Goal: Task Accomplishment & Management: Use online tool/utility

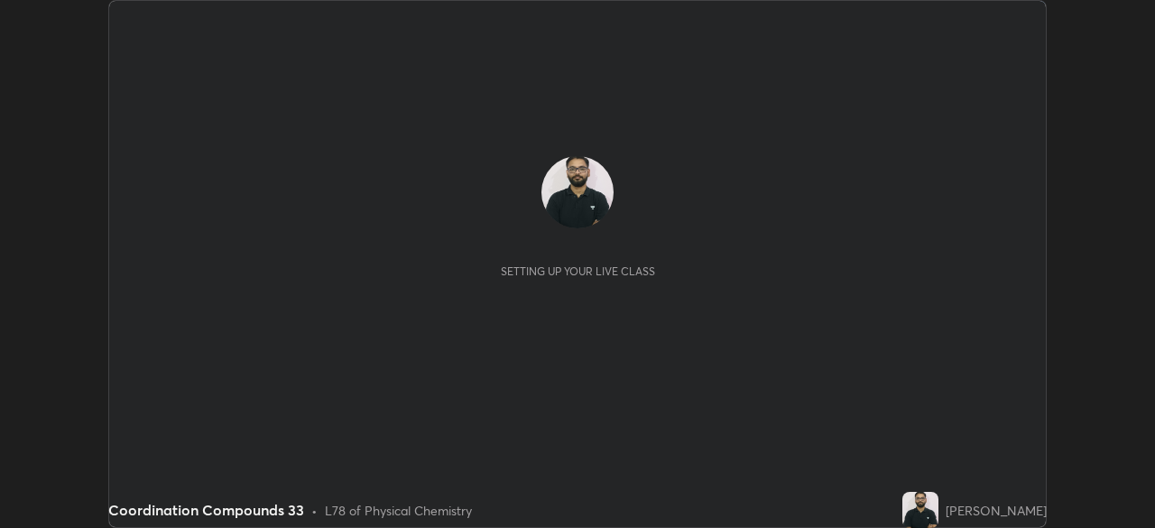
scroll to position [528, 1154]
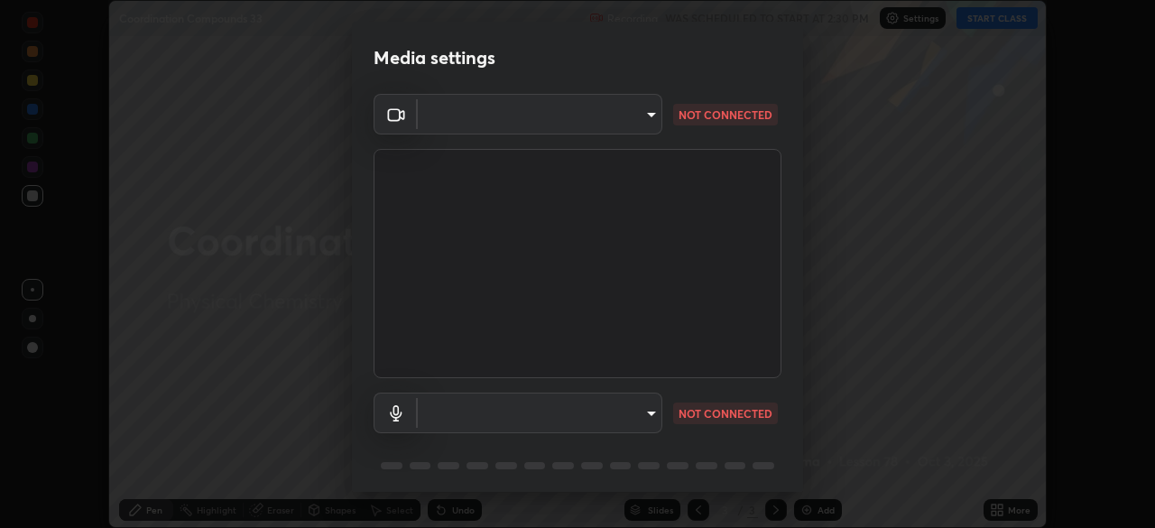
type input "51d019597c161c0694d5583d1f2c643560fde39fe8f4b4da8ea140d4d4830f4c"
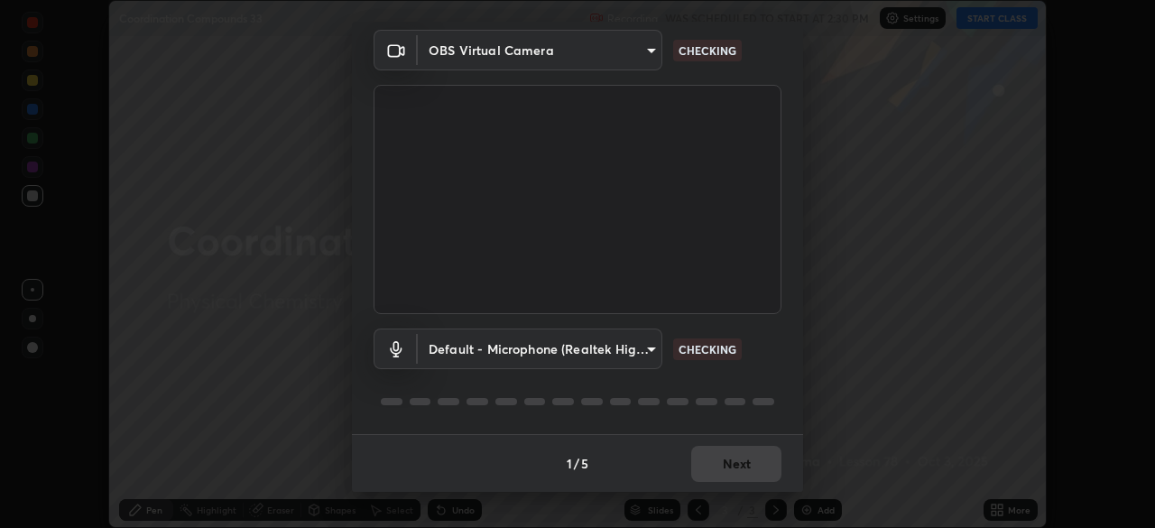
click at [641, 351] on body "Erase all Coordination Compounds 33 Recording WAS SCHEDULED TO START AT 2:30 PM…" at bounding box center [577, 264] width 1155 height 528
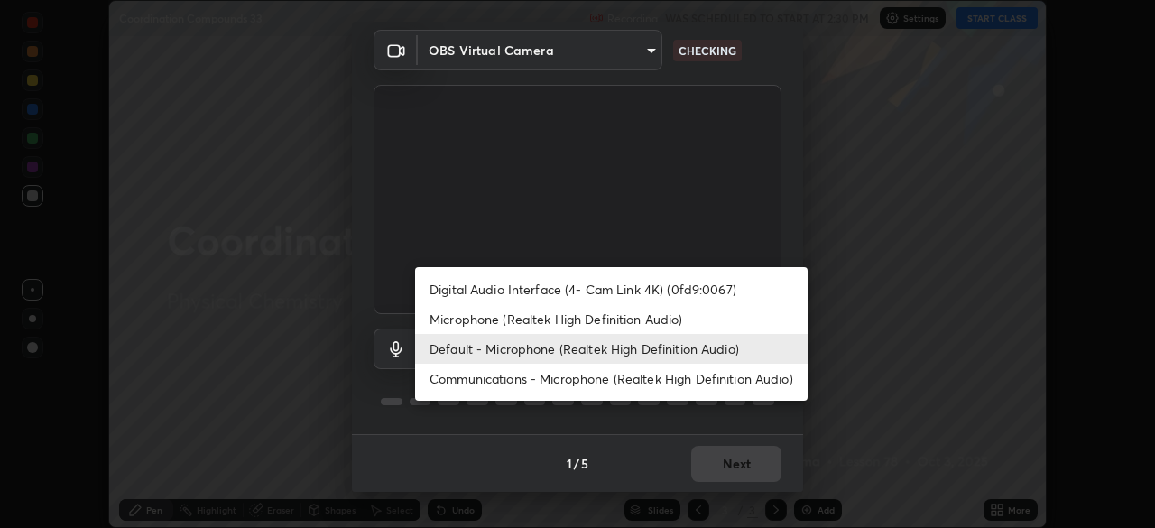
click at [674, 325] on li "Microphone (Realtek High Definition Audio)" at bounding box center [611, 319] width 392 height 30
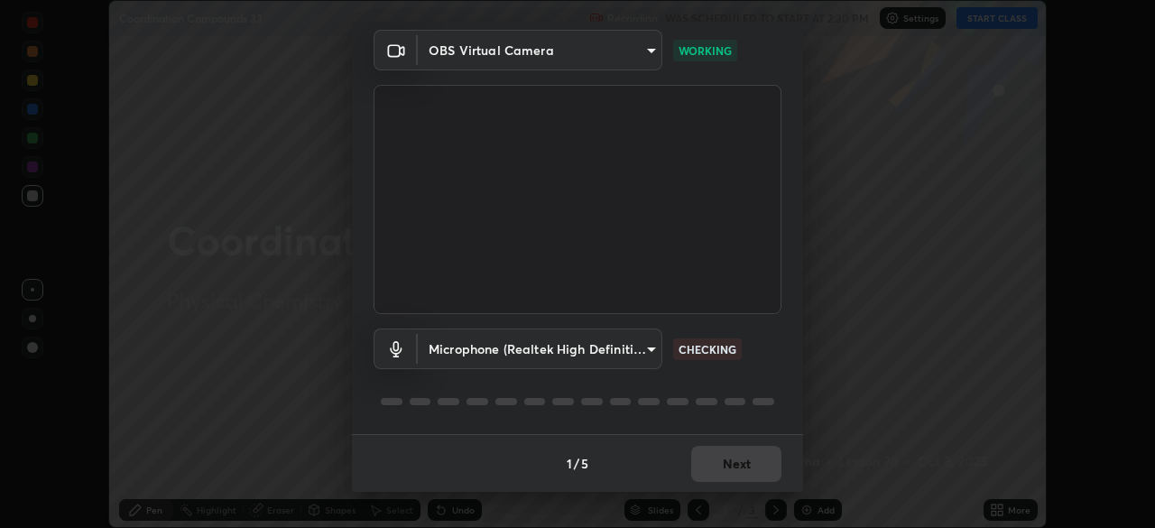
click at [648, 360] on body "Erase all Coordination Compounds 33 Recording WAS SCHEDULED TO START AT 2:30 PM…" at bounding box center [577, 264] width 1155 height 528
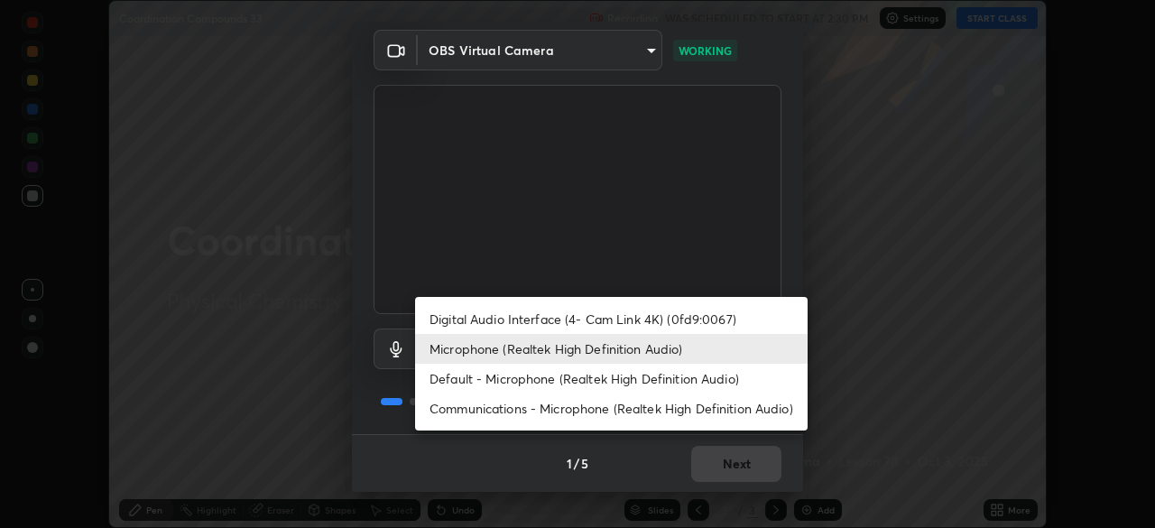
click at [666, 377] on li "Default - Microphone (Realtek High Definition Audio)" at bounding box center [611, 379] width 392 height 30
type input "default"
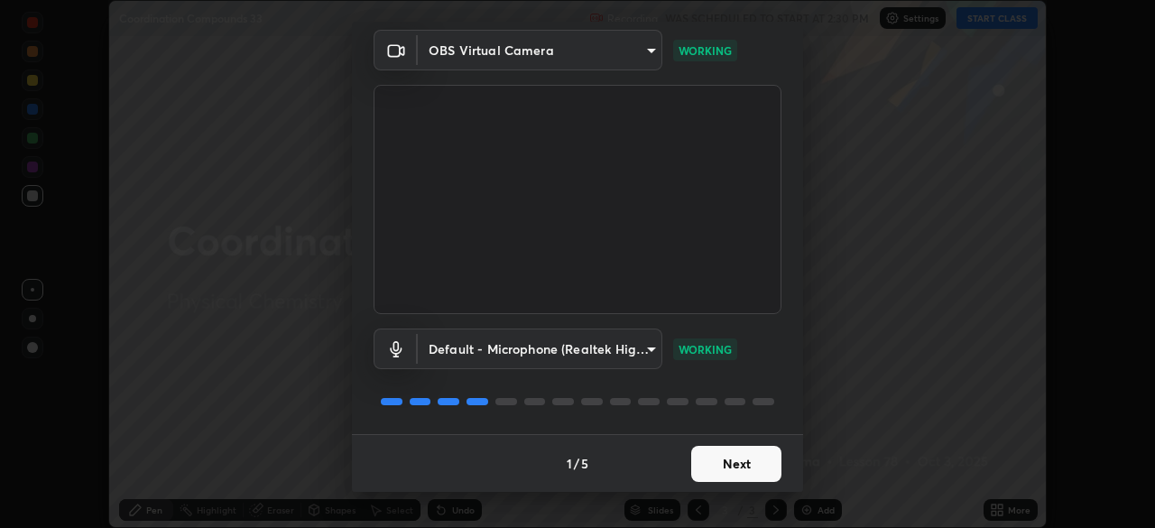
click at [738, 458] on button "Next" at bounding box center [736, 464] width 90 height 36
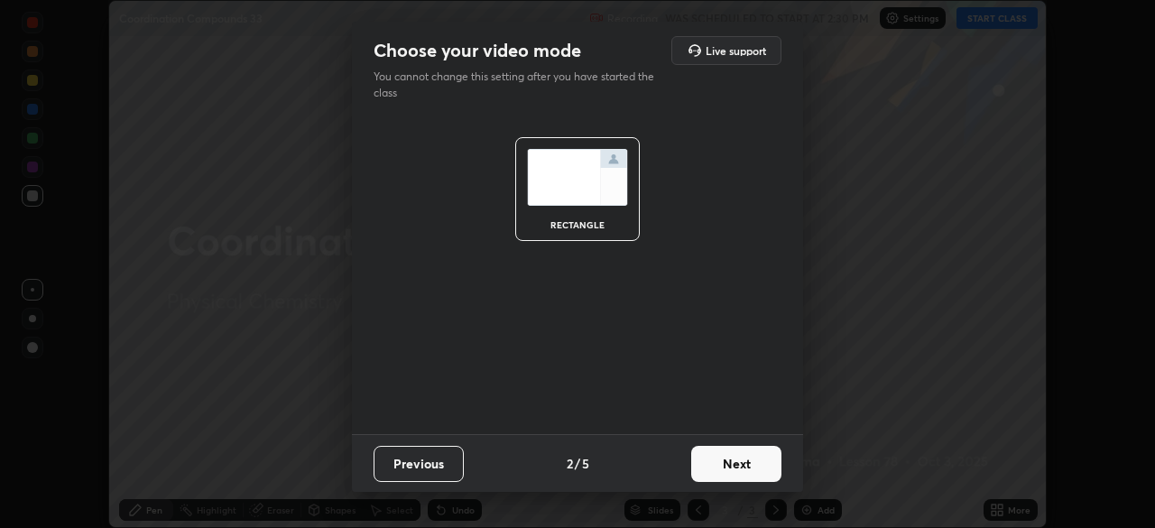
click at [738, 458] on button "Next" at bounding box center [736, 464] width 90 height 36
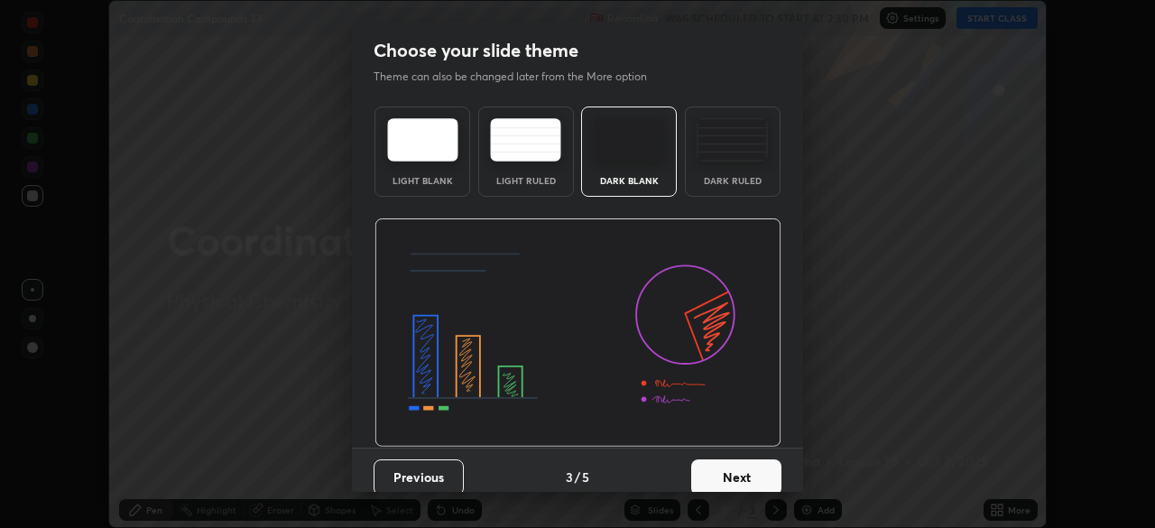
click at [734, 461] on button "Next" at bounding box center [736, 477] width 90 height 36
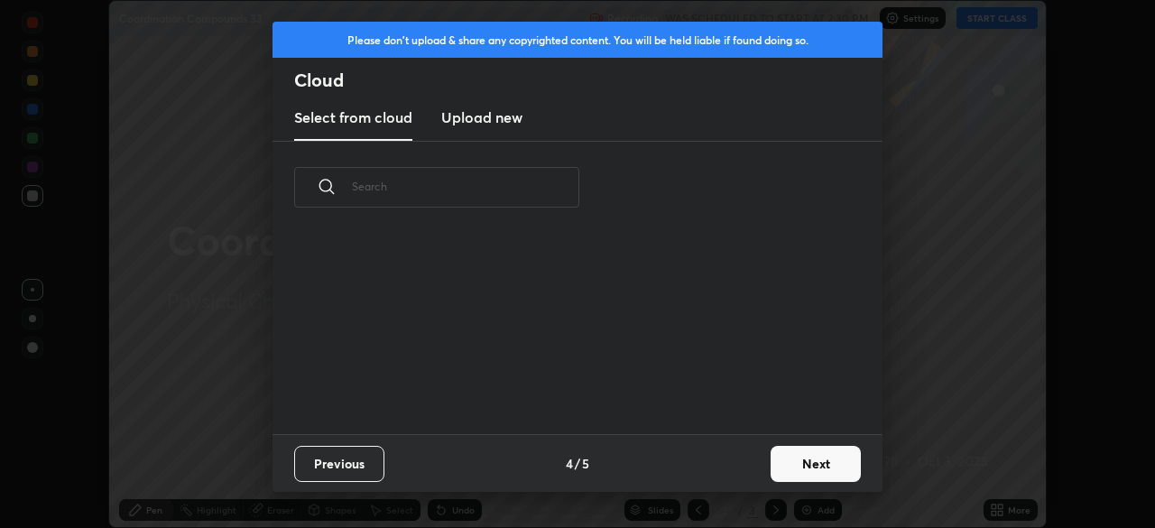
click at [733, 465] on div "Previous 4 / 5 Next" at bounding box center [577, 463] width 610 height 58
click at [812, 461] on button "Next" at bounding box center [815, 464] width 90 height 36
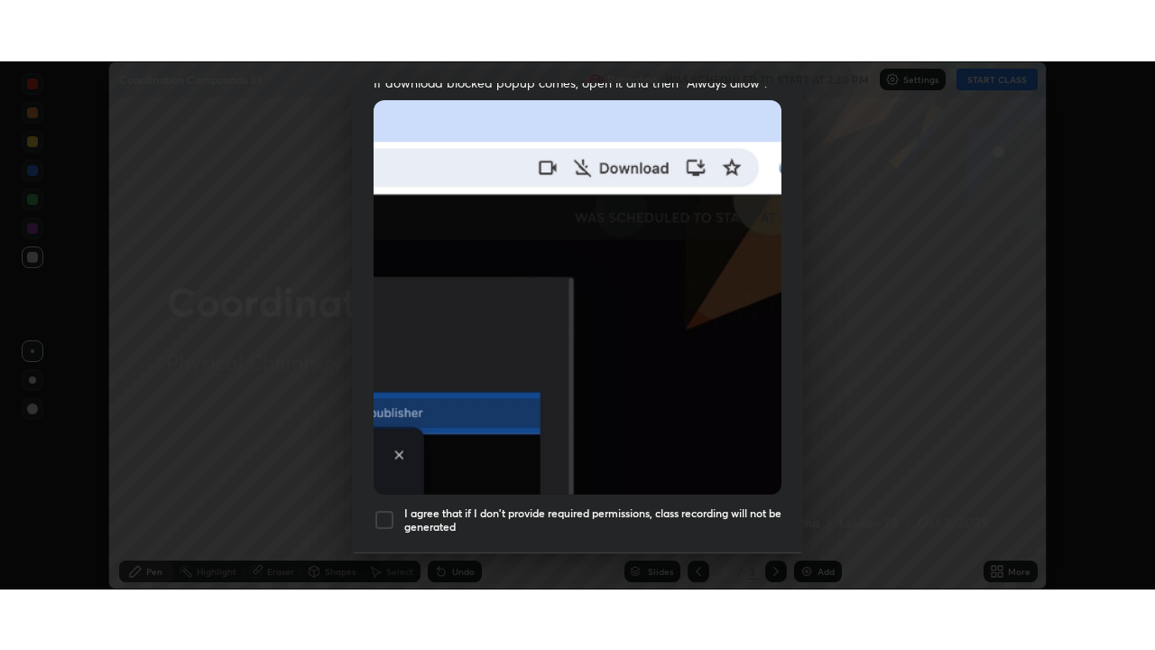
scroll to position [432, 0]
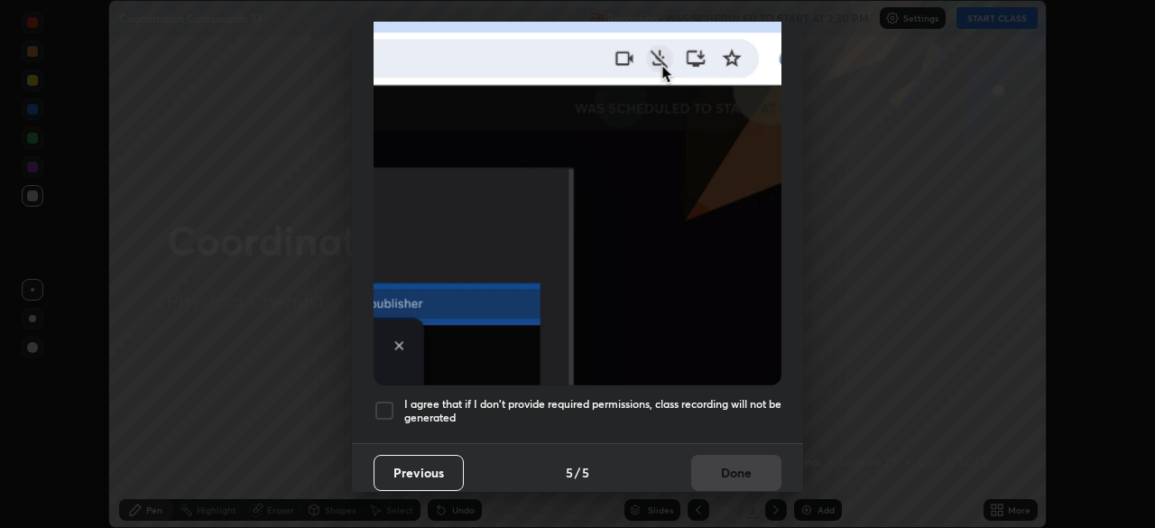
click at [733, 397] on h5 "I agree that if I don't provide required permissions, class recording will not …" at bounding box center [592, 411] width 377 height 28
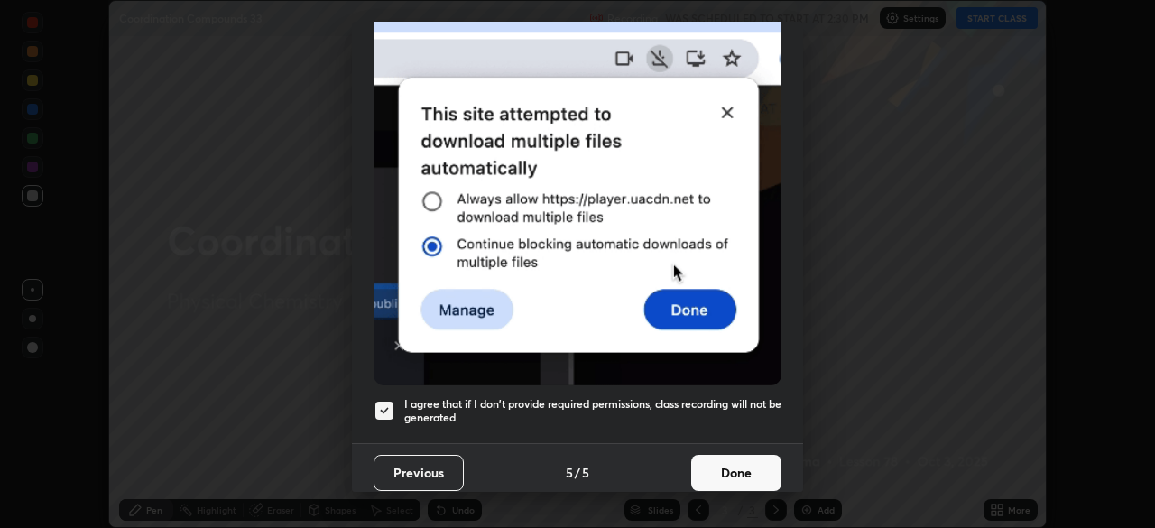
click at [740, 462] on button "Done" at bounding box center [736, 473] width 90 height 36
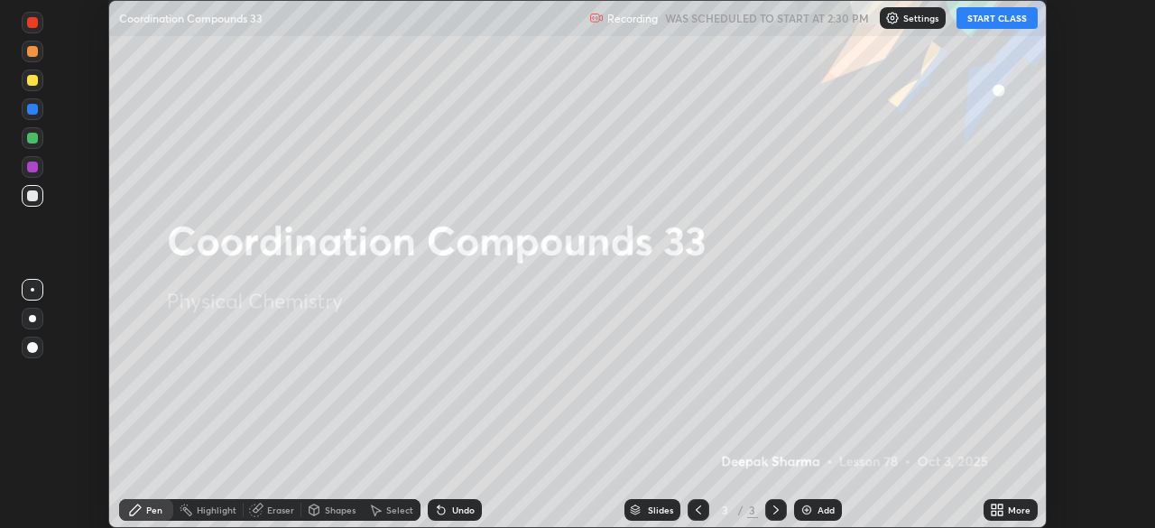
click at [1002, 23] on button "START CLASS" at bounding box center [996, 18] width 81 height 22
click at [993, 512] on icon at bounding box center [993, 513] width 5 height 5
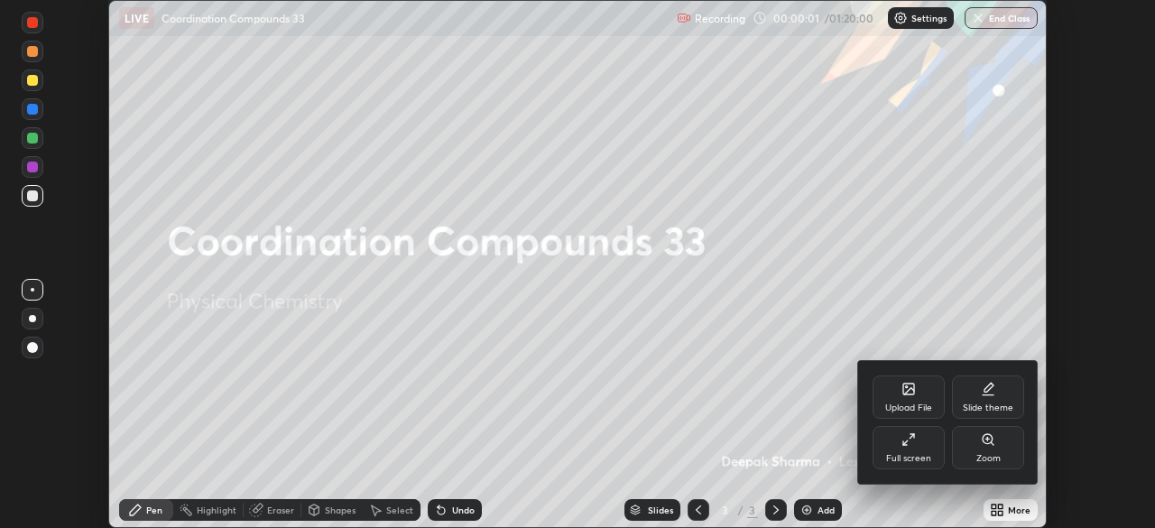
click at [906, 452] on div "Full screen" at bounding box center [908, 447] width 72 height 43
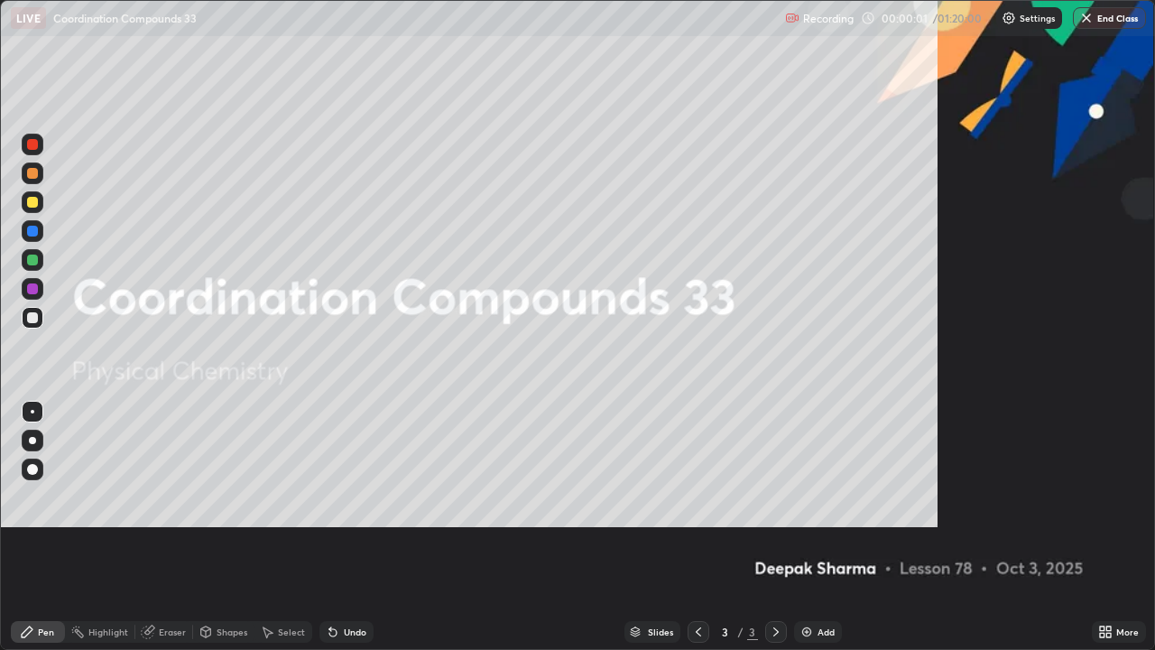
scroll to position [650, 1155]
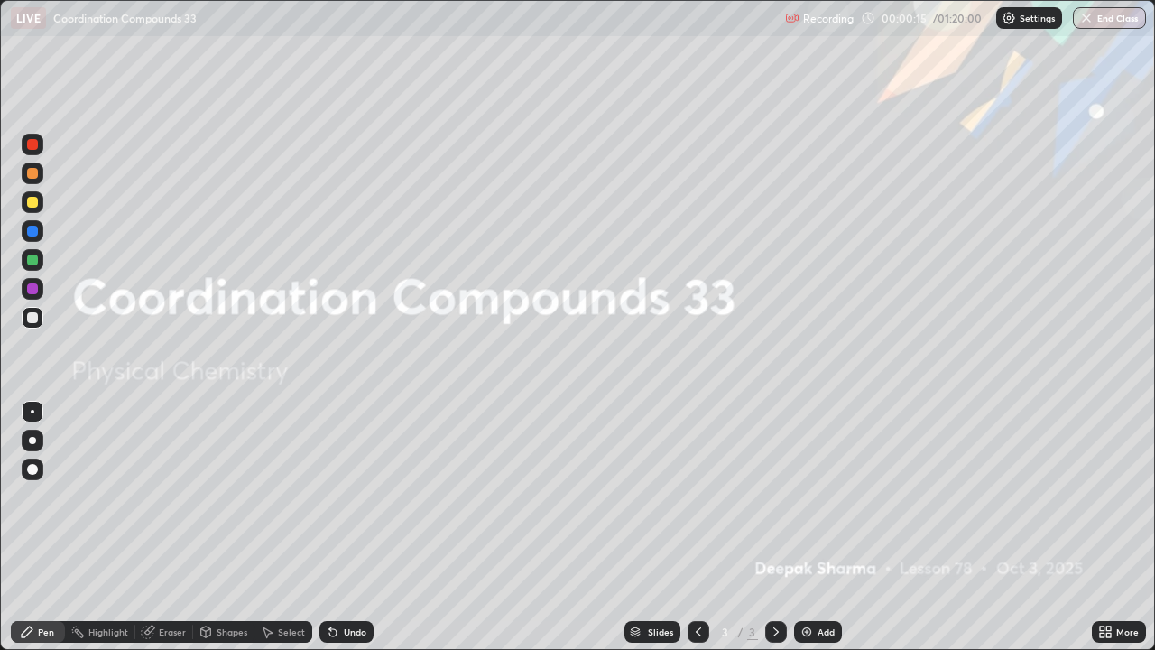
click at [1102, 527] on icon at bounding box center [1102, 634] width 5 height 5
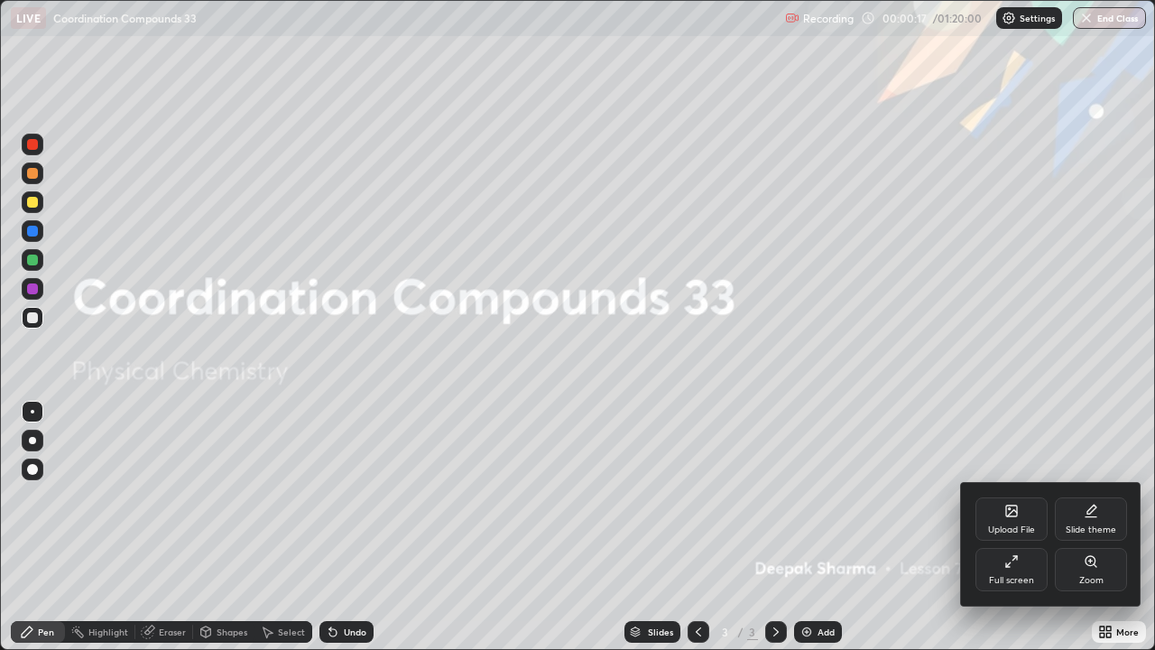
click at [1005, 514] on icon at bounding box center [1011, 510] width 14 height 14
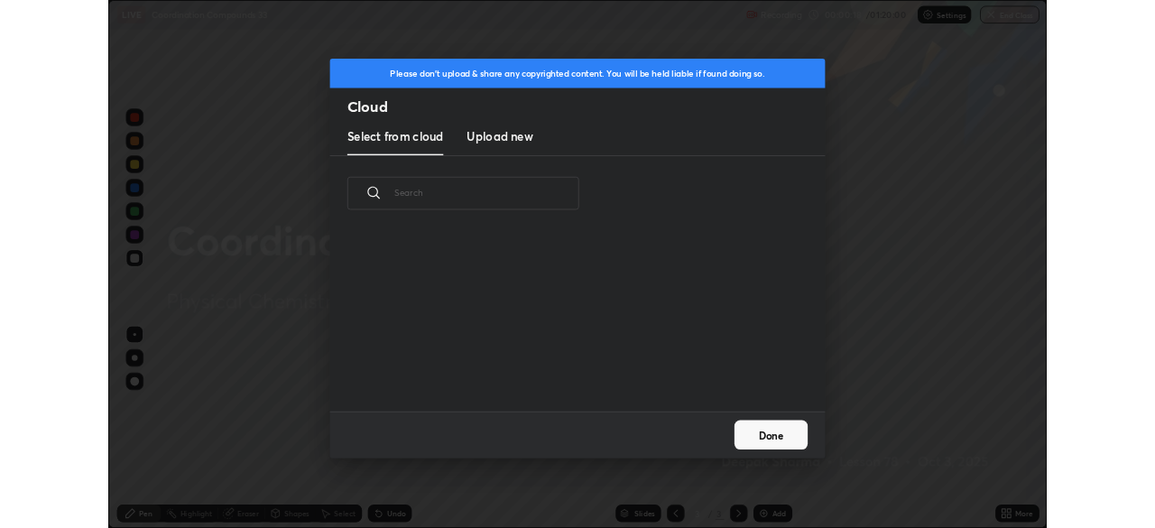
scroll to position [222, 579]
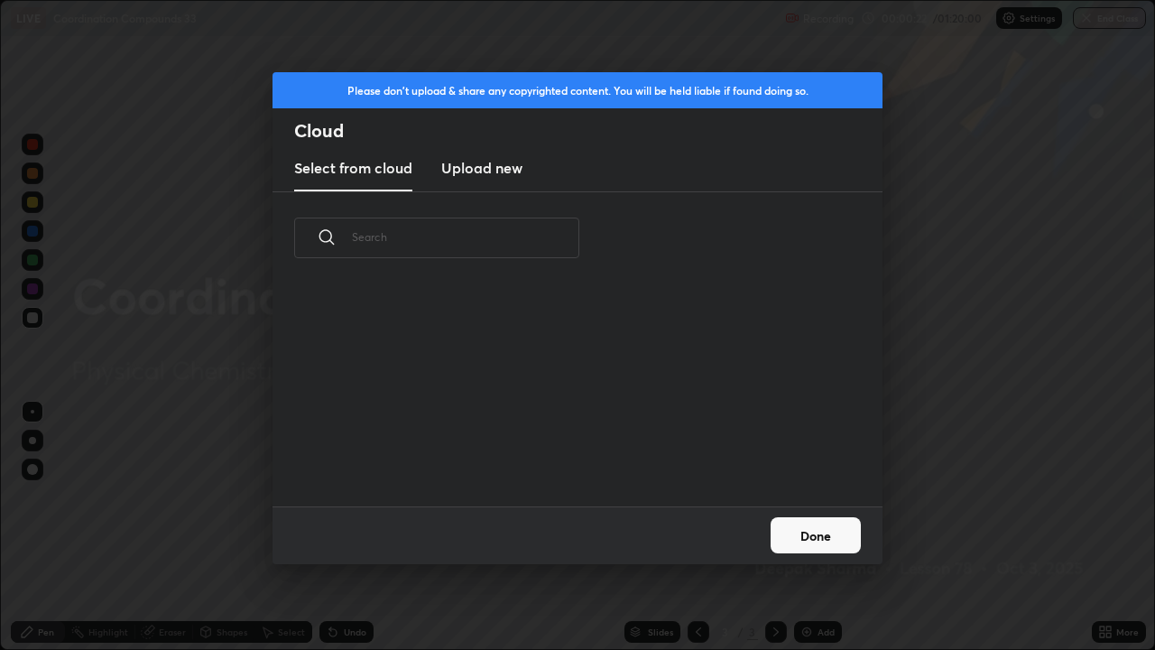
click at [493, 166] on h3 "Upload new" at bounding box center [481, 168] width 81 height 22
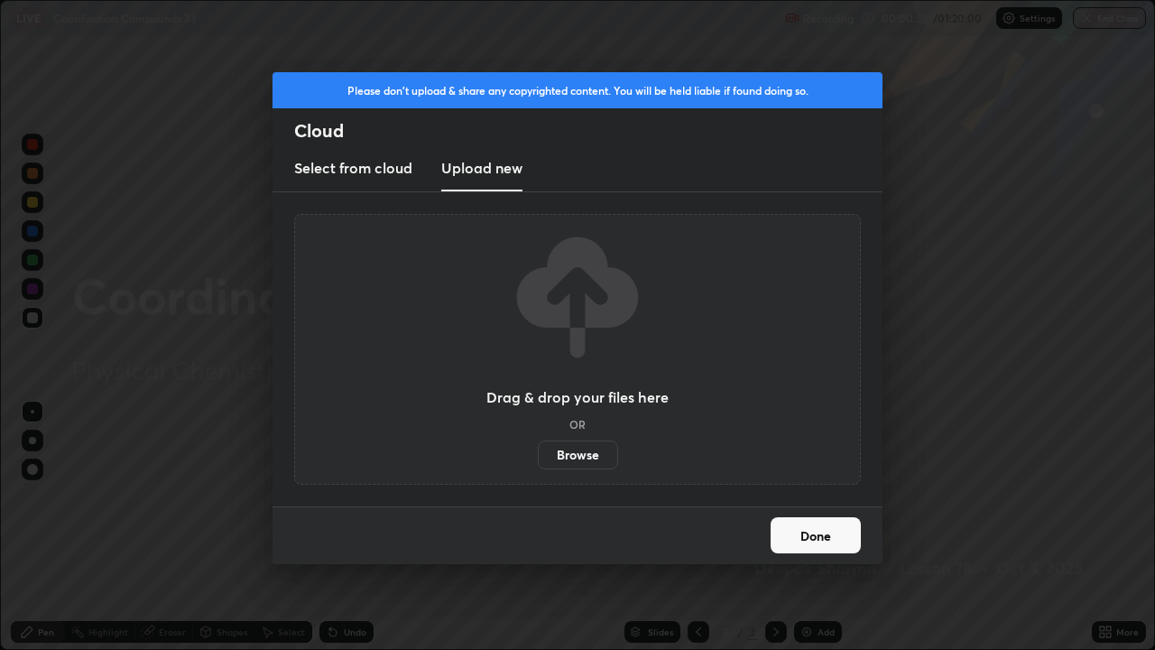
click at [574, 451] on label "Browse" at bounding box center [578, 454] width 80 height 29
click at [538, 451] on input "Browse" at bounding box center [538, 454] width 0 height 29
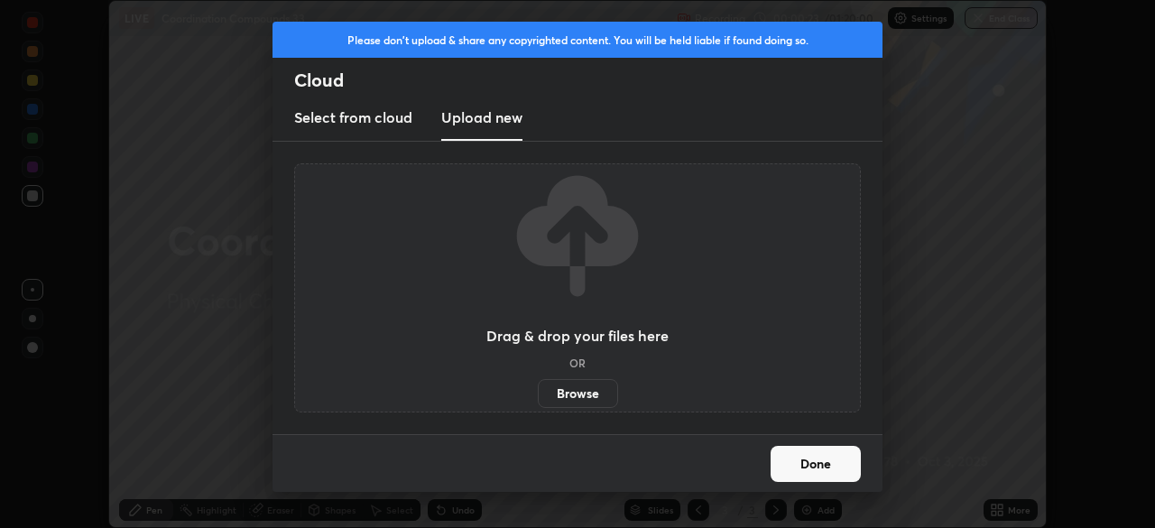
scroll to position [89690, 89063]
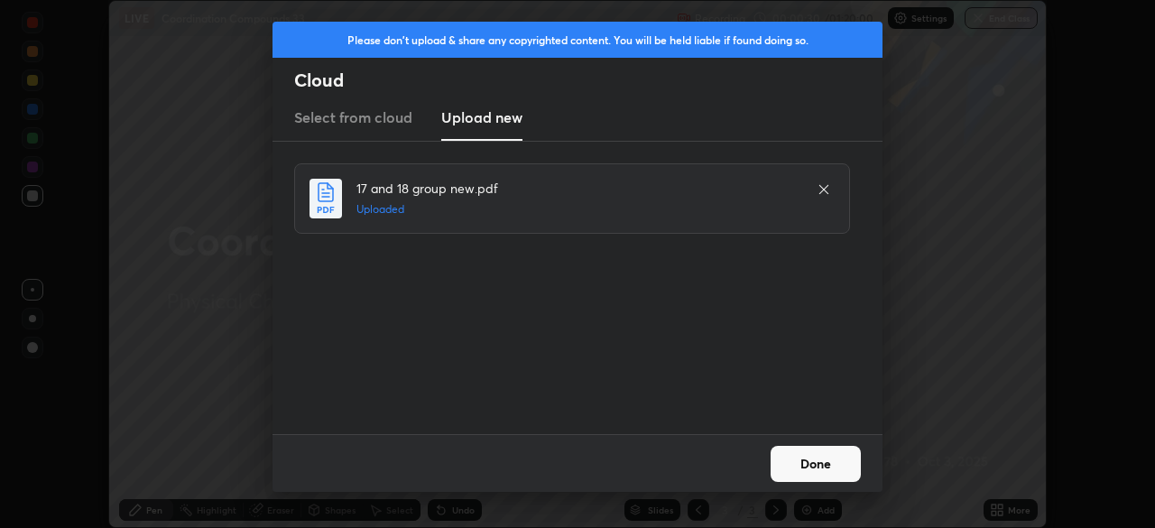
click at [806, 465] on button "Done" at bounding box center [815, 464] width 90 height 36
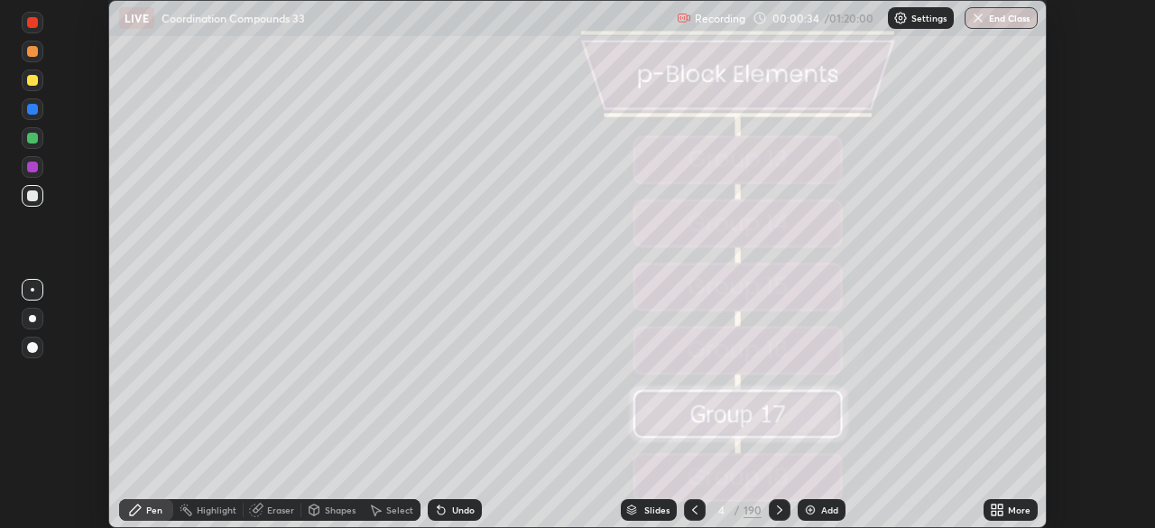
click at [645, 510] on div "Slides" at bounding box center [656, 509] width 25 height 9
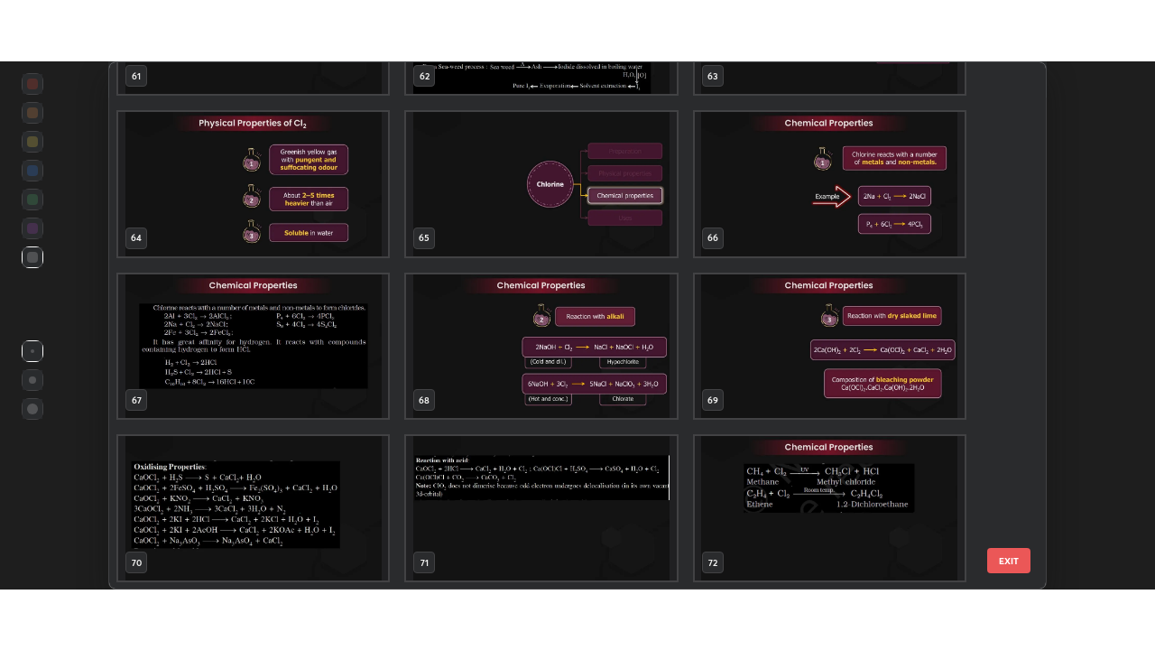
scroll to position [3363, 0]
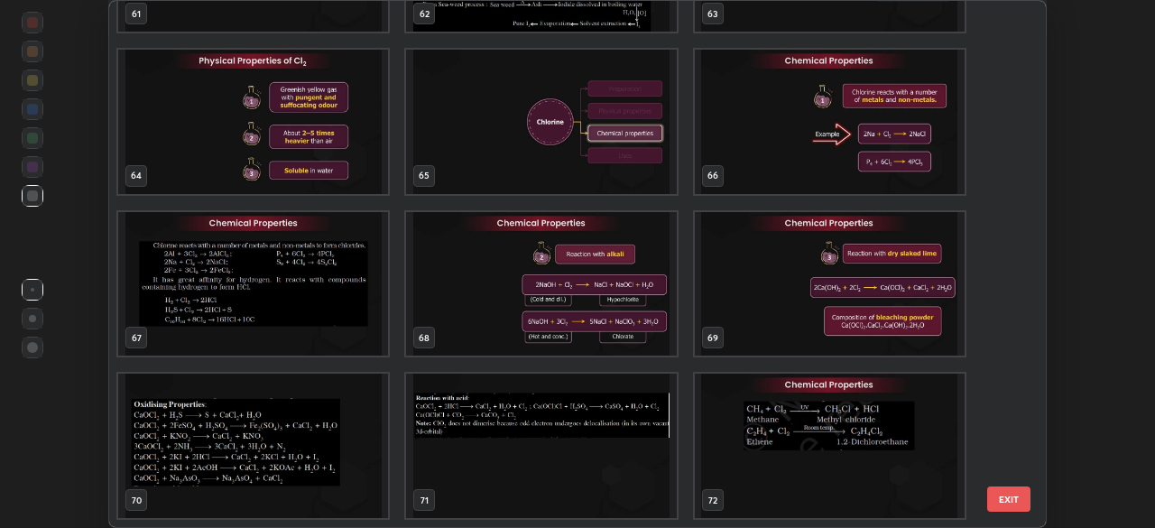
click at [323, 294] on img "grid" at bounding box center [253, 284] width 270 height 144
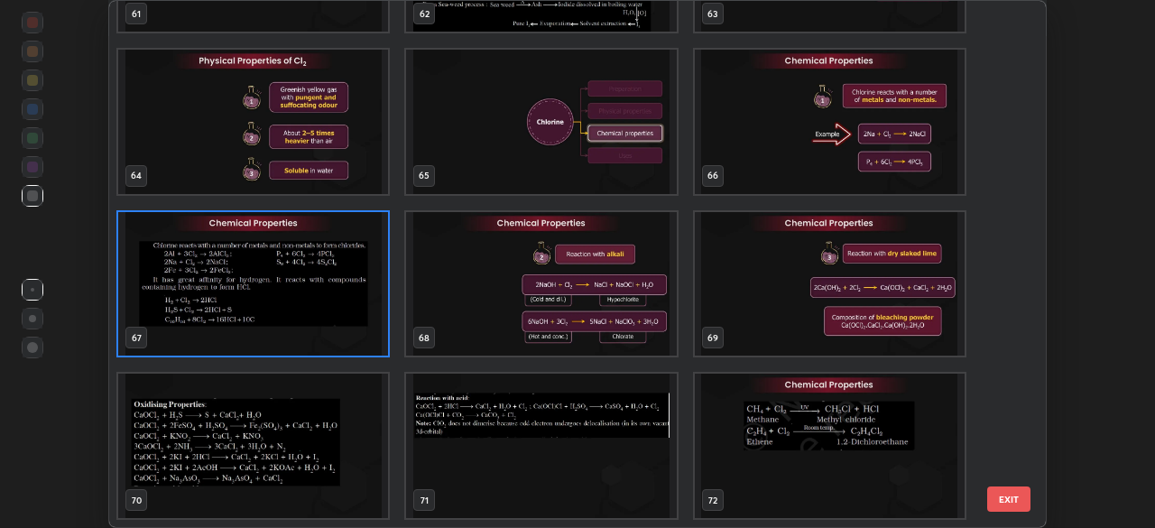
click at [326, 292] on img "grid" at bounding box center [253, 284] width 270 height 144
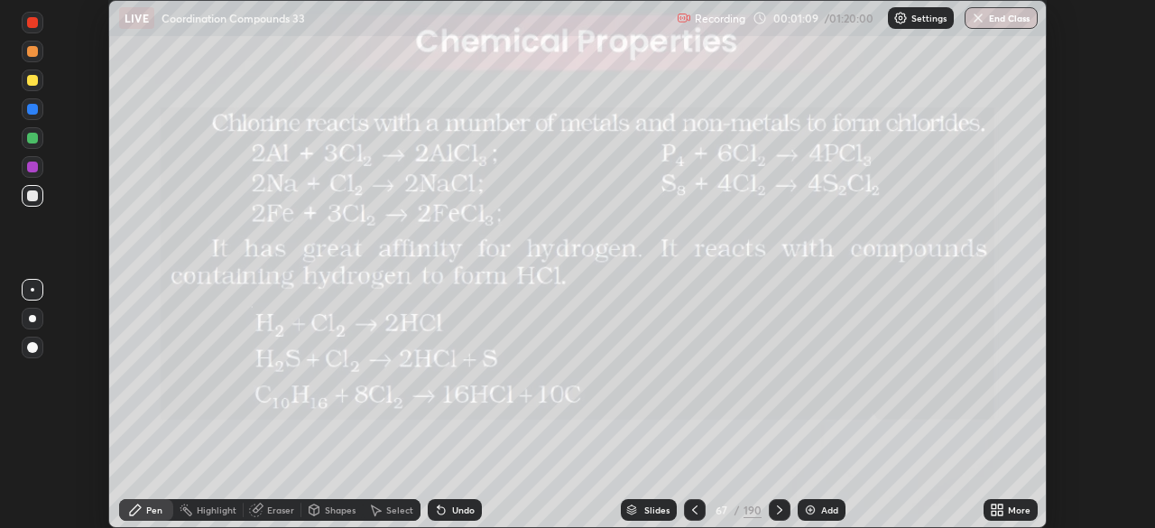
click at [983, 507] on div "More" at bounding box center [1010, 510] width 54 height 22
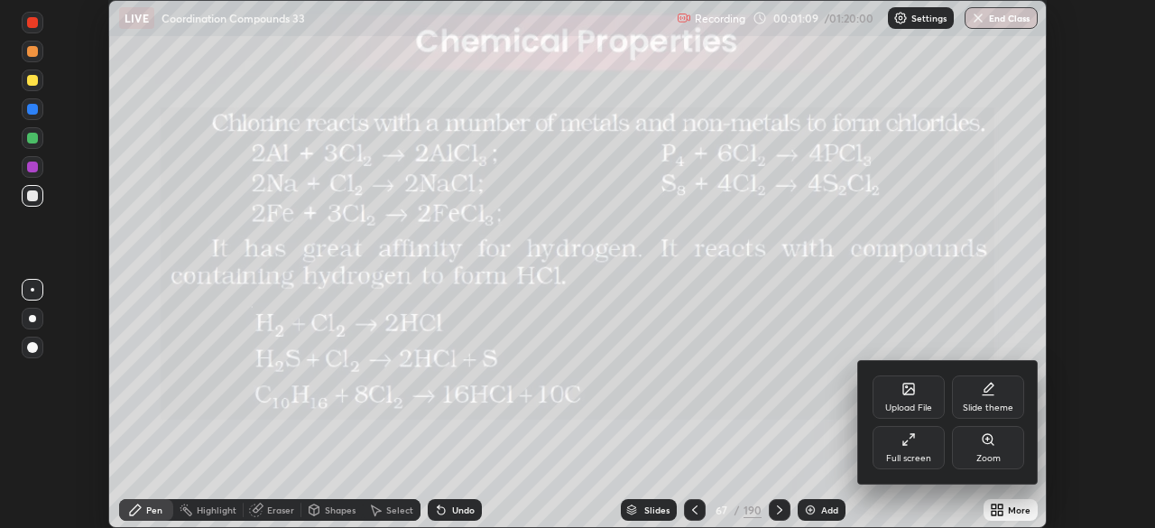
click at [891, 447] on div "Full screen" at bounding box center [908, 447] width 72 height 43
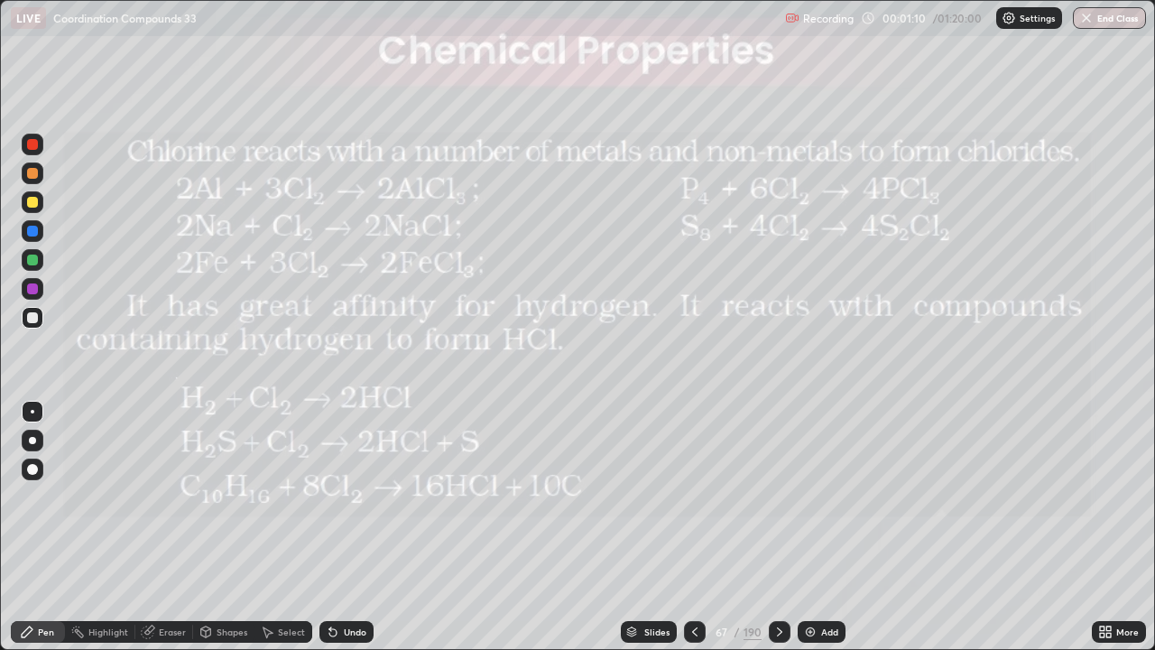
scroll to position [650, 1155]
click at [779, 527] on icon at bounding box center [779, 631] width 14 height 14
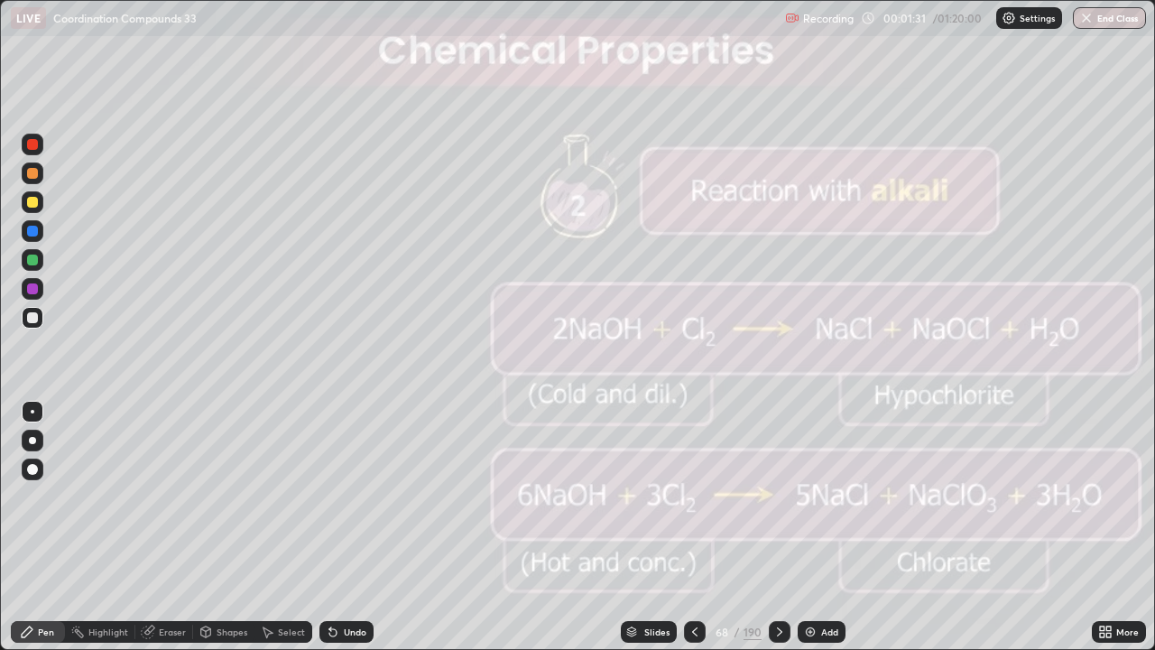
click at [42, 204] on div at bounding box center [33, 202] width 22 height 22
click at [779, 527] on icon at bounding box center [779, 631] width 14 height 14
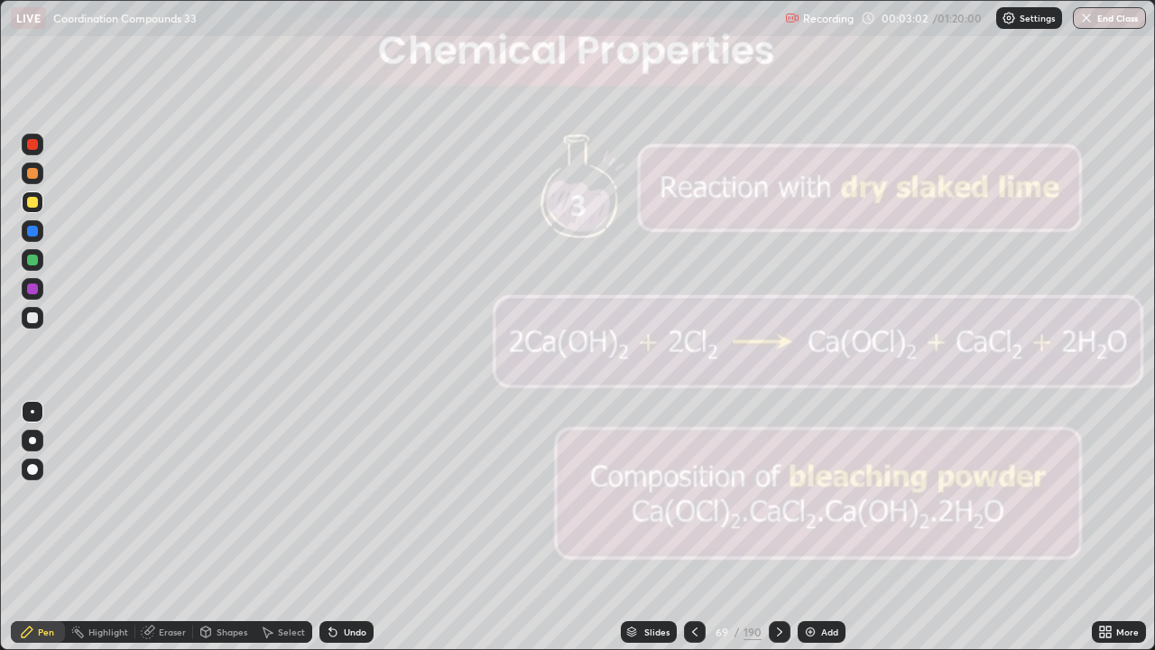
click at [703, 527] on div at bounding box center [695, 632] width 22 height 22
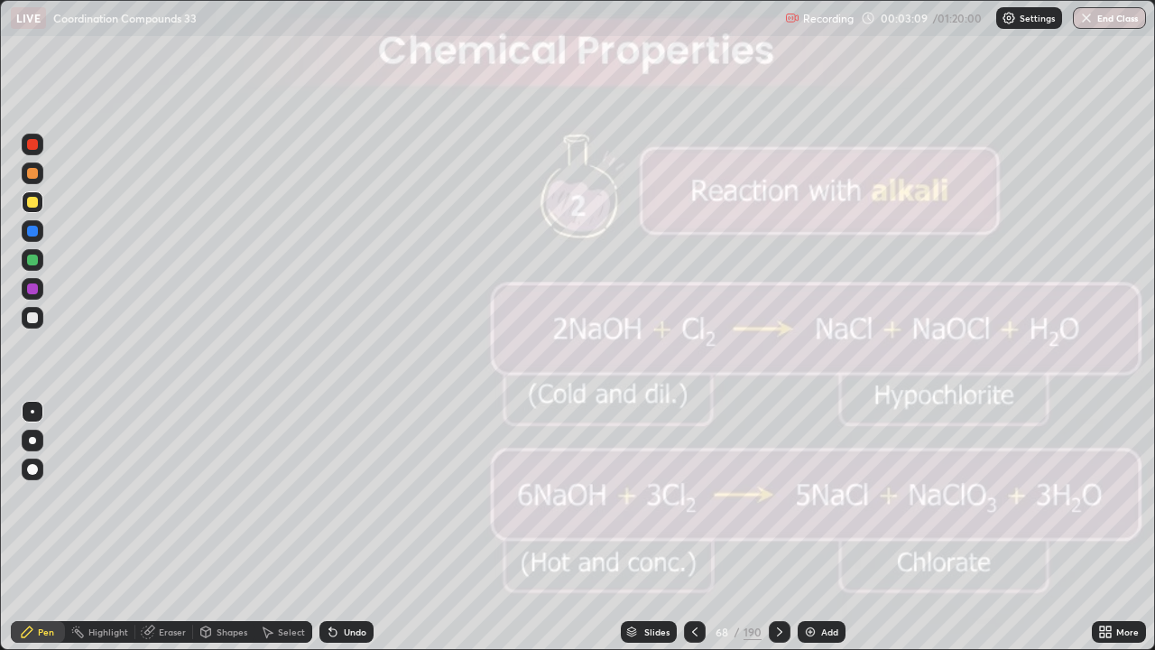
click at [778, 527] on icon at bounding box center [779, 631] width 14 height 14
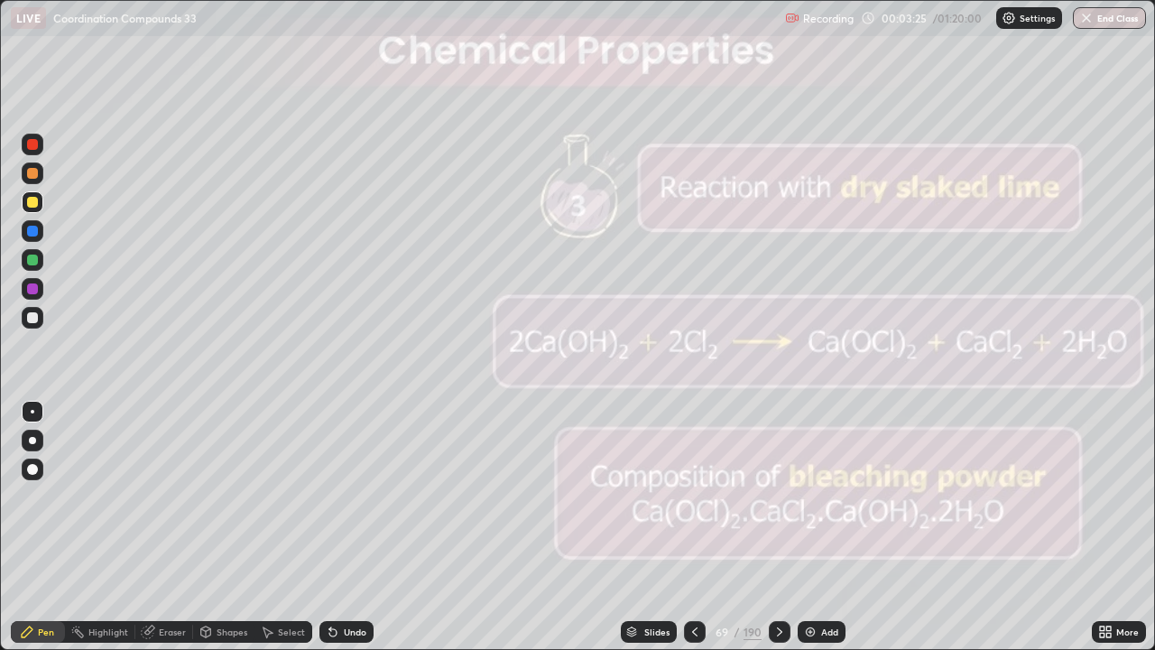
click at [694, 527] on icon at bounding box center [694, 631] width 14 height 14
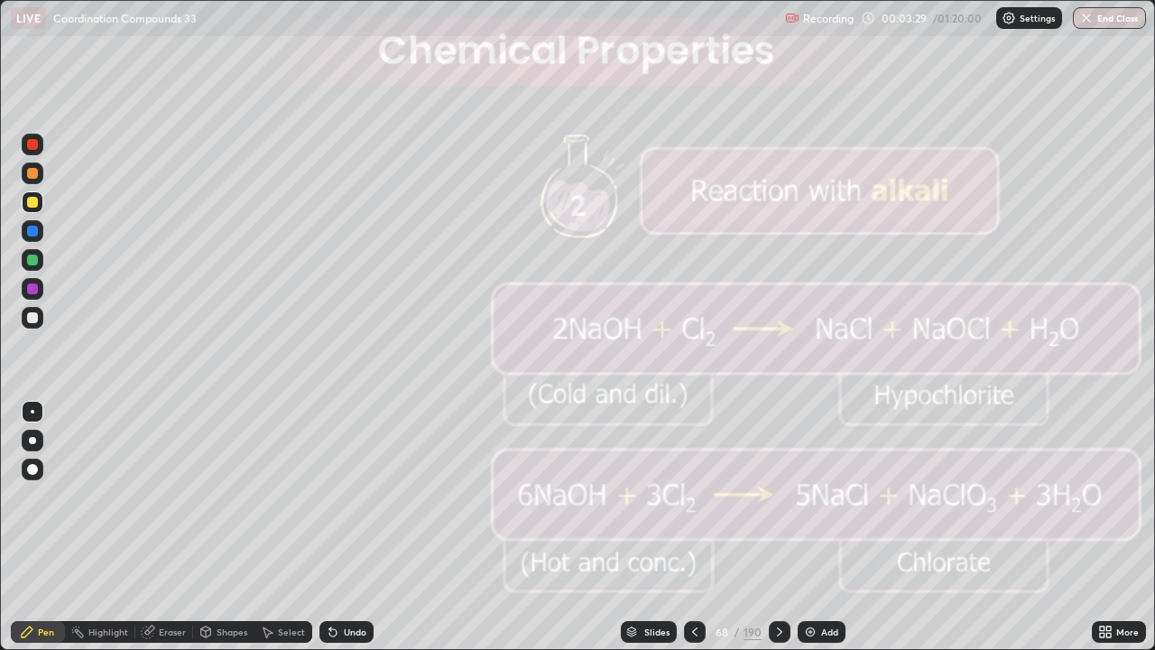
click at [774, 527] on icon at bounding box center [779, 631] width 14 height 14
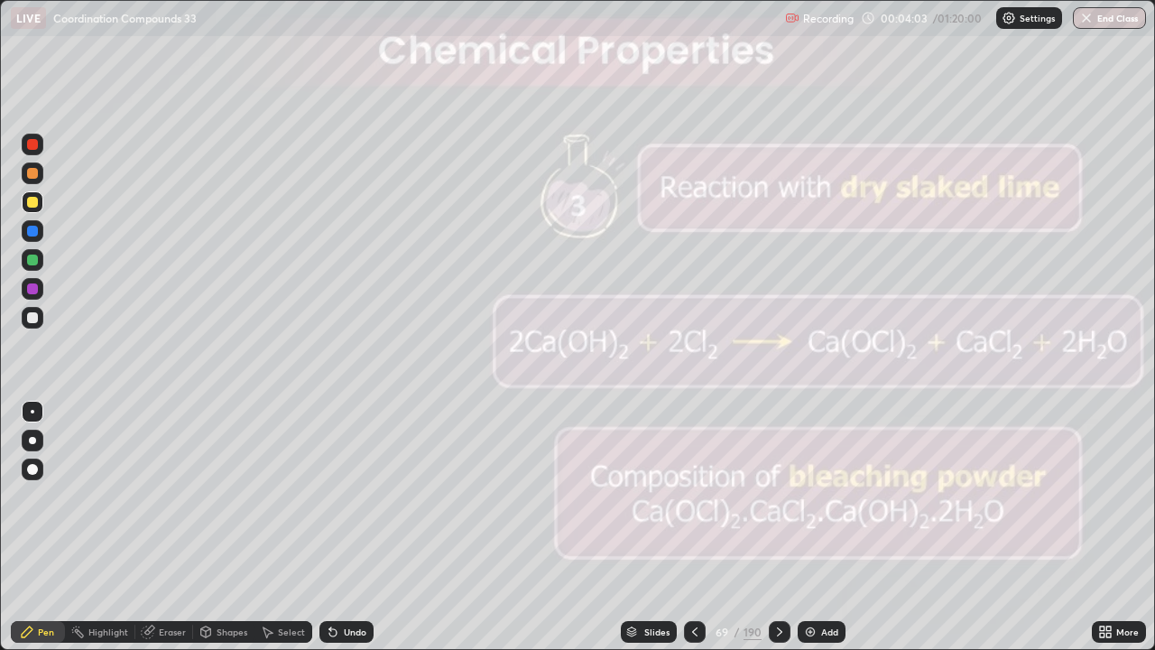
click at [777, 527] on icon at bounding box center [779, 631] width 14 height 14
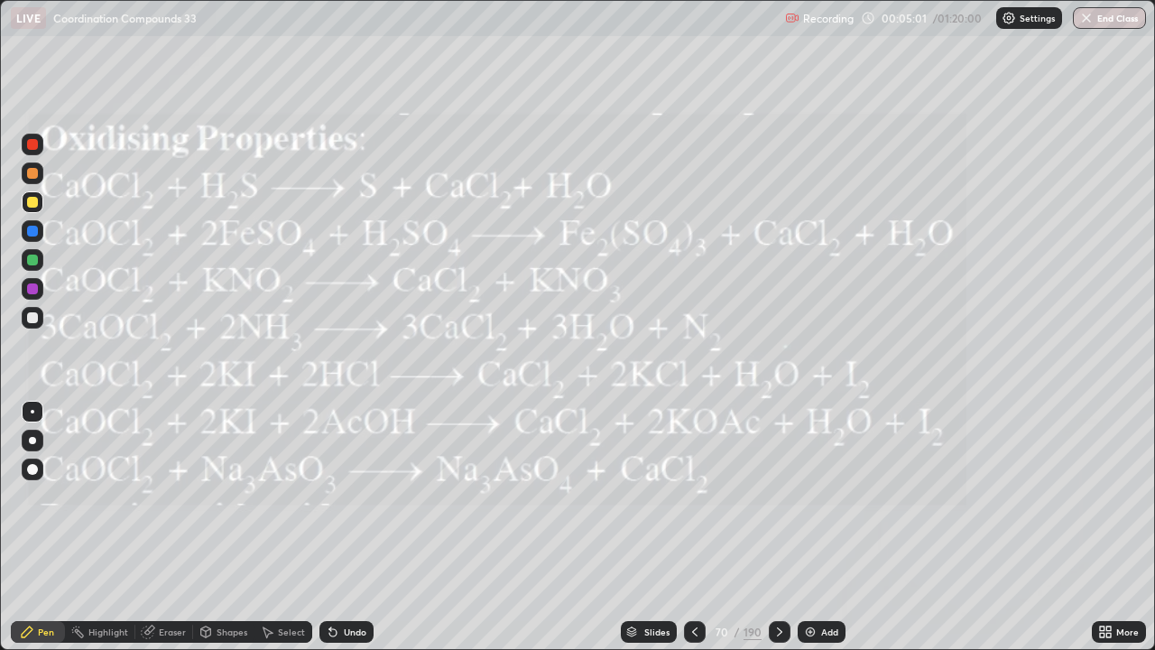
click at [777, 527] on icon at bounding box center [779, 631] width 14 height 14
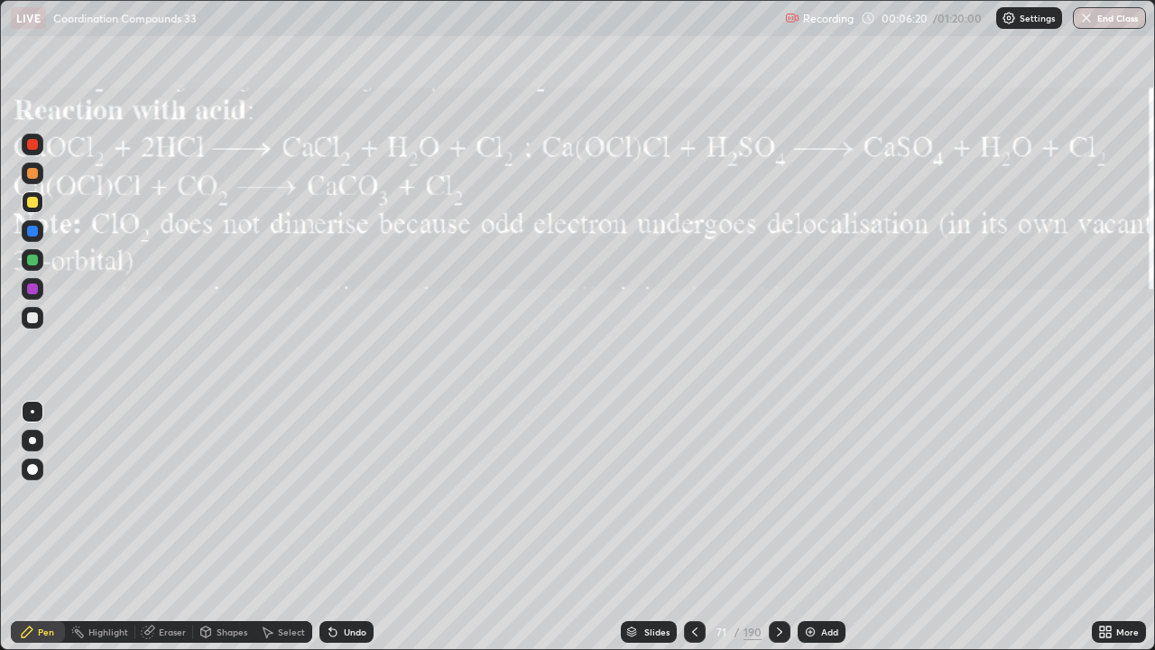
click at [345, 527] on div "Undo" at bounding box center [355, 631] width 23 height 9
click at [777, 527] on icon at bounding box center [779, 631] width 14 height 14
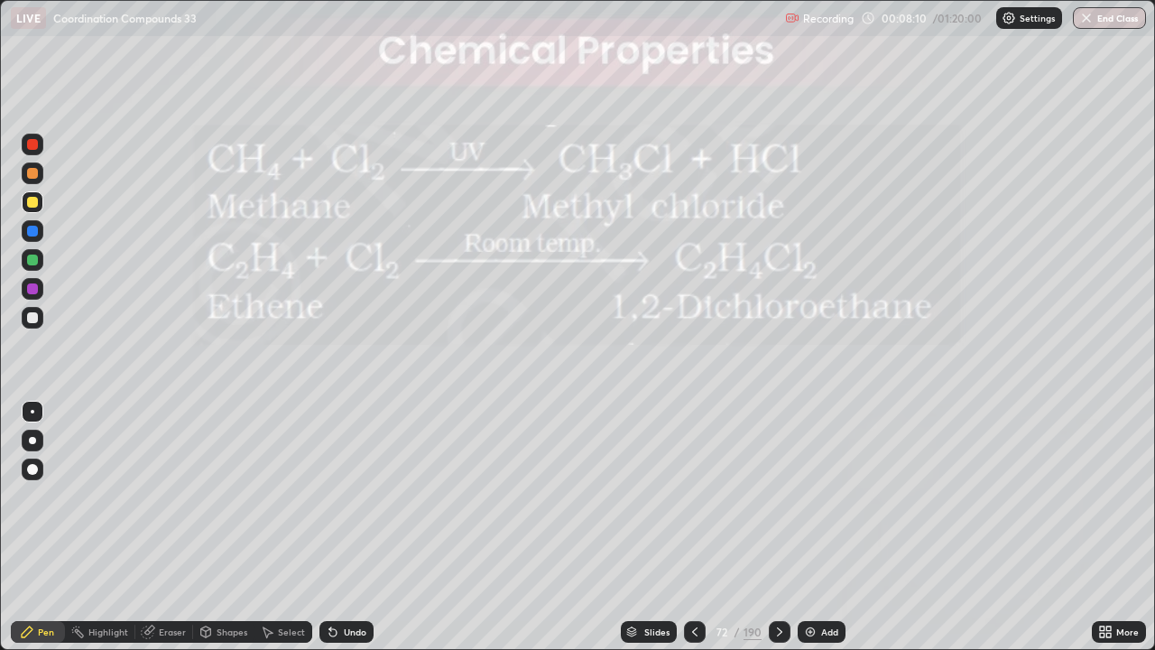
click at [772, 527] on icon at bounding box center [779, 631] width 14 height 14
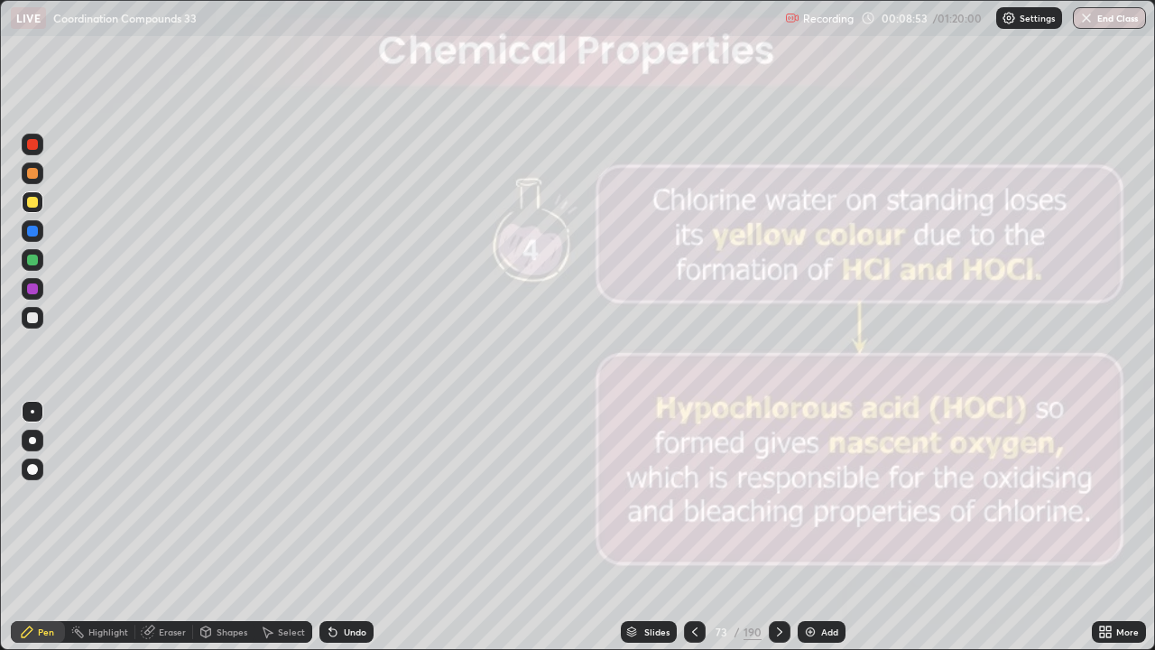
click at [778, 527] on icon at bounding box center [779, 631] width 5 height 9
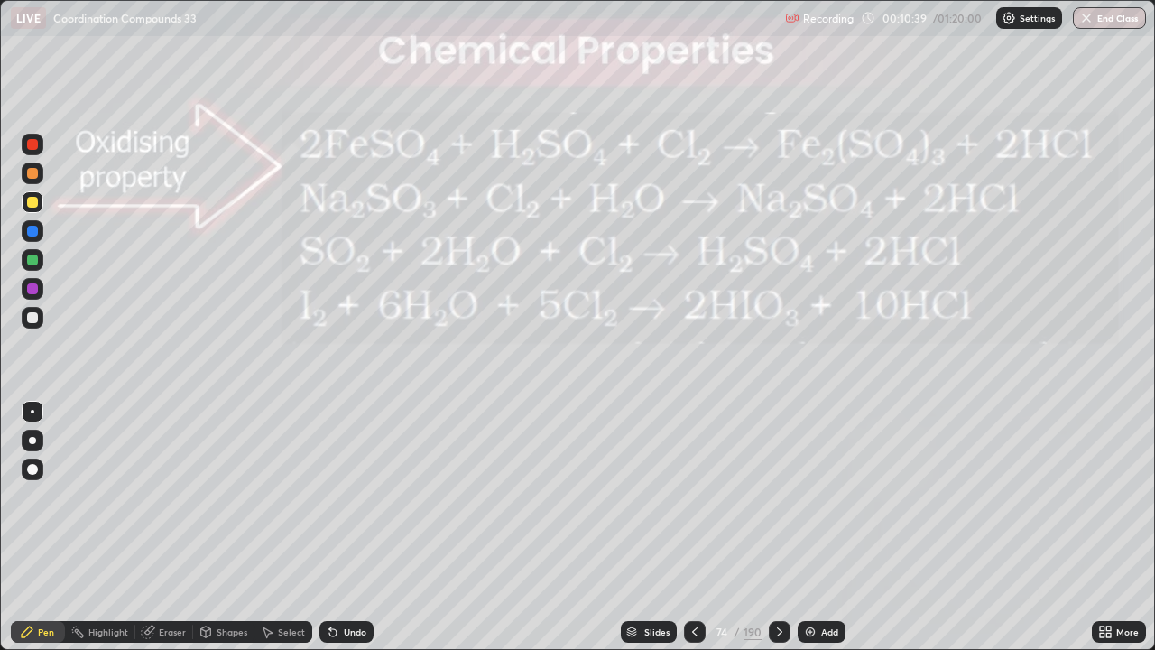
click at [778, 527] on icon at bounding box center [779, 631] width 14 height 14
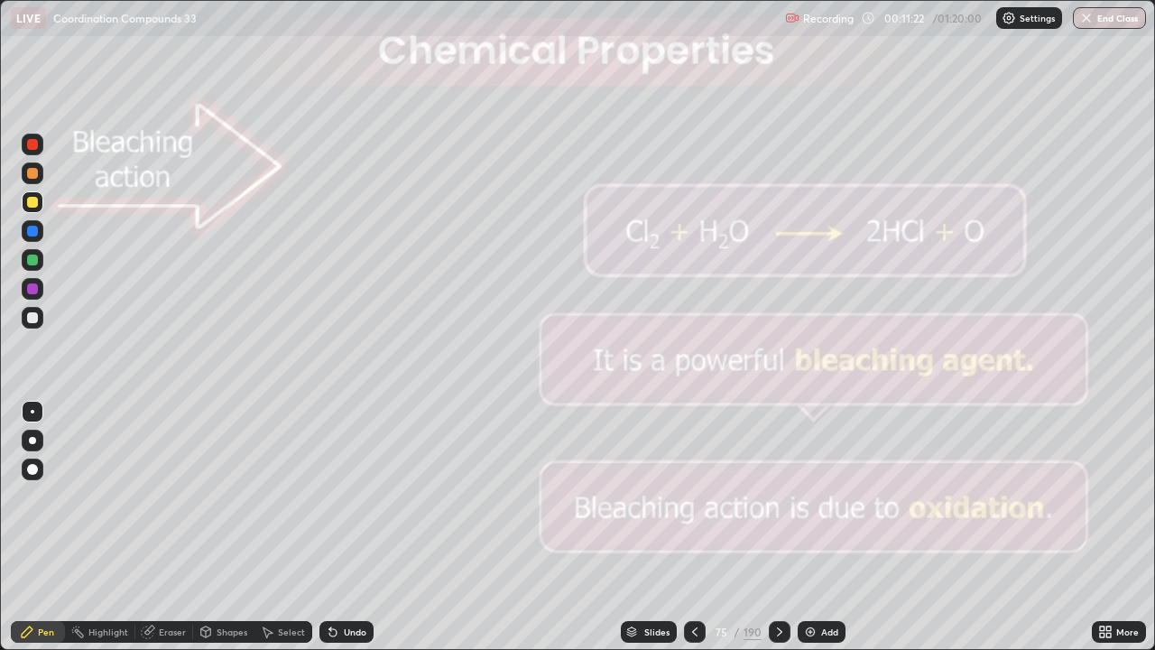
click at [777, 527] on icon at bounding box center [779, 631] width 14 height 14
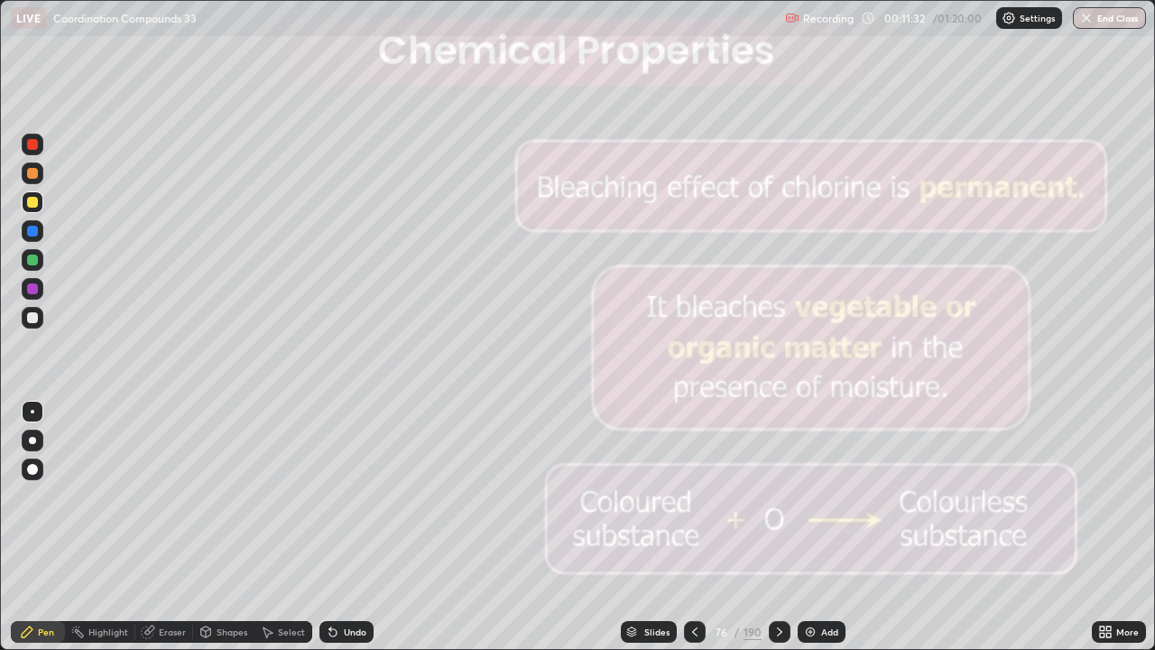
click at [777, 527] on icon at bounding box center [779, 631] width 5 height 9
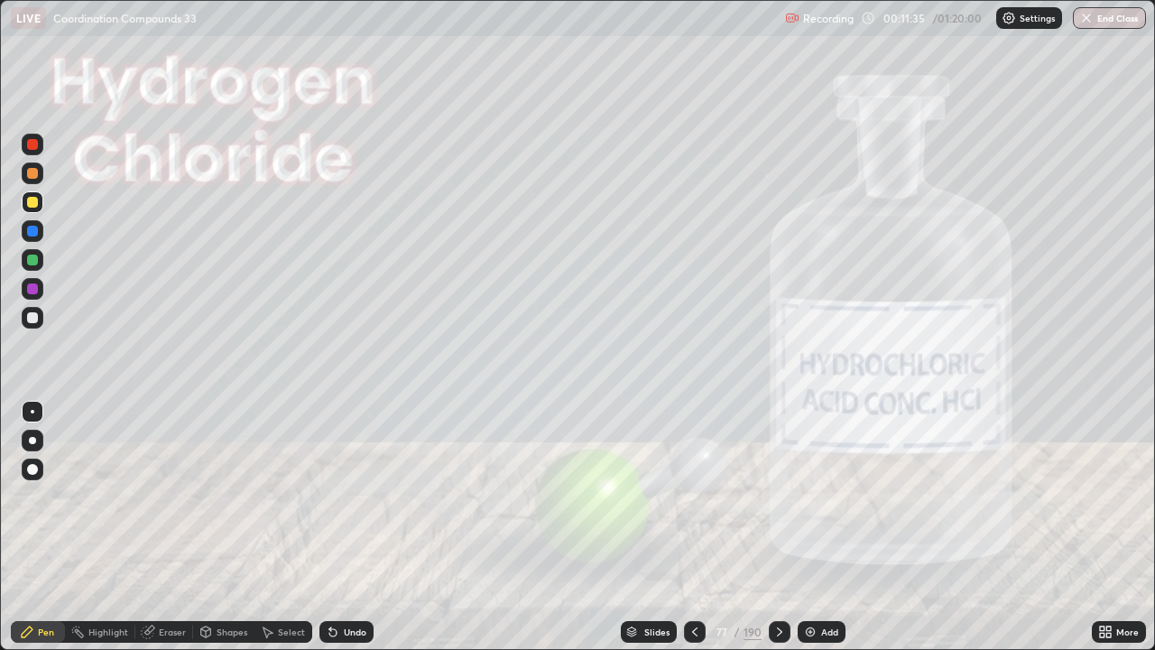
click at [778, 527] on icon at bounding box center [779, 631] width 14 height 14
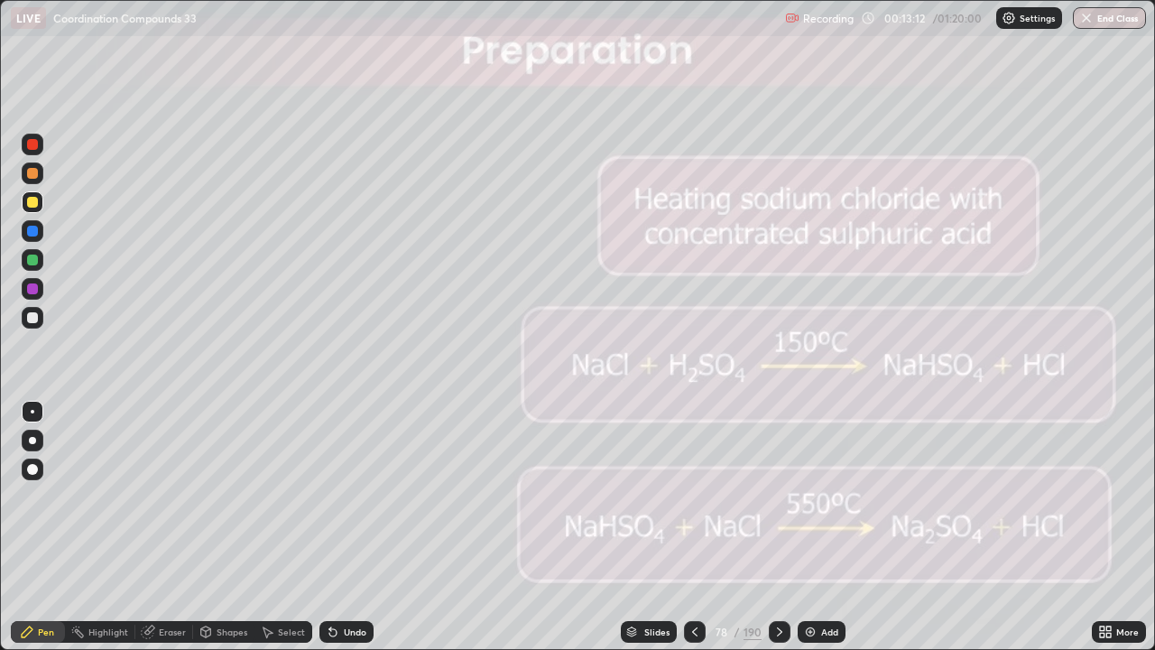
click at [778, 527] on icon at bounding box center [779, 631] width 14 height 14
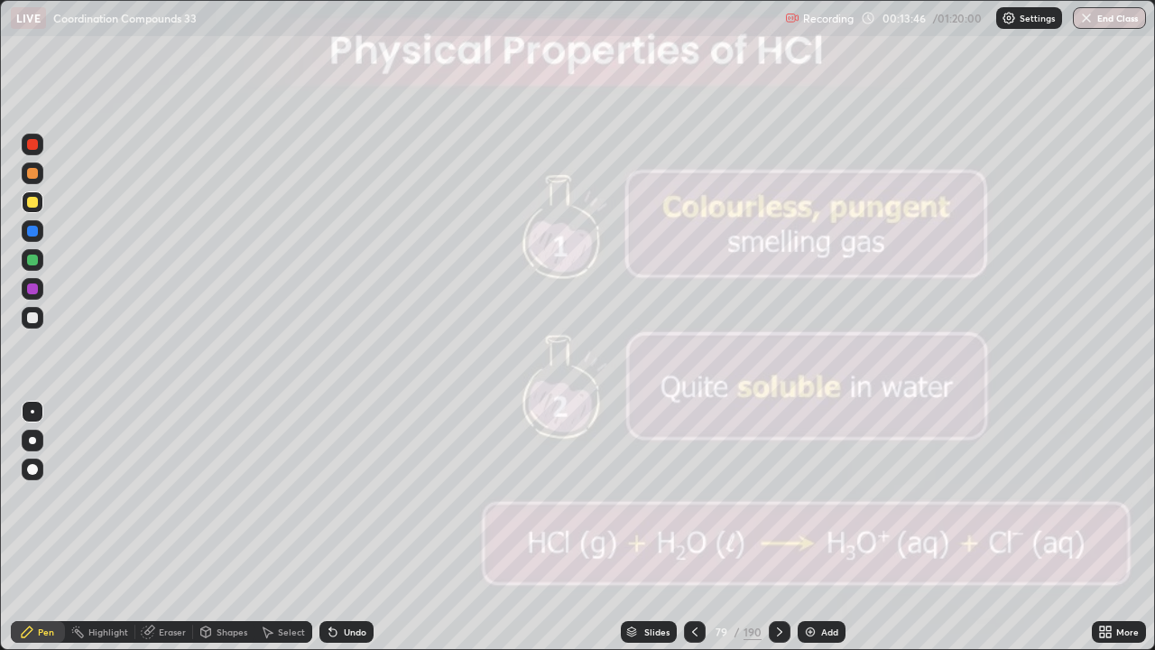
click at [786, 527] on div at bounding box center [780, 632] width 22 height 22
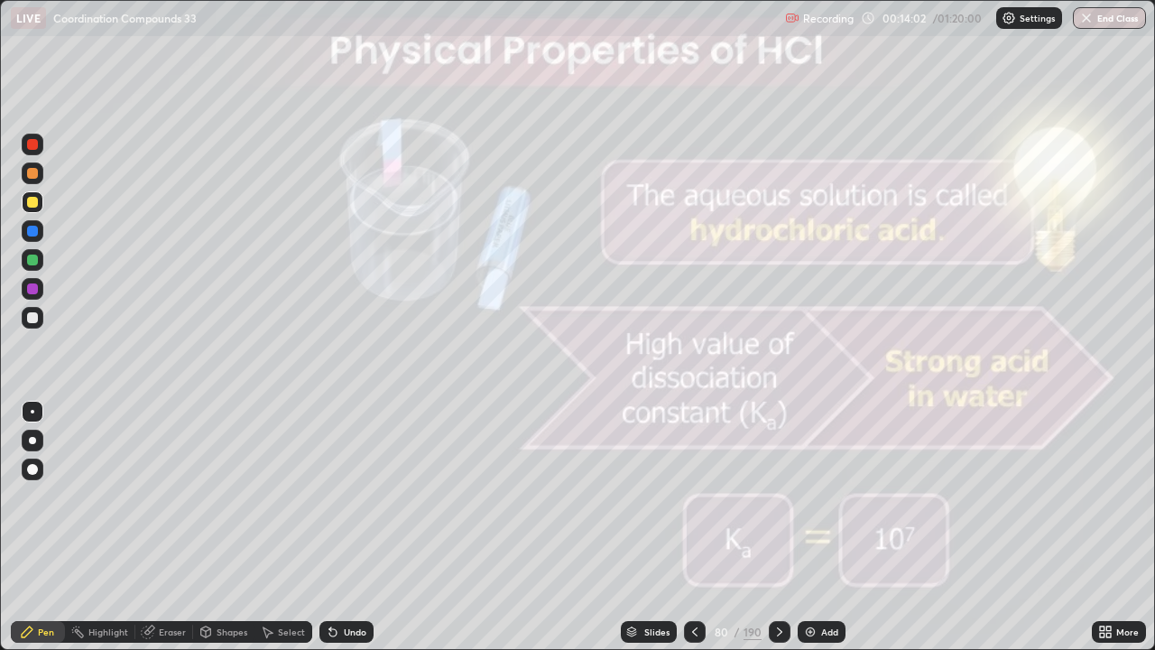
click at [777, 527] on icon at bounding box center [779, 631] width 14 height 14
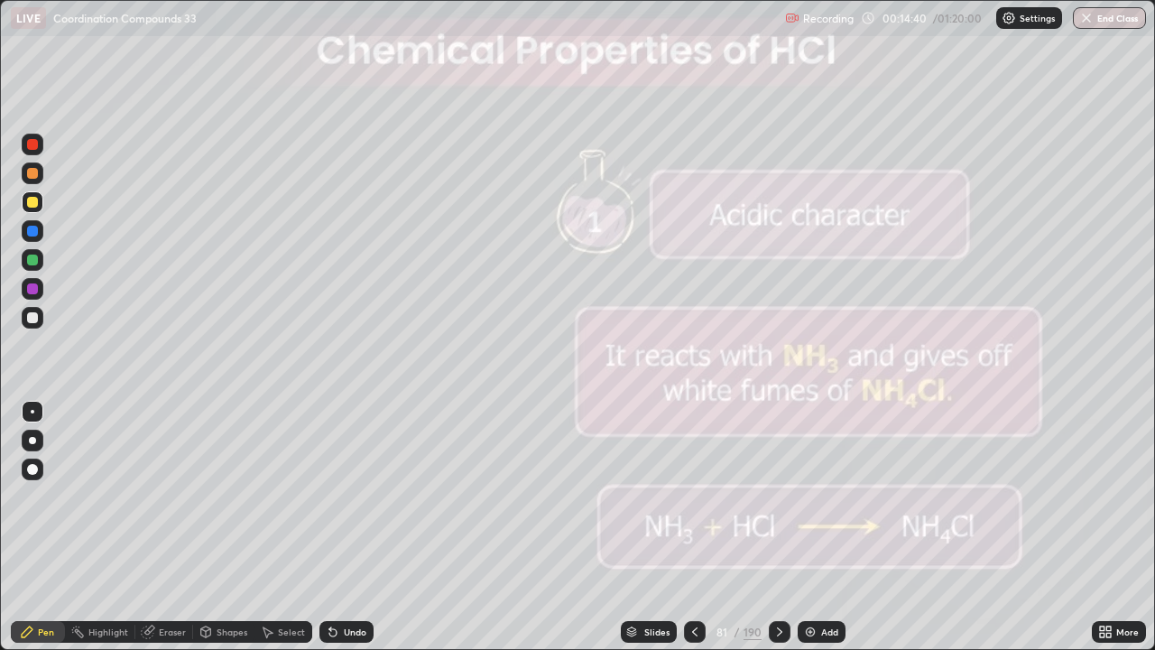
click at [775, 527] on icon at bounding box center [779, 631] width 14 height 14
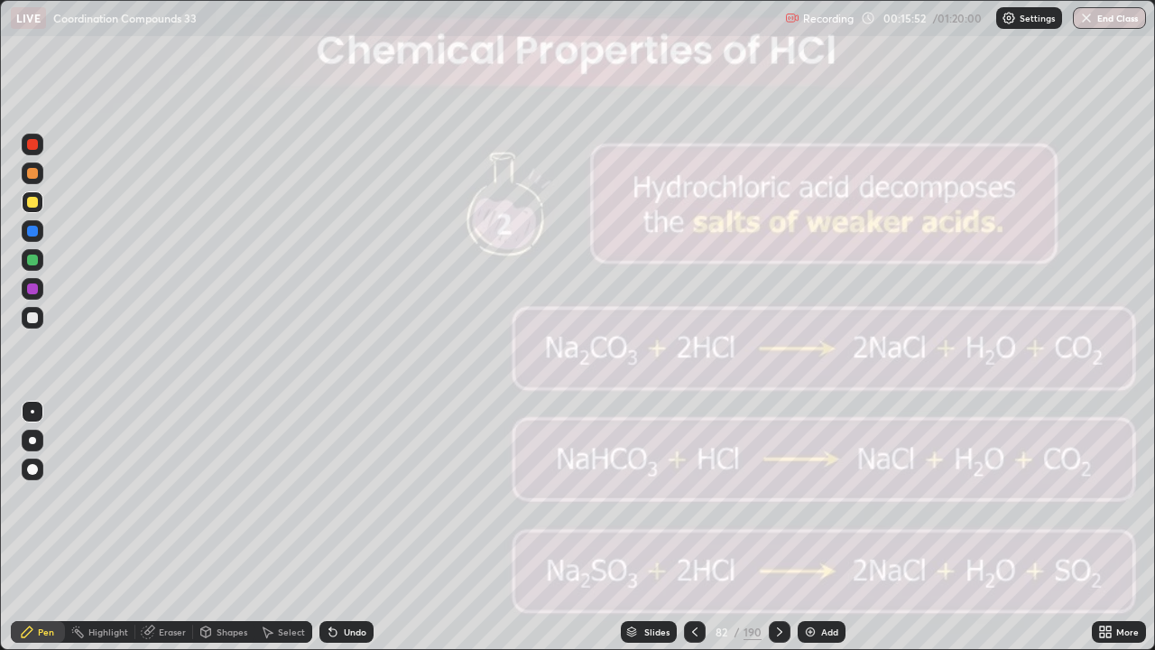
click at [30, 258] on div at bounding box center [32, 259] width 11 height 11
click at [777, 527] on icon at bounding box center [779, 631] width 14 height 14
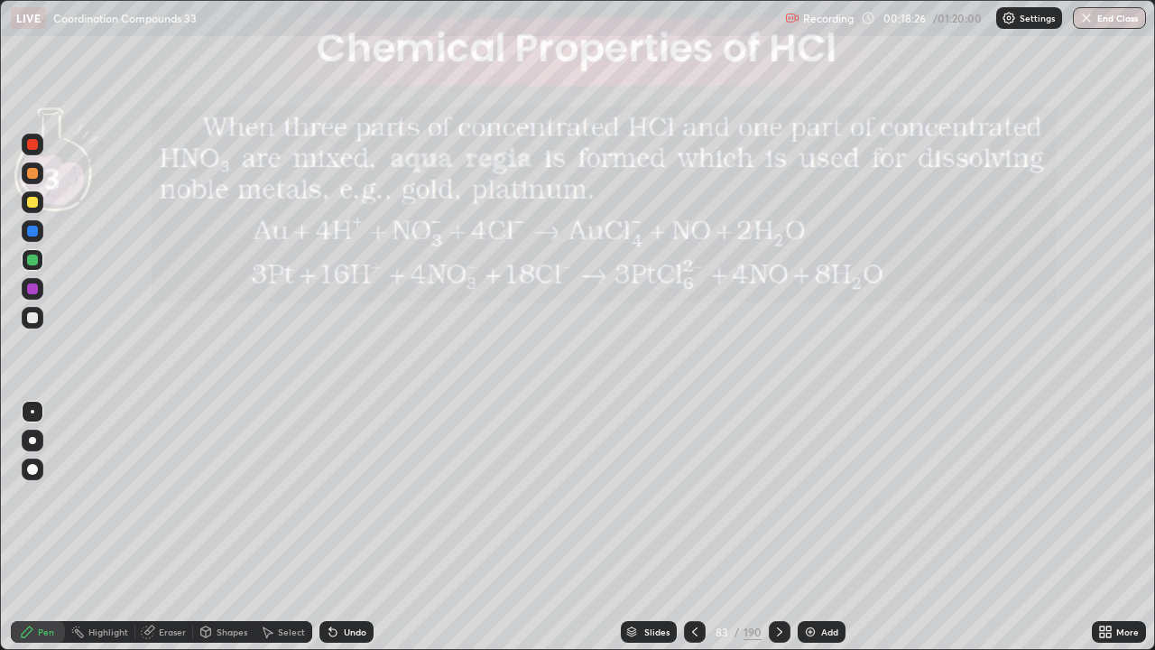
click at [778, 527] on icon at bounding box center [779, 631] width 14 height 14
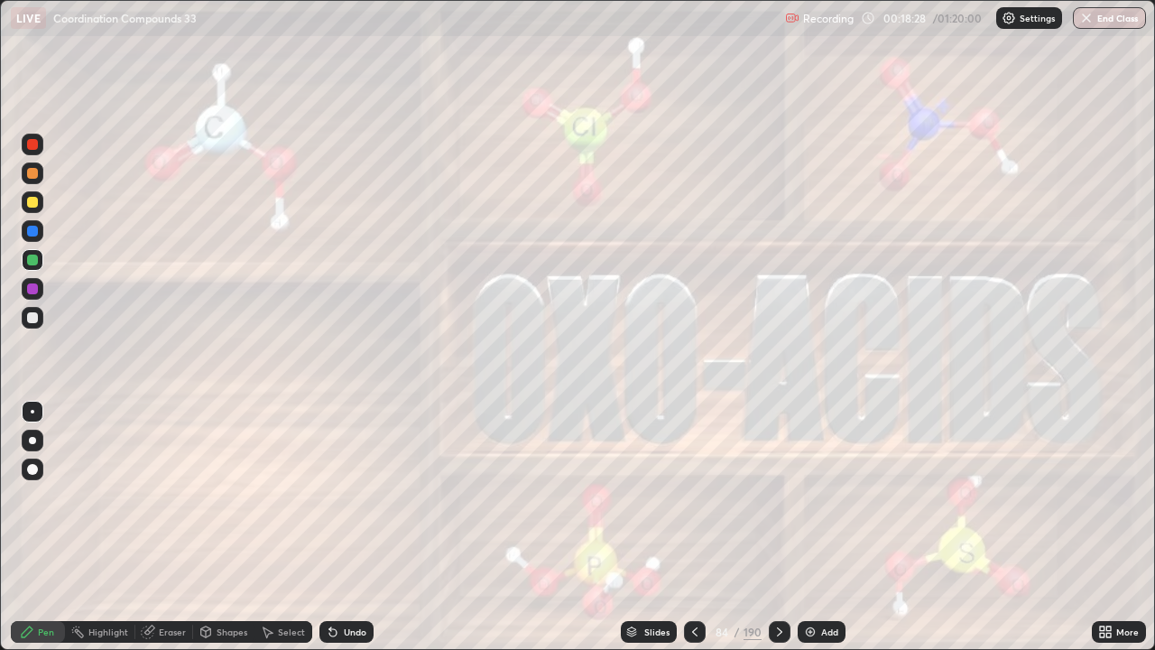
click at [780, 527] on icon at bounding box center [779, 631] width 14 height 14
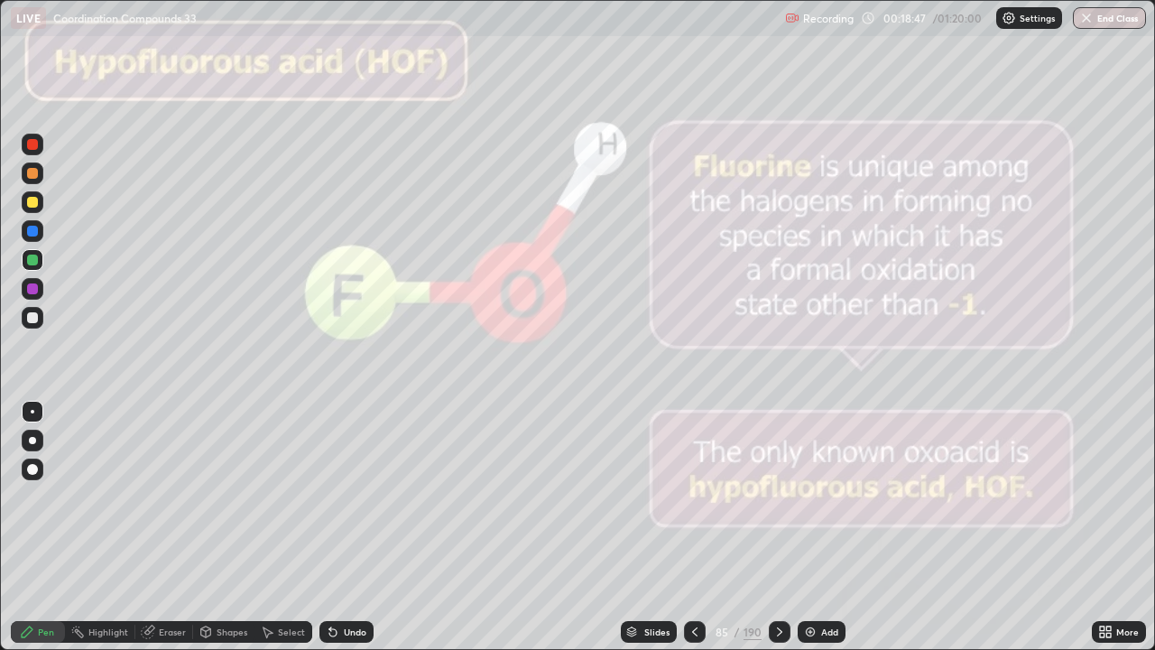
click at [779, 527] on icon at bounding box center [779, 631] width 14 height 14
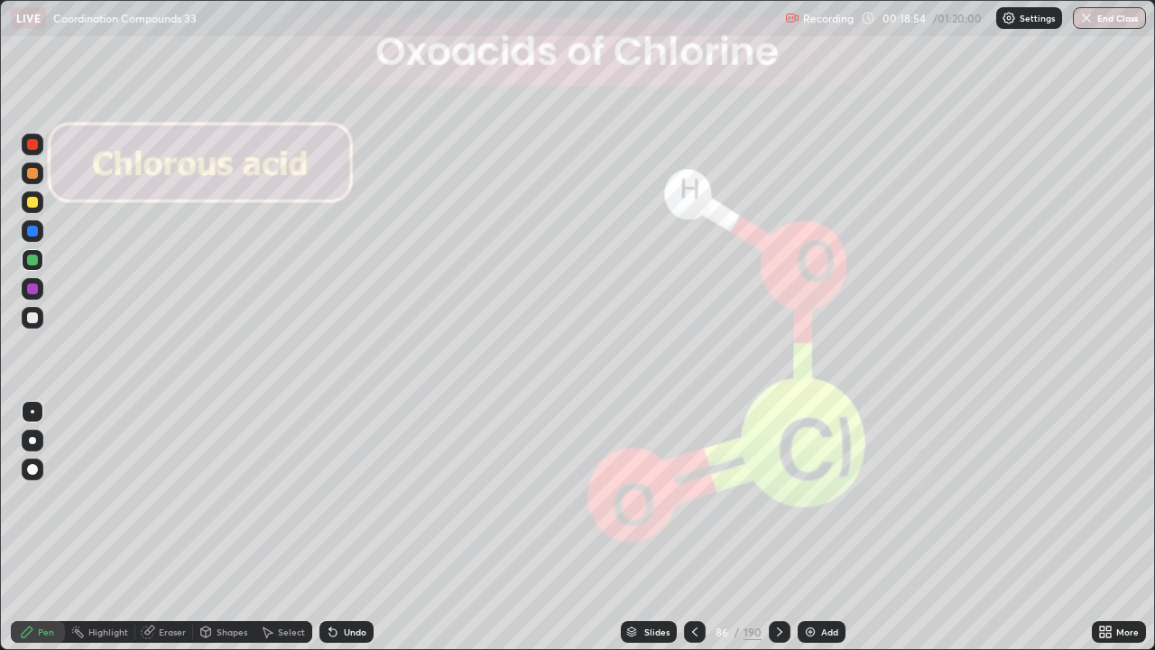
click at [777, 527] on icon at bounding box center [779, 631] width 14 height 14
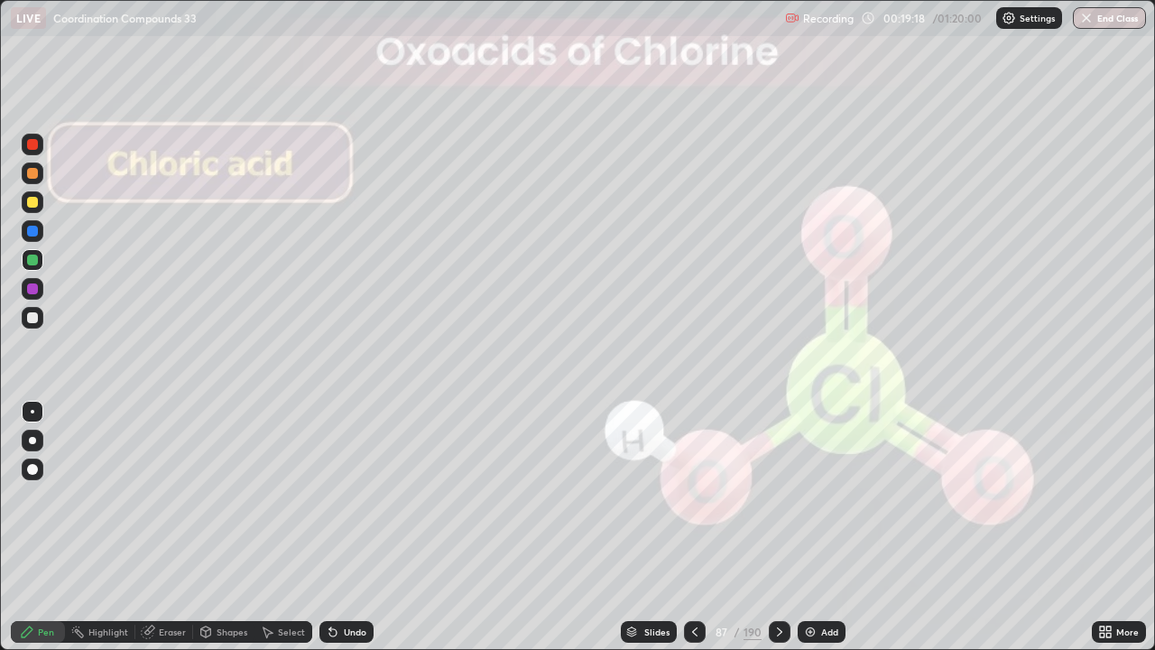
click at [813, 527] on img at bounding box center [810, 631] width 14 height 14
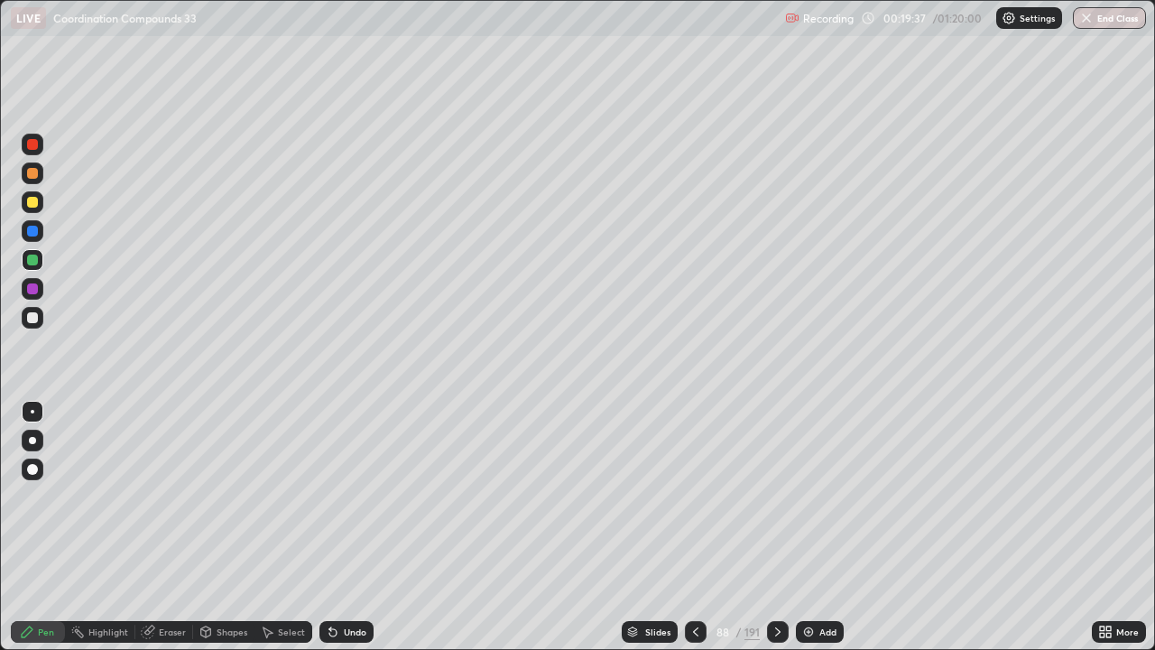
click at [695, 527] on icon at bounding box center [695, 631] width 14 height 14
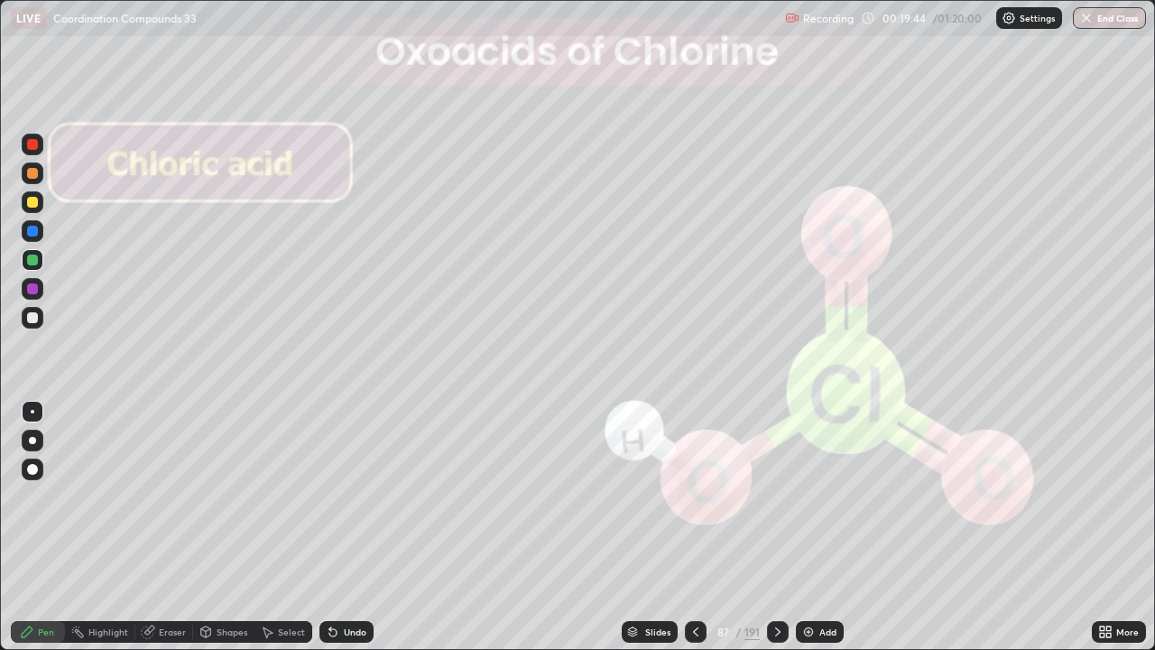
click at [35, 169] on div at bounding box center [32, 173] width 11 height 11
click at [40, 316] on div at bounding box center [33, 318] width 22 height 22
click at [694, 527] on icon at bounding box center [695, 631] width 14 height 14
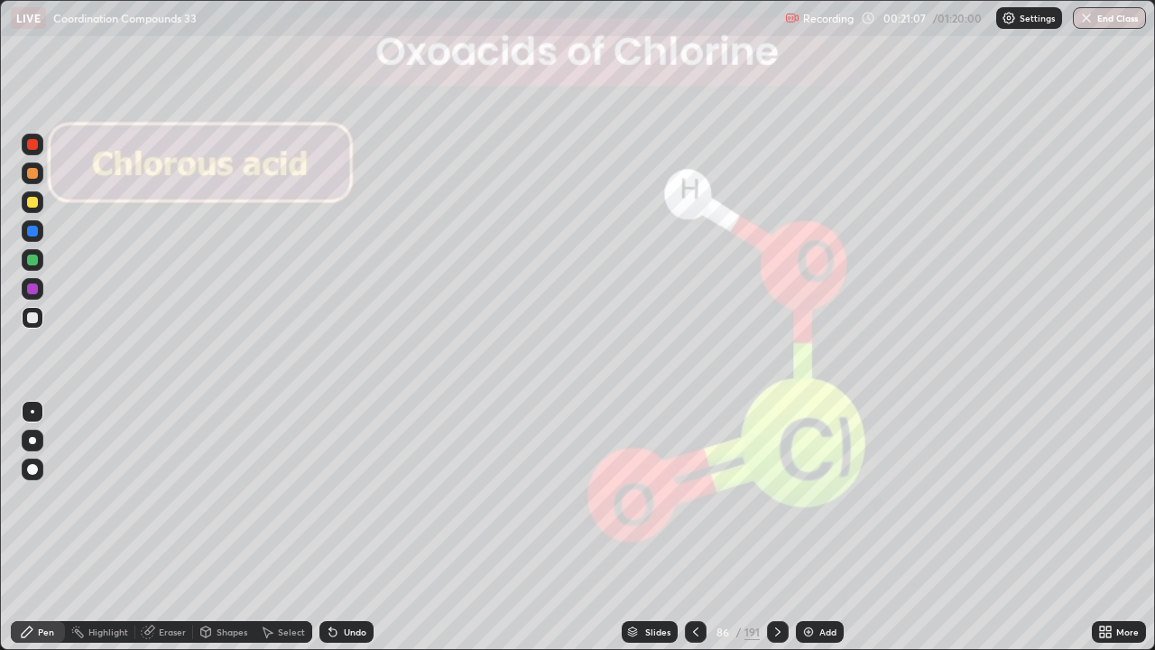
click at [696, 527] on icon at bounding box center [695, 631] width 14 height 14
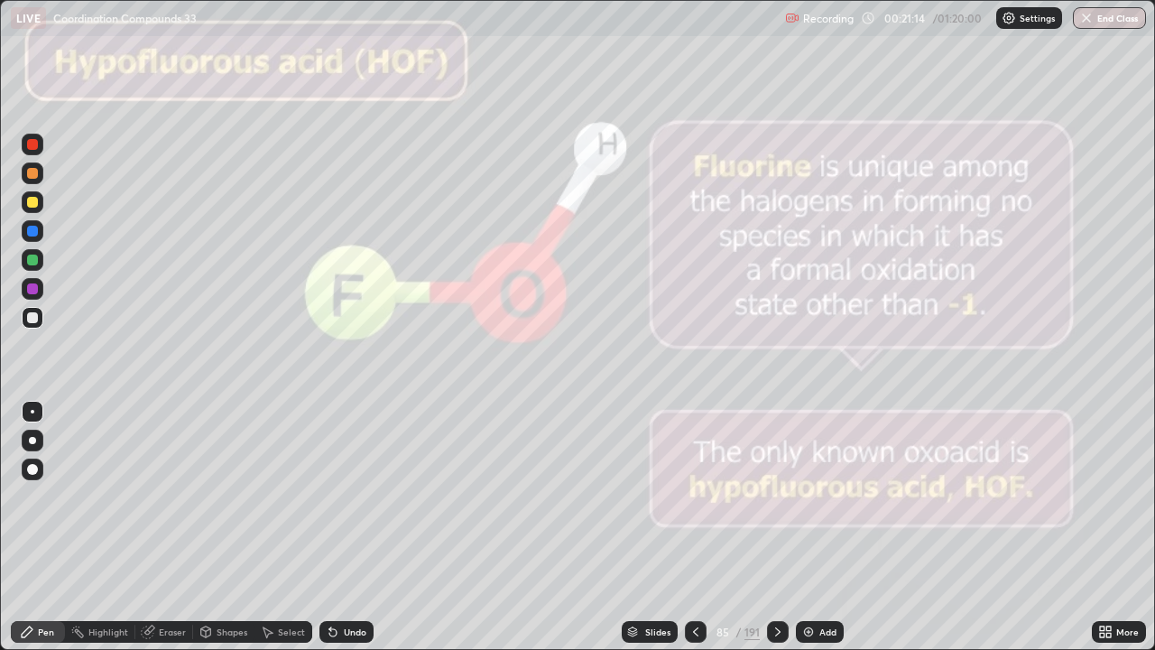
click at [777, 527] on icon at bounding box center [777, 631] width 5 height 9
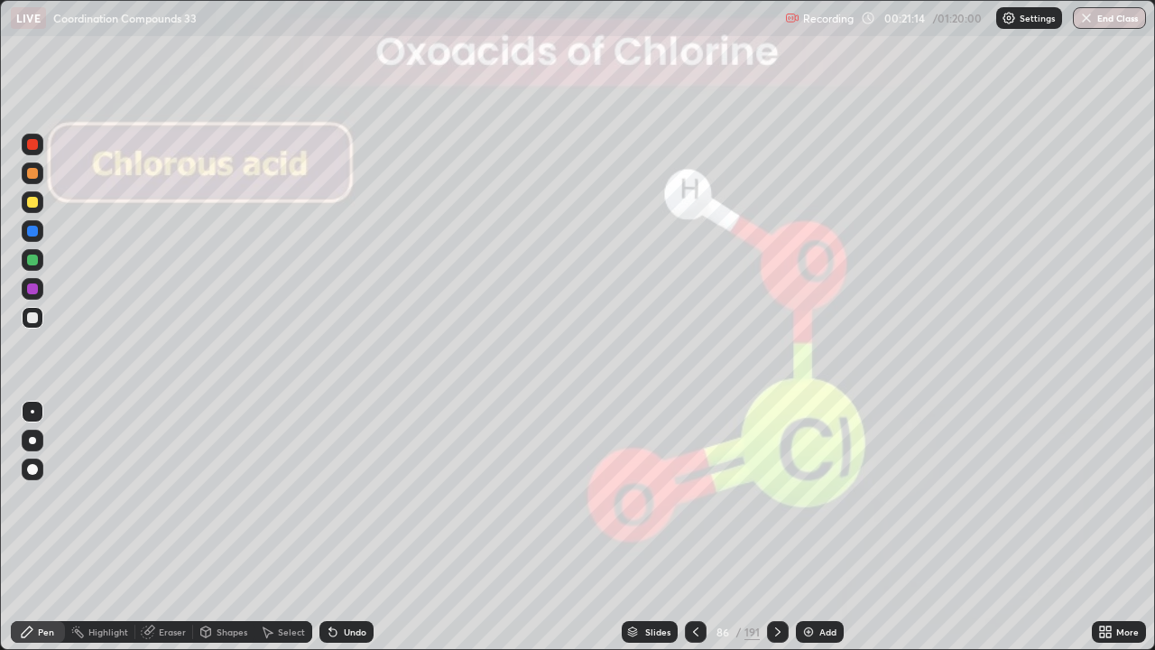
click at [777, 527] on icon at bounding box center [777, 631] width 5 height 9
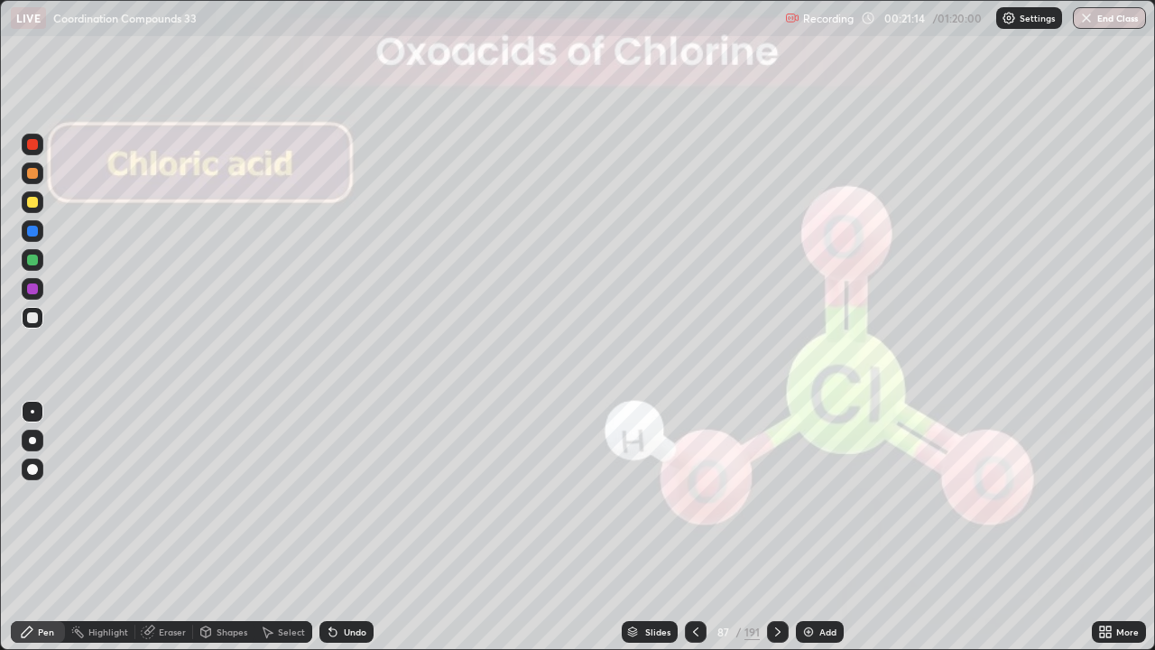
click at [777, 527] on icon at bounding box center [777, 631] width 5 height 9
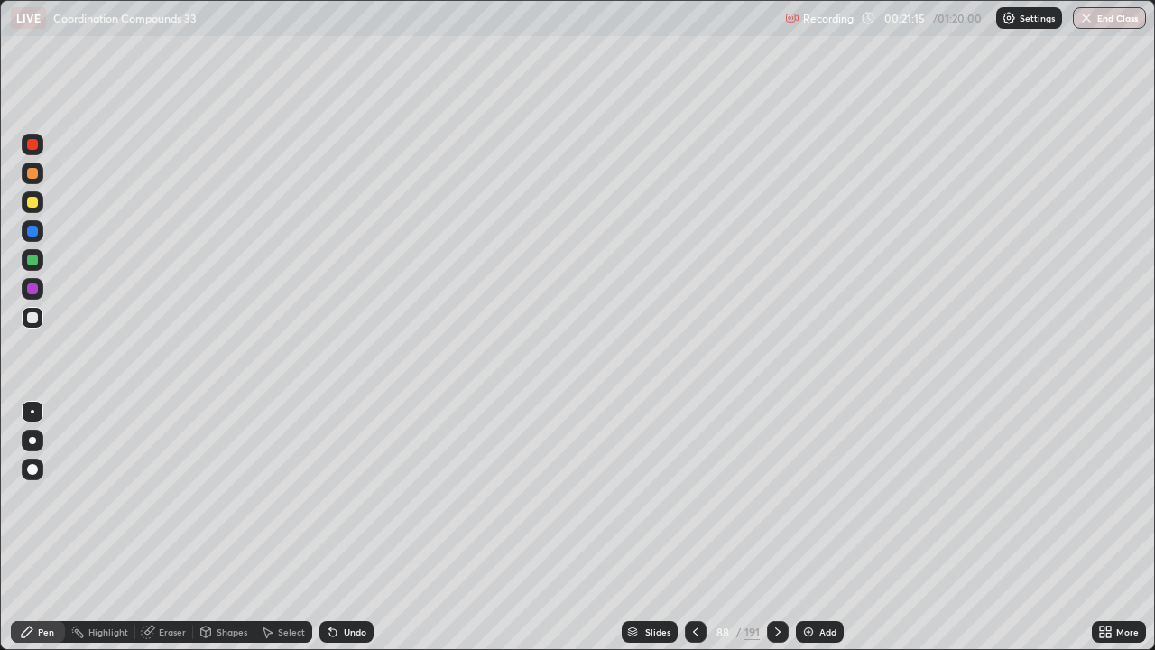
click at [778, 527] on icon at bounding box center [777, 631] width 14 height 14
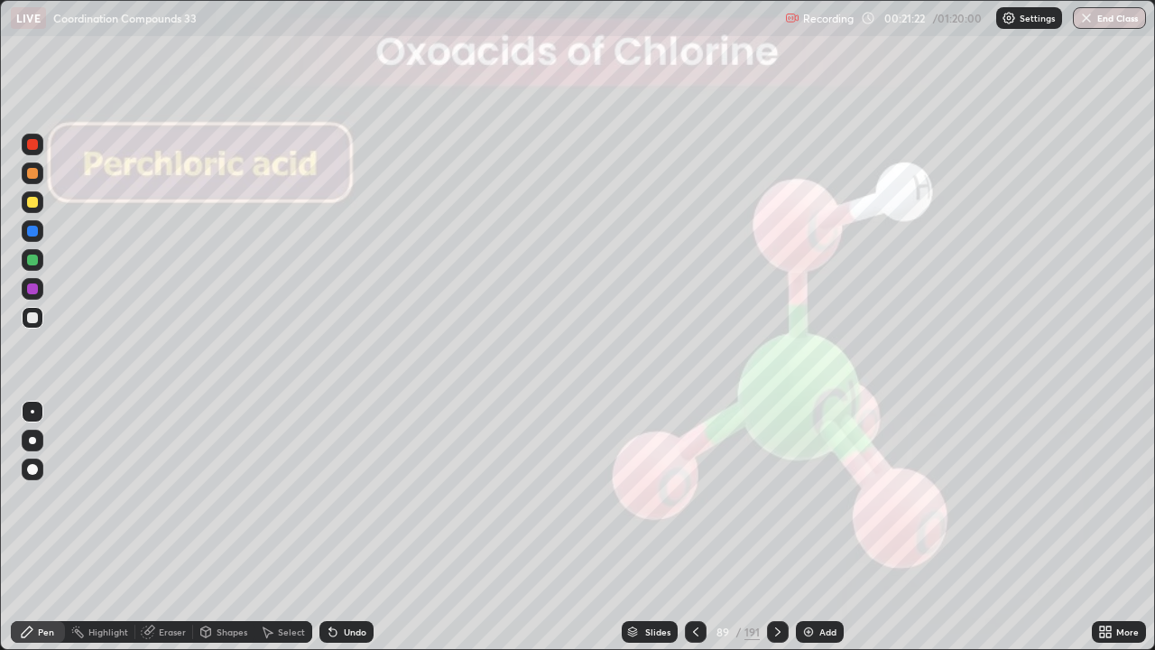
click at [776, 527] on icon at bounding box center [777, 631] width 14 height 14
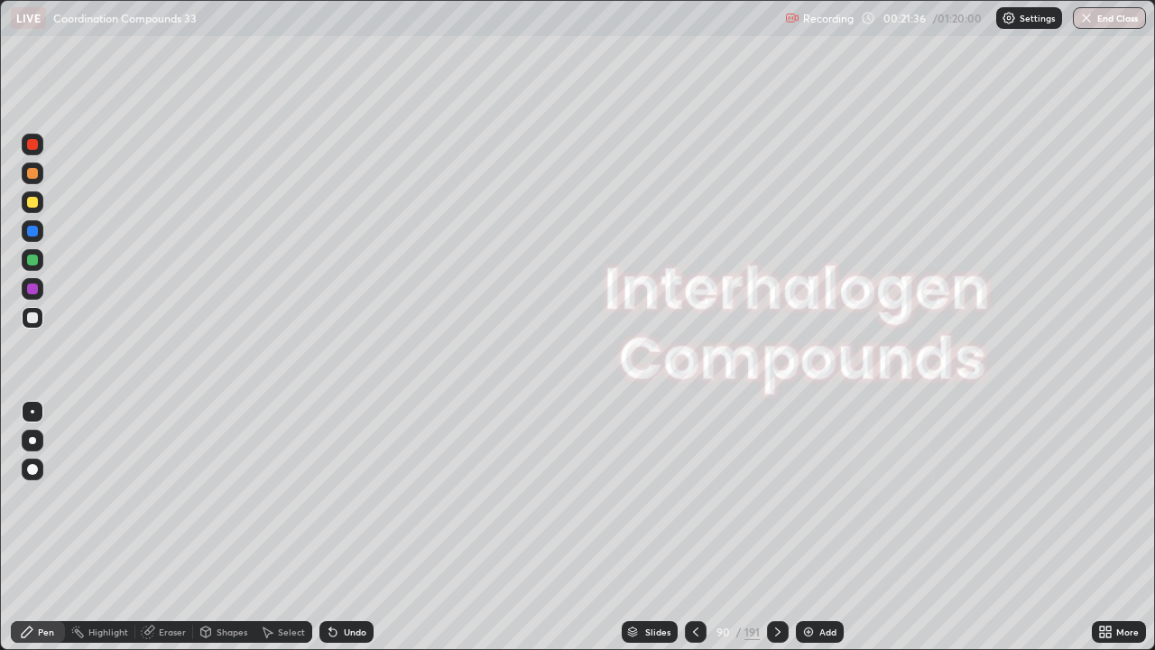
click at [776, 527] on icon at bounding box center [777, 631] width 14 height 14
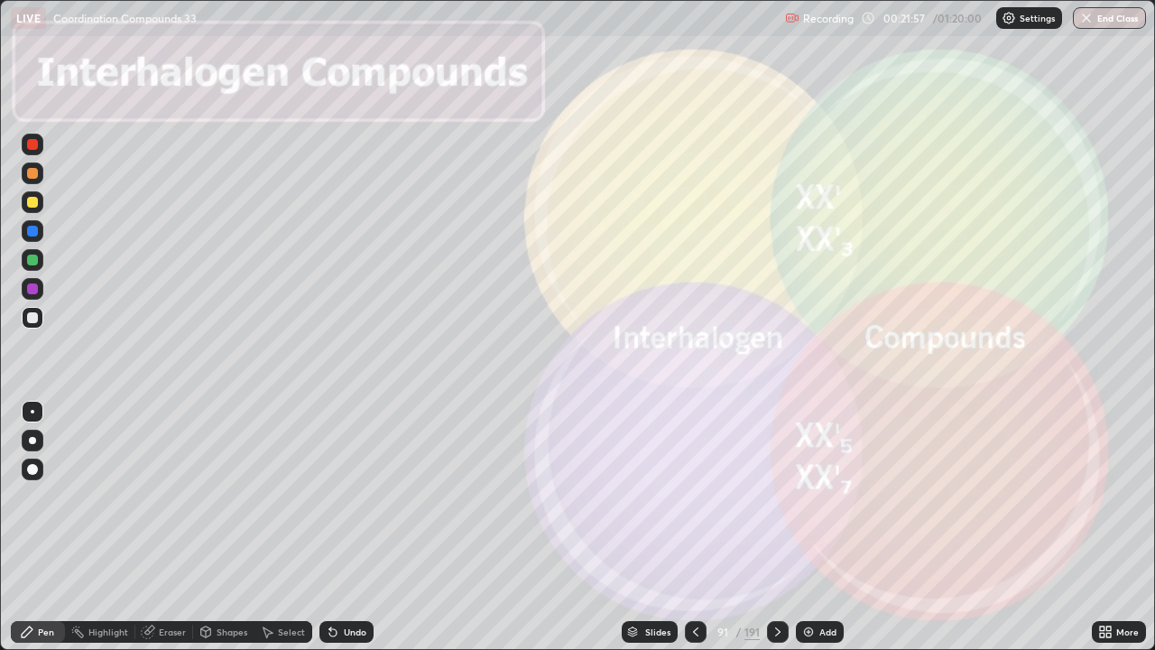
click at [35, 174] on div at bounding box center [32, 173] width 11 height 11
click at [42, 313] on div at bounding box center [33, 318] width 22 height 22
click at [37, 176] on div at bounding box center [32, 173] width 11 height 11
click at [35, 314] on div at bounding box center [32, 317] width 11 height 11
click at [816, 527] on div "Add" at bounding box center [820, 632] width 48 height 22
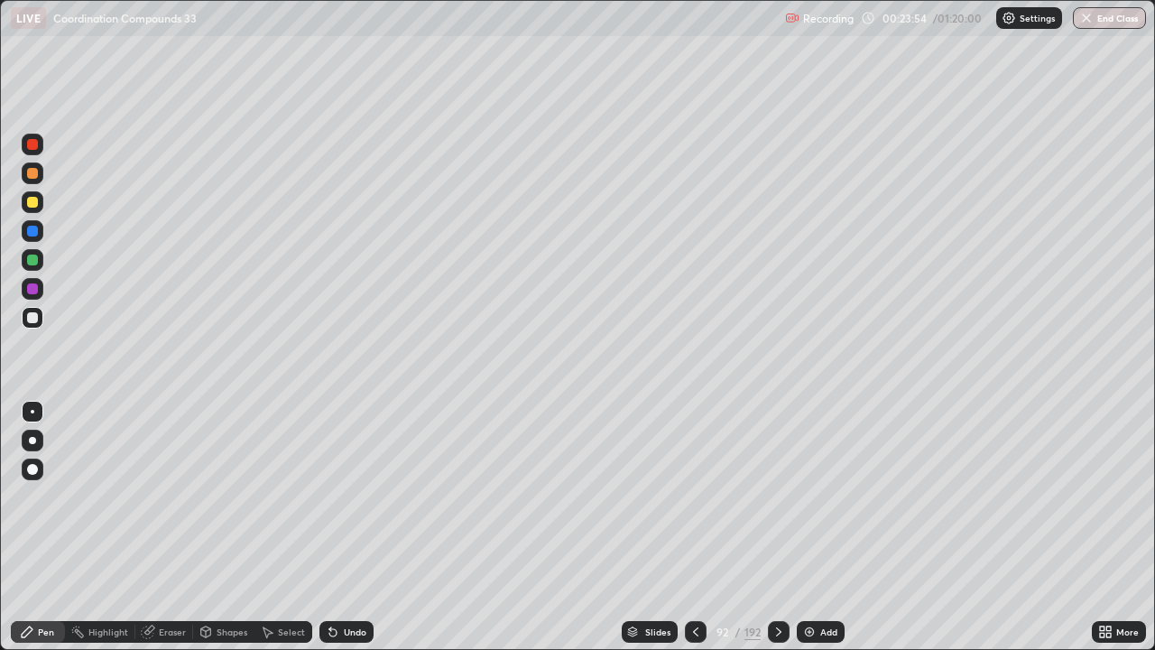
click at [695, 527] on div at bounding box center [696, 632] width 22 height 22
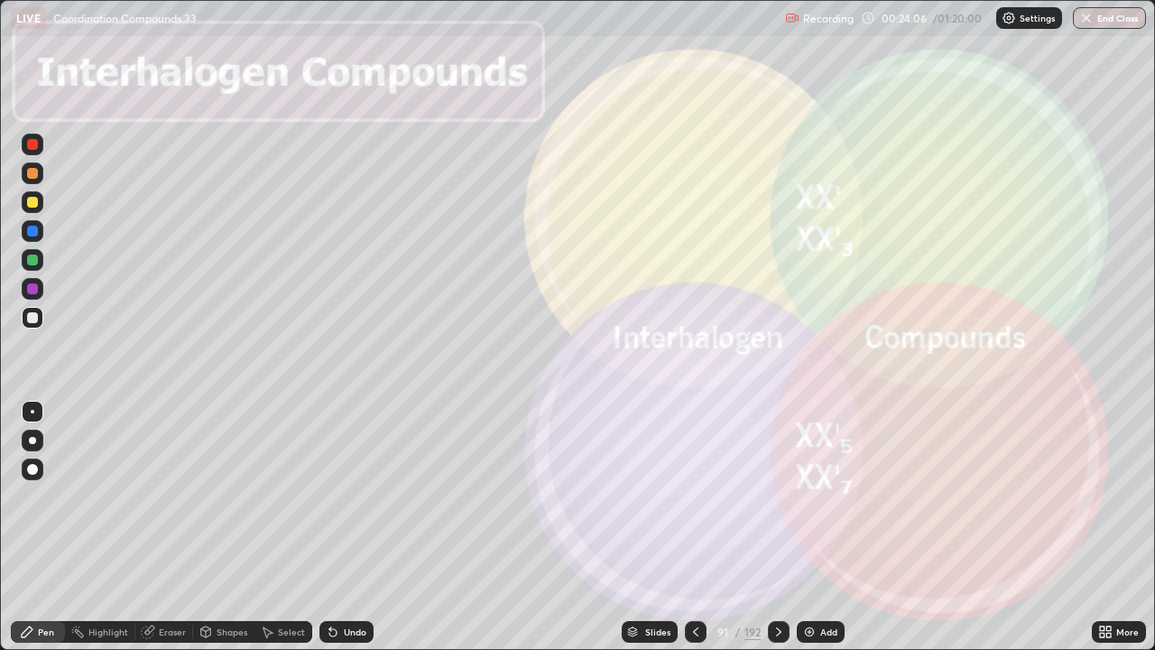
click at [776, 527] on icon at bounding box center [778, 631] width 5 height 9
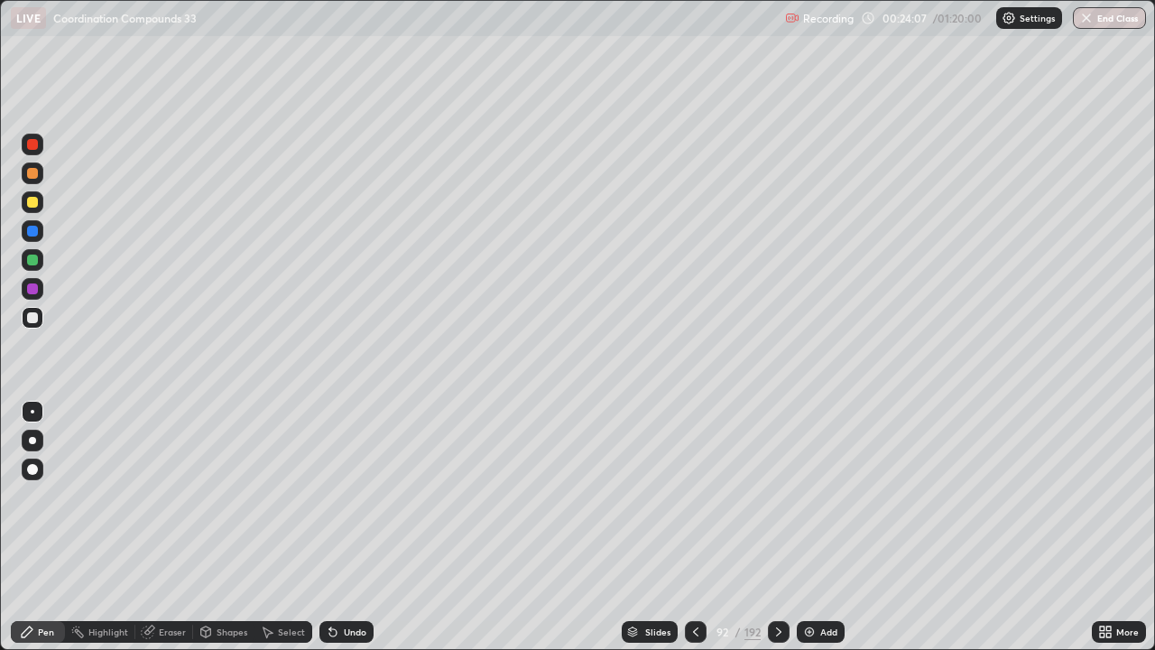
click at [784, 527] on div at bounding box center [779, 632] width 22 height 22
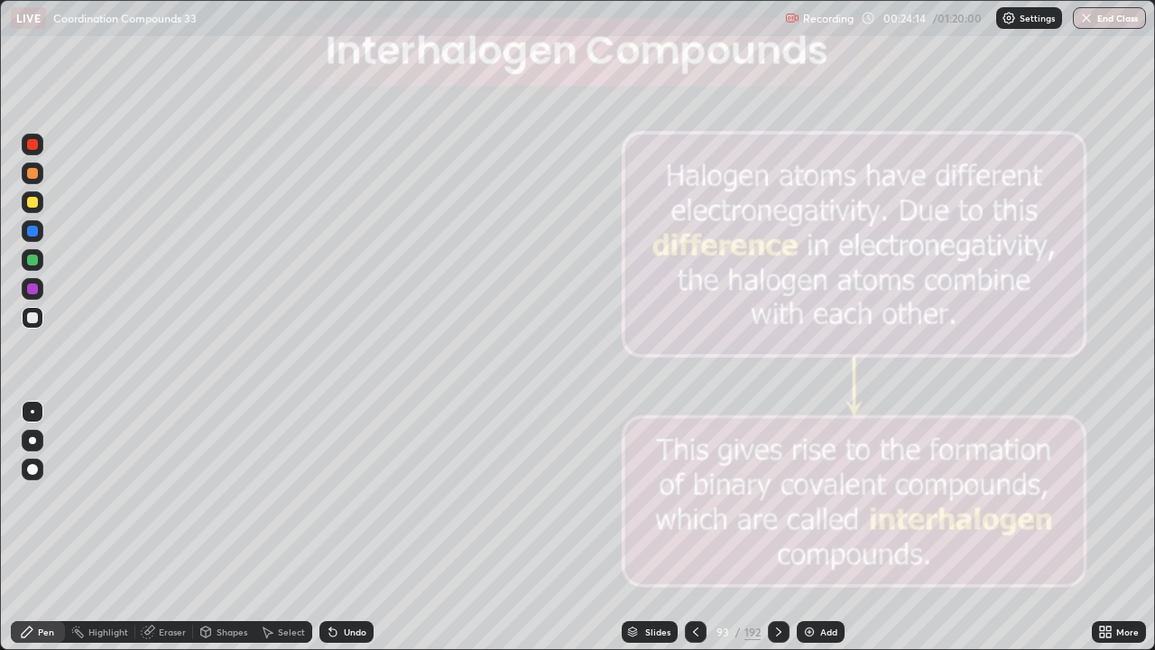
click at [777, 527] on icon at bounding box center [778, 631] width 14 height 14
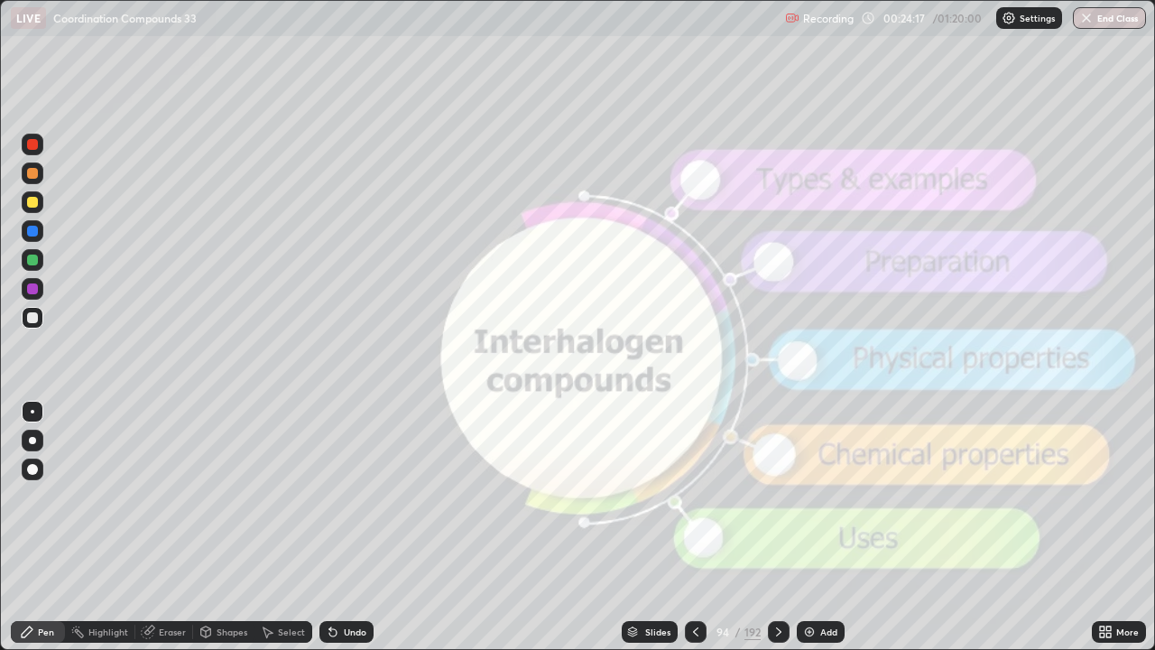
click at [694, 527] on icon at bounding box center [695, 631] width 14 height 14
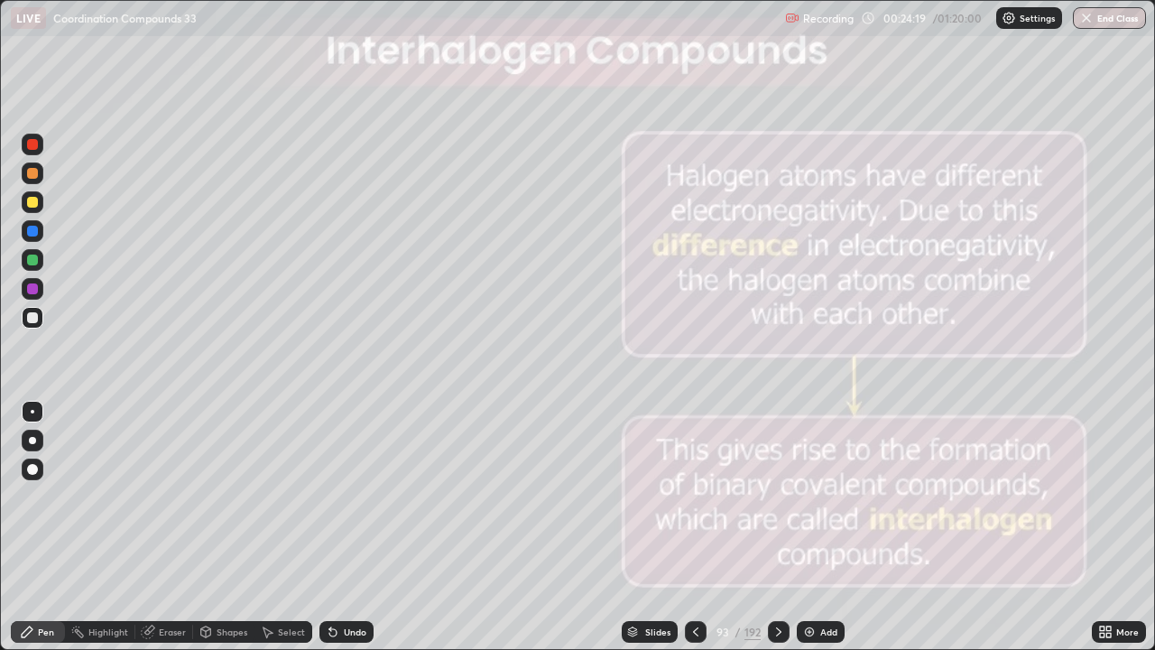
click at [777, 527] on icon at bounding box center [778, 631] width 14 height 14
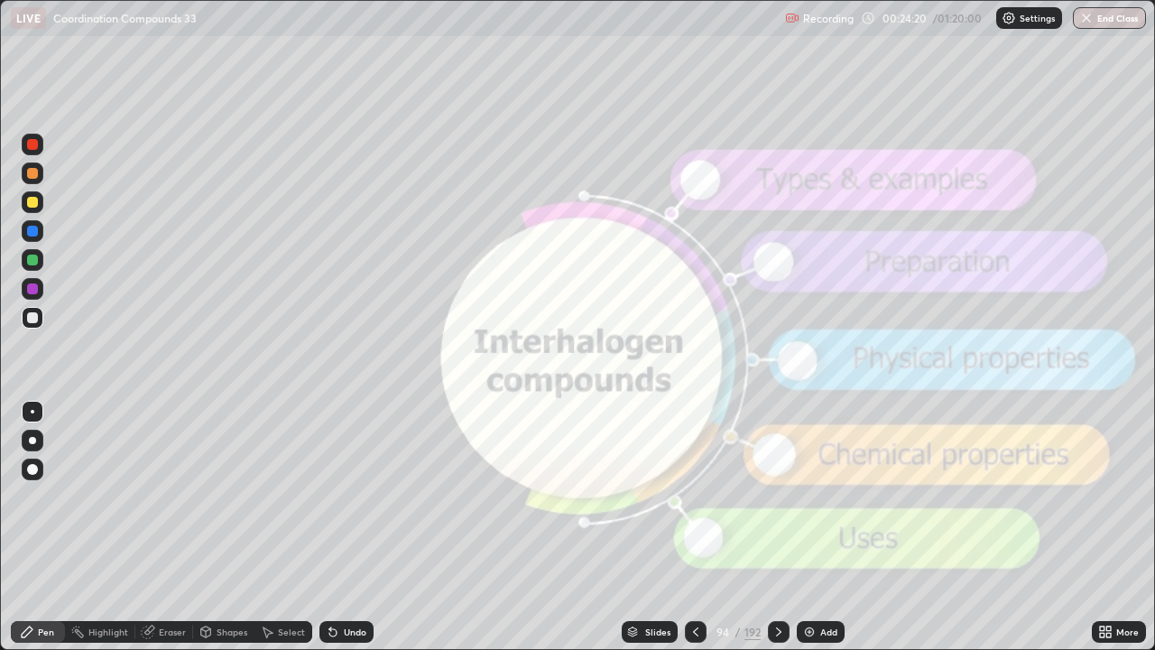
click at [777, 527] on icon at bounding box center [778, 631] width 14 height 14
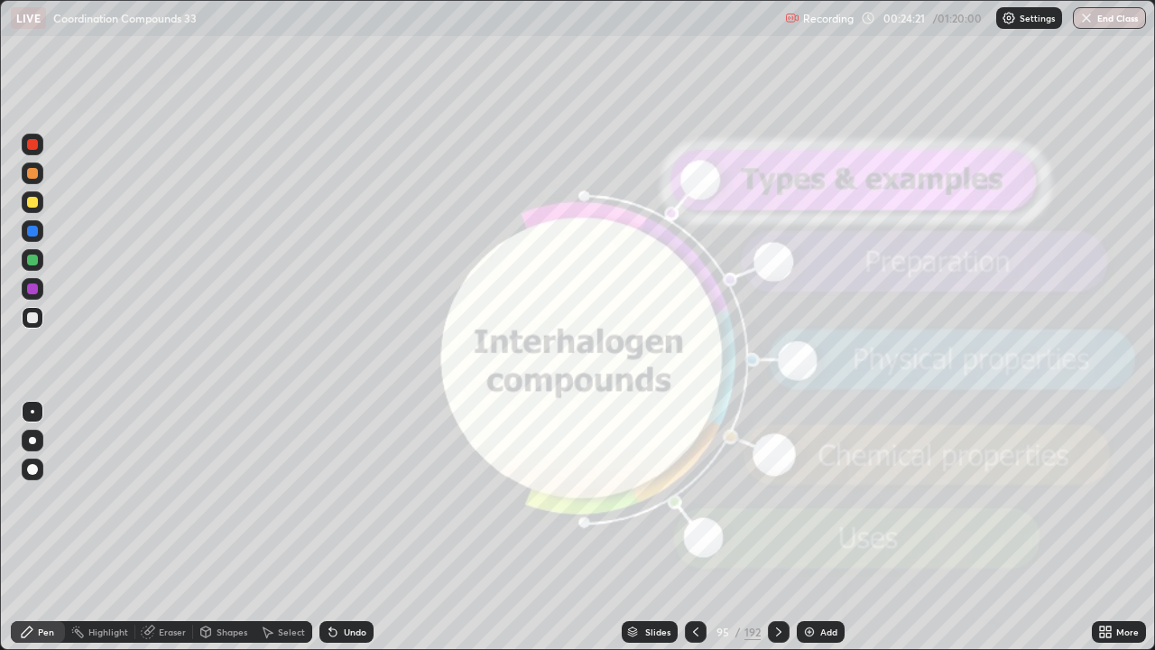
click at [788, 527] on div at bounding box center [779, 631] width 22 height 36
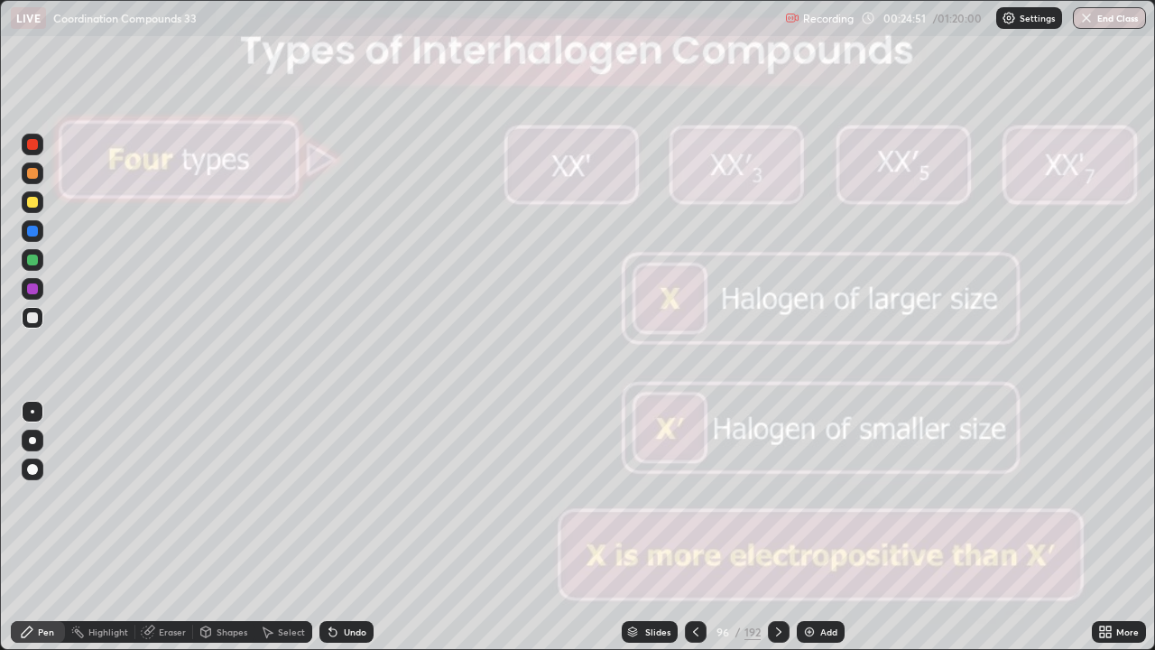
click at [777, 527] on icon at bounding box center [778, 631] width 14 height 14
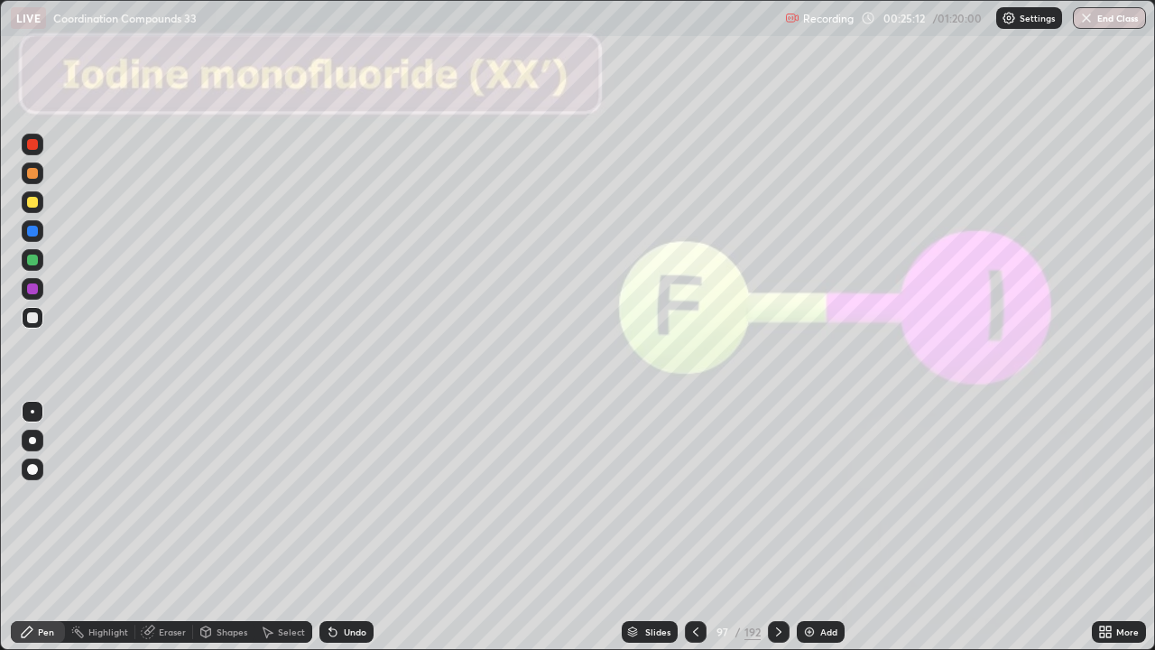
click at [779, 527] on div at bounding box center [779, 632] width 22 height 22
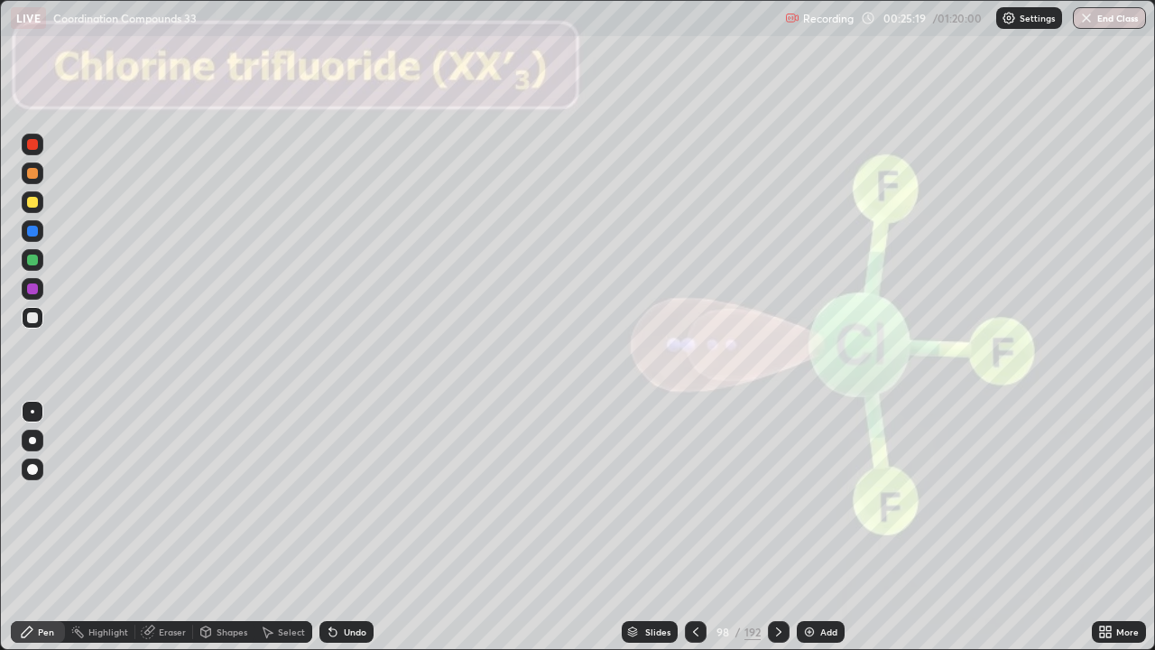
click at [778, 527] on icon at bounding box center [778, 631] width 14 height 14
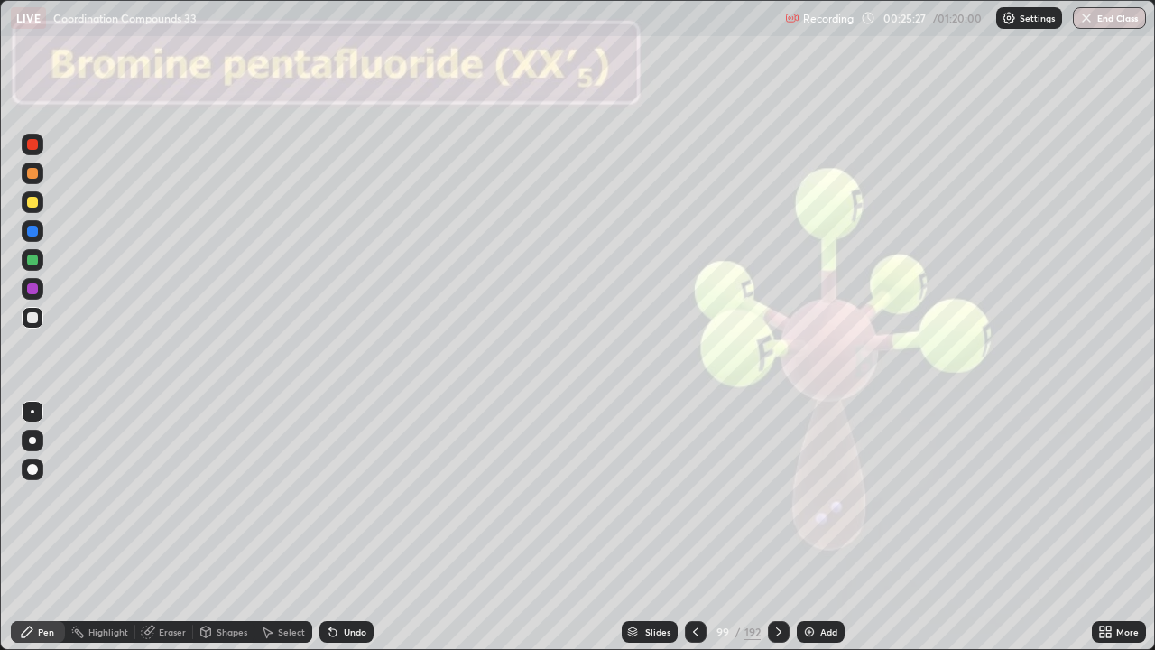
click at [777, 527] on icon at bounding box center [778, 631] width 14 height 14
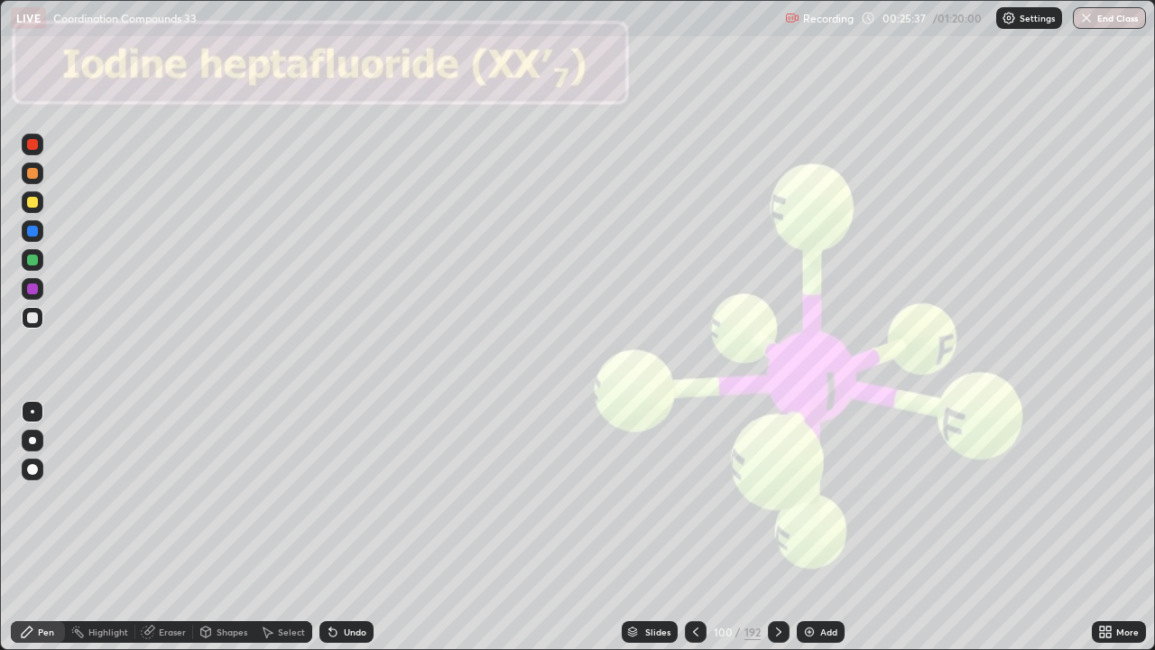
click at [779, 527] on icon at bounding box center [778, 631] width 14 height 14
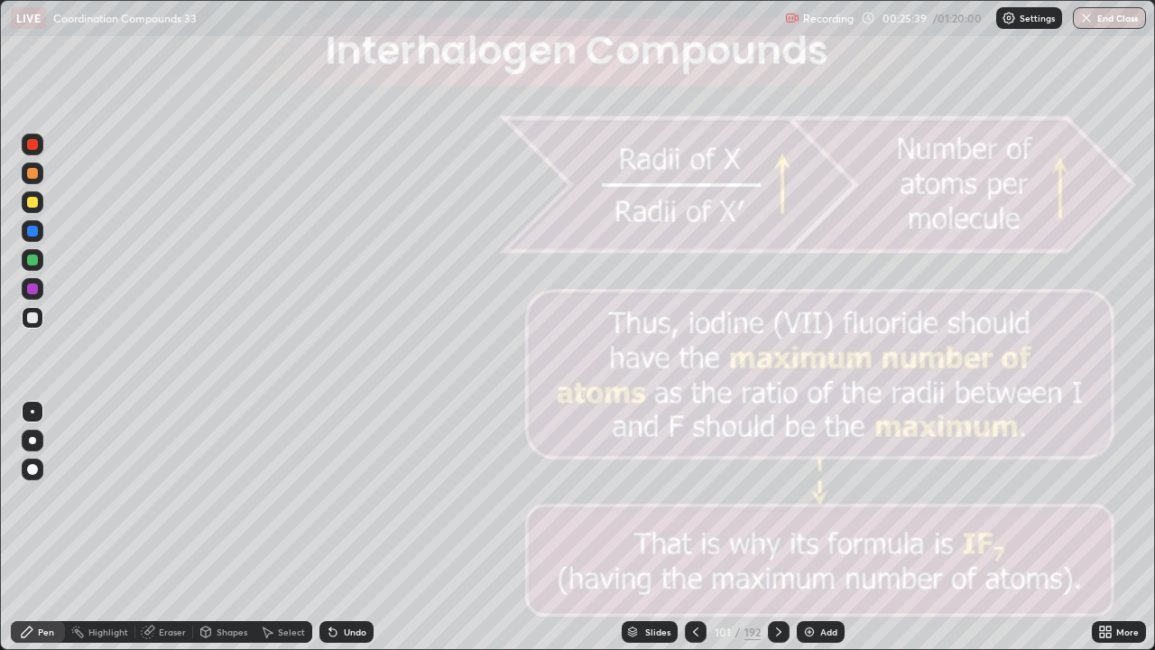
click at [659, 527] on div "Slides" at bounding box center [657, 631] width 25 height 9
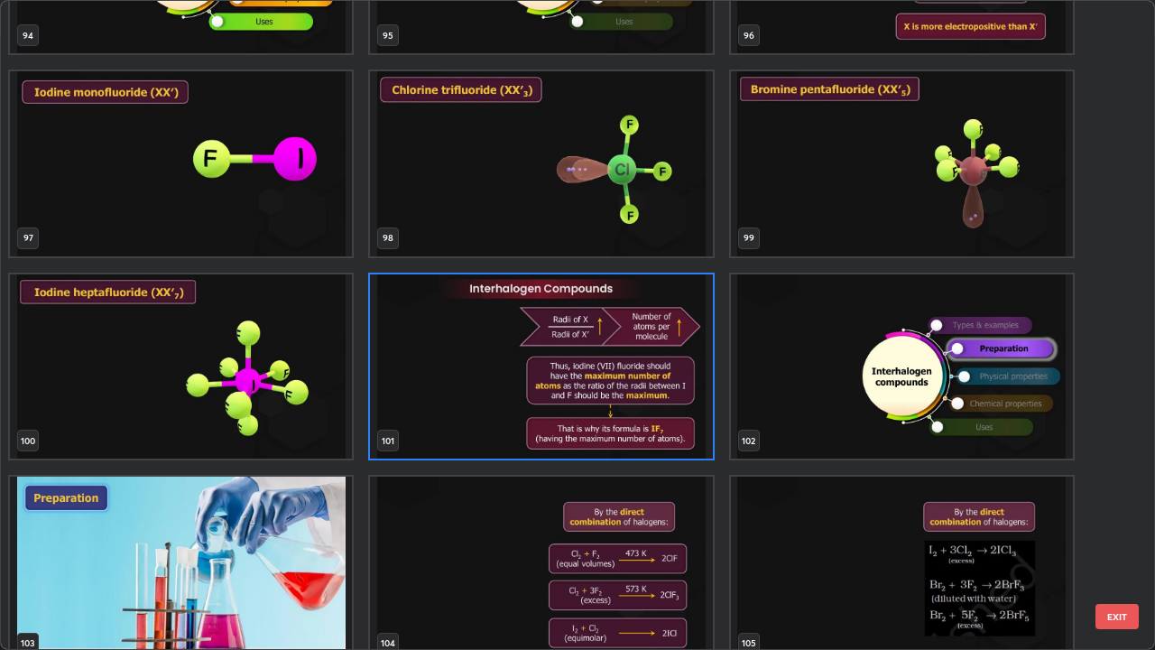
scroll to position [6420, 0]
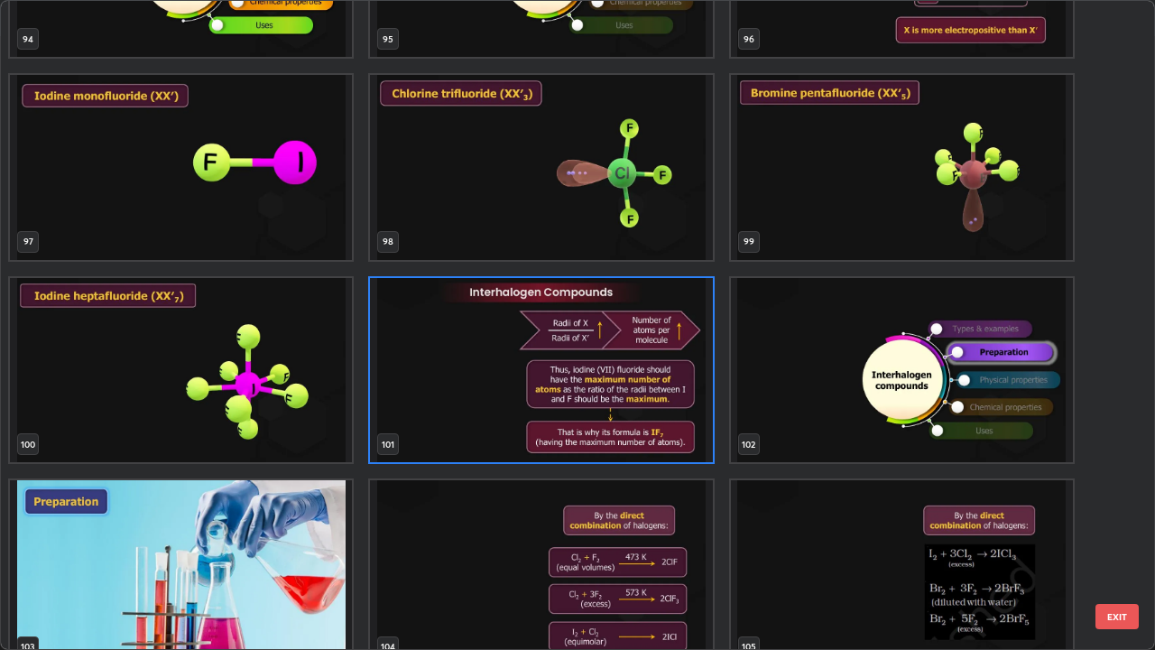
click at [667, 429] on img "grid" at bounding box center [541, 370] width 342 height 185
click at [669, 423] on img "grid" at bounding box center [541, 370] width 342 height 185
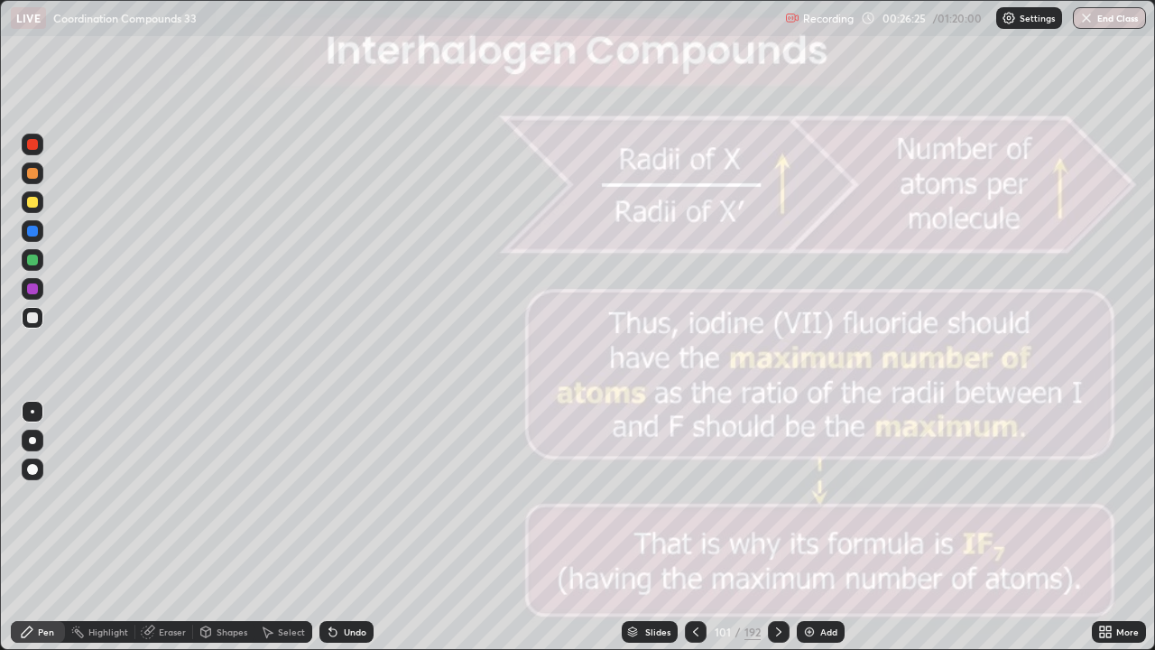
click at [694, 527] on icon at bounding box center [695, 631] width 14 height 14
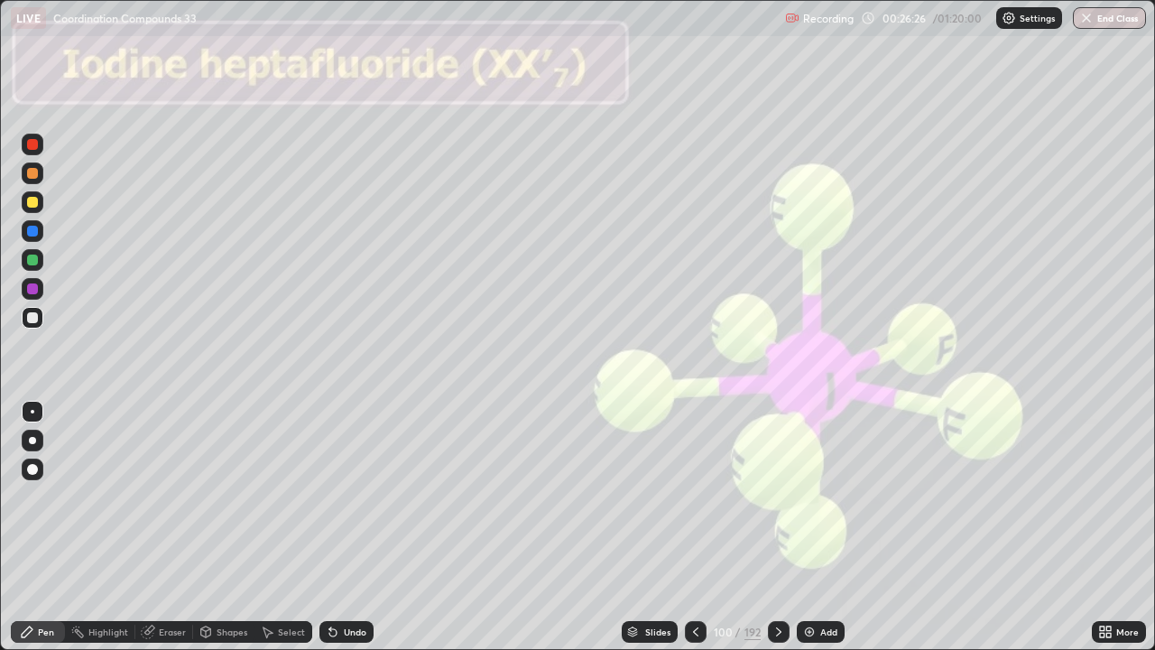
click at [777, 527] on icon at bounding box center [778, 631] width 14 height 14
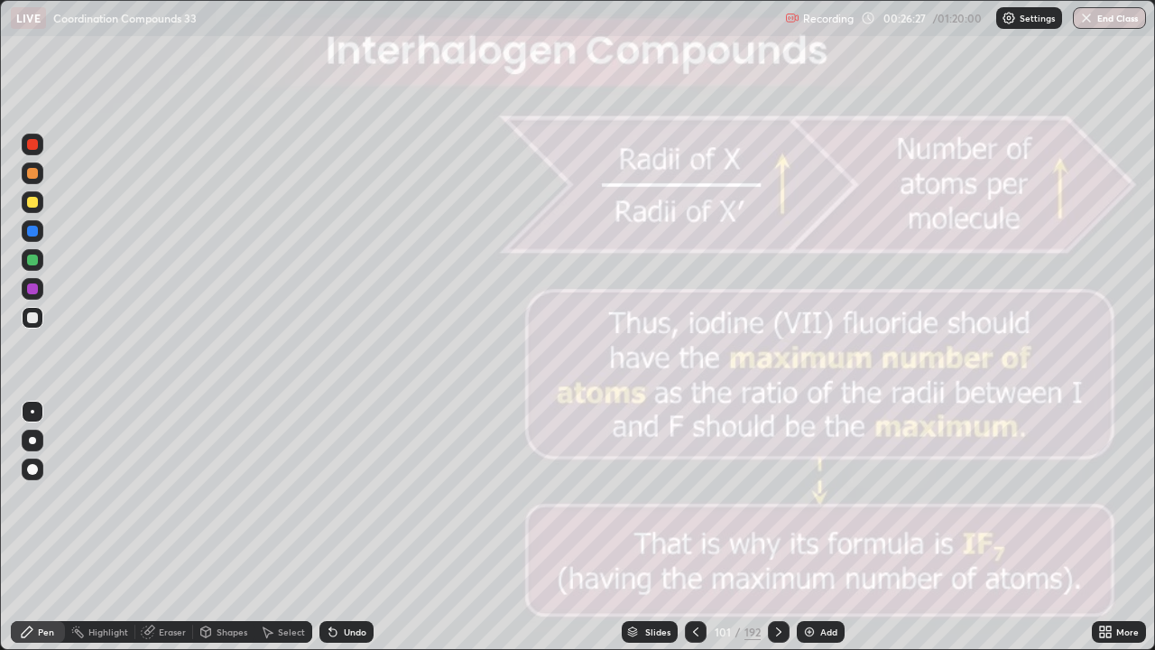
click at [810, 527] on img at bounding box center [809, 631] width 14 height 14
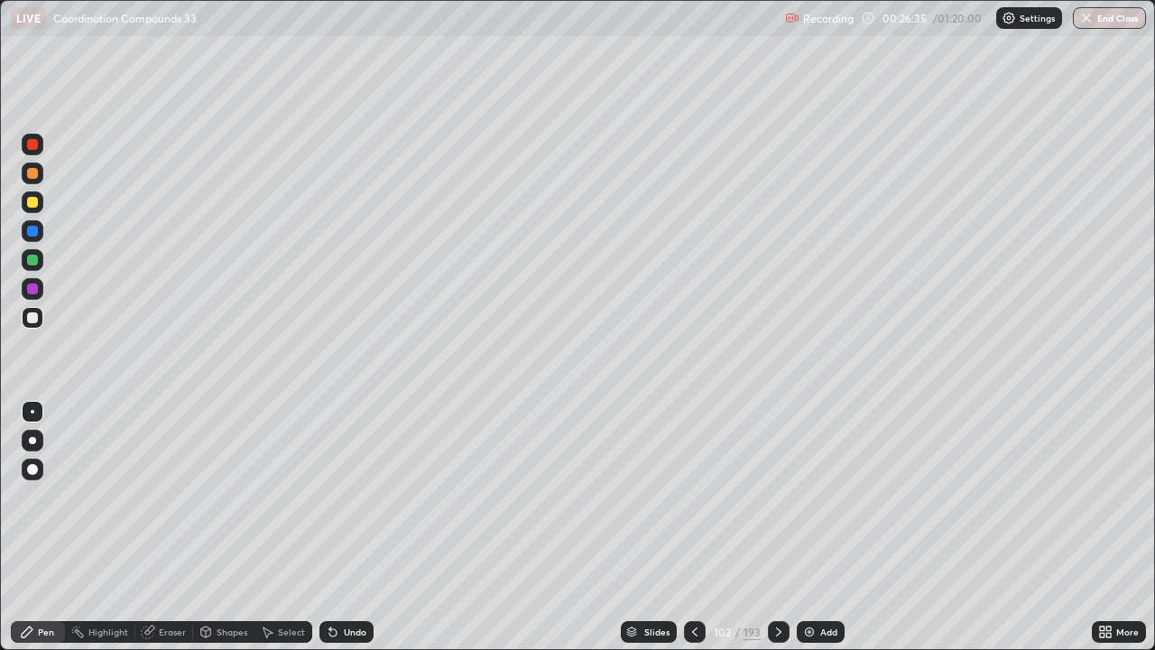
click at [38, 198] on div at bounding box center [33, 202] width 22 height 22
click at [356, 527] on div "Undo" at bounding box center [355, 631] width 23 height 9
click at [779, 527] on div at bounding box center [779, 632] width 22 height 22
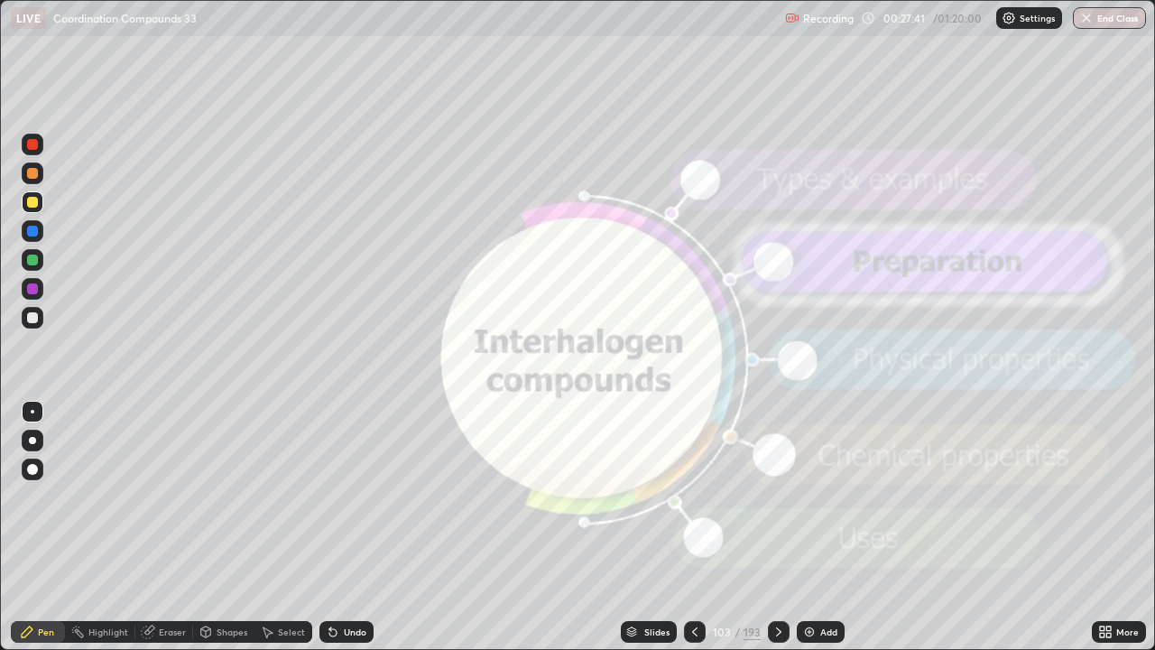
click at [782, 527] on div at bounding box center [779, 632] width 22 height 22
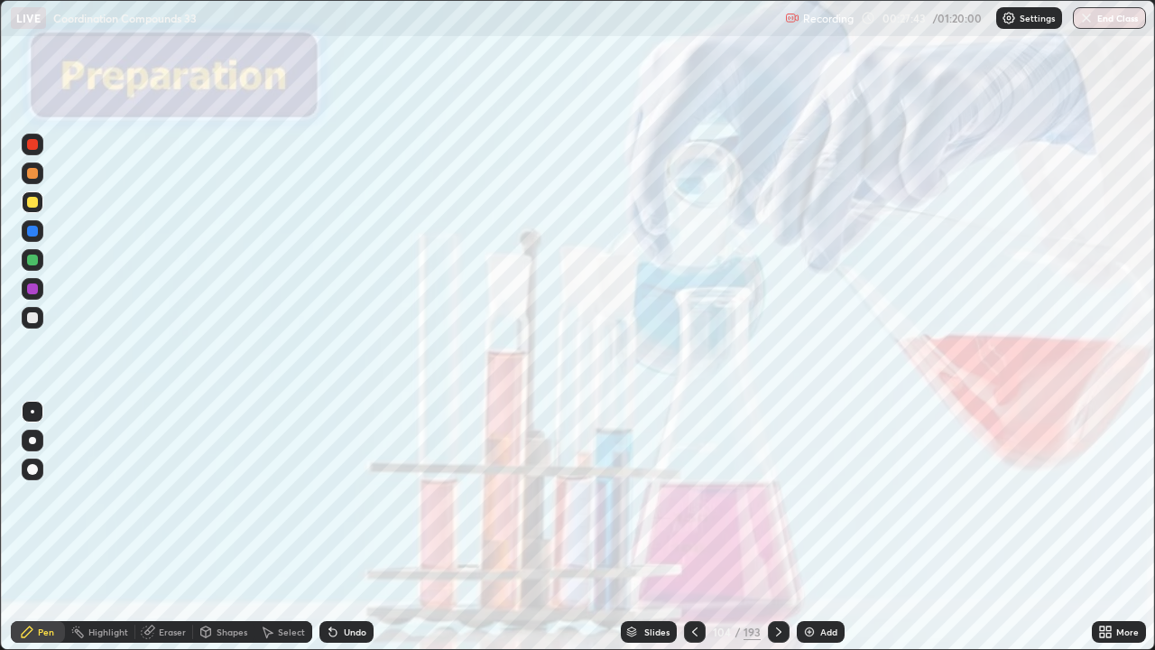
click at [776, 527] on icon at bounding box center [778, 631] width 14 height 14
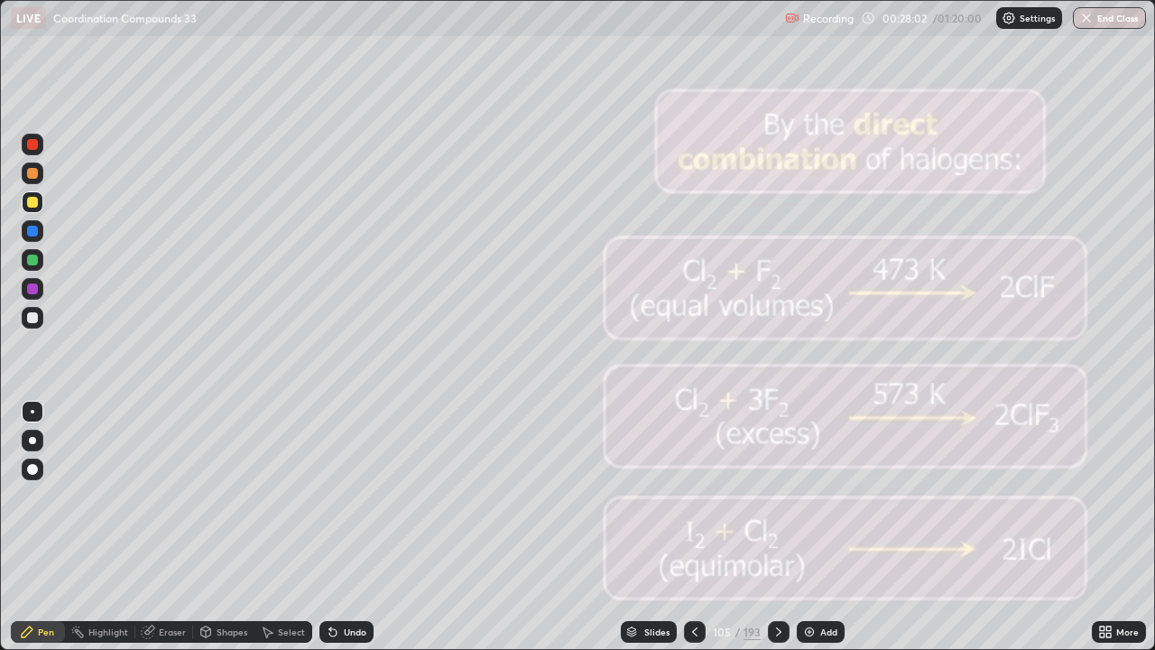
click at [777, 527] on icon at bounding box center [778, 631] width 14 height 14
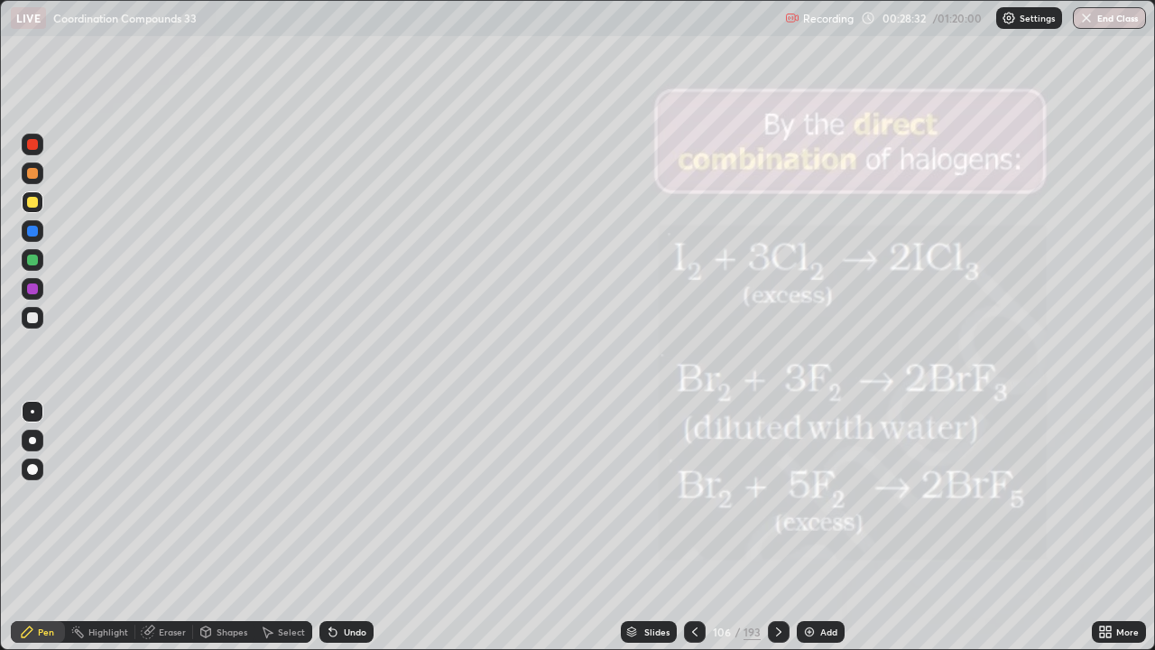
click at [779, 527] on icon at bounding box center [778, 631] width 14 height 14
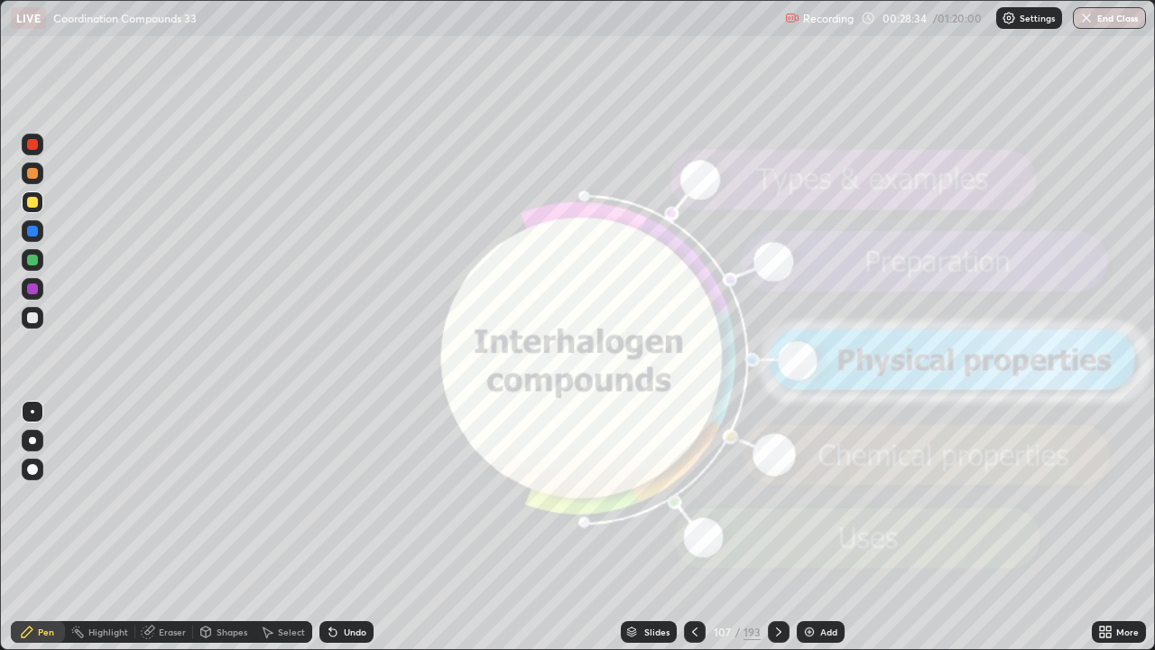
click at [779, 527] on icon at bounding box center [778, 631] width 14 height 14
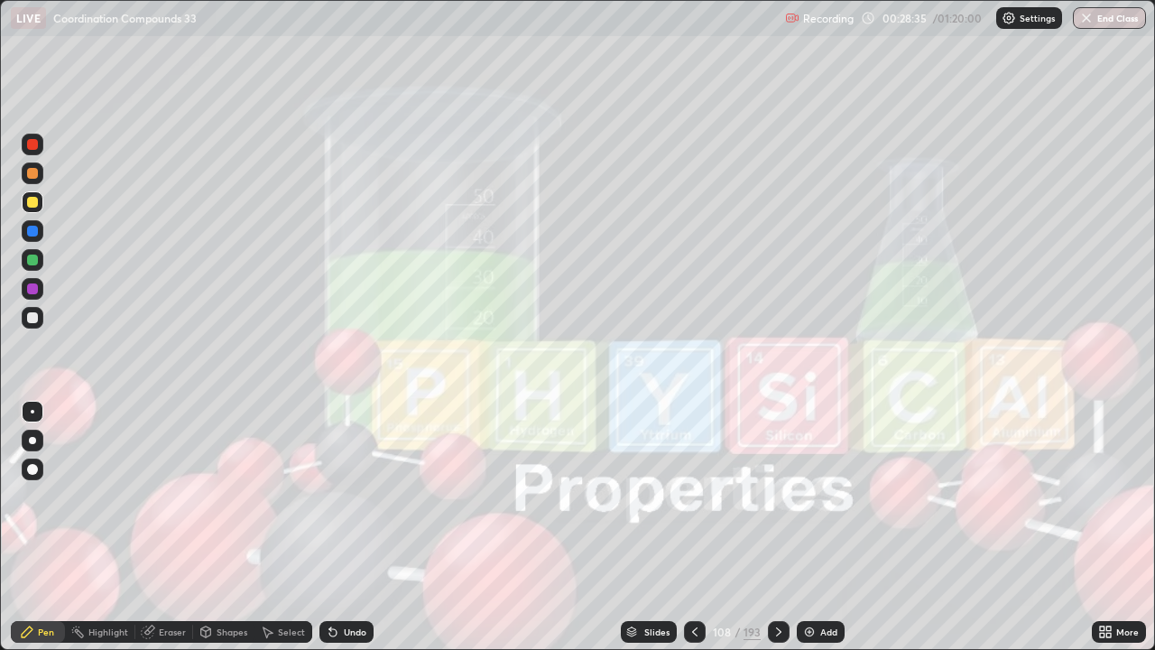
click at [779, 527] on icon at bounding box center [778, 631] width 14 height 14
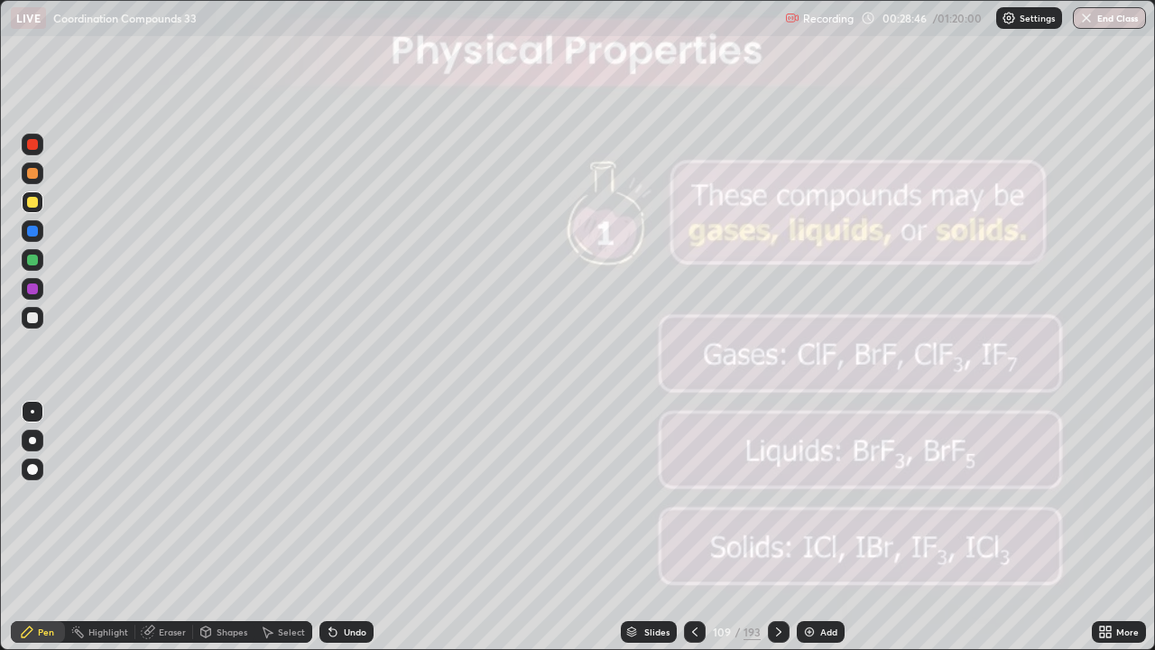
click at [779, 527] on icon at bounding box center [778, 631] width 14 height 14
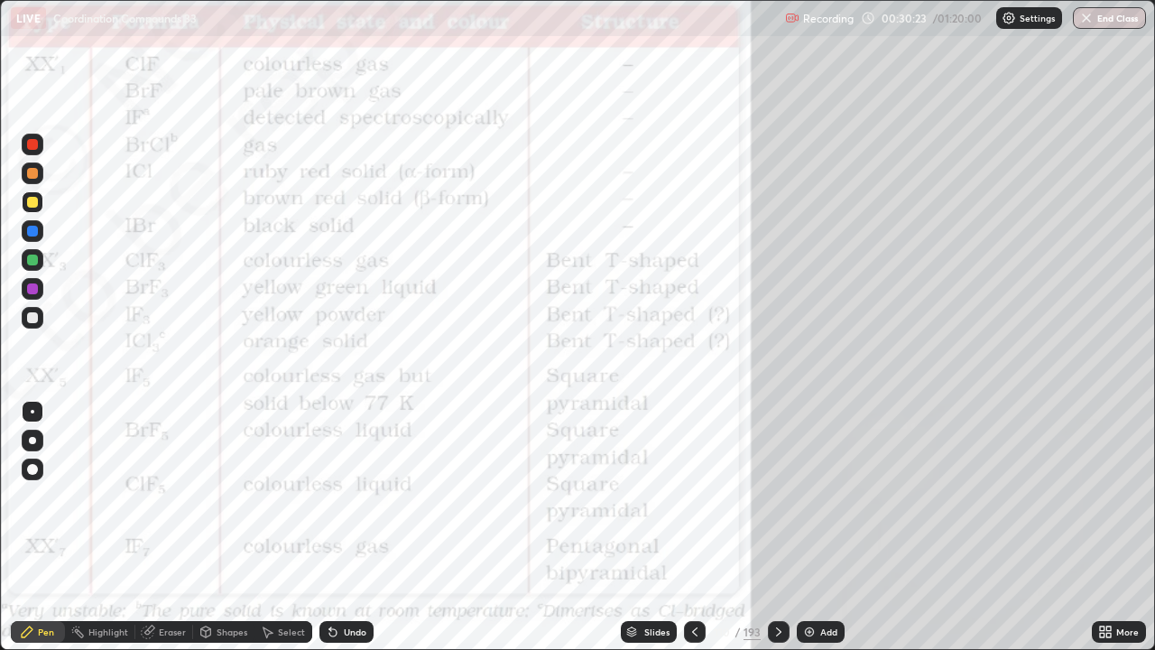
click at [779, 527] on icon at bounding box center [778, 631] width 14 height 14
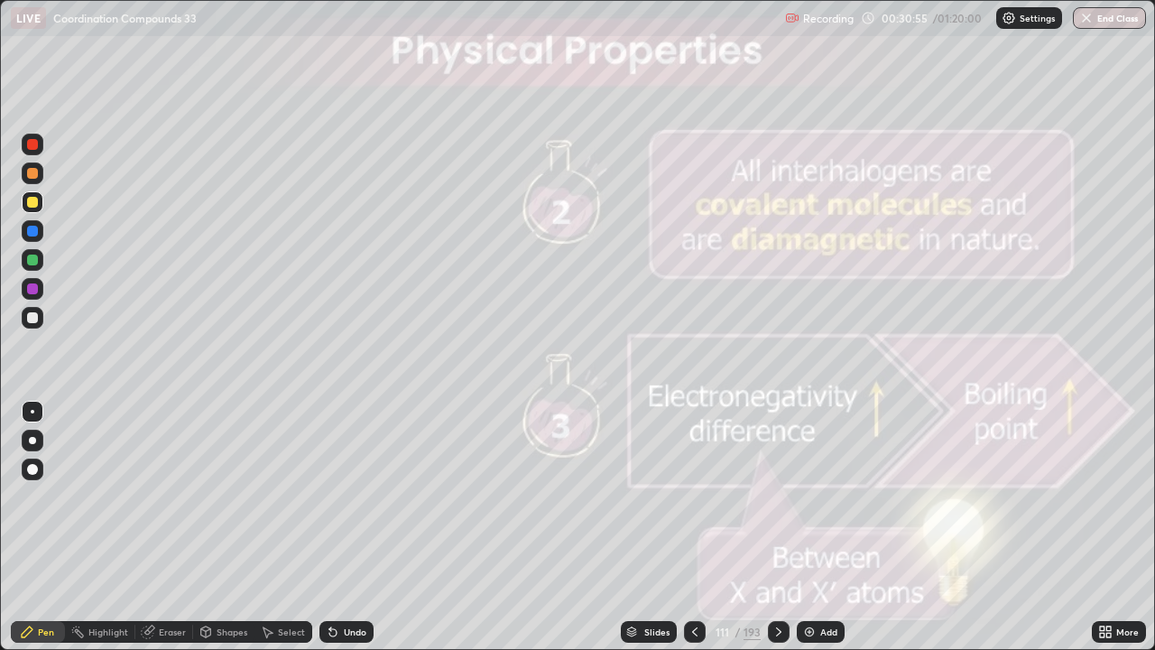
click at [787, 527] on div at bounding box center [779, 632] width 22 height 22
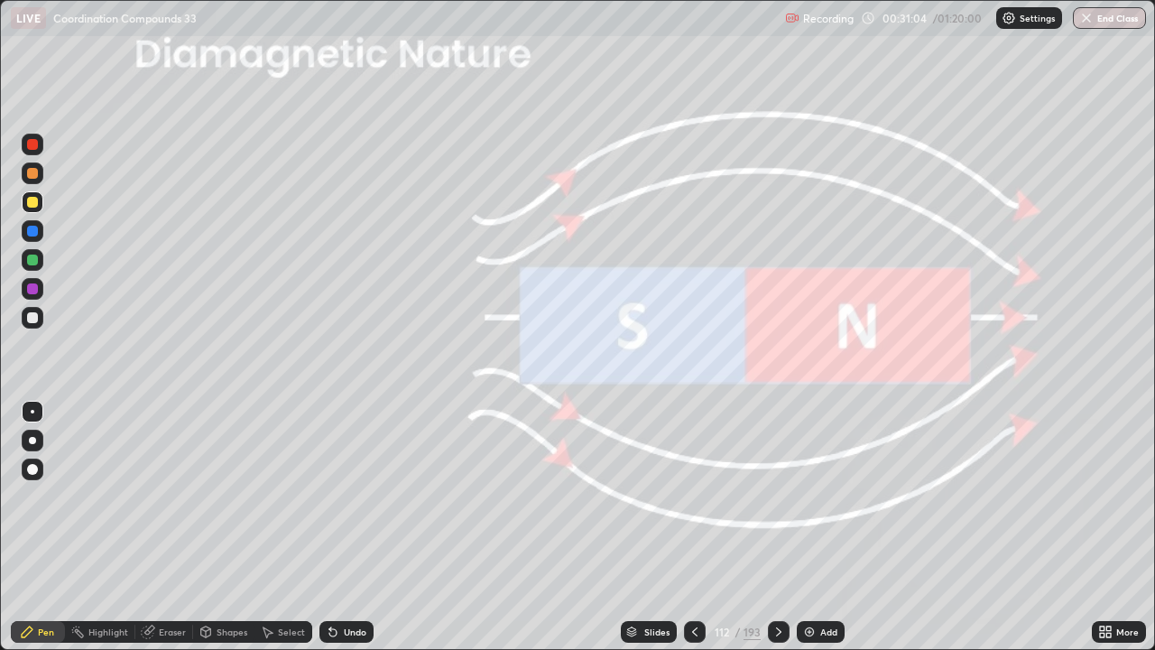
click at [777, 527] on icon at bounding box center [778, 631] width 14 height 14
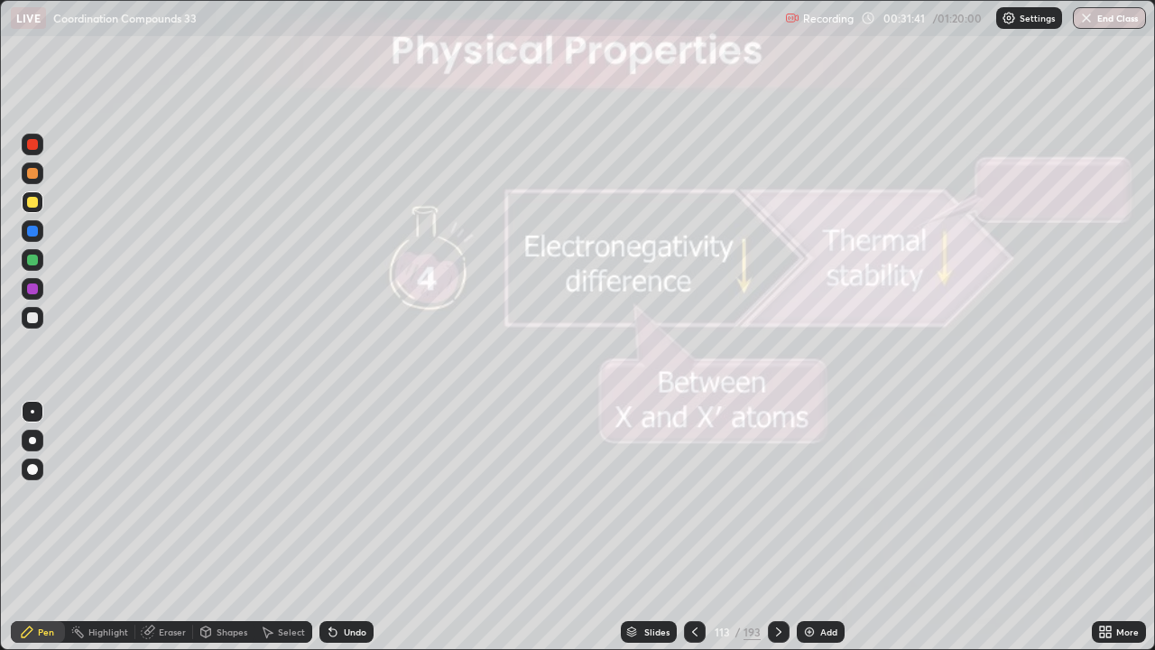
click at [777, 527] on icon at bounding box center [778, 631] width 14 height 14
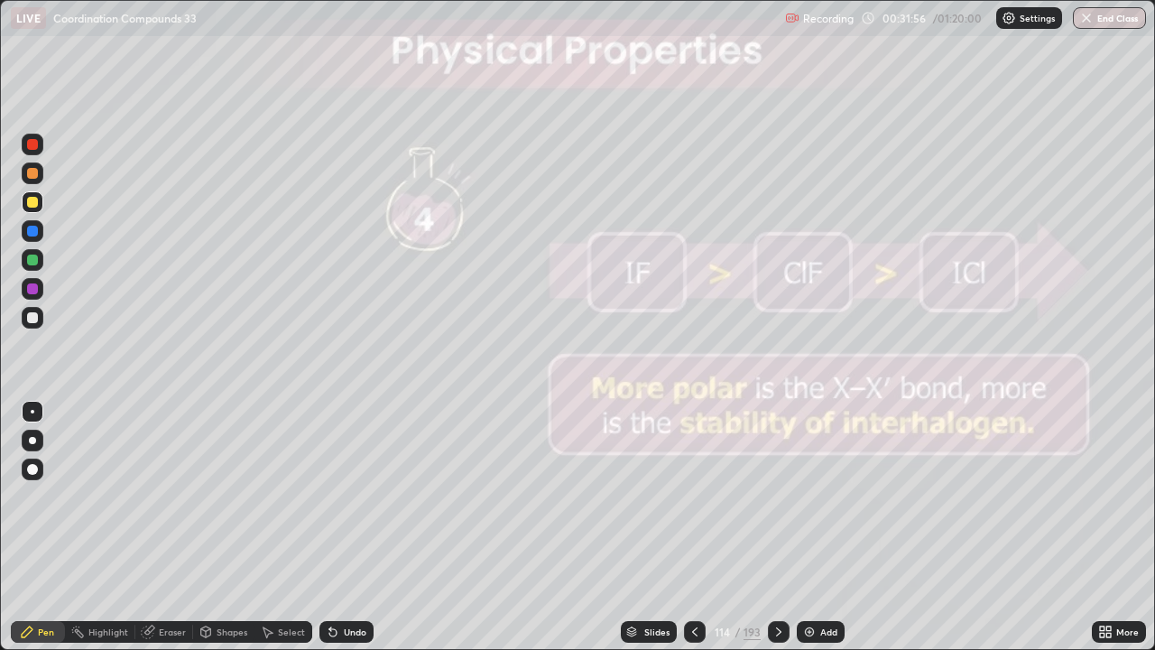
click at [781, 527] on div at bounding box center [779, 631] width 22 height 36
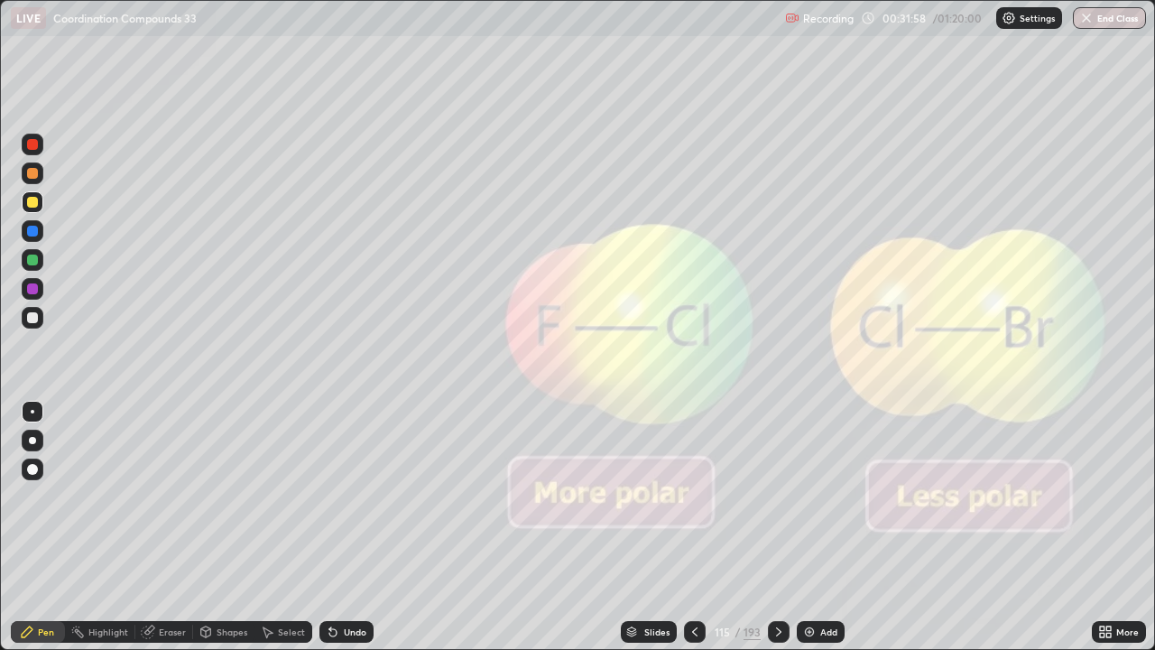
click at [778, 527] on icon at bounding box center [778, 631] width 14 height 14
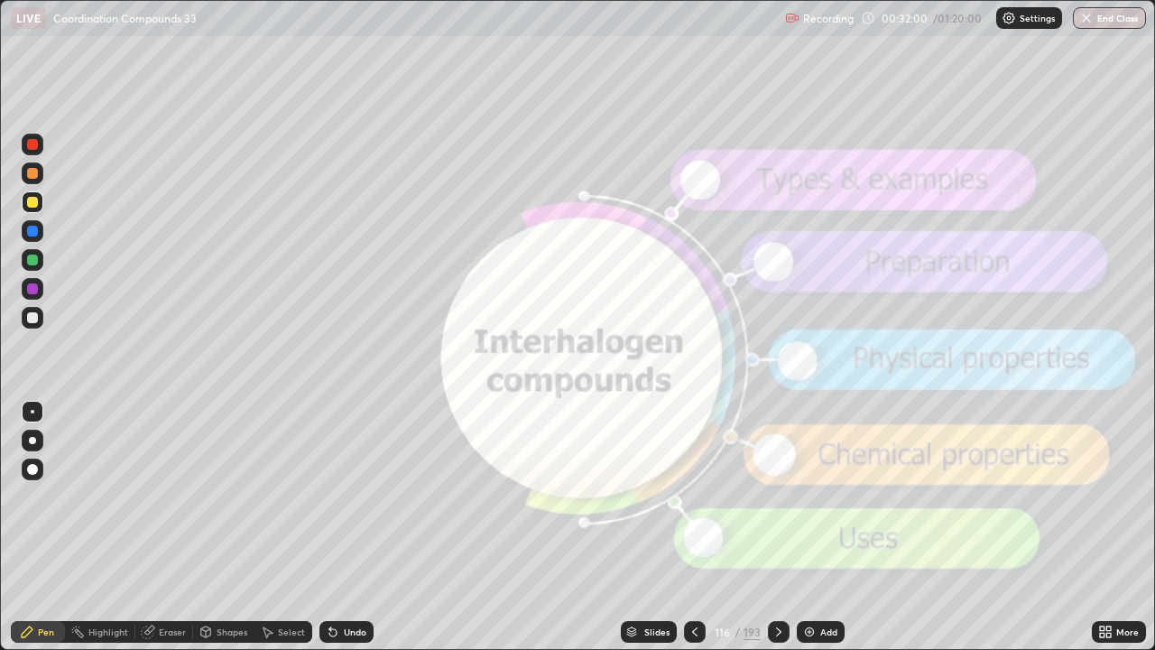
click at [784, 527] on div at bounding box center [779, 632] width 22 height 22
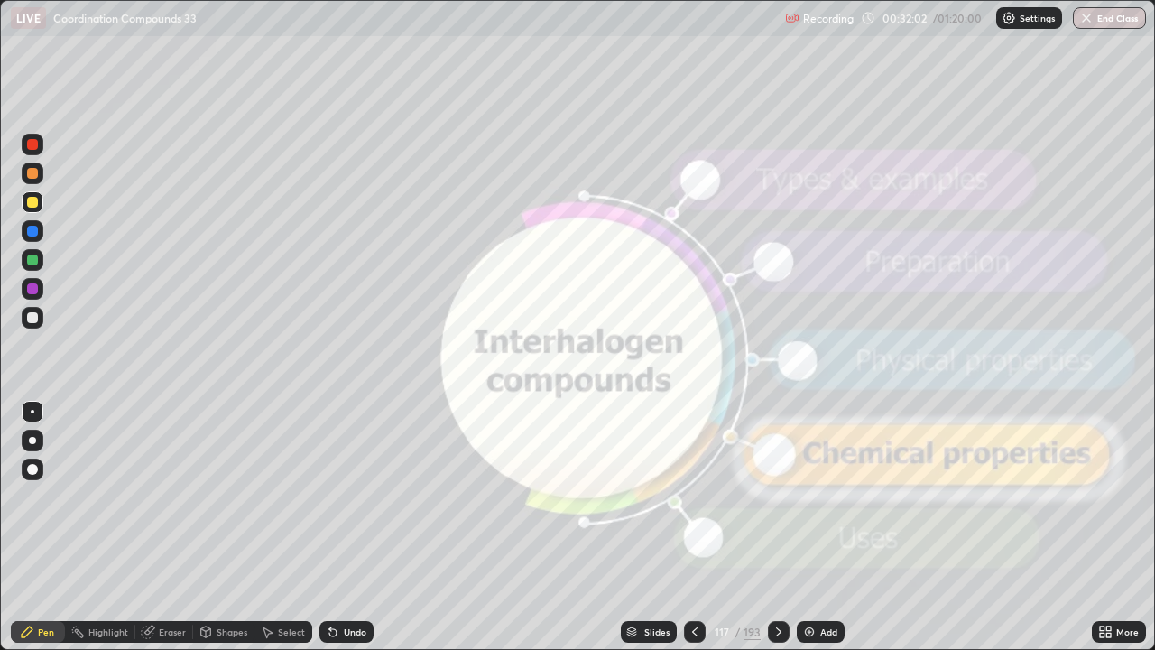
click at [777, 527] on icon at bounding box center [778, 631] width 14 height 14
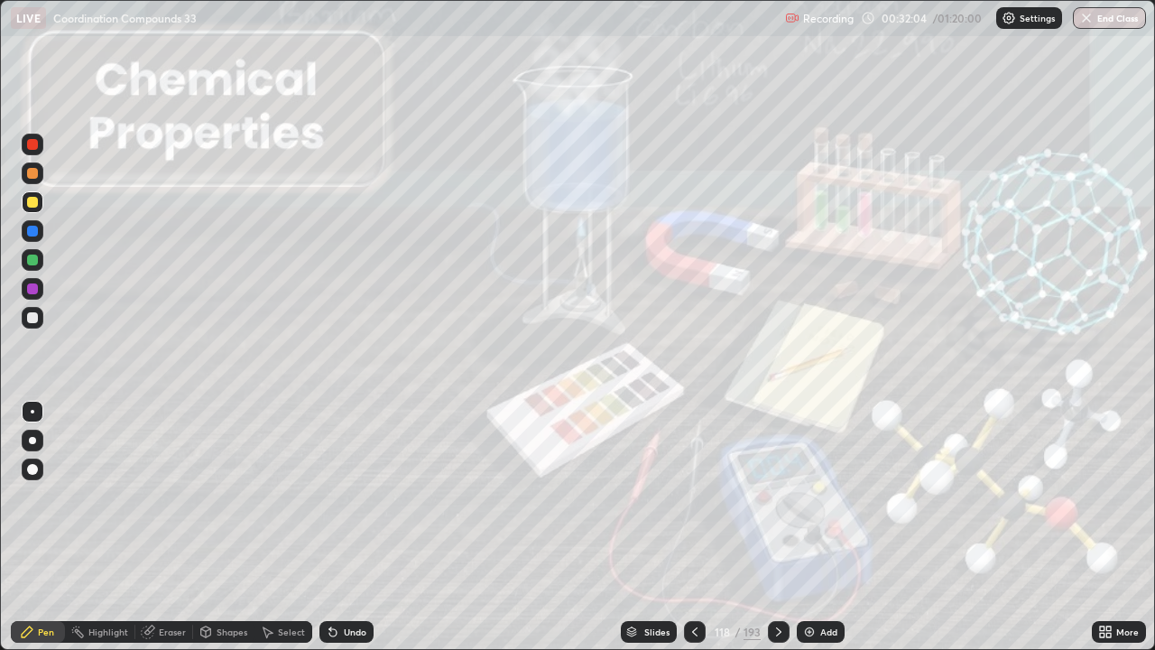
click at [778, 527] on icon at bounding box center [778, 631] width 14 height 14
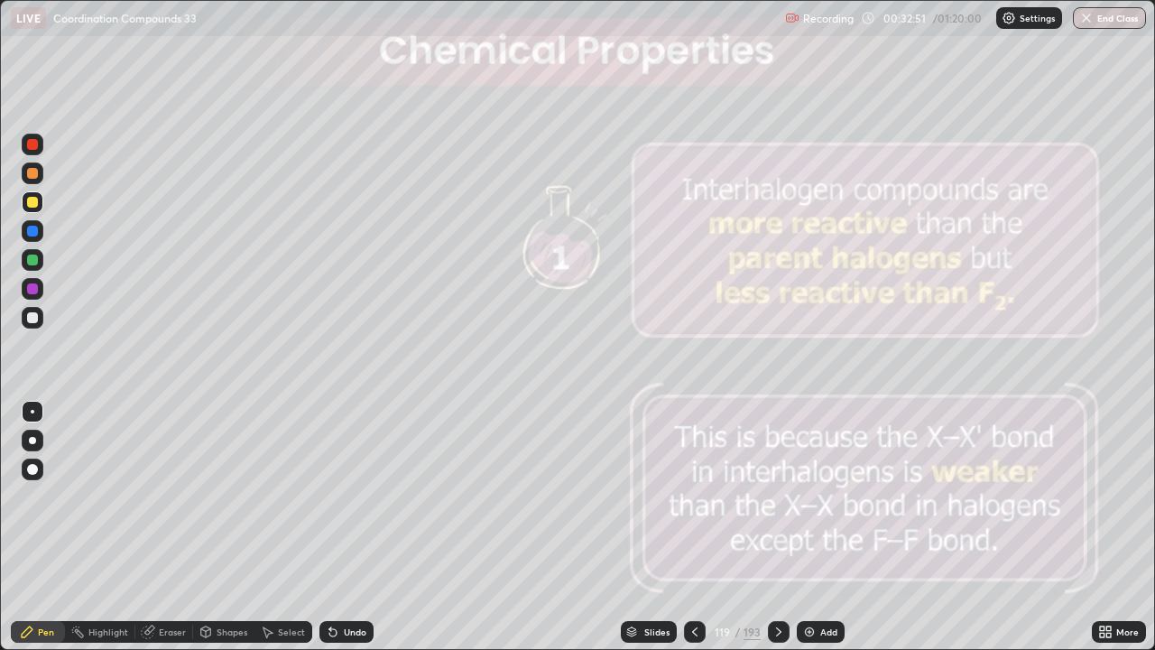
click at [777, 527] on icon at bounding box center [778, 631] width 14 height 14
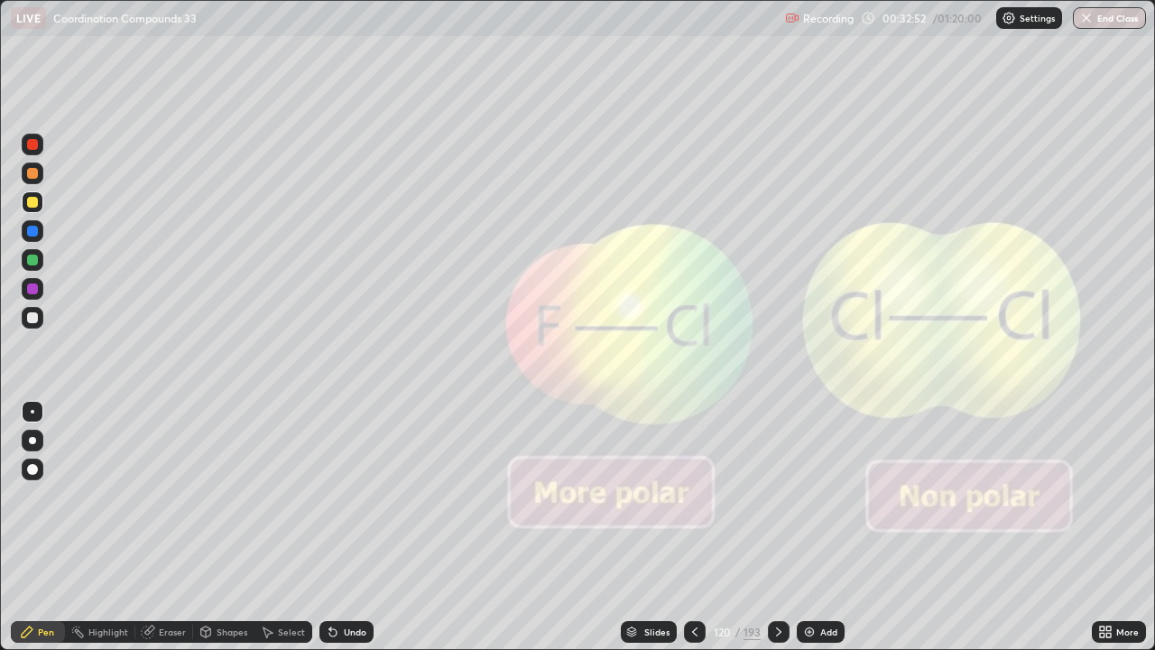
click at [777, 527] on icon at bounding box center [778, 631] width 14 height 14
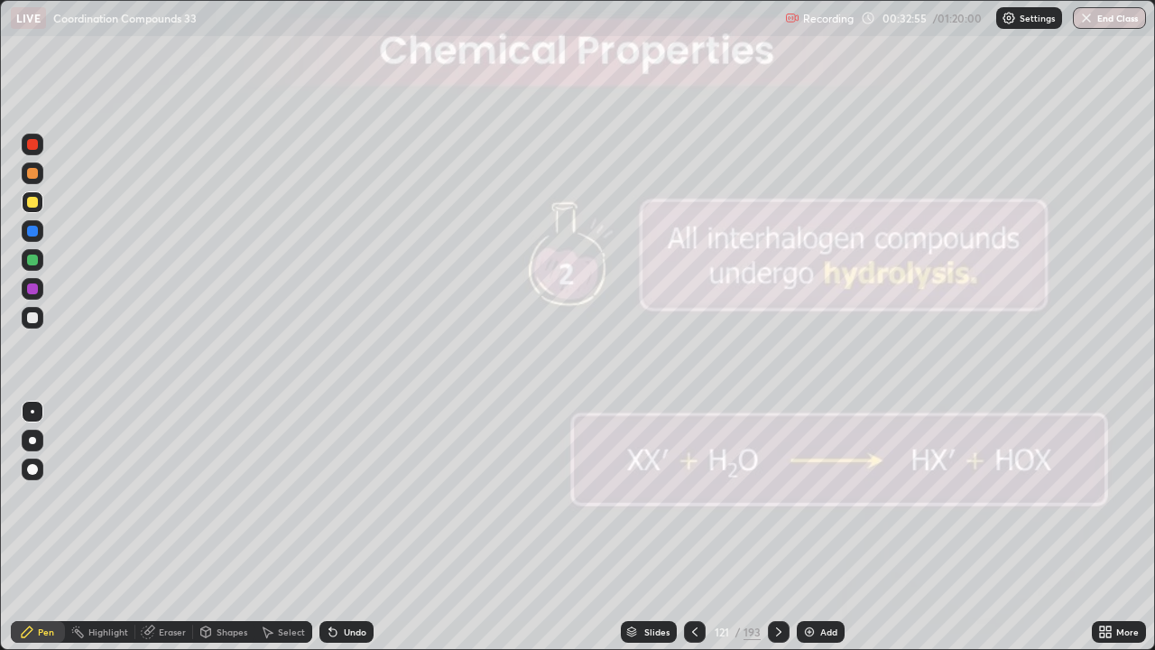
click at [777, 527] on icon at bounding box center [778, 631] width 14 height 14
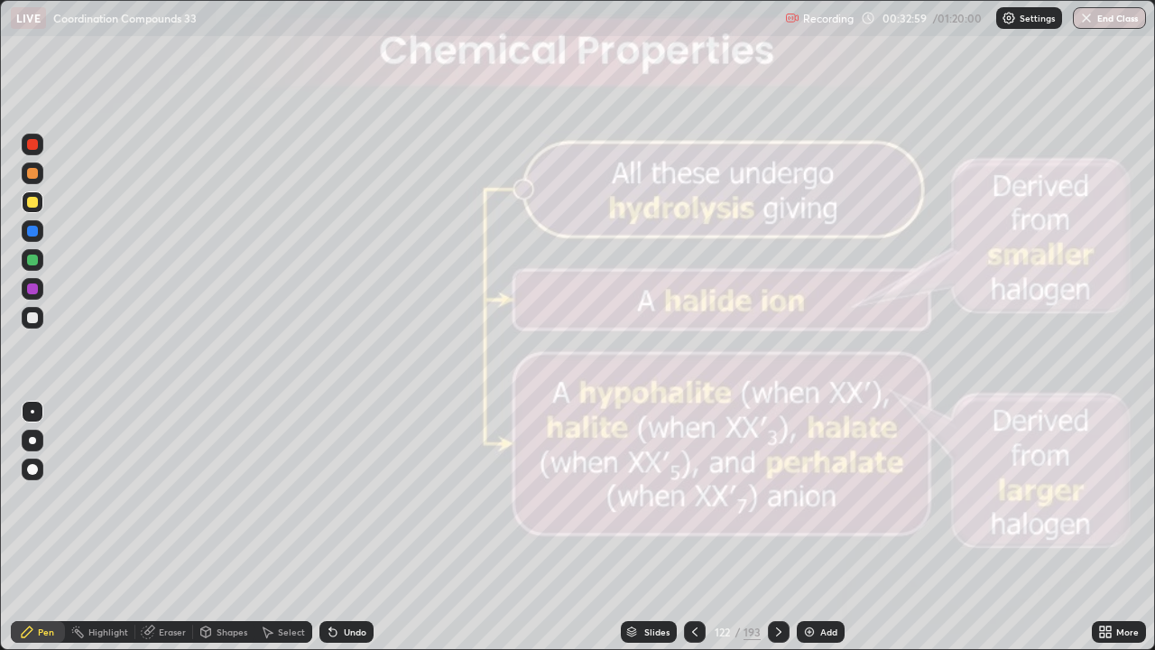
click at [779, 527] on icon at bounding box center [778, 631] width 14 height 14
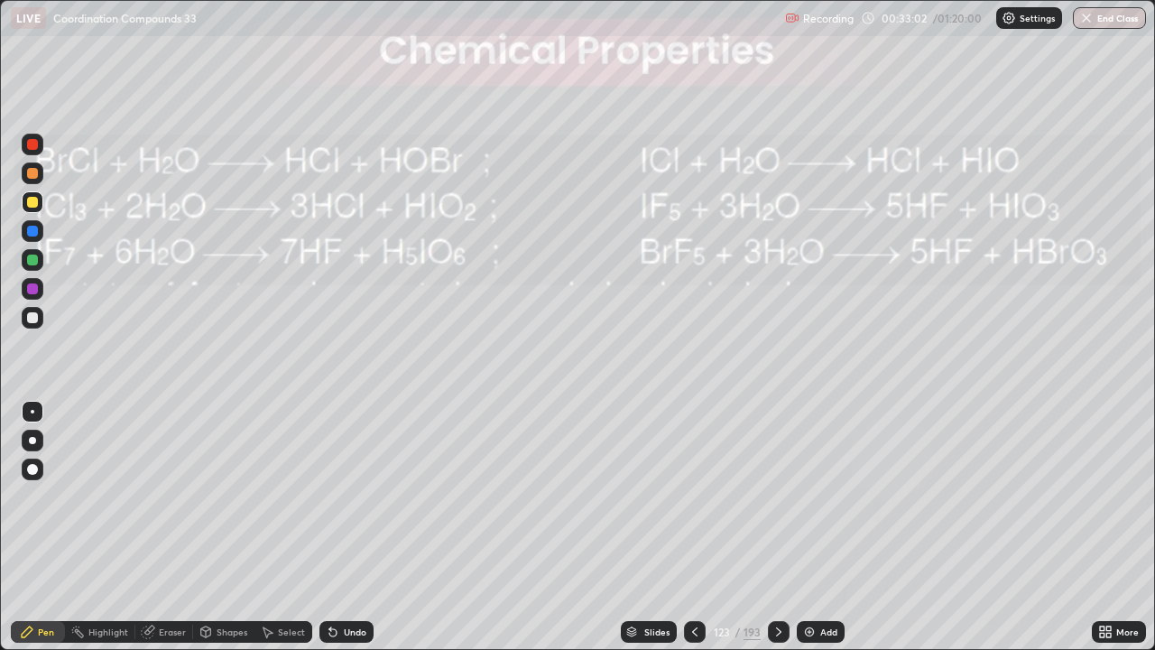
click at [704, 527] on div at bounding box center [695, 632] width 22 height 22
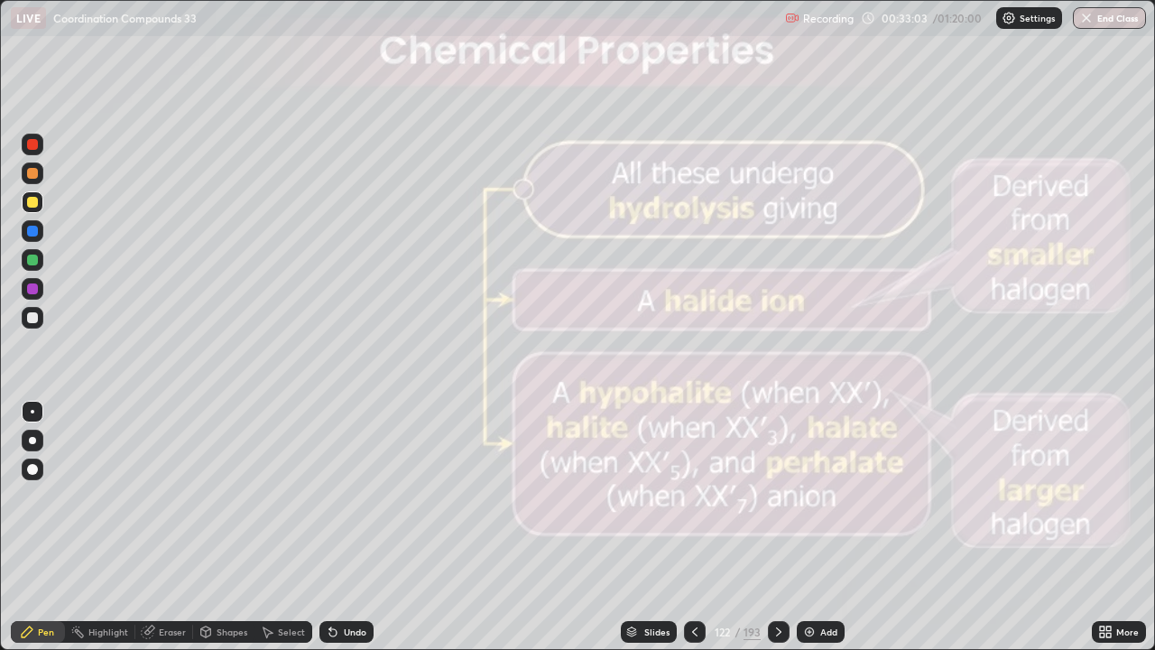
click at [698, 527] on icon at bounding box center [694, 631] width 14 height 14
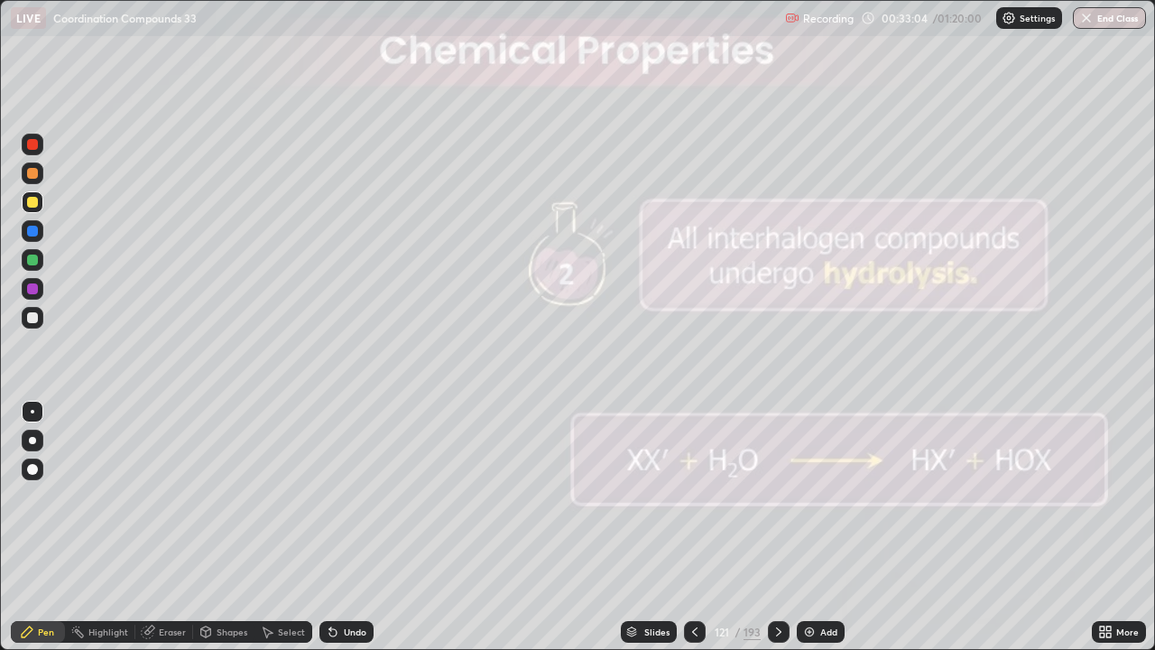
click at [777, 527] on icon at bounding box center [778, 631] width 14 height 14
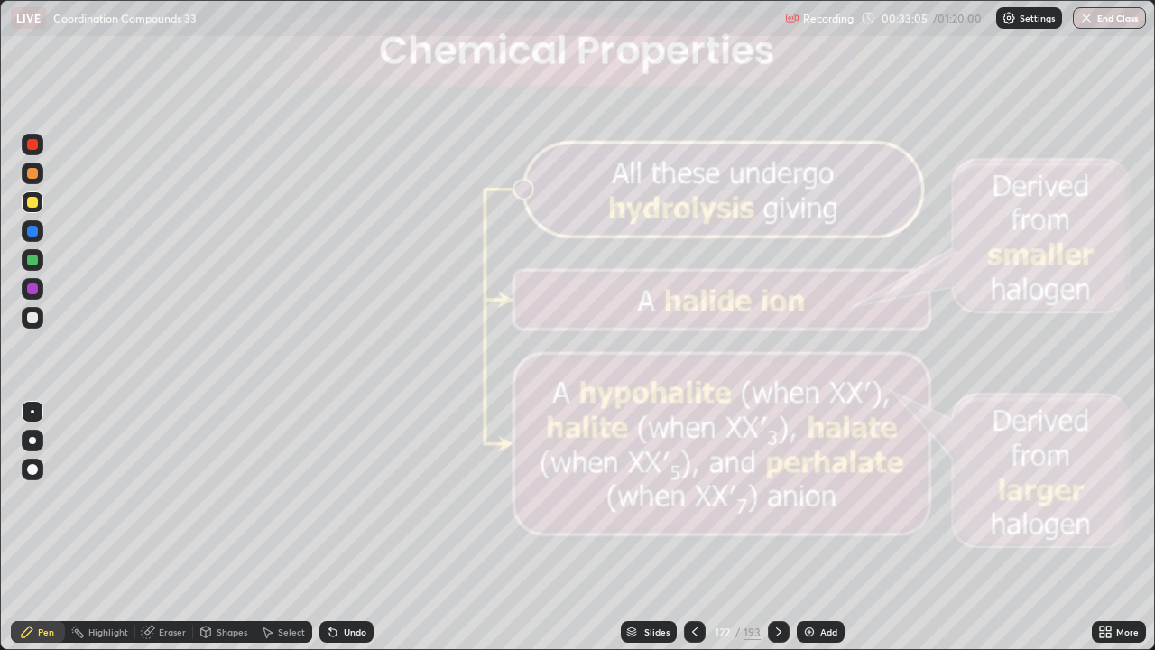
click at [777, 527] on icon at bounding box center [778, 631] width 14 height 14
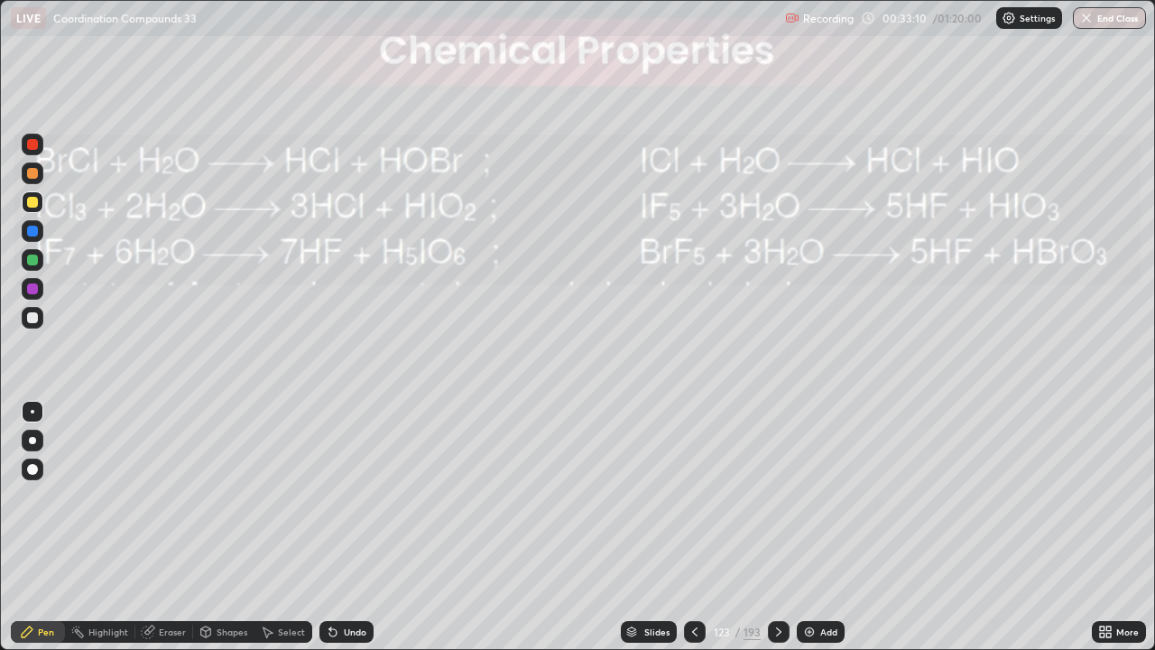
click at [777, 527] on icon at bounding box center [778, 631] width 14 height 14
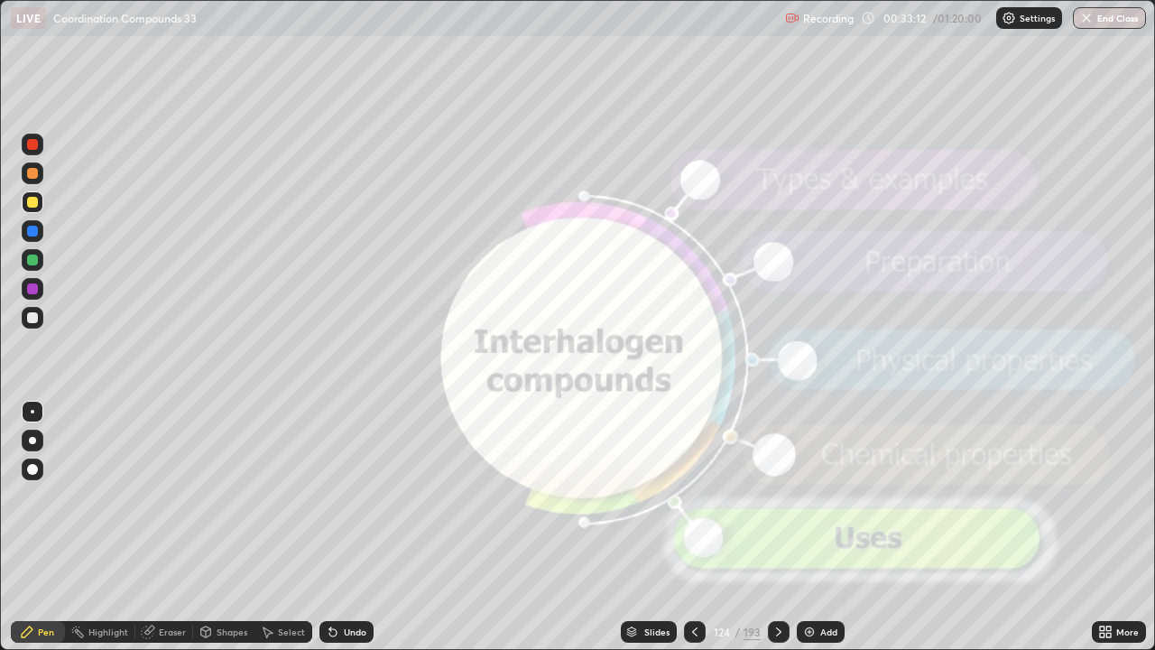
click at [693, 527] on icon at bounding box center [694, 631] width 14 height 14
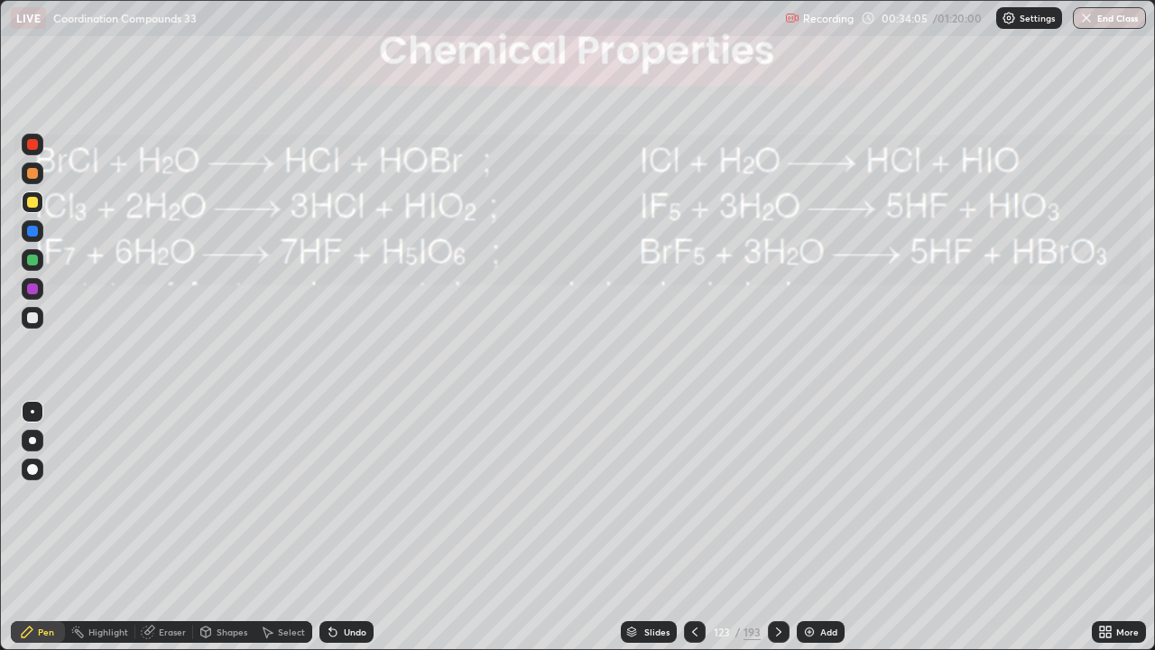
click at [692, 527] on icon at bounding box center [694, 631] width 14 height 14
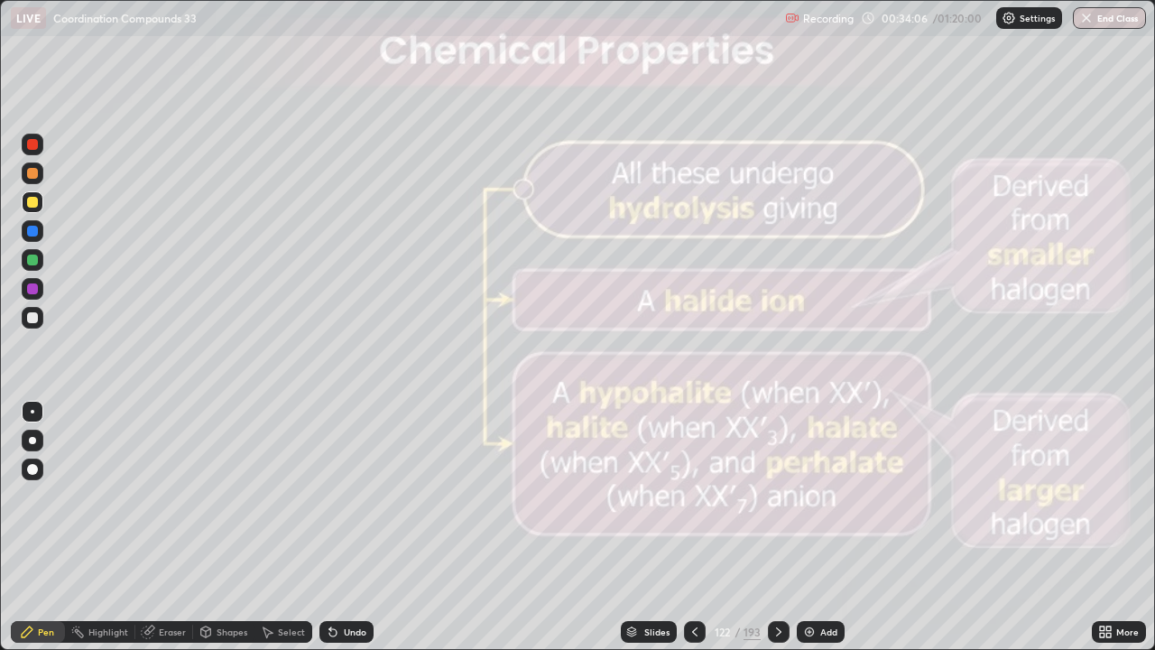
click at [698, 527] on icon at bounding box center [694, 631] width 14 height 14
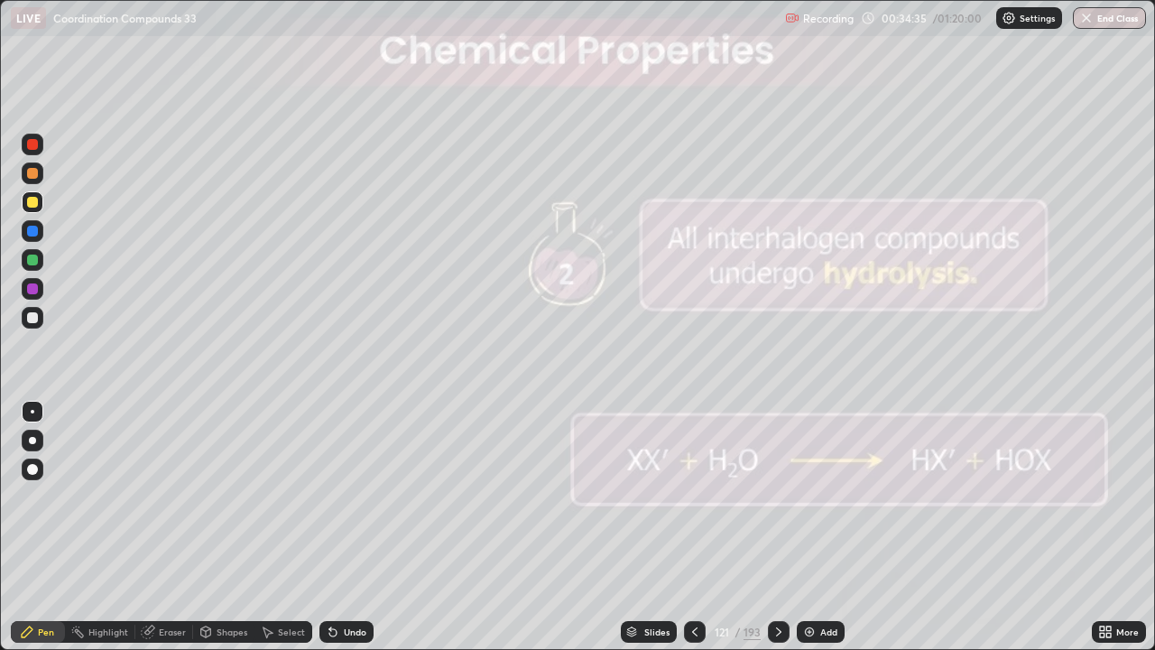
click at [779, 527] on icon at bounding box center [778, 631] width 14 height 14
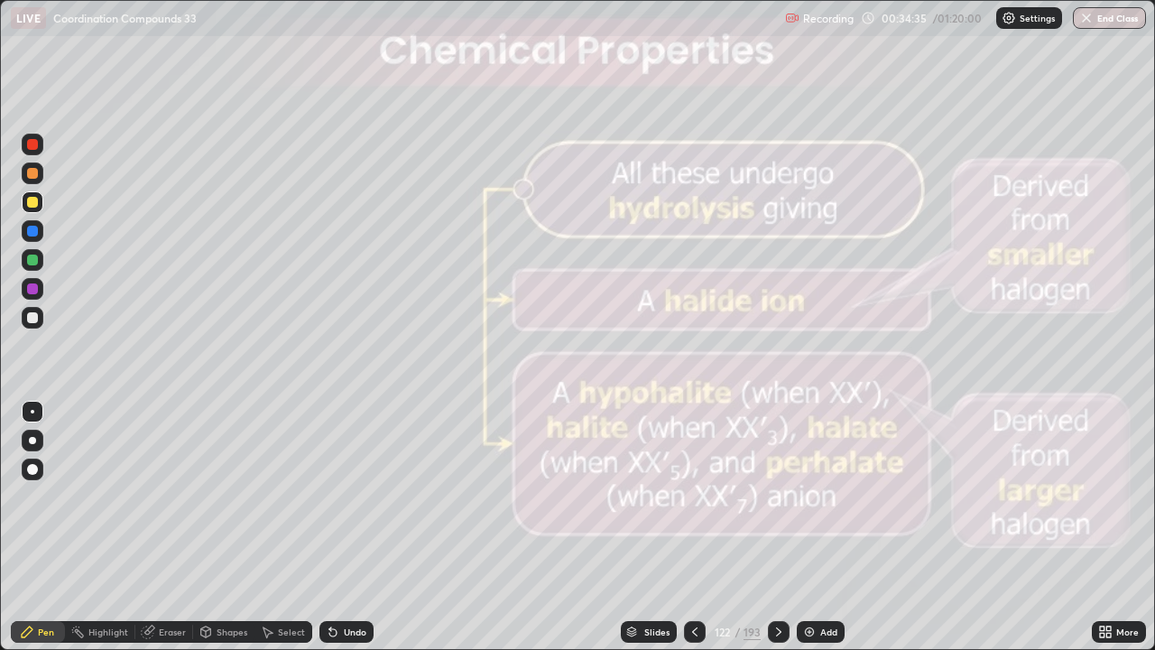
click at [779, 527] on icon at bounding box center [778, 631] width 14 height 14
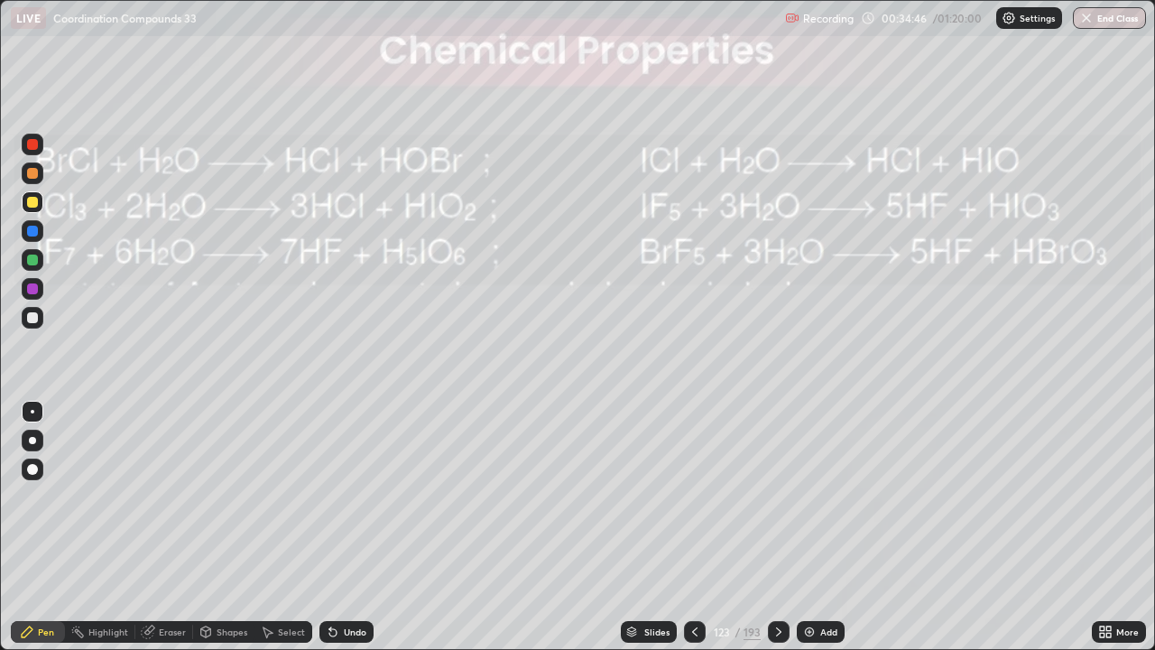
click at [693, 527] on icon at bounding box center [694, 631] width 14 height 14
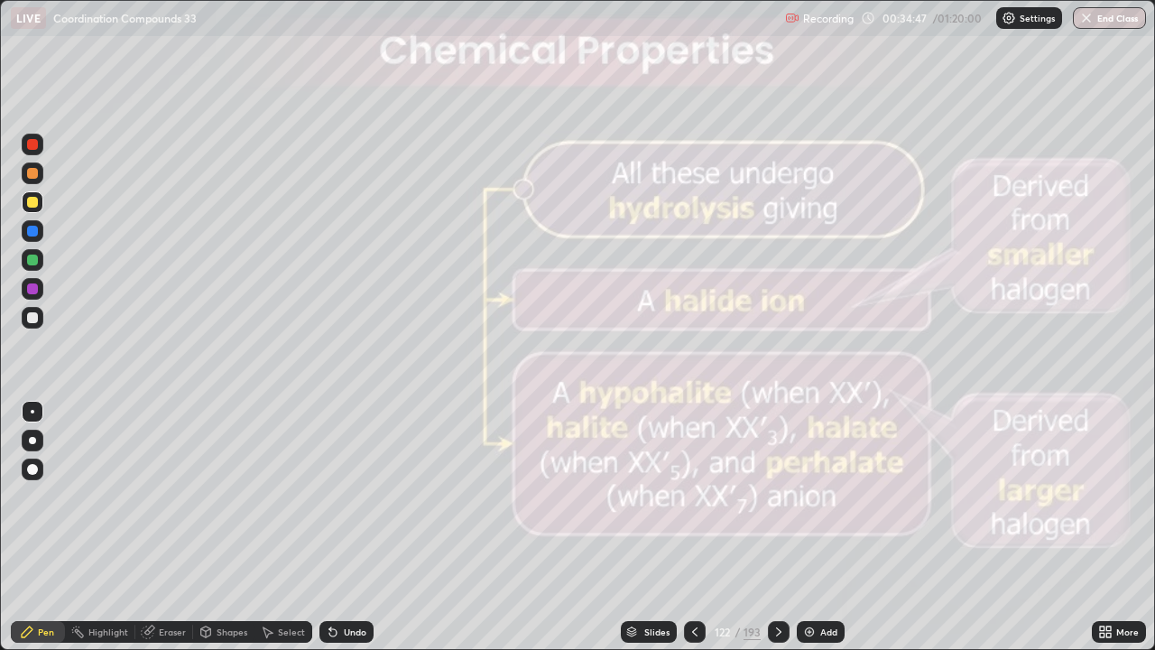
click at [701, 527] on div at bounding box center [695, 632] width 22 height 22
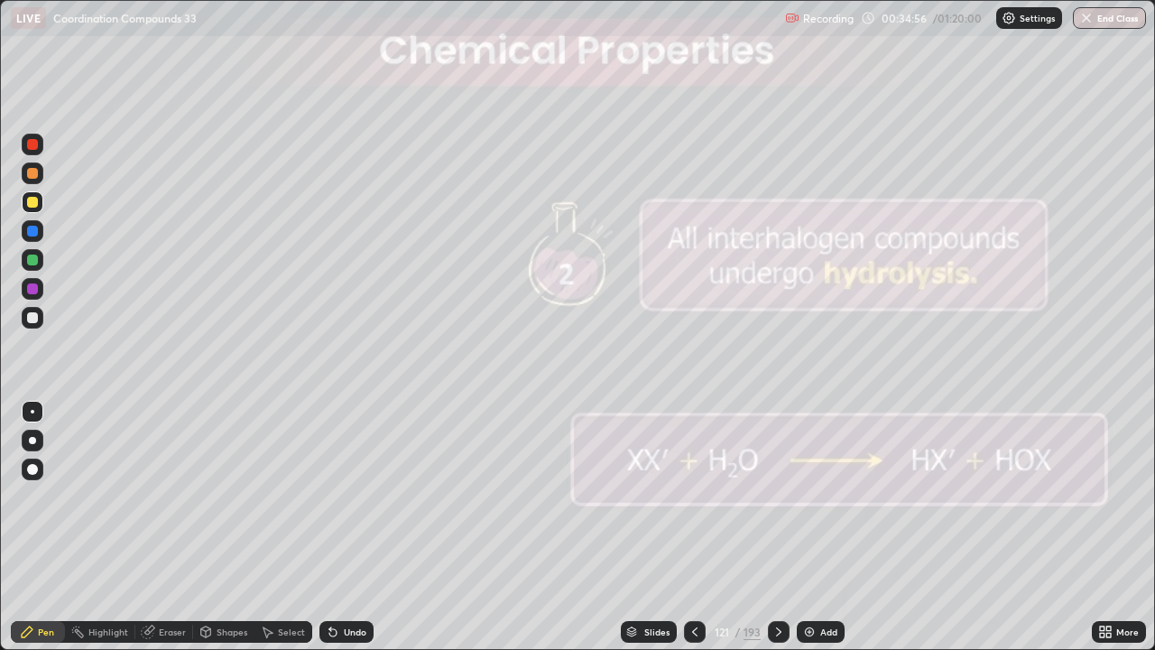
click at [777, 527] on icon at bounding box center [778, 631] width 14 height 14
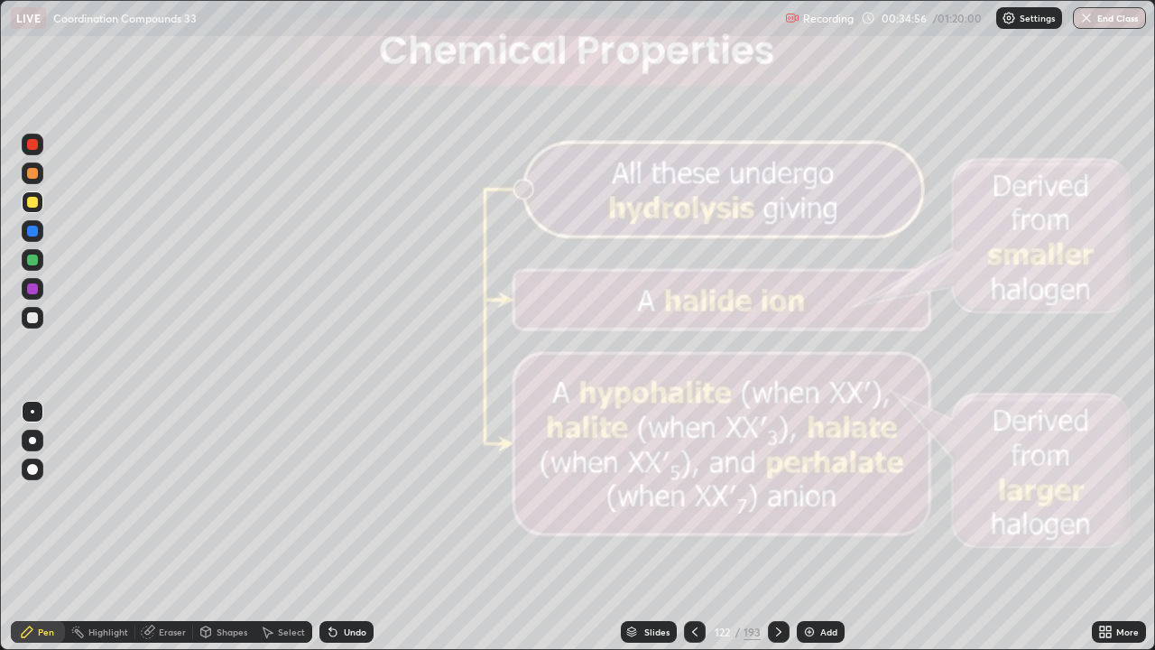
click at [777, 527] on icon at bounding box center [778, 631] width 14 height 14
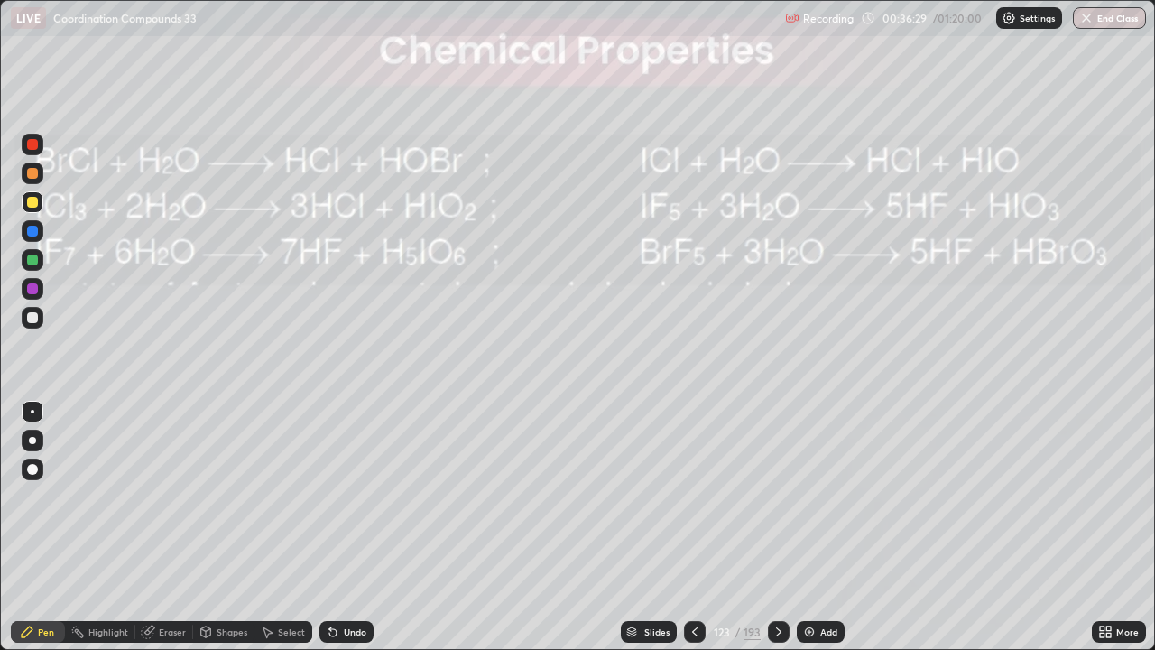
click at [777, 527] on icon at bounding box center [778, 631] width 14 height 14
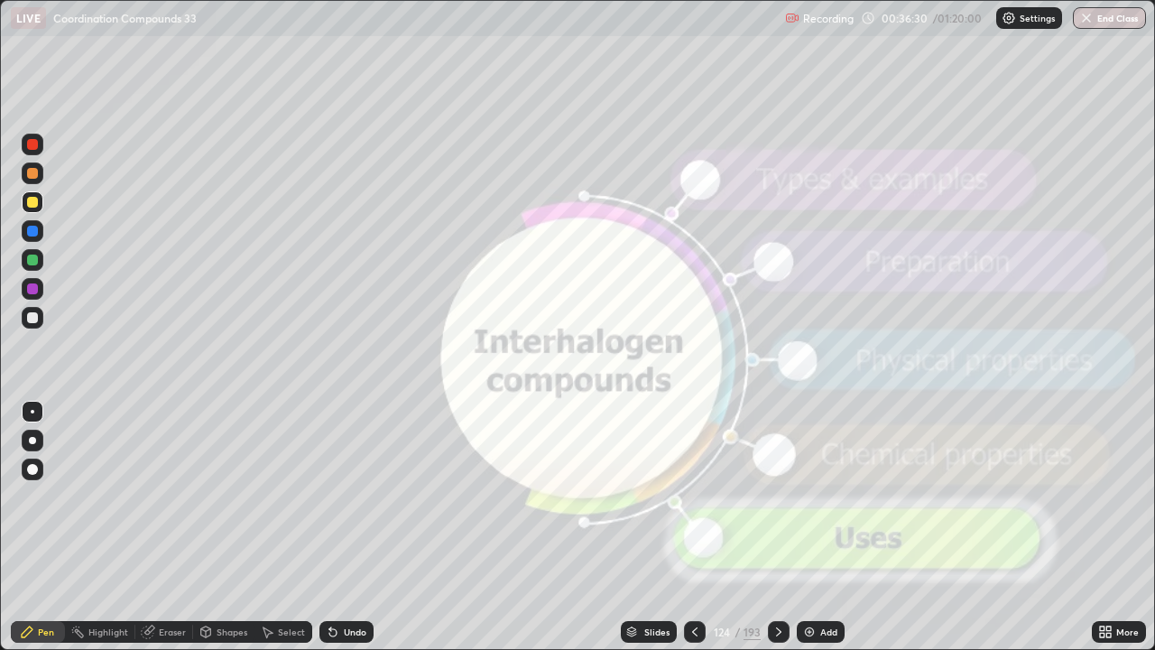
click at [777, 527] on icon at bounding box center [778, 631] width 14 height 14
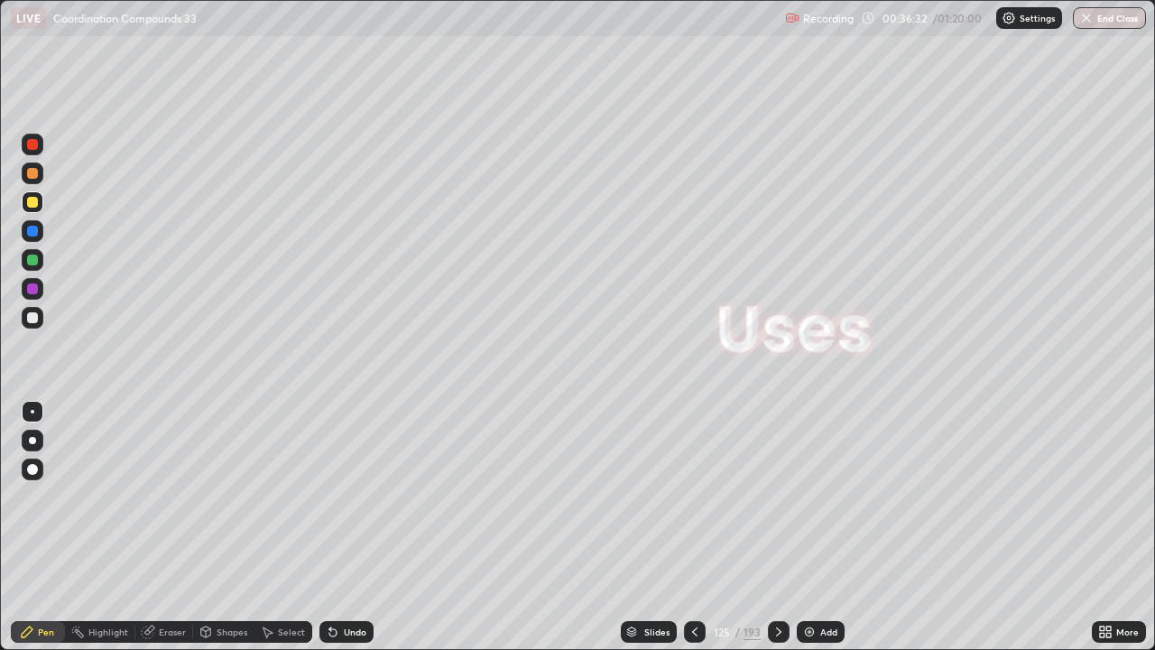
click at [777, 527] on icon at bounding box center [778, 631] width 14 height 14
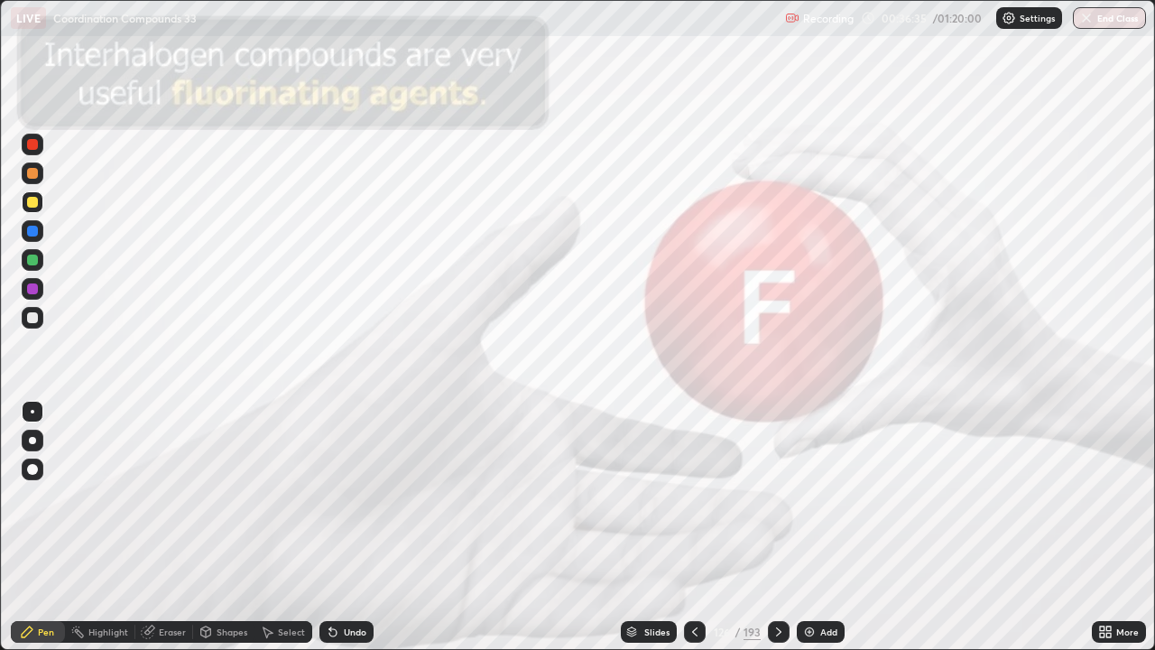
click at [776, 527] on icon at bounding box center [778, 631] width 14 height 14
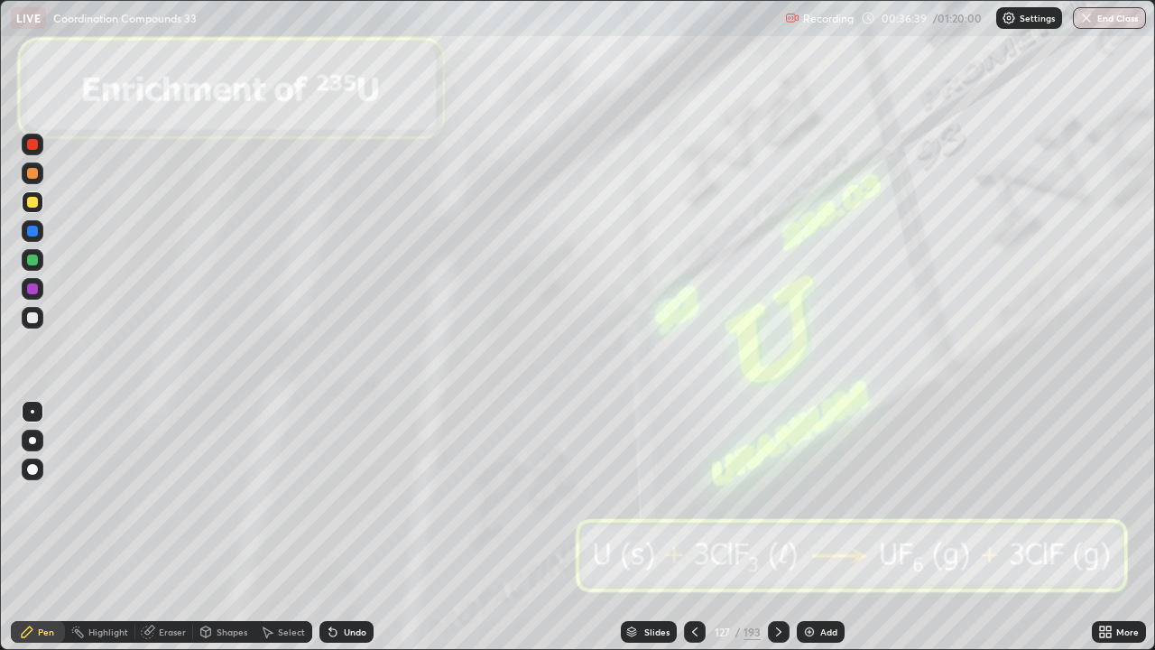
click at [777, 527] on icon at bounding box center [778, 631] width 14 height 14
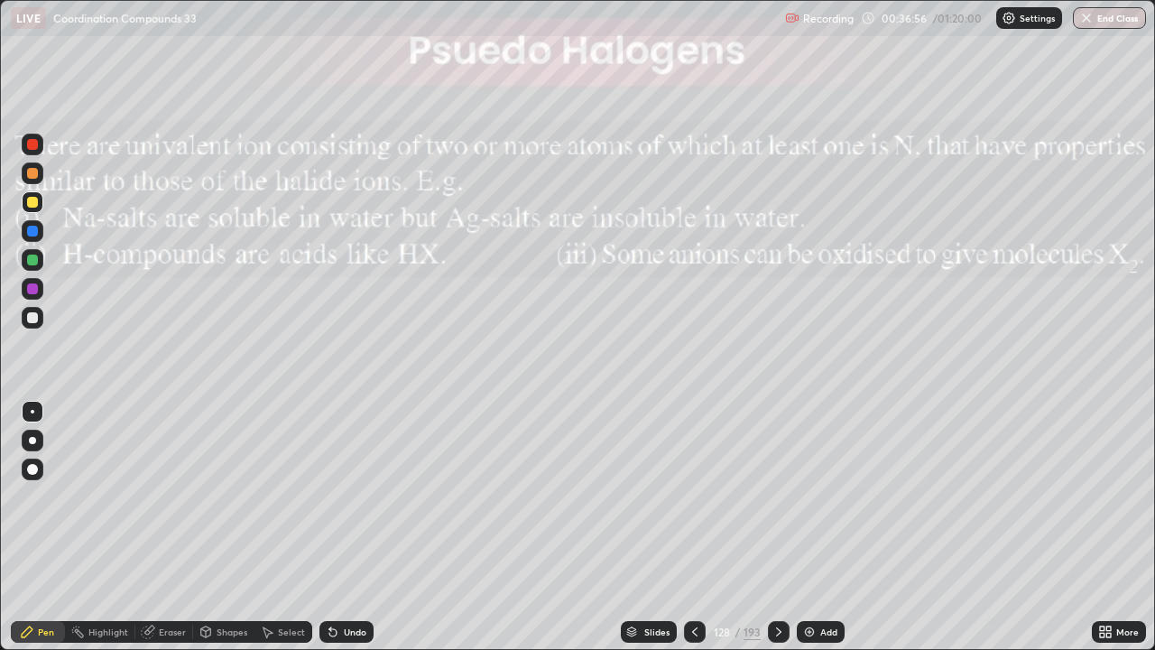
click at [777, 527] on icon at bounding box center [778, 631] width 14 height 14
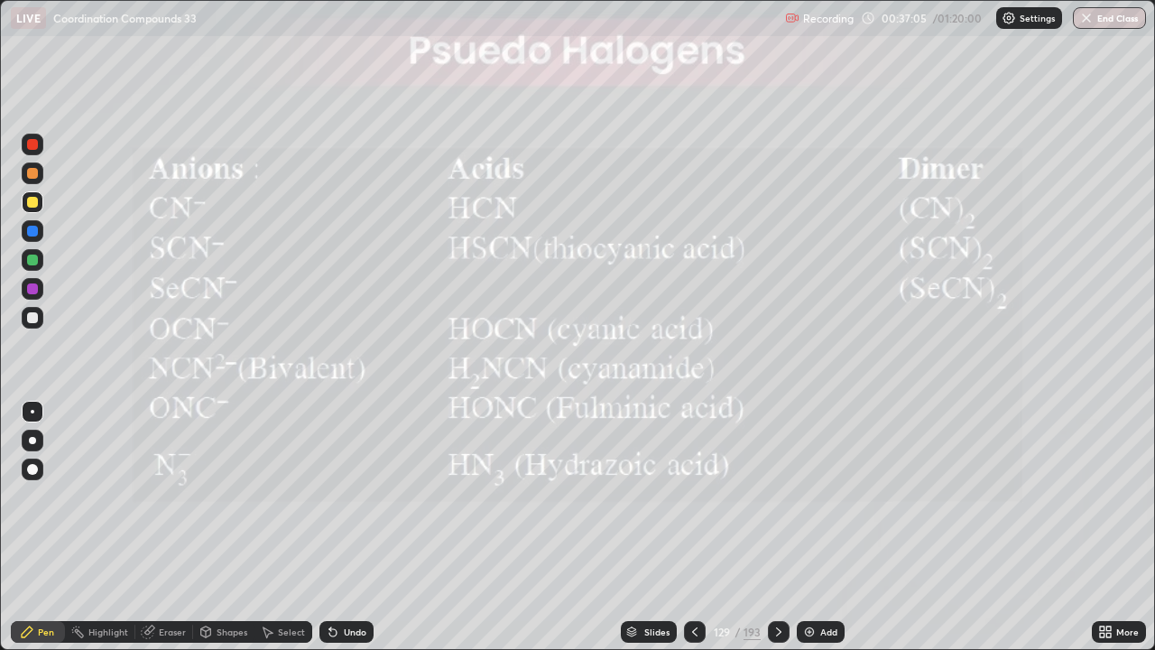
click at [694, 527] on div at bounding box center [695, 632] width 22 height 22
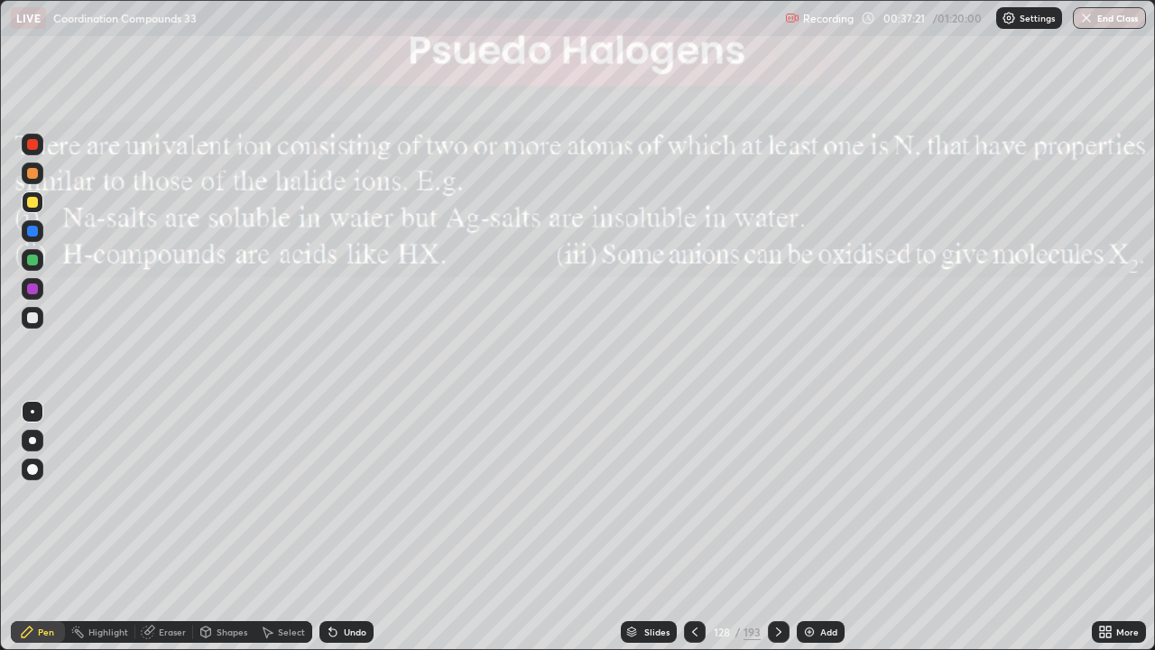
click at [777, 527] on icon at bounding box center [778, 631] width 14 height 14
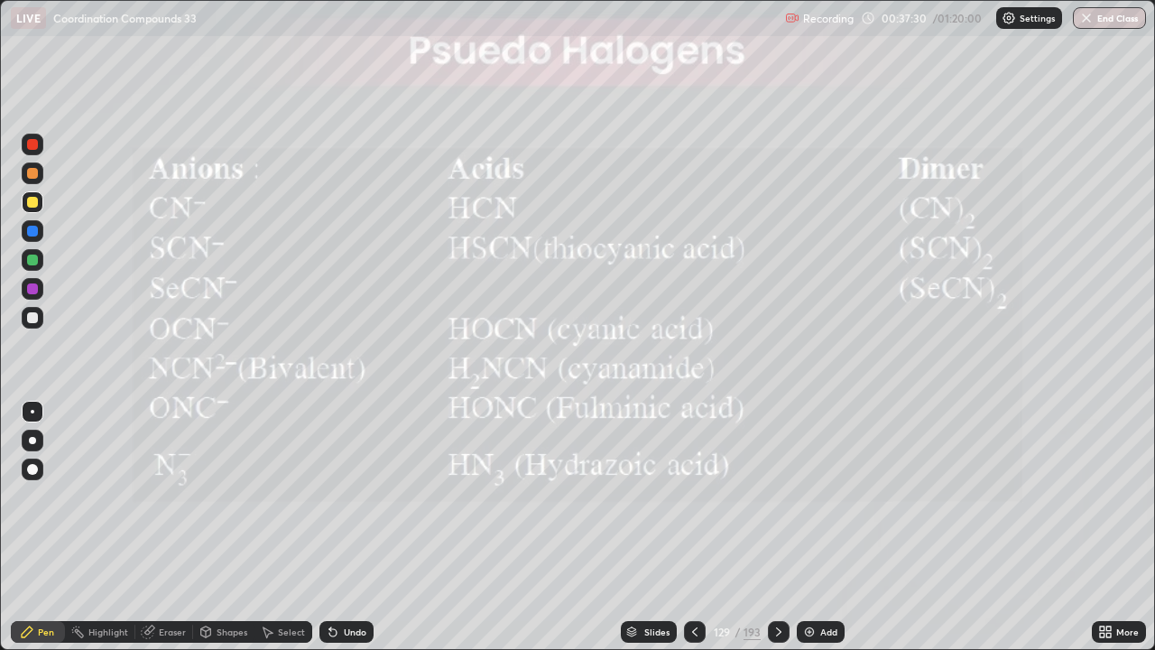
click at [777, 527] on icon at bounding box center [778, 631] width 14 height 14
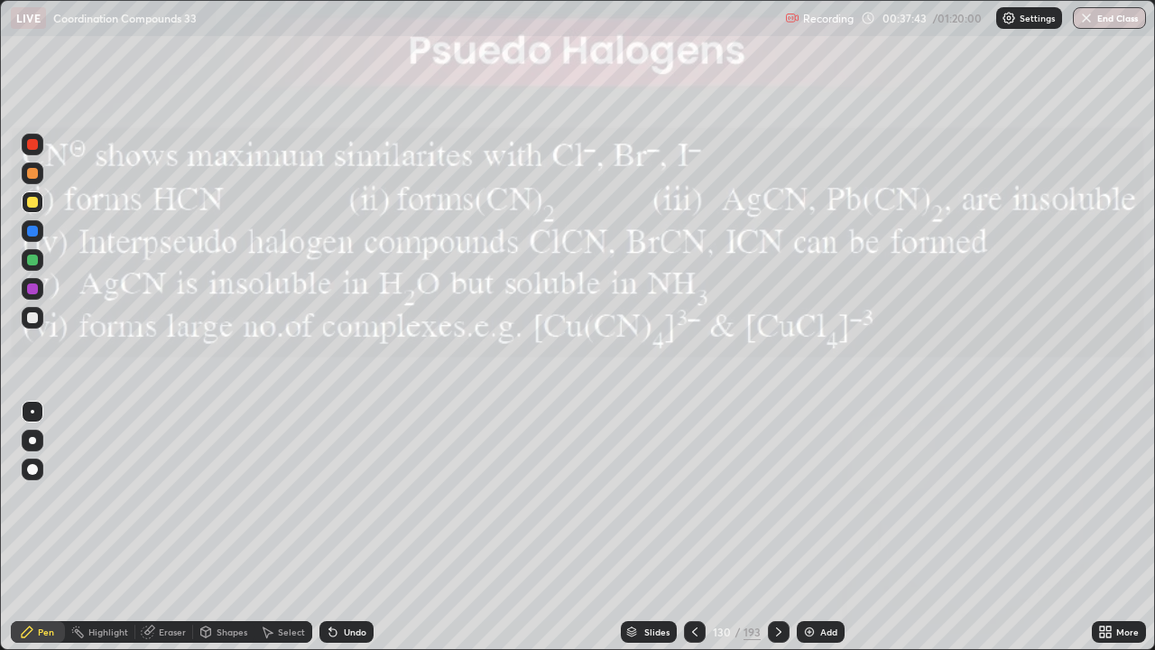
click at [779, 527] on icon at bounding box center [778, 631] width 5 height 9
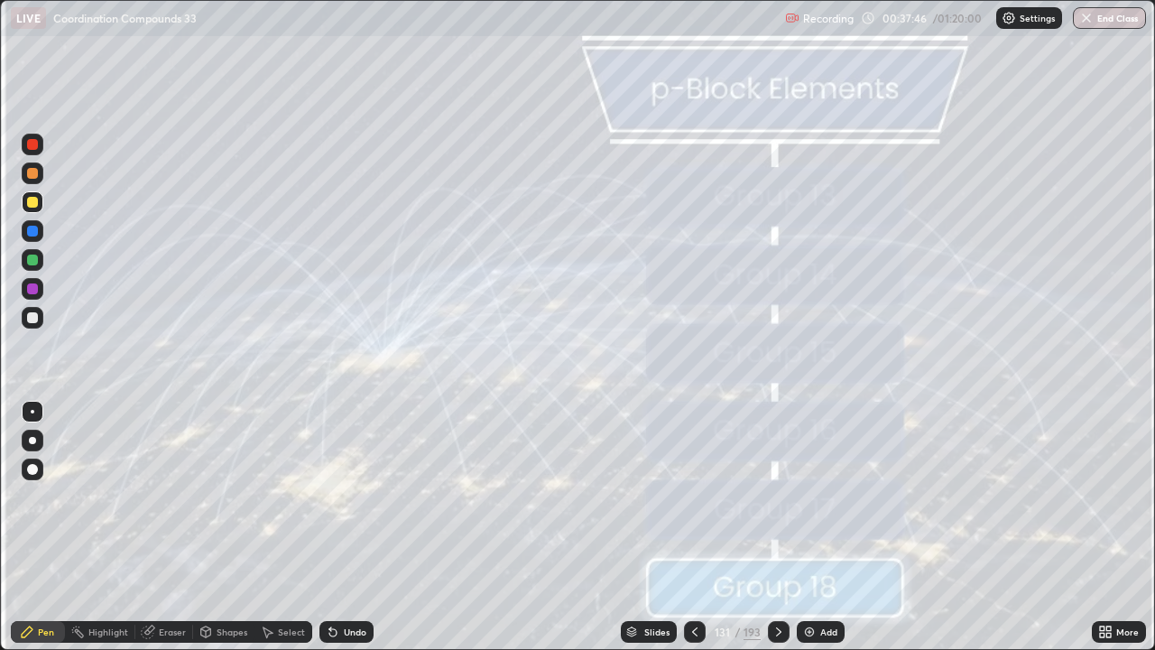
click at [777, 527] on icon at bounding box center [778, 631] width 5 height 9
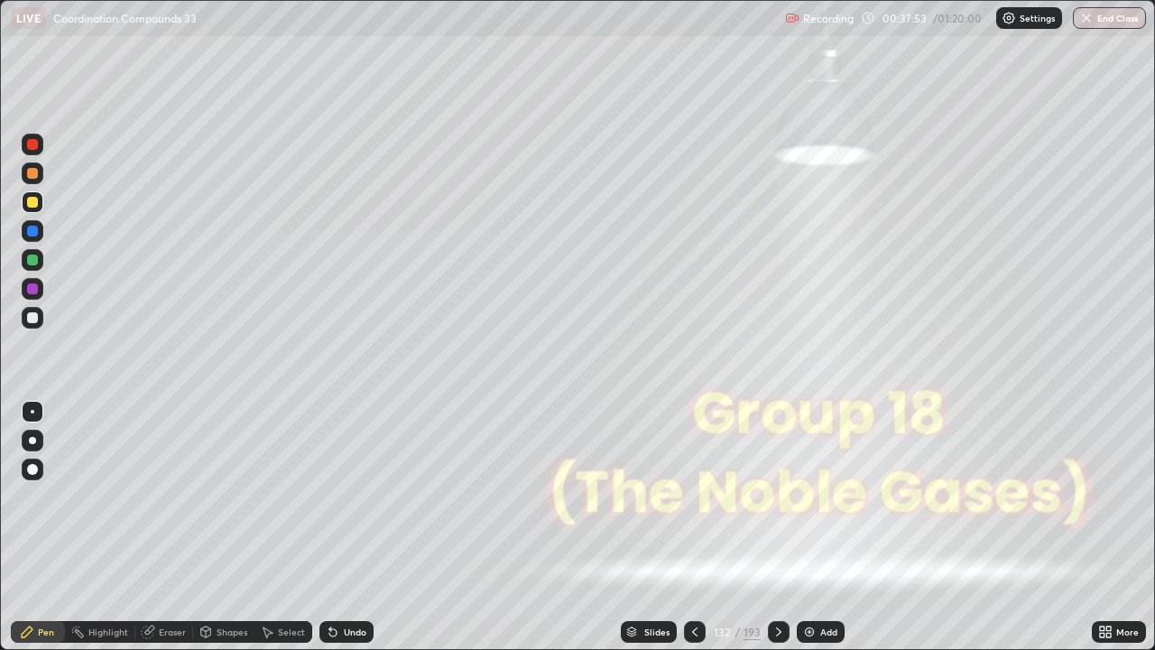
click at [777, 527] on icon at bounding box center [778, 631] width 14 height 14
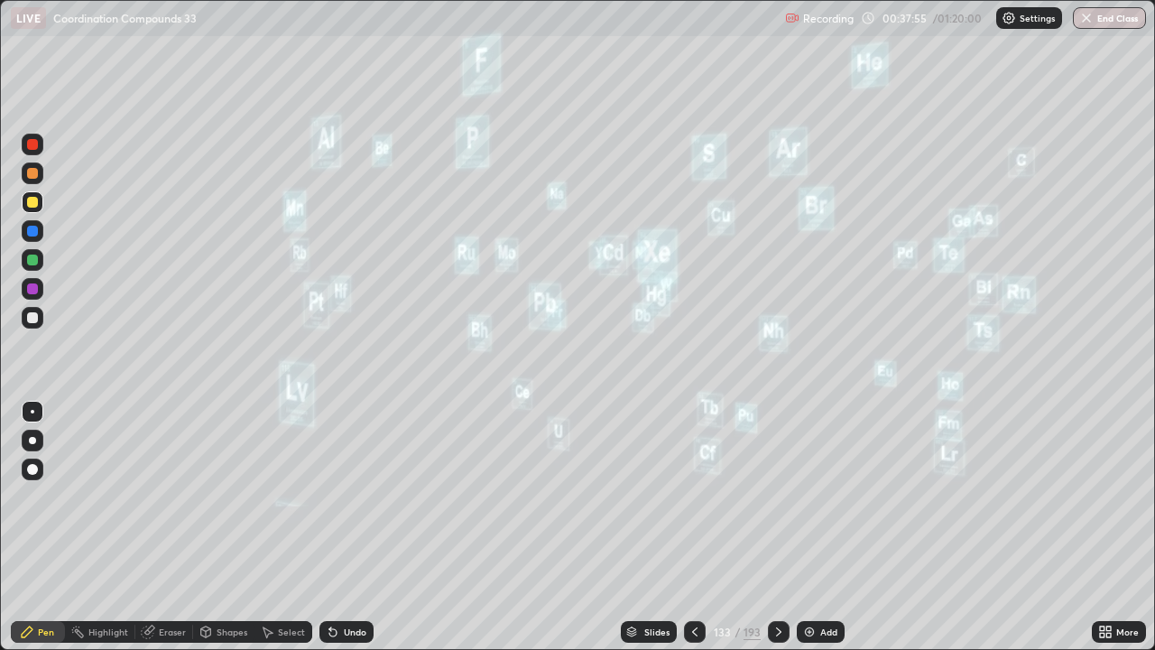
click at [777, 527] on icon at bounding box center [778, 631] width 14 height 14
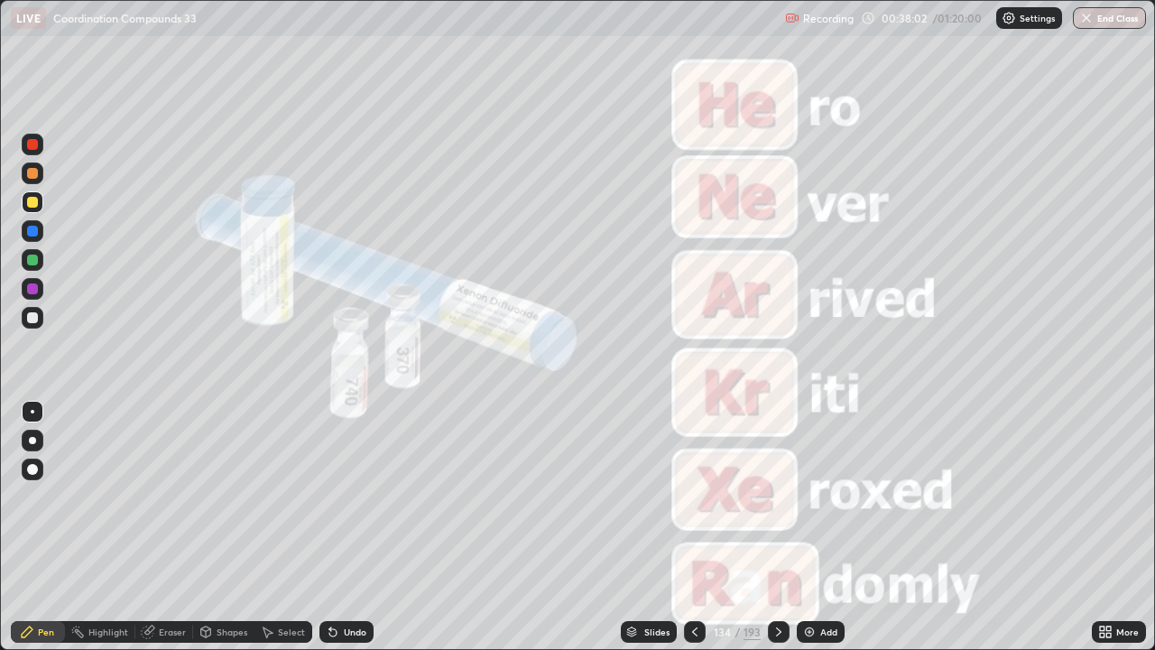
click at [776, 527] on icon at bounding box center [778, 631] width 5 height 9
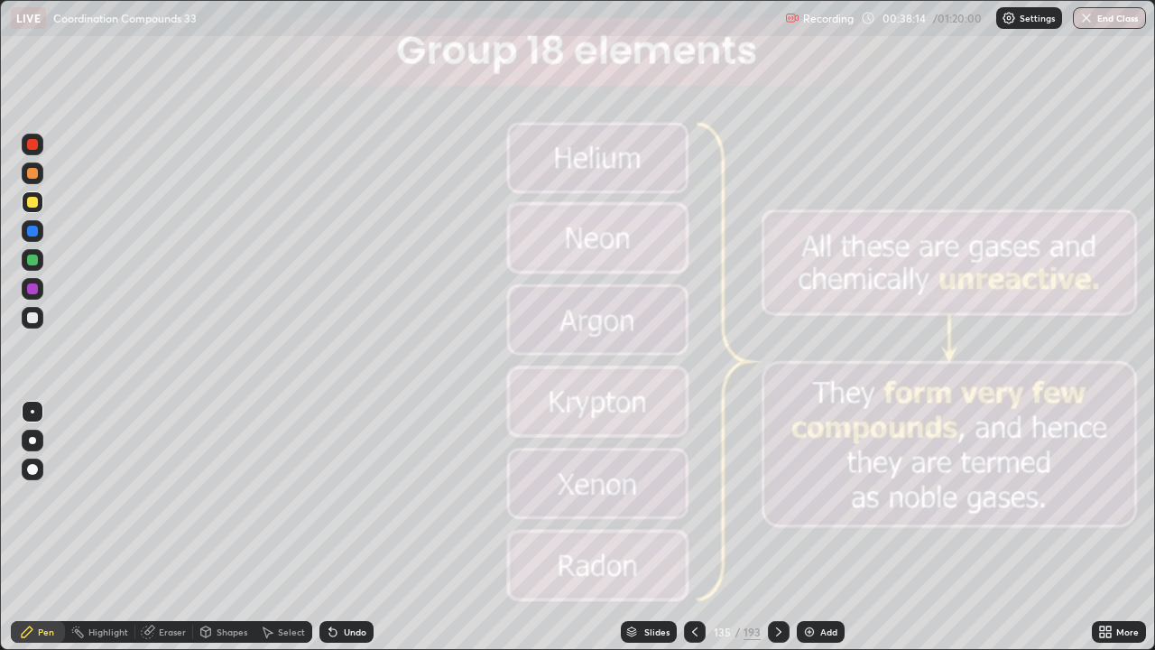
click at [780, 527] on div at bounding box center [779, 632] width 22 height 22
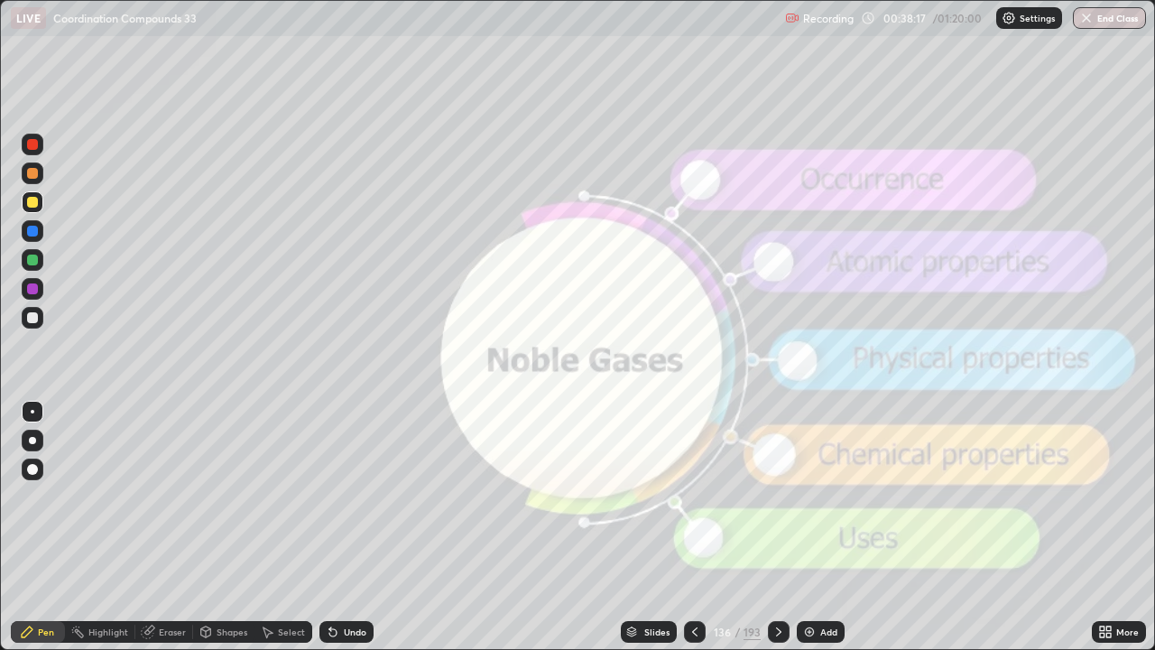
click at [777, 527] on icon at bounding box center [778, 631] width 14 height 14
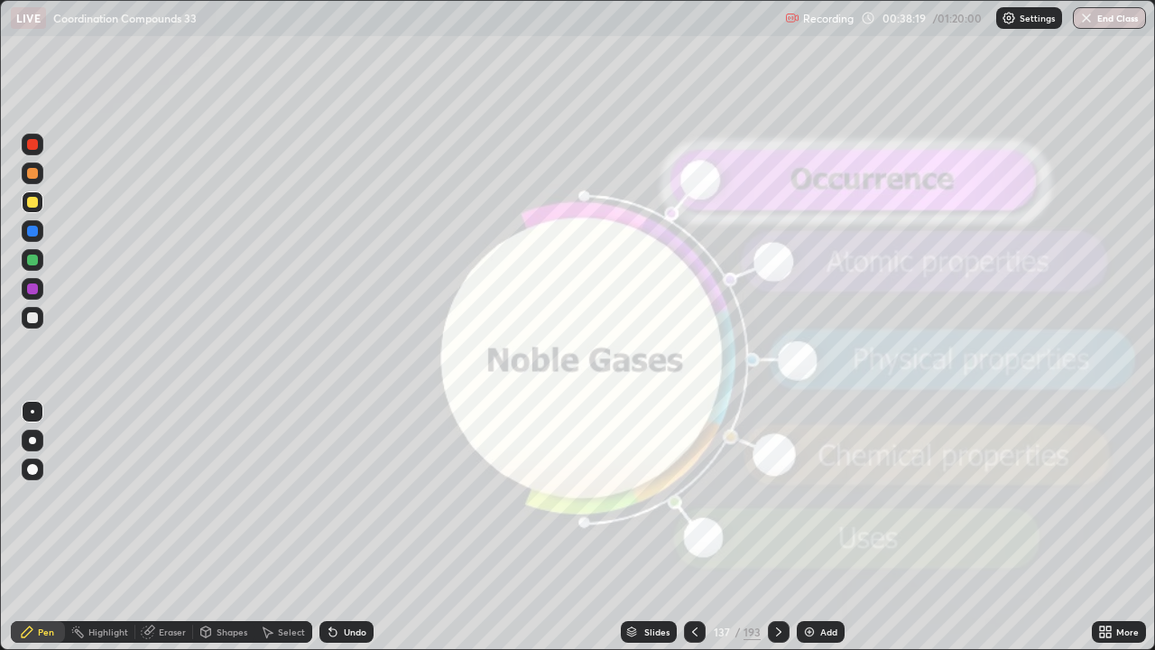
click at [777, 527] on icon at bounding box center [778, 631] width 14 height 14
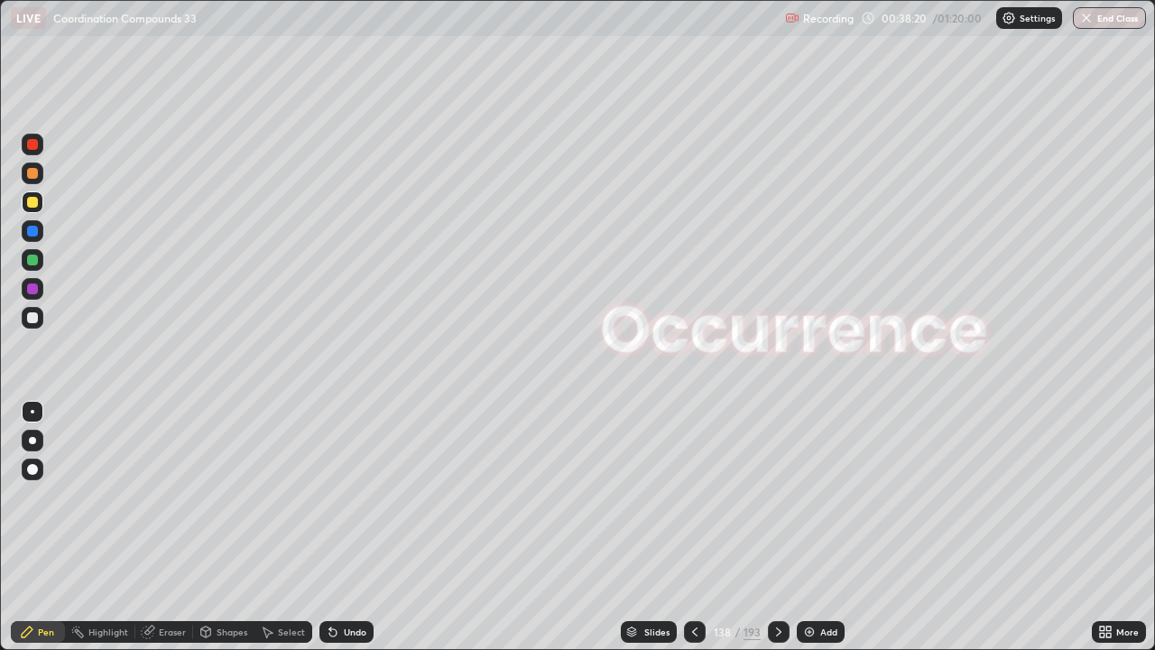
click at [777, 527] on icon at bounding box center [778, 631] width 14 height 14
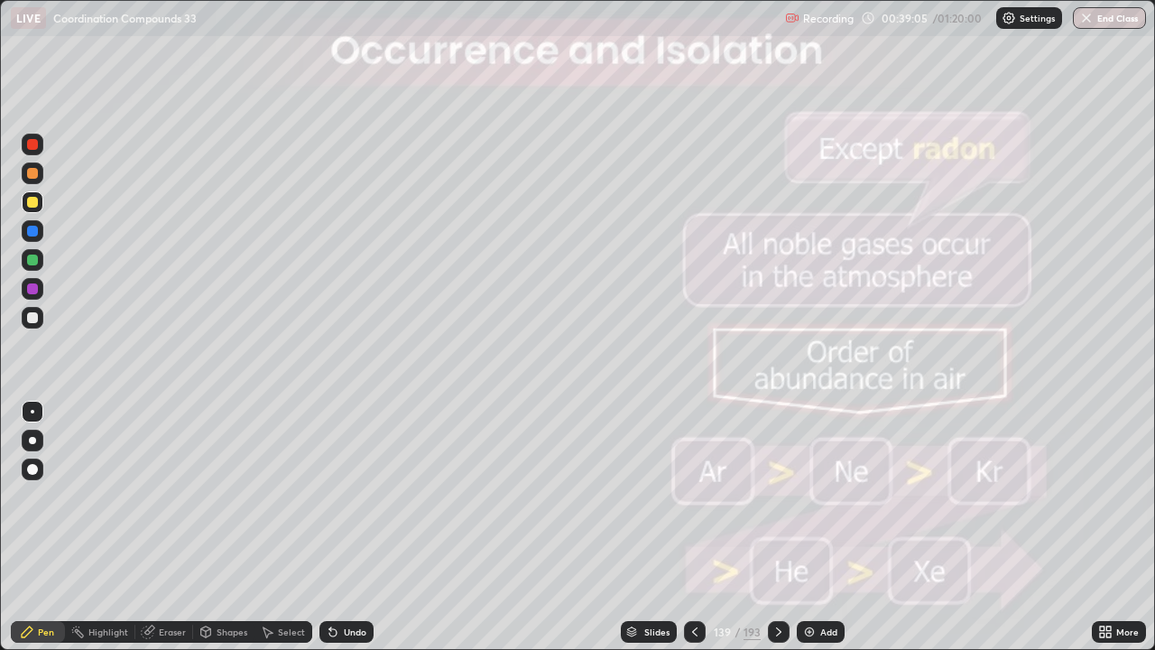
click at [777, 527] on icon at bounding box center [778, 631] width 14 height 14
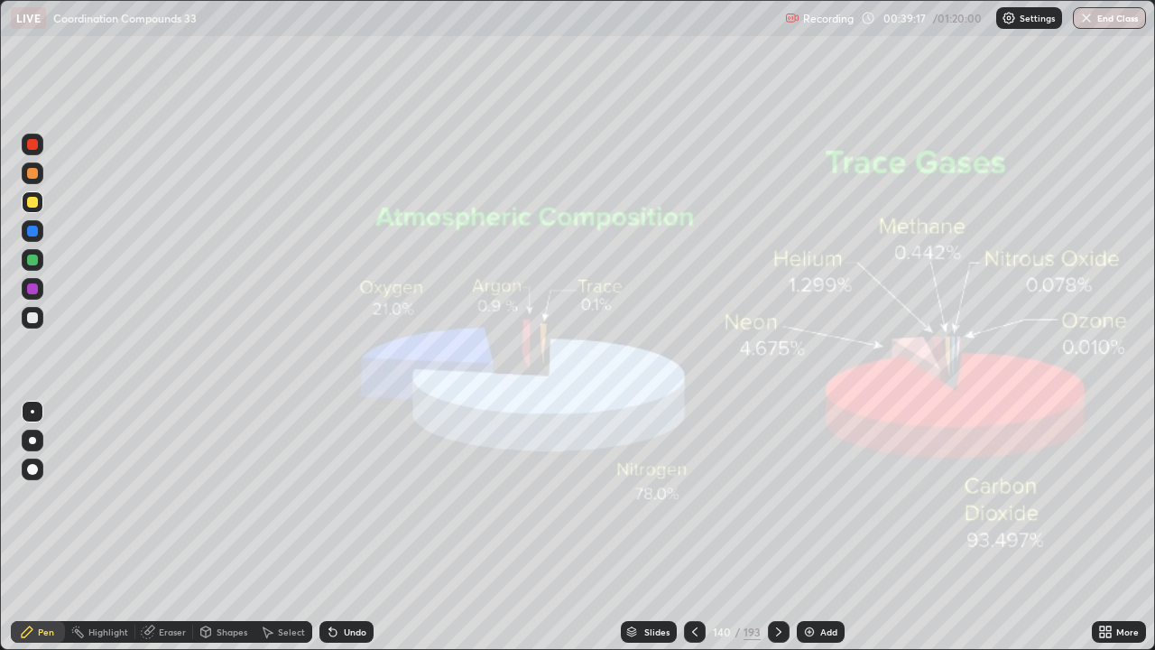
click at [777, 527] on icon at bounding box center [778, 631] width 14 height 14
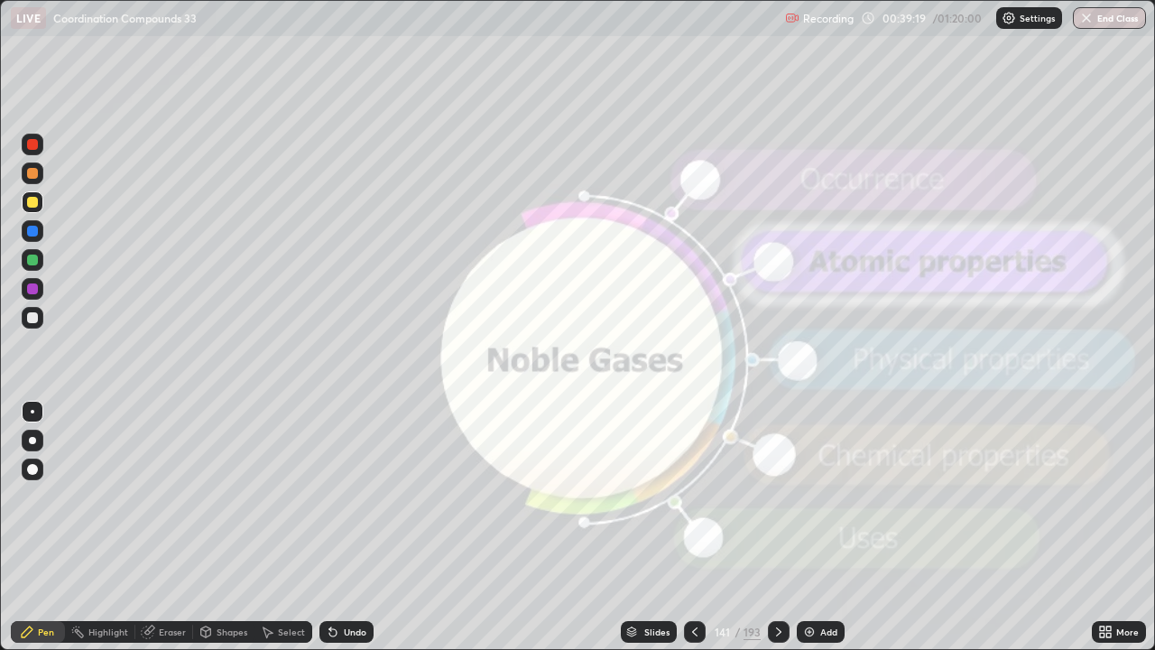
click at [786, 527] on div at bounding box center [779, 632] width 22 height 22
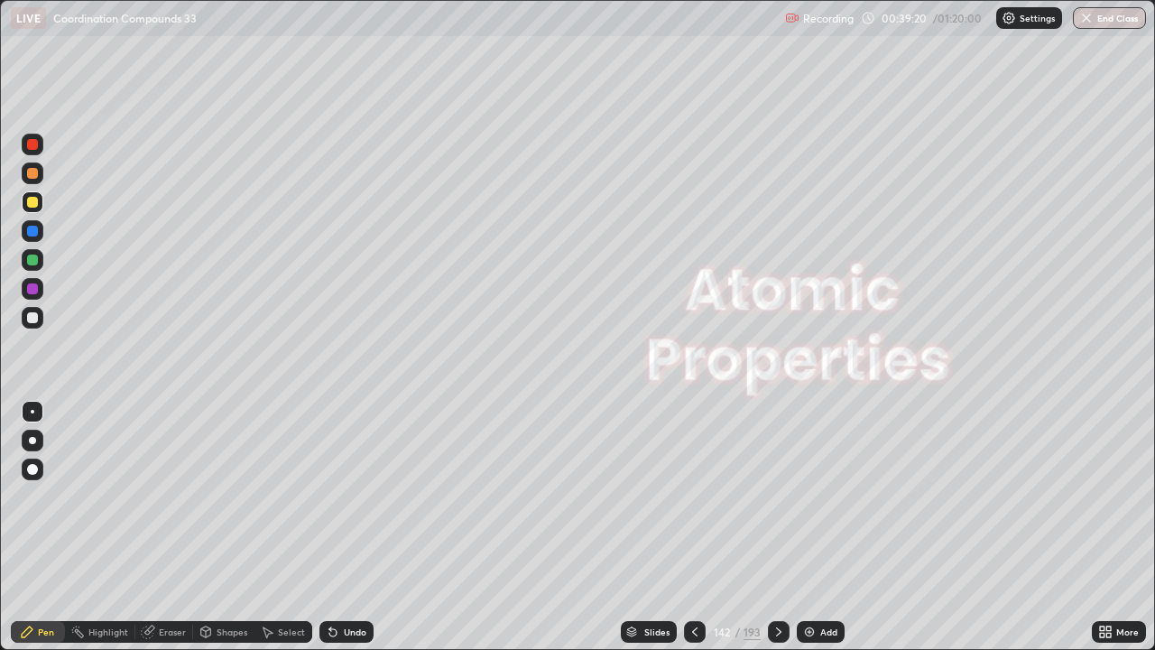
click at [777, 527] on icon at bounding box center [778, 631] width 14 height 14
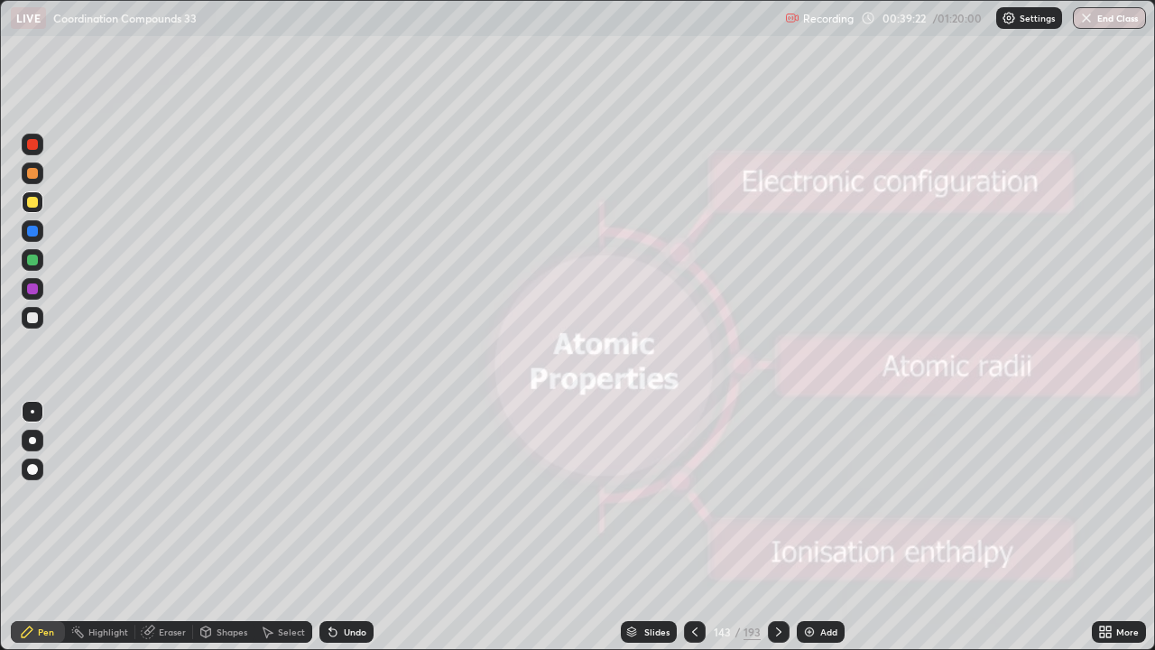
click at [783, 527] on icon at bounding box center [778, 631] width 14 height 14
click at [777, 527] on icon at bounding box center [778, 631] width 14 height 14
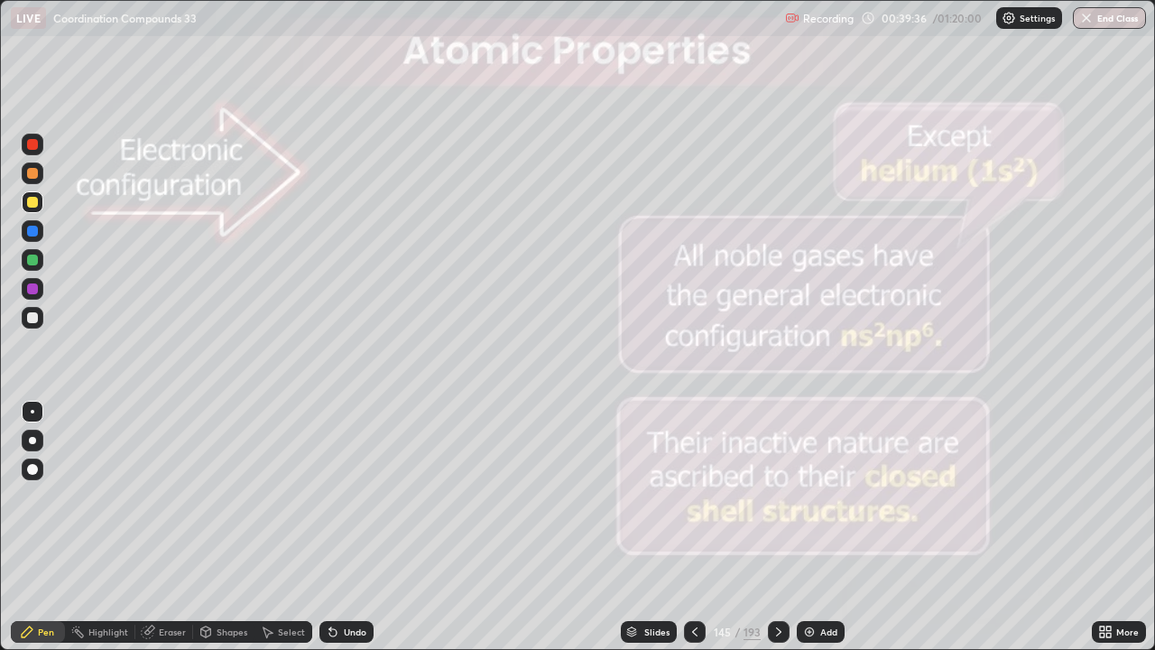
click at [775, 527] on icon at bounding box center [778, 631] width 14 height 14
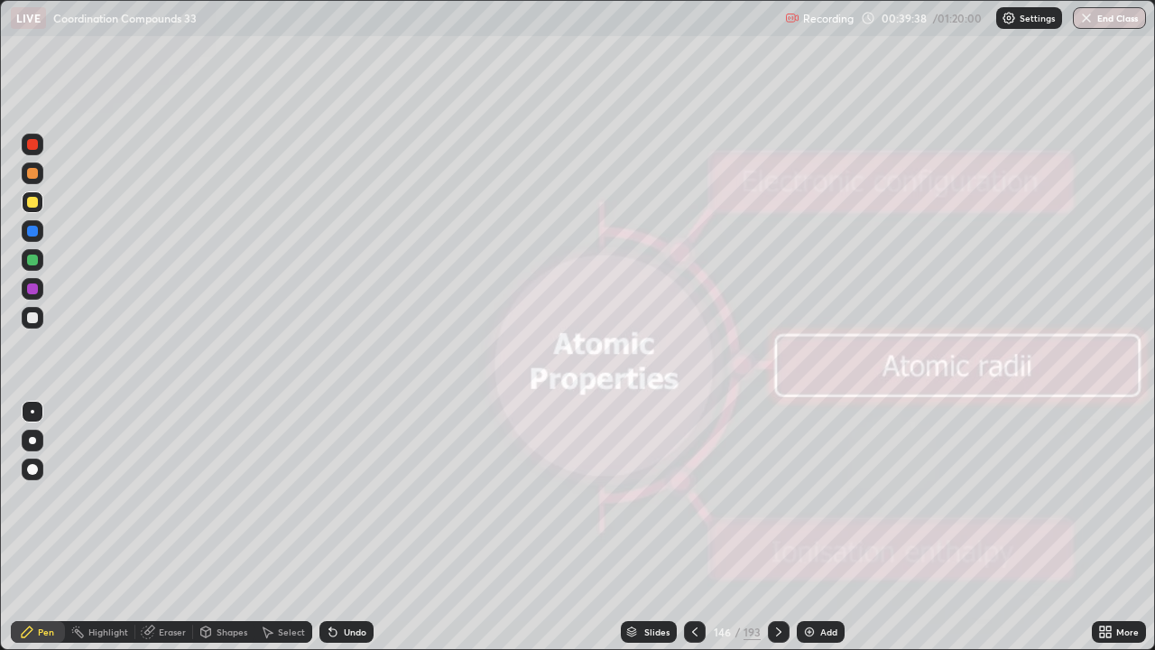
click at [782, 527] on div at bounding box center [779, 632] width 22 height 22
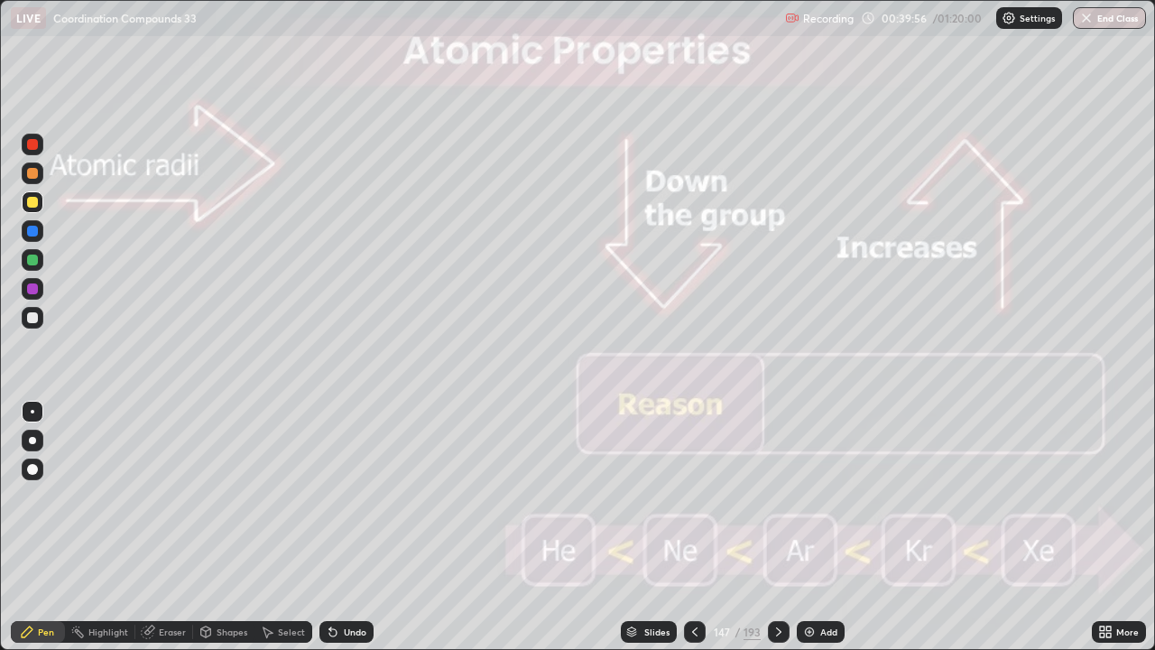
click at [777, 527] on icon at bounding box center [778, 631] width 5 height 9
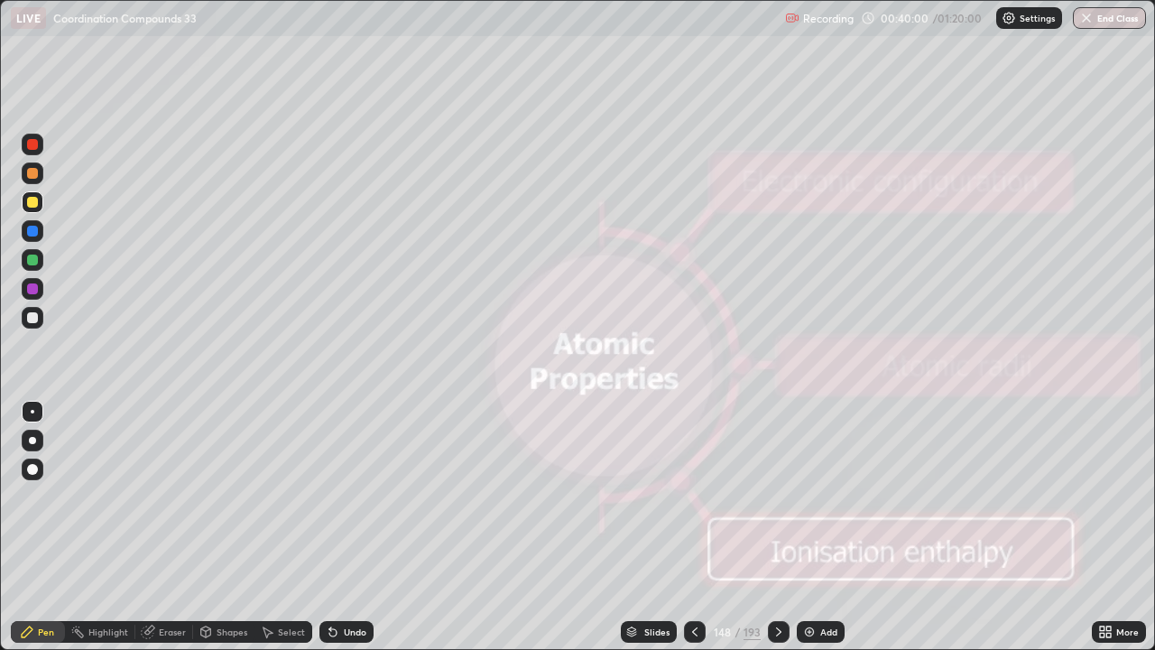
click at [775, 527] on icon at bounding box center [778, 631] width 14 height 14
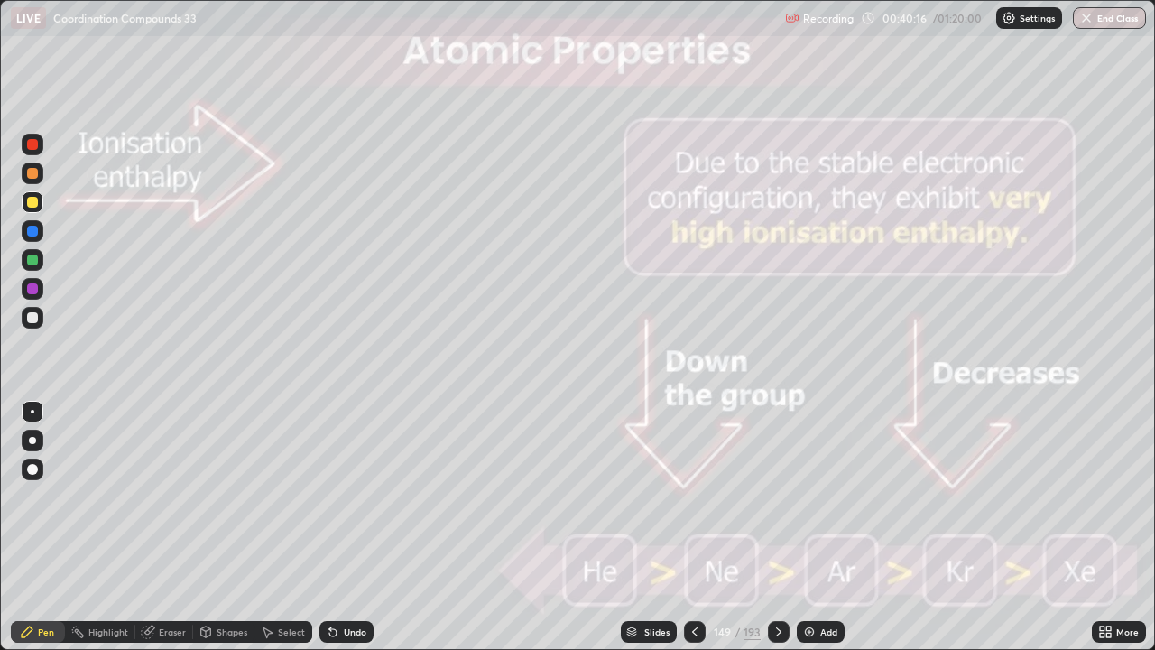
click at [779, 527] on icon at bounding box center [778, 631] width 14 height 14
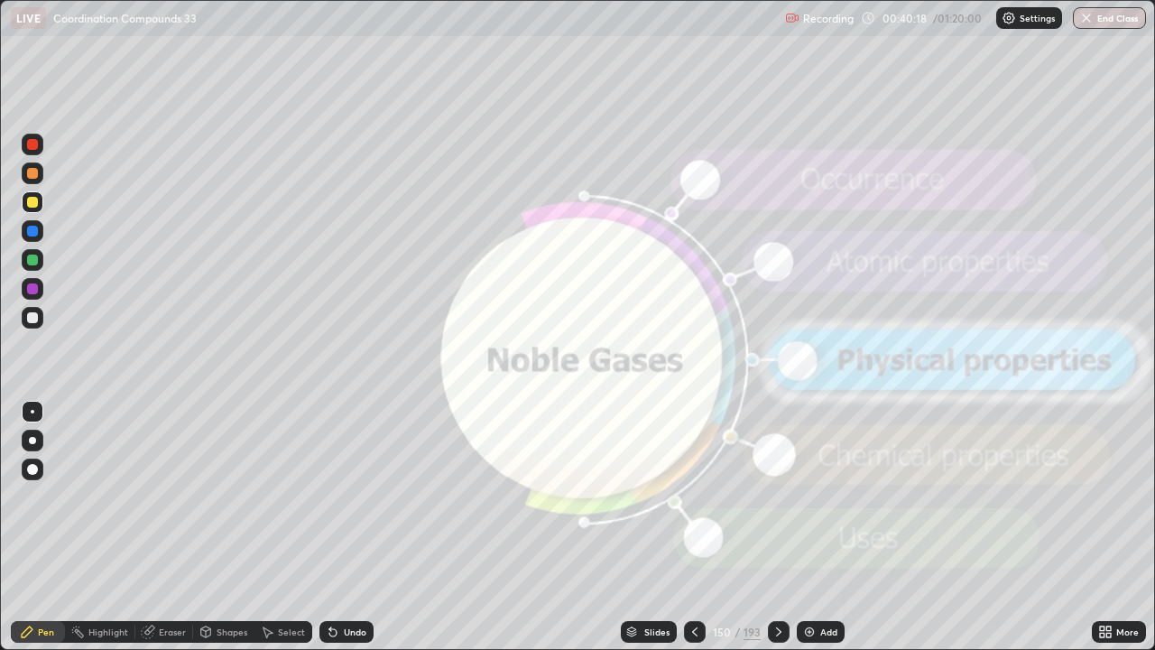
click at [785, 527] on div at bounding box center [779, 632] width 22 height 22
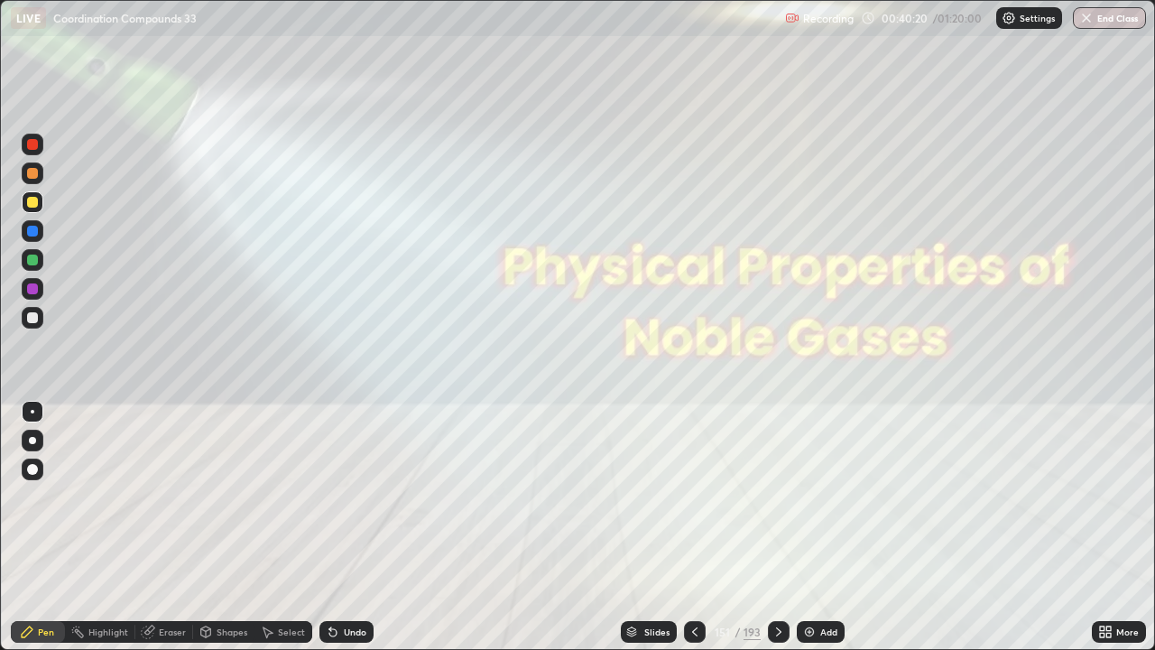
click at [779, 527] on icon at bounding box center [778, 631] width 14 height 14
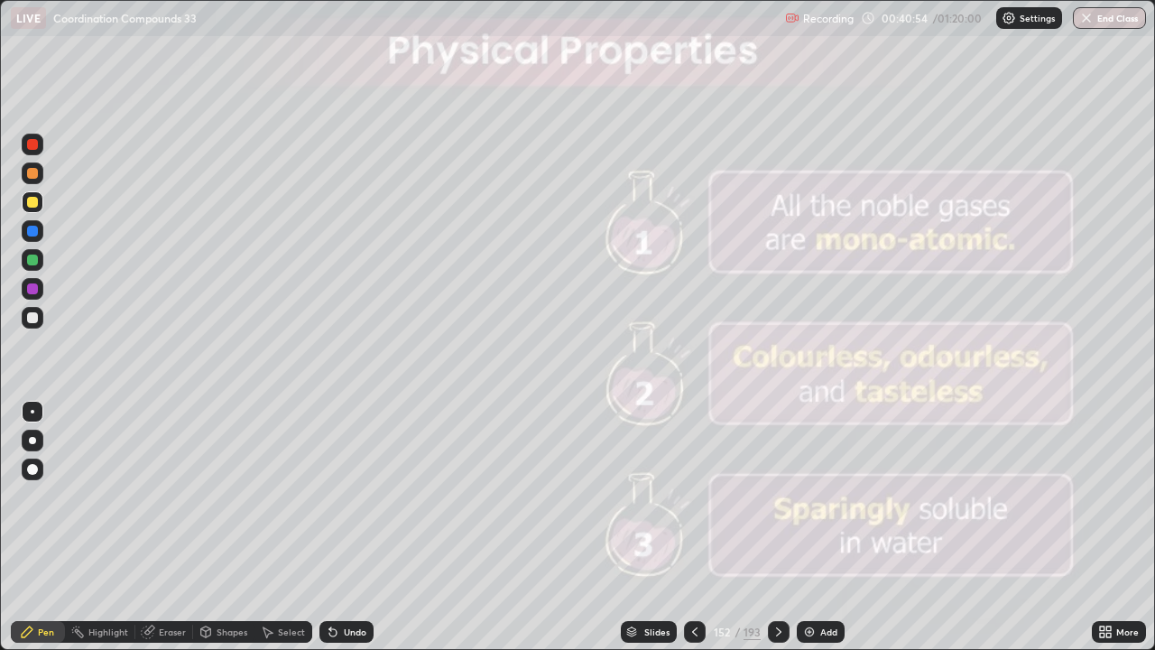
click at [776, 527] on icon at bounding box center [778, 631] width 14 height 14
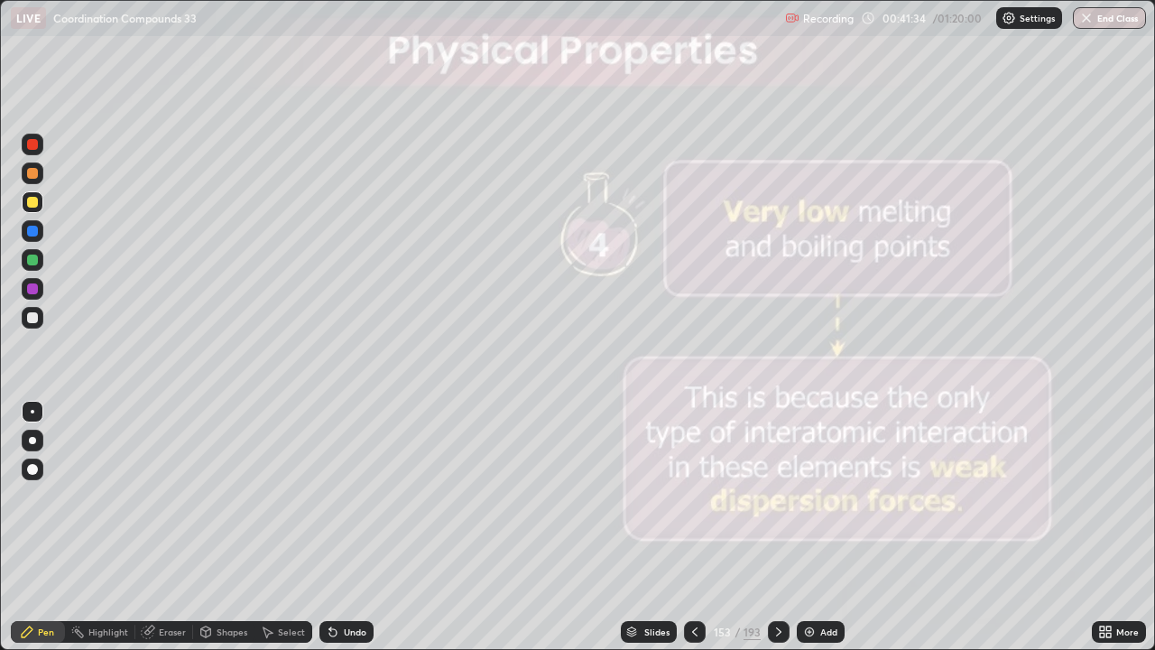
click at [777, 527] on icon at bounding box center [778, 631] width 14 height 14
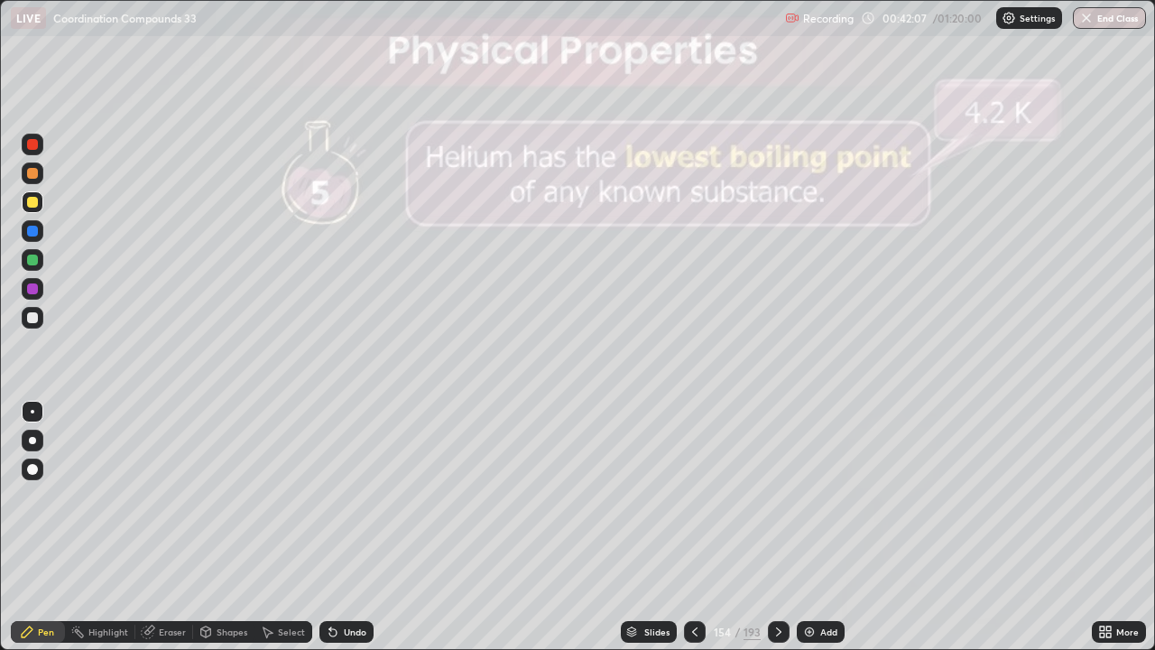
click at [773, 527] on icon at bounding box center [778, 631] width 14 height 14
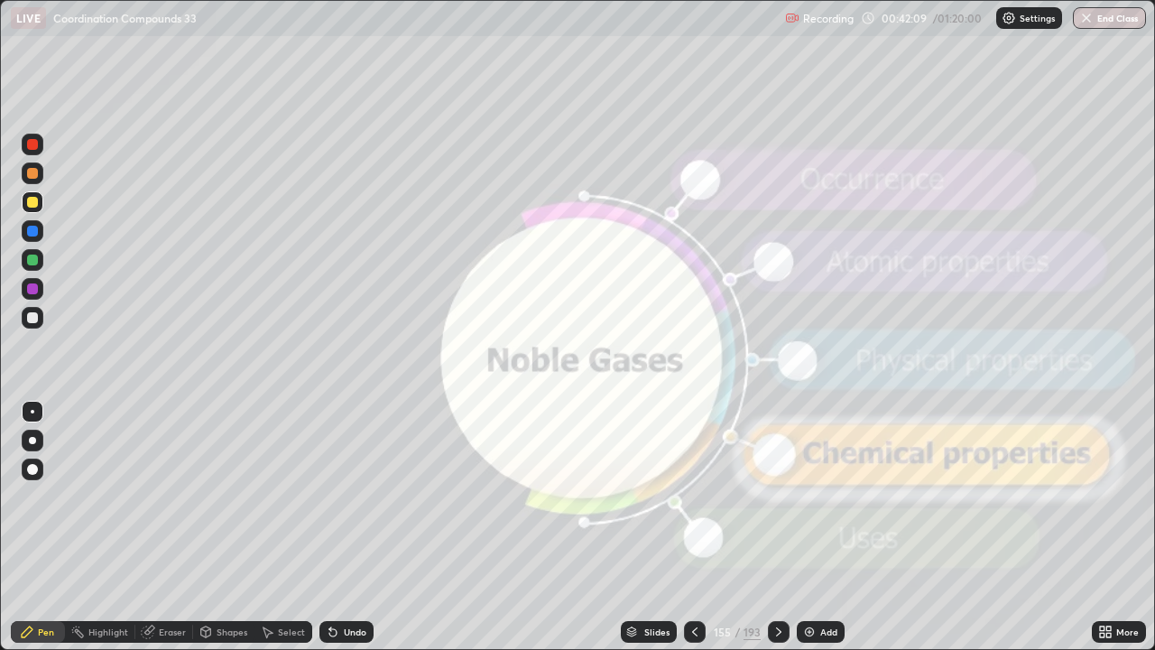
click at [778, 527] on icon at bounding box center [778, 631] width 14 height 14
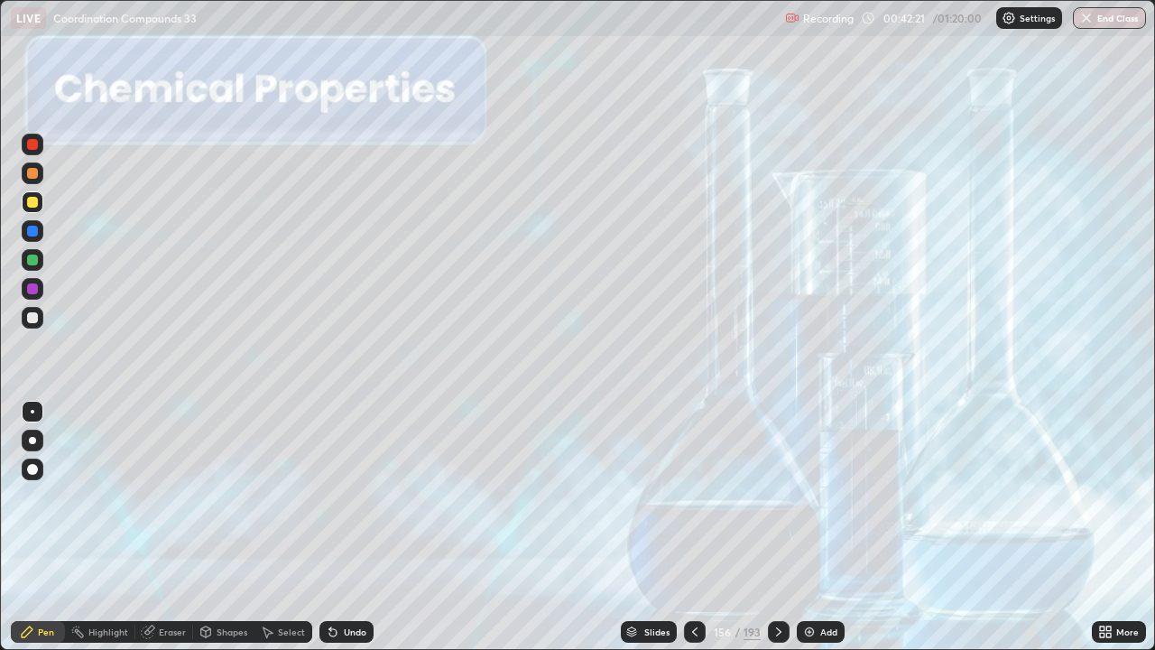
click at [779, 527] on icon at bounding box center [778, 631] width 14 height 14
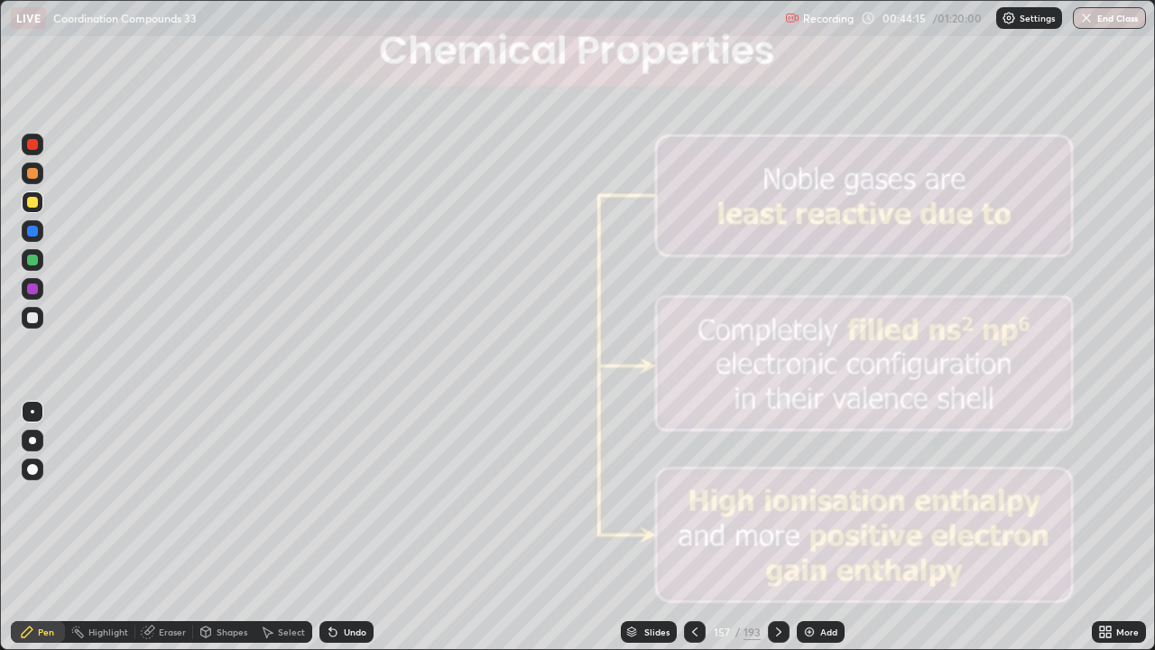
click at [779, 527] on icon at bounding box center [778, 631] width 5 height 9
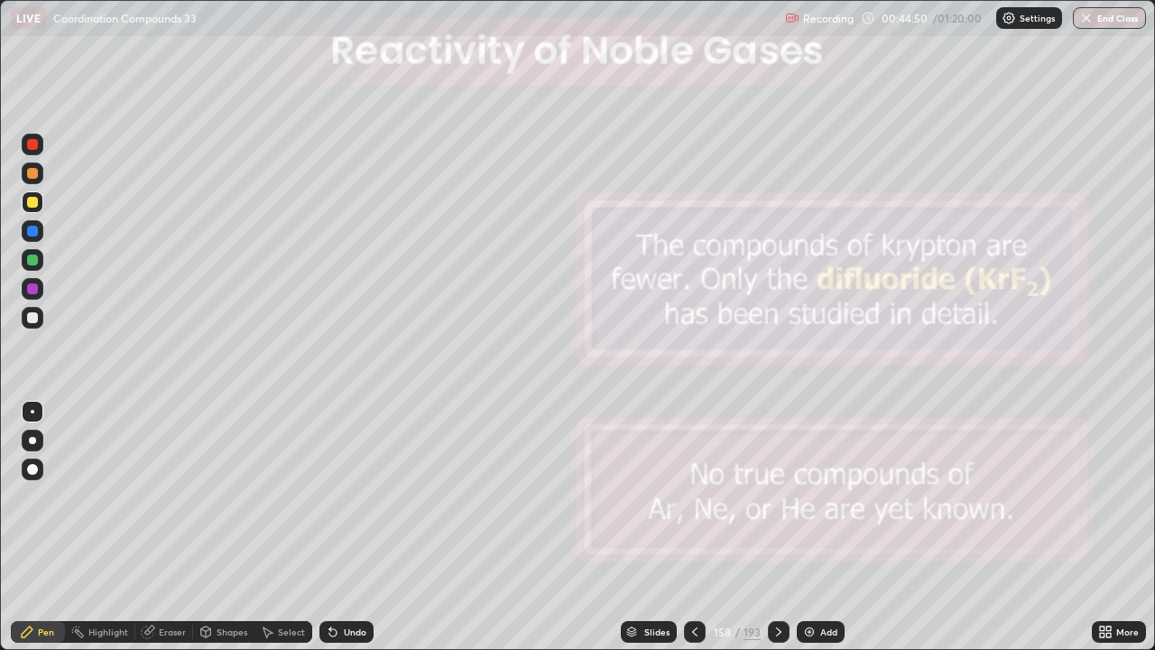
click at [777, 527] on icon at bounding box center [778, 631] width 14 height 14
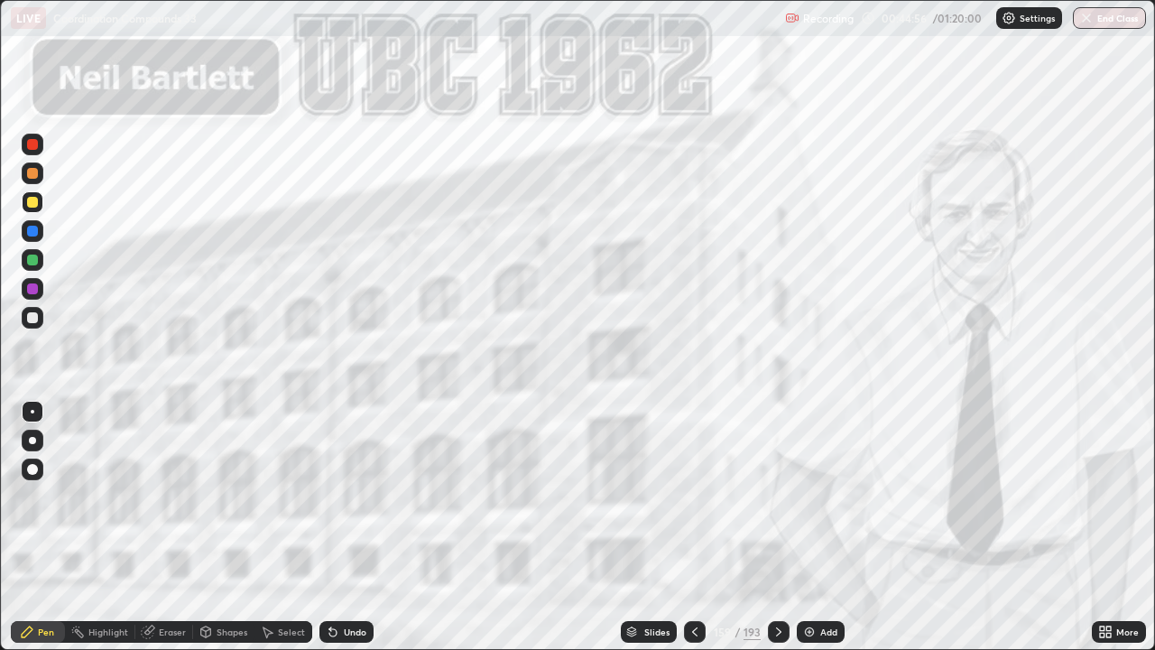
click at [783, 527] on div at bounding box center [779, 632] width 22 height 22
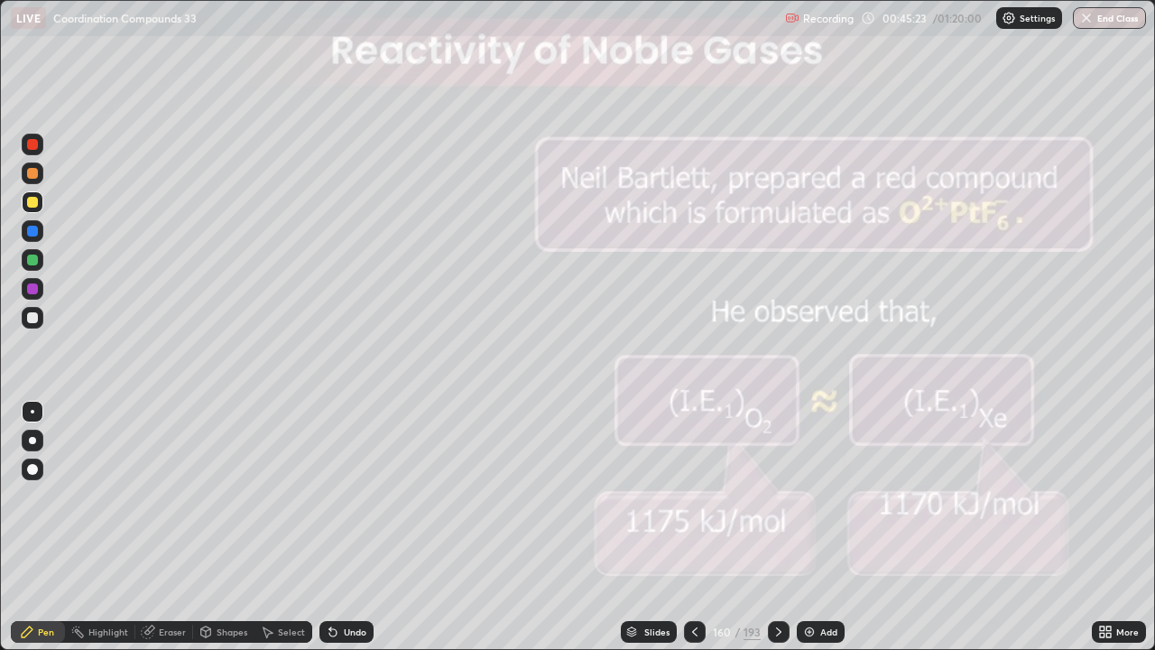
click at [777, 527] on icon at bounding box center [778, 631] width 14 height 14
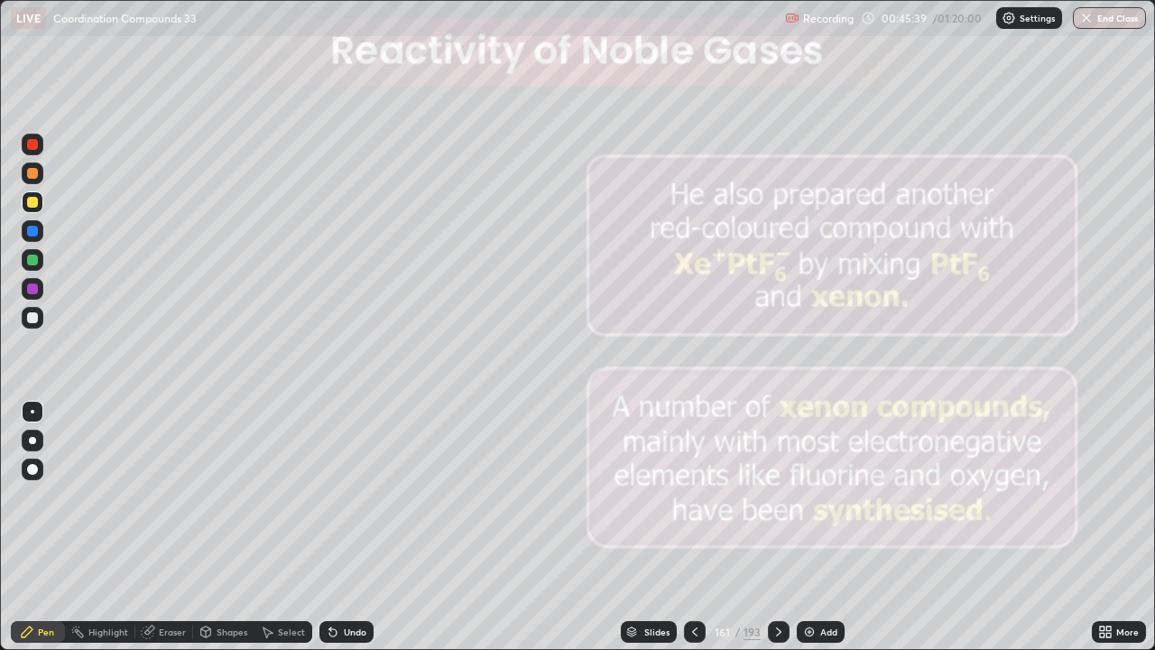
click at [693, 527] on icon at bounding box center [694, 631] width 14 height 14
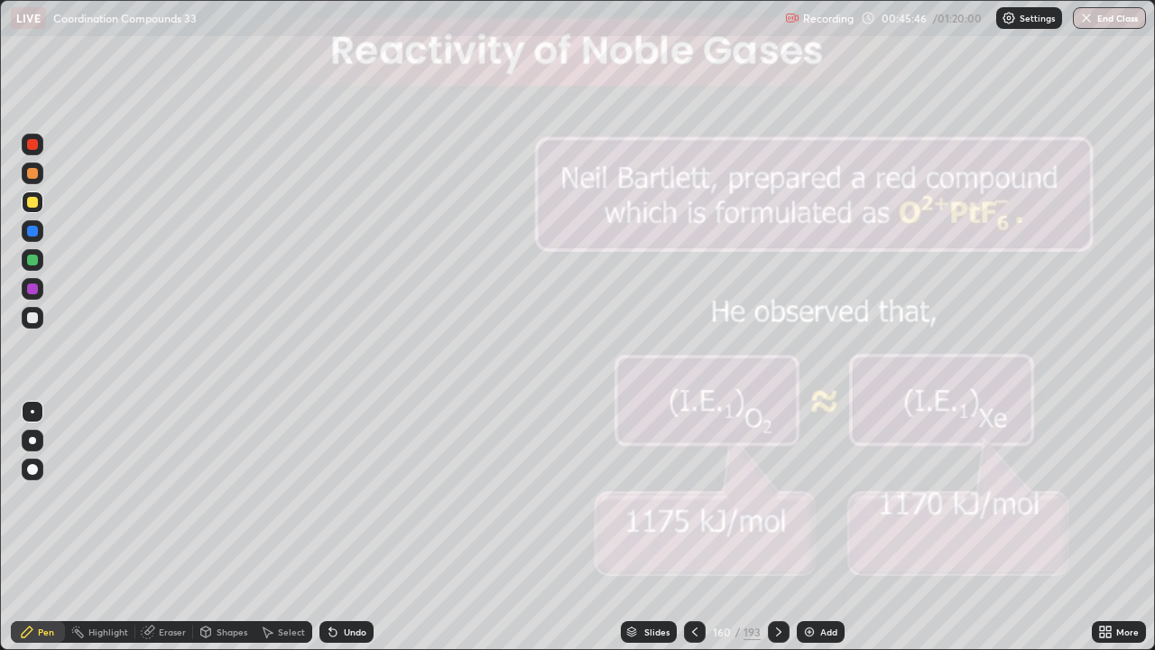
click at [779, 527] on div at bounding box center [779, 632] width 22 height 22
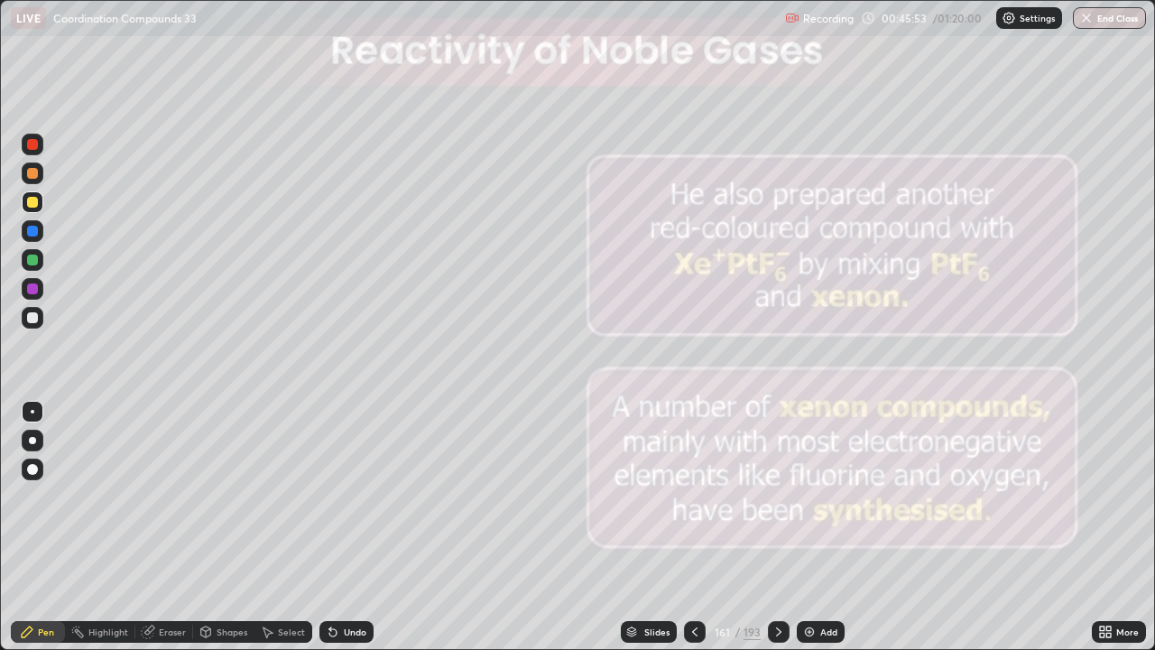
click at [777, 527] on icon at bounding box center [778, 631] width 14 height 14
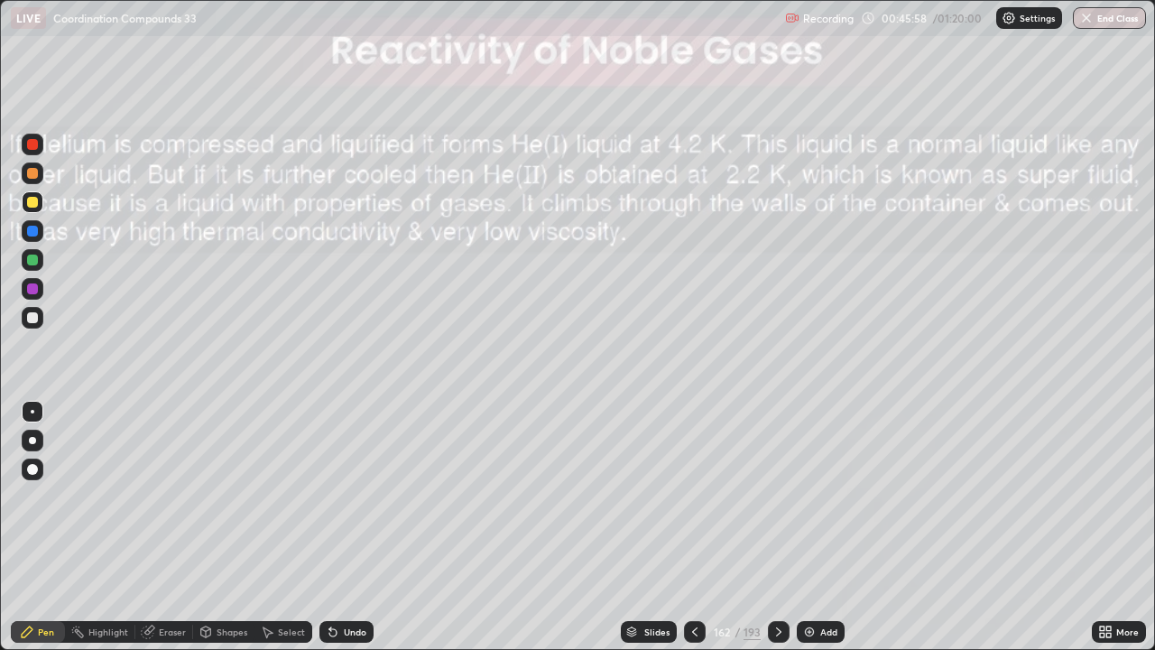
click at [774, 527] on icon at bounding box center [778, 631] width 14 height 14
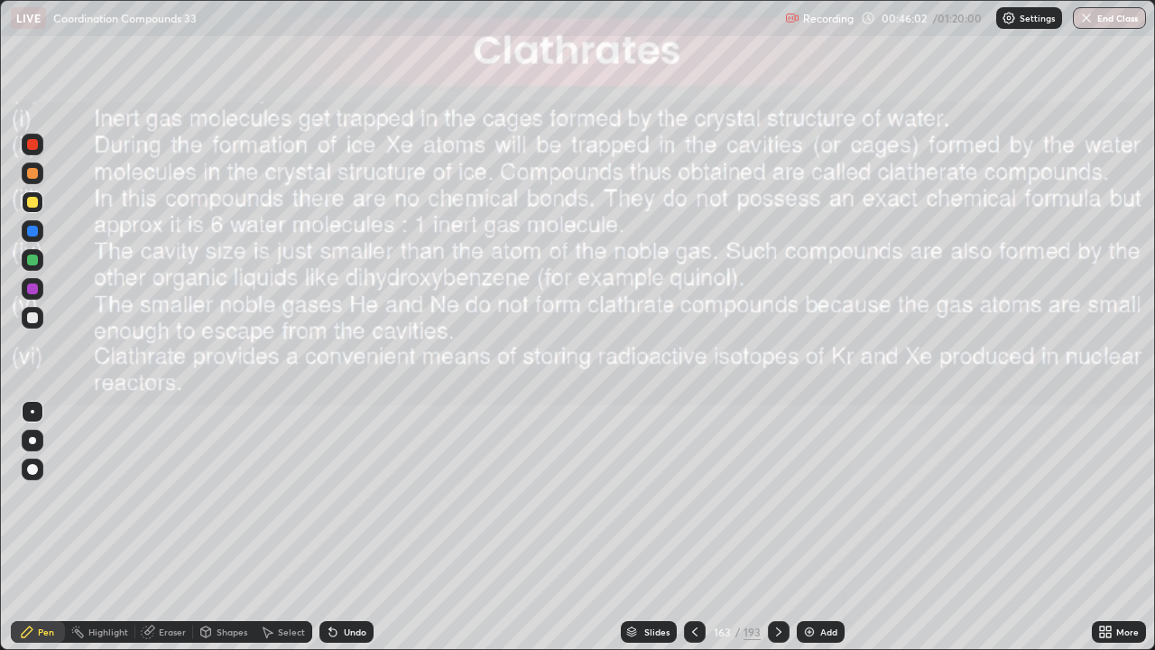
click at [777, 527] on icon at bounding box center [778, 631] width 14 height 14
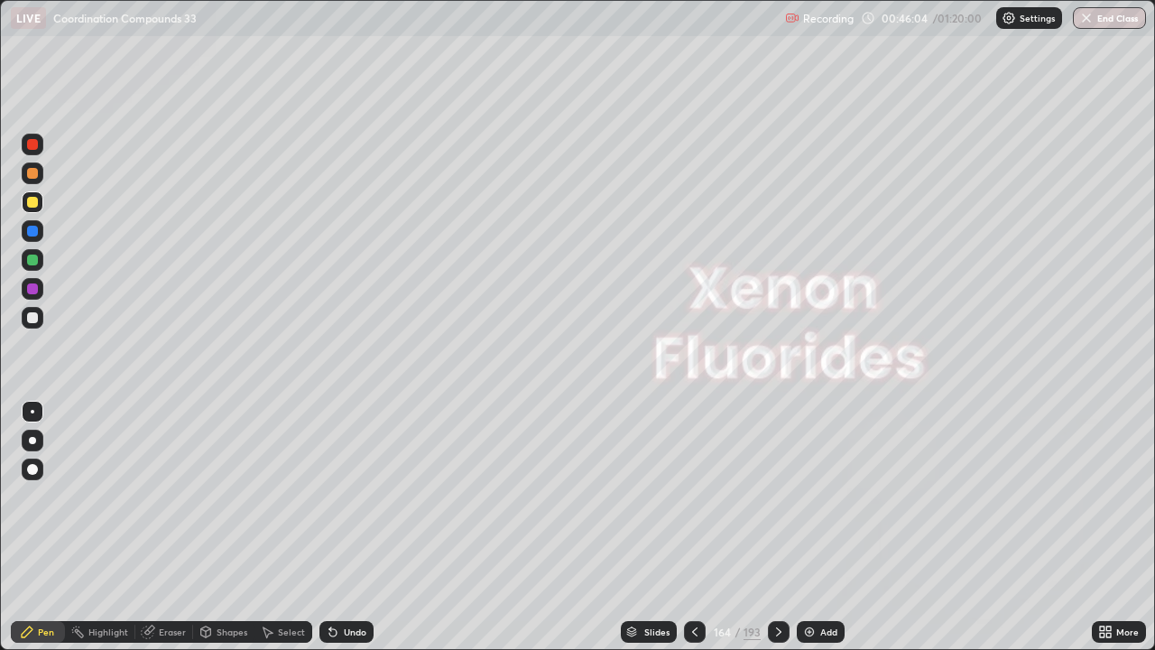
click at [696, 527] on icon at bounding box center [694, 631] width 14 height 14
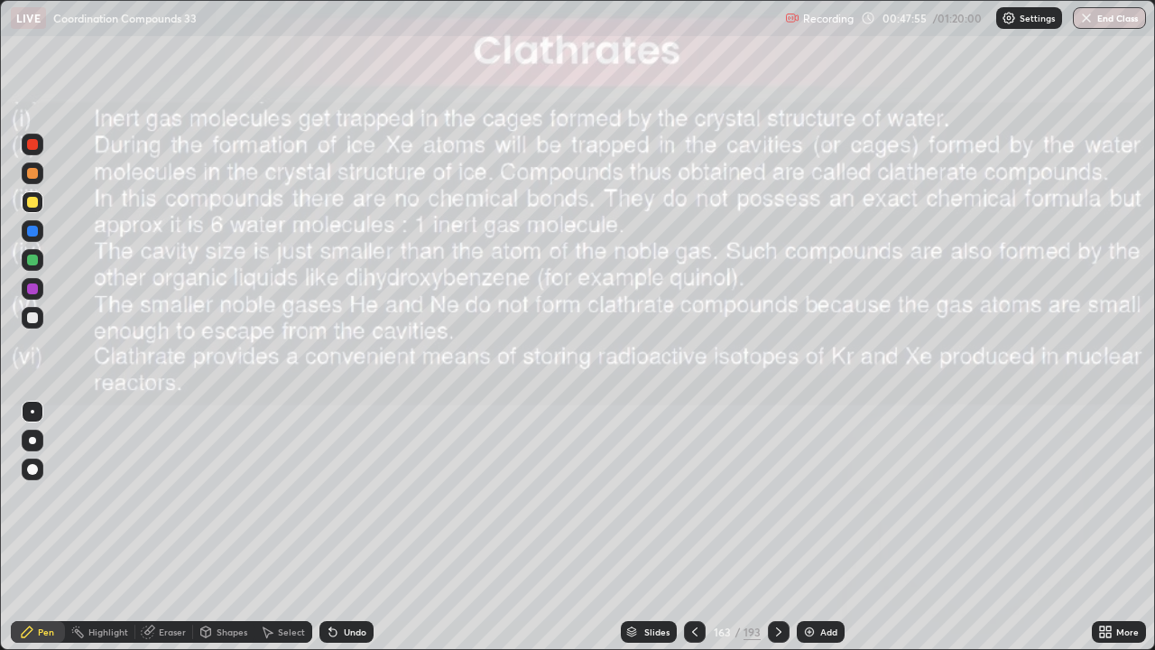
click at [777, 527] on icon at bounding box center [778, 631] width 14 height 14
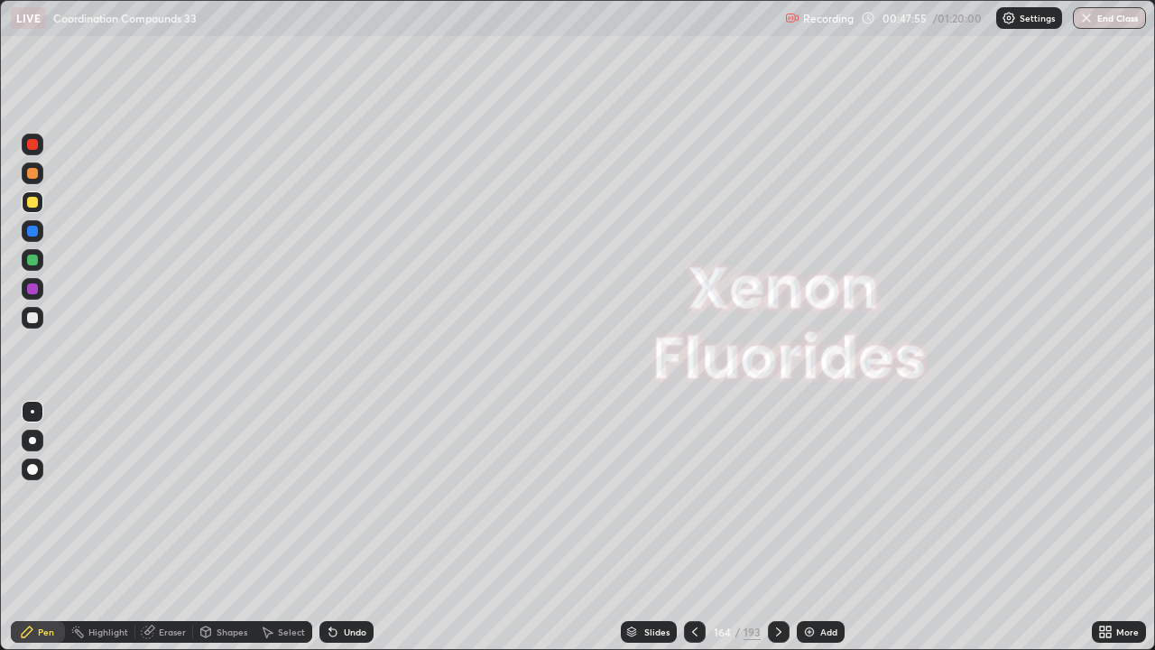
click at [777, 527] on icon at bounding box center [778, 631] width 14 height 14
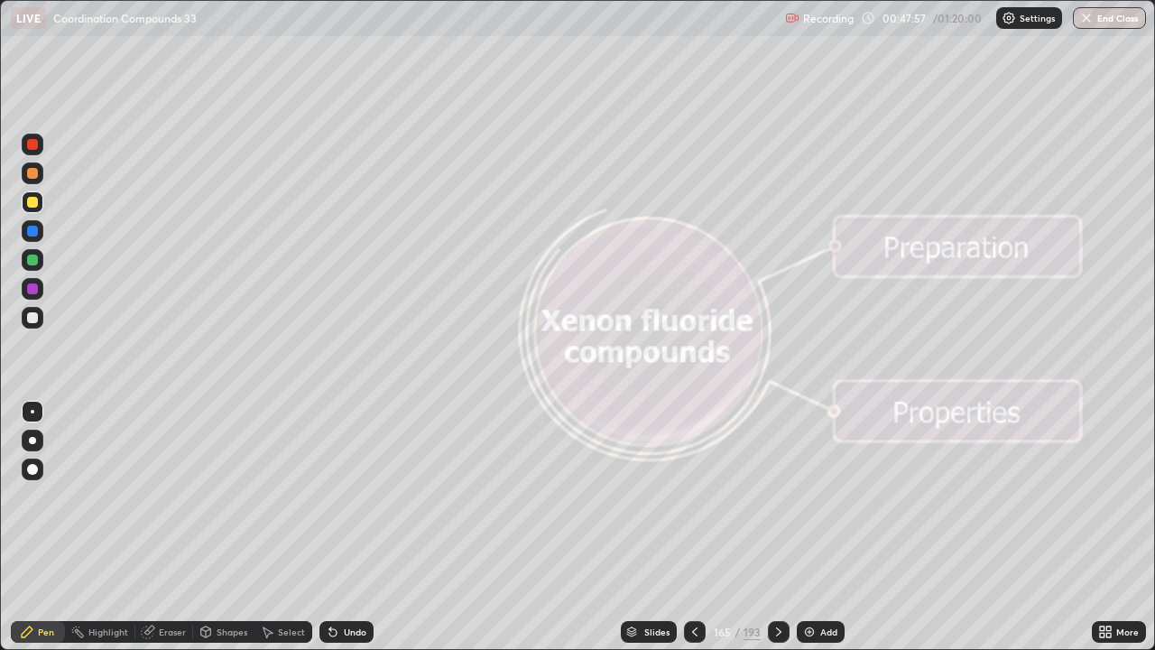
click at [780, 527] on icon at bounding box center [778, 631] width 14 height 14
click at [781, 527] on div at bounding box center [779, 631] width 22 height 36
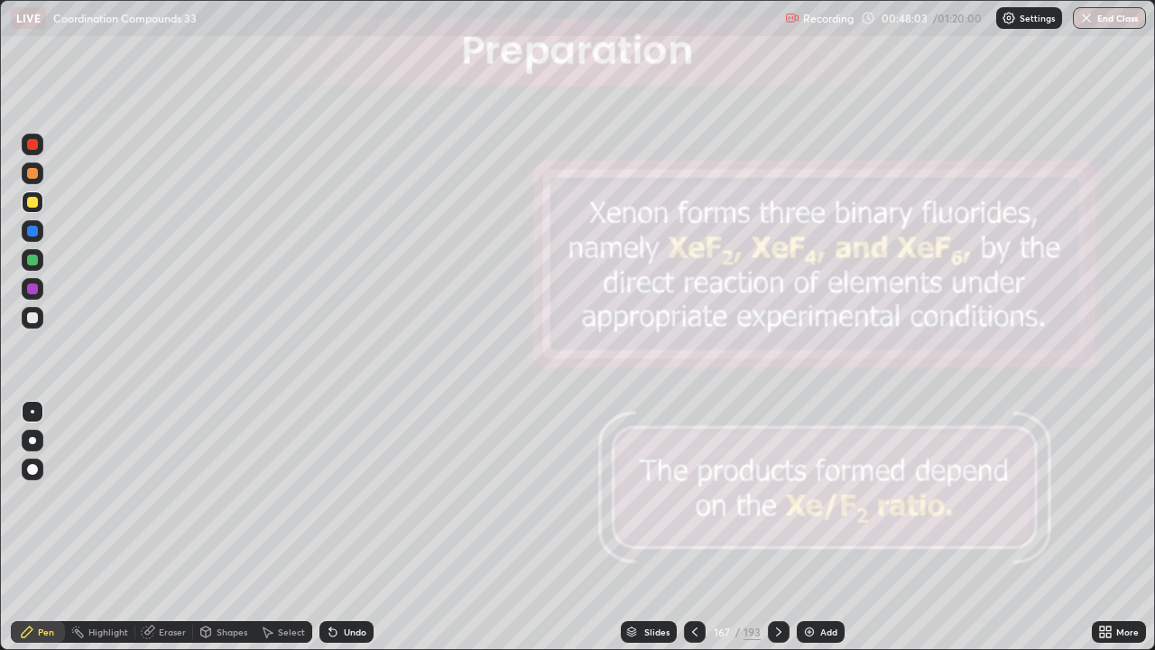
click at [779, 527] on icon at bounding box center [778, 631] width 14 height 14
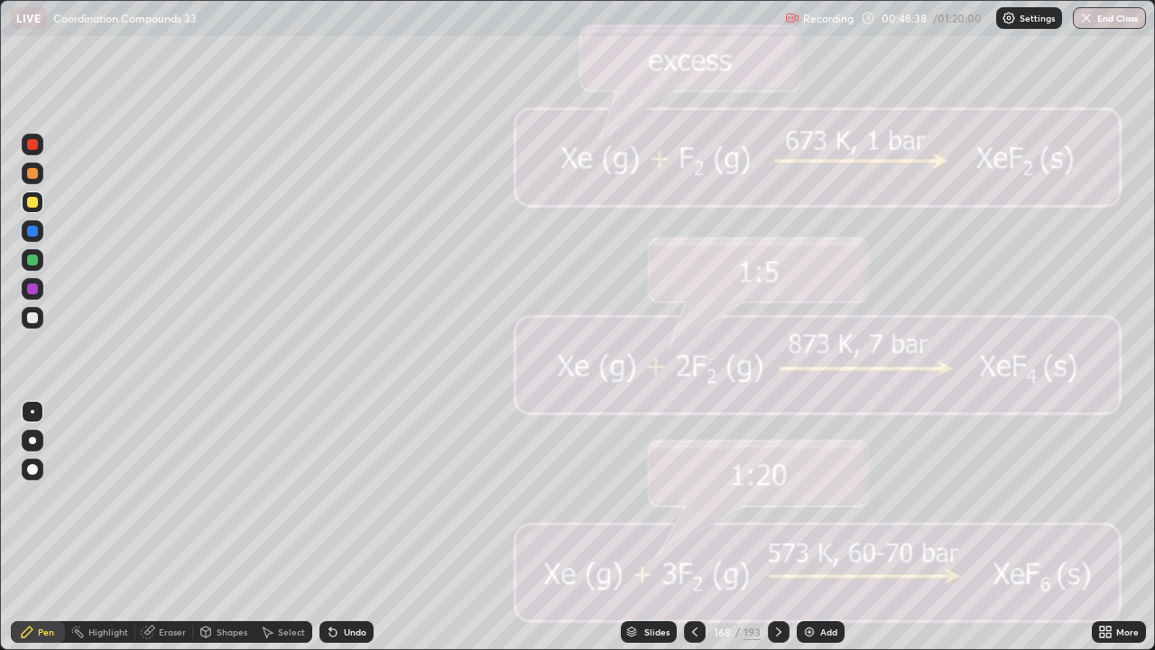
click at [777, 527] on icon at bounding box center [778, 631] width 14 height 14
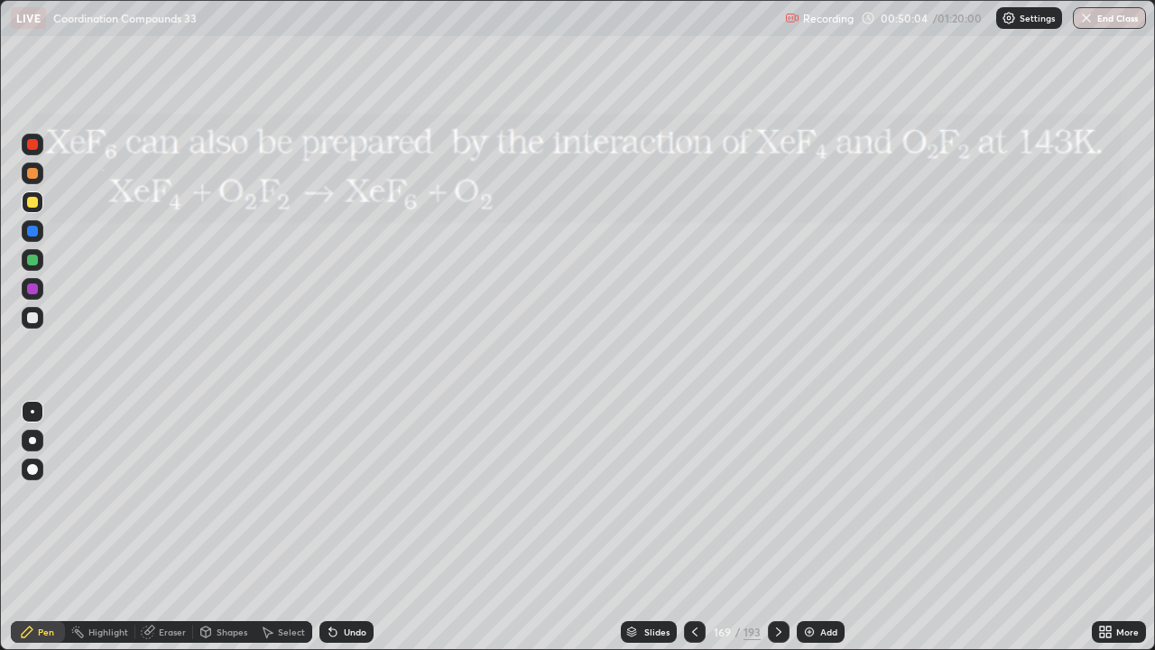
click at [776, 527] on icon at bounding box center [778, 631] width 5 height 9
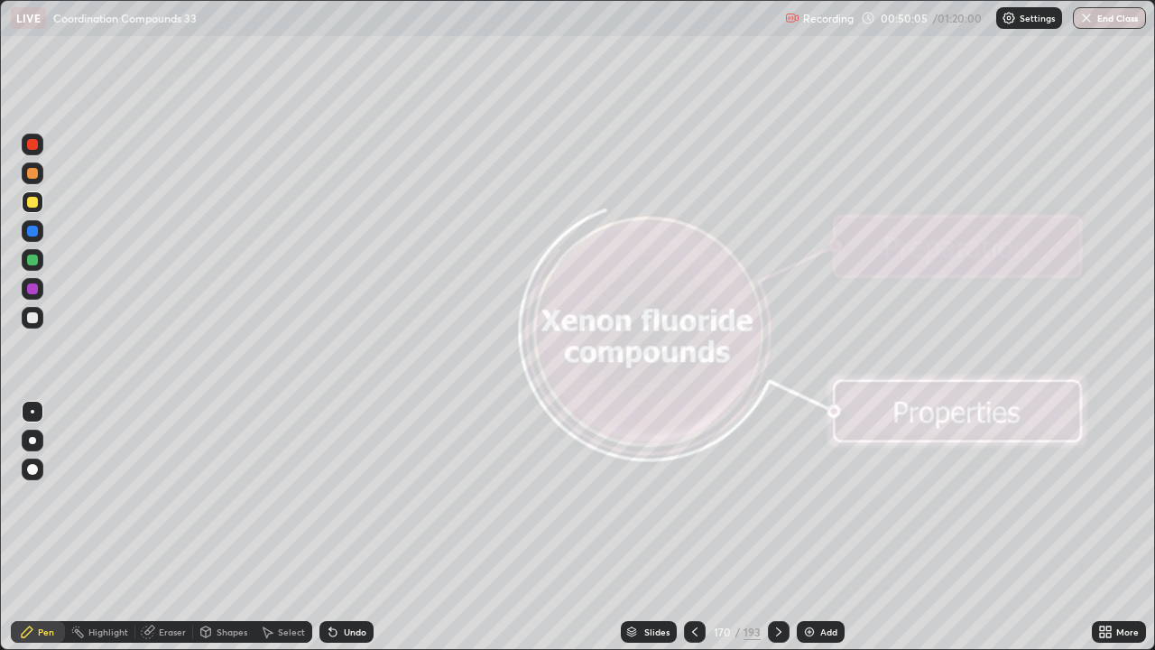
click at [779, 527] on icon at bounding box center [778, 631] width 5 height 9
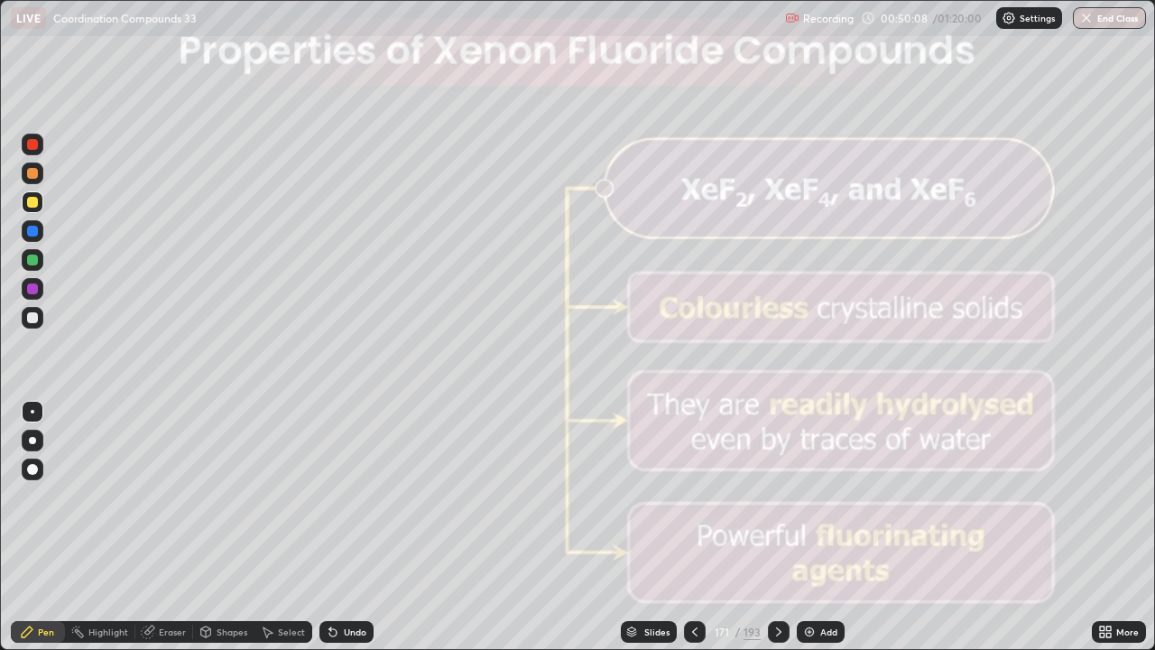
click at [778, 527] on icon at bounding box center [778, 631] width 14 height 14
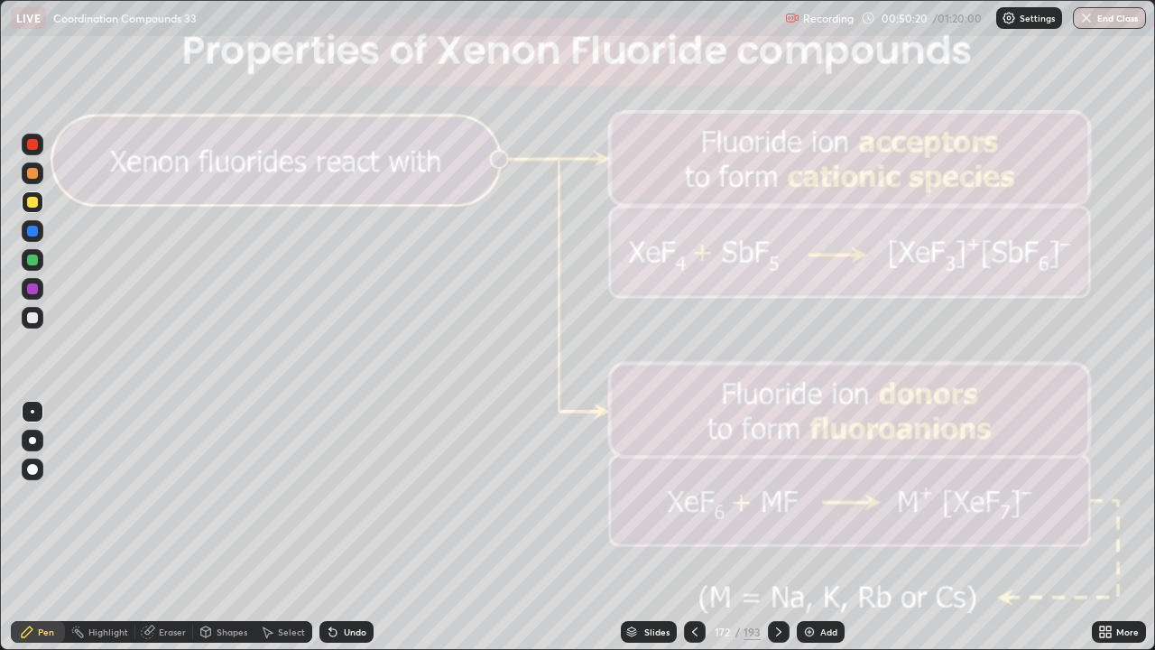
click at [693, 527] on icon at bounding box center [694, 631] width 14 height 14
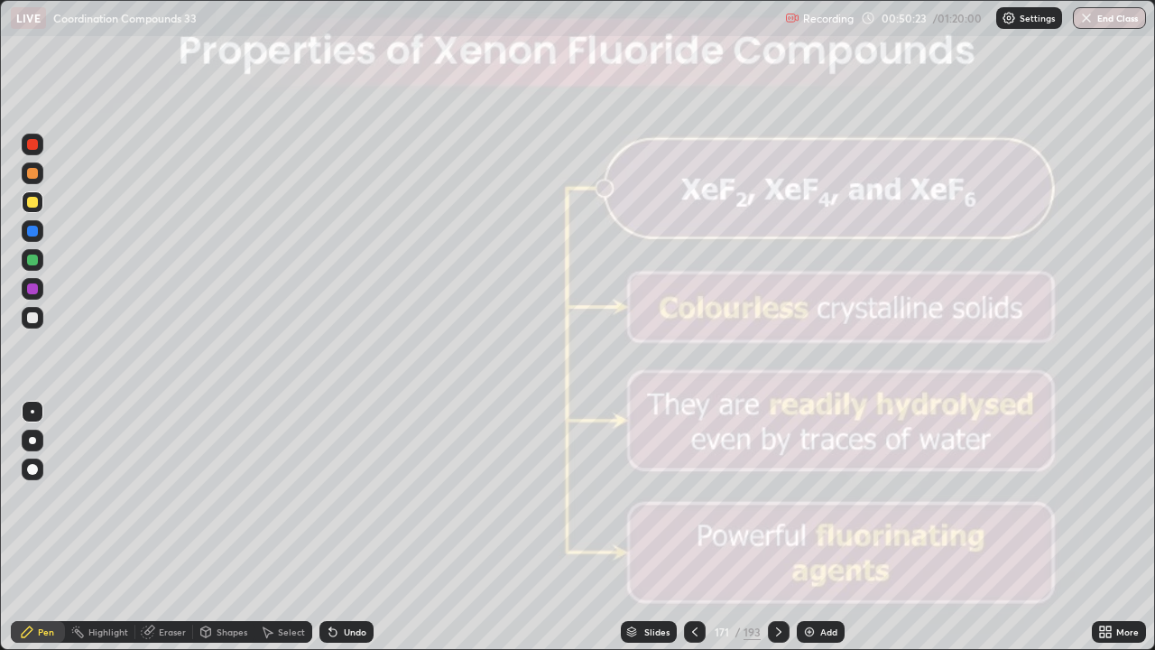
click at [779, 527] on icon at bounding box center [778, 631] width 14 height 14
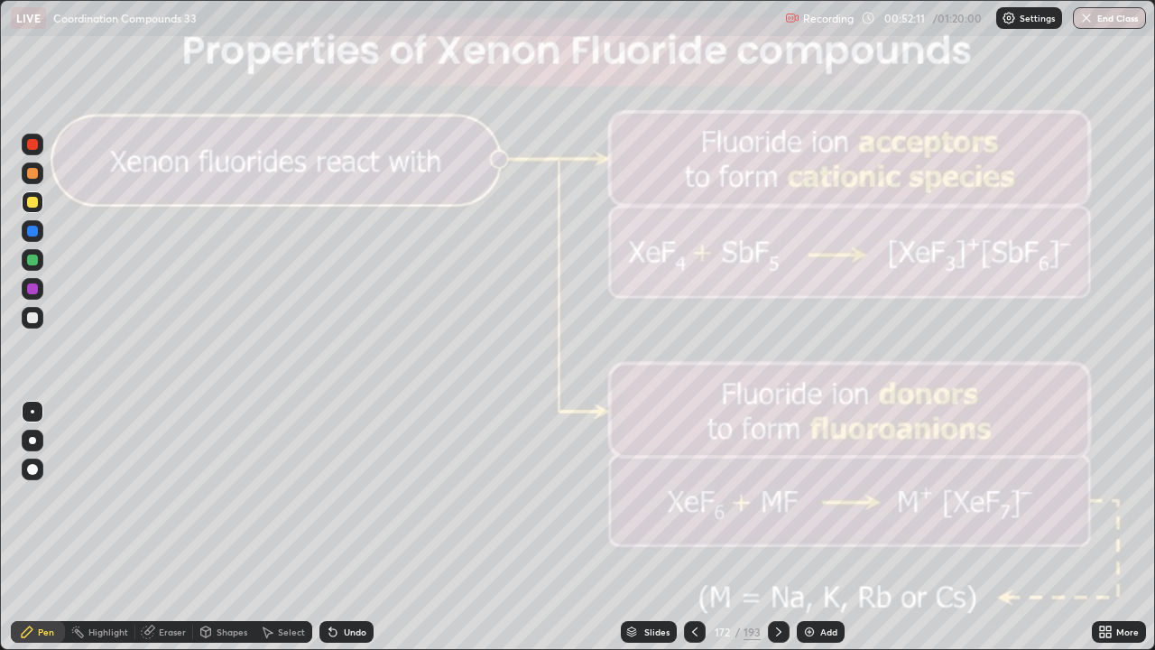
click at [777, 527] on icon at bounding box center [778, 631] width 14 height 14
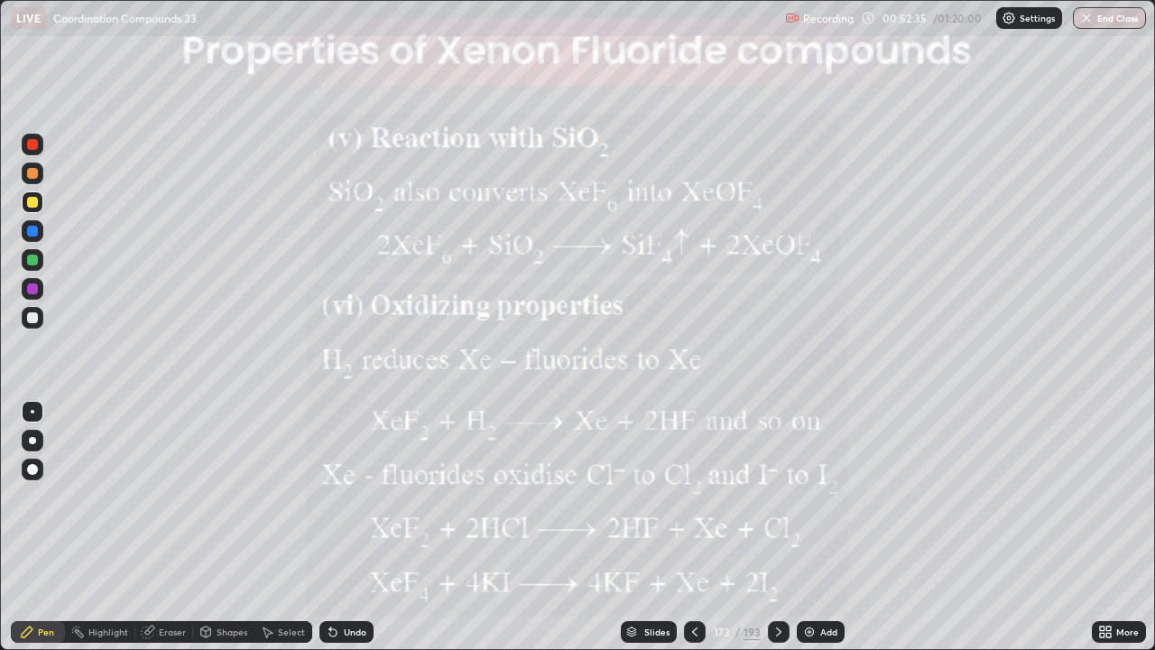
click at [777, 527] on icon at bounding box center [778, 631] width 14 height 14
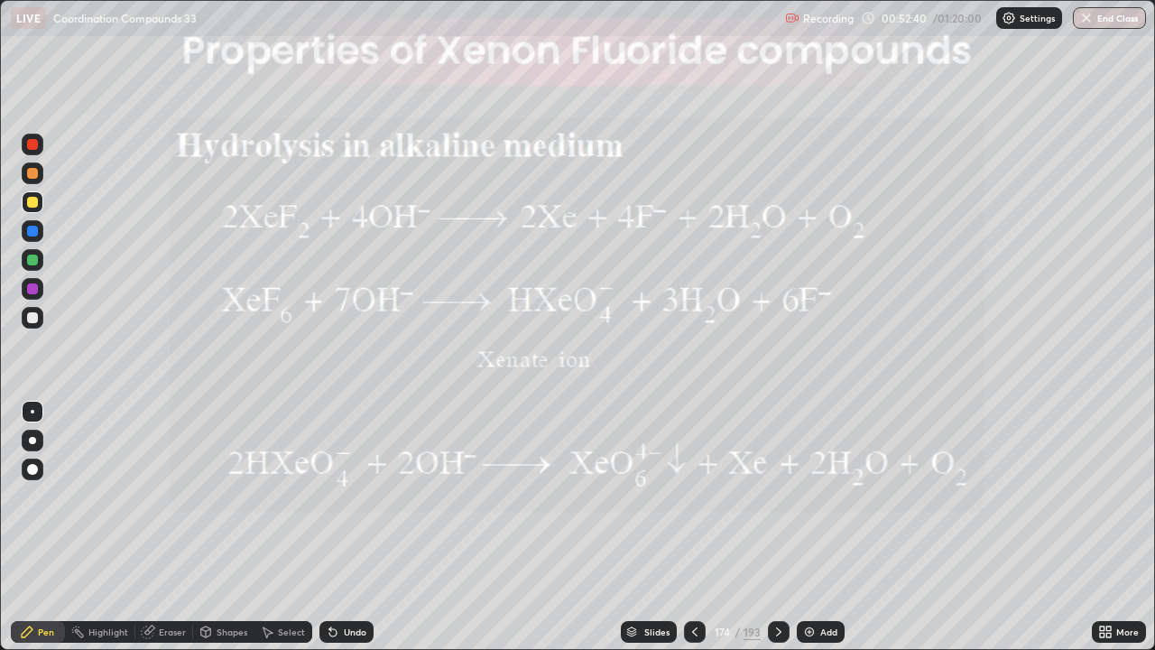
click at [777, 527] on icon at bounding box center [778, 631] width 14 height 14
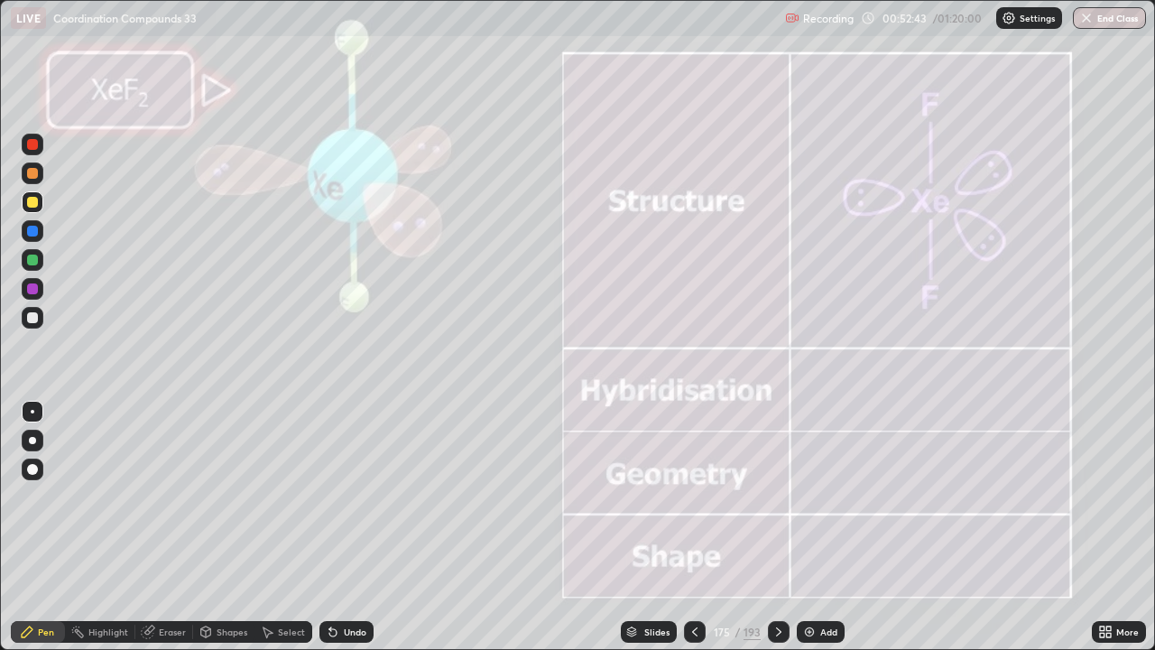
click at [650, 527] on div "Slides" at bounding box center [656, 631] width 25 height 9
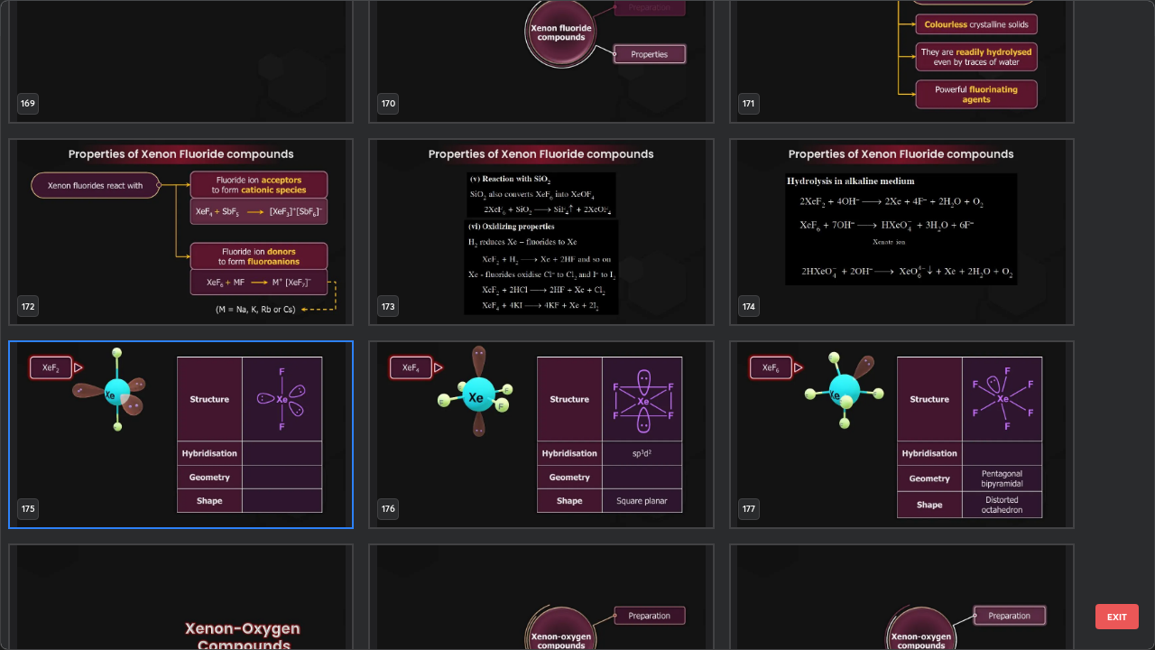
scroll to position [11414, 0]
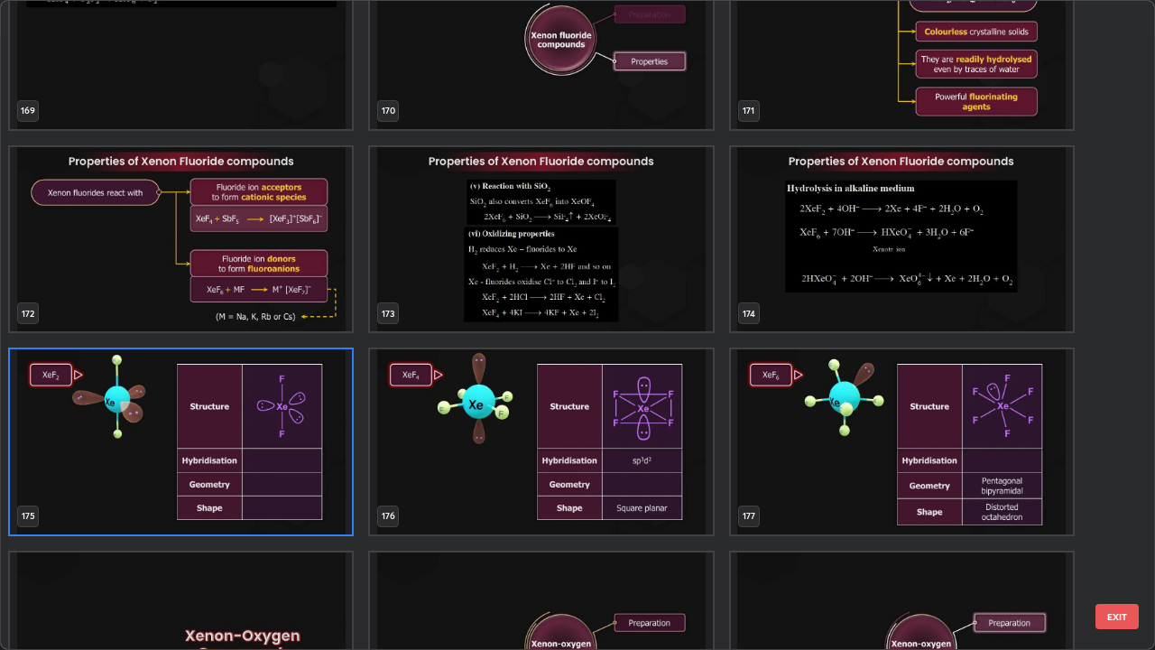
click at [986, 269] on img "grid" at bounding box center [902, 239] width 342 height 185
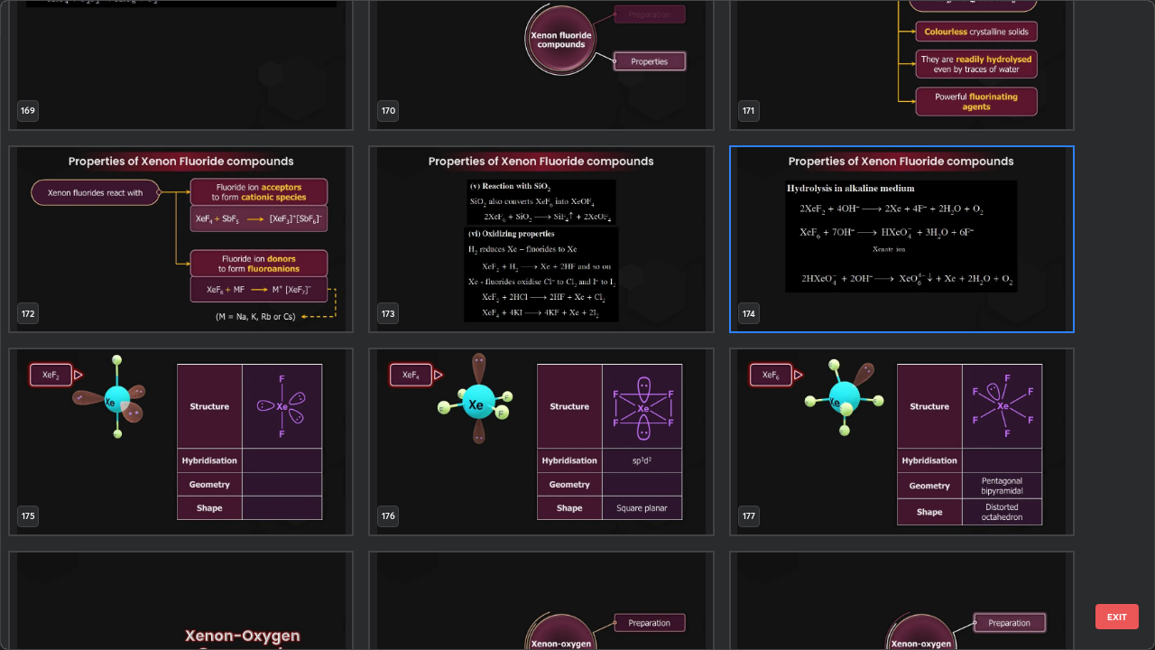
click at [986, 269] on img "grid" at bounding box center [902, 239] width 342 height 185
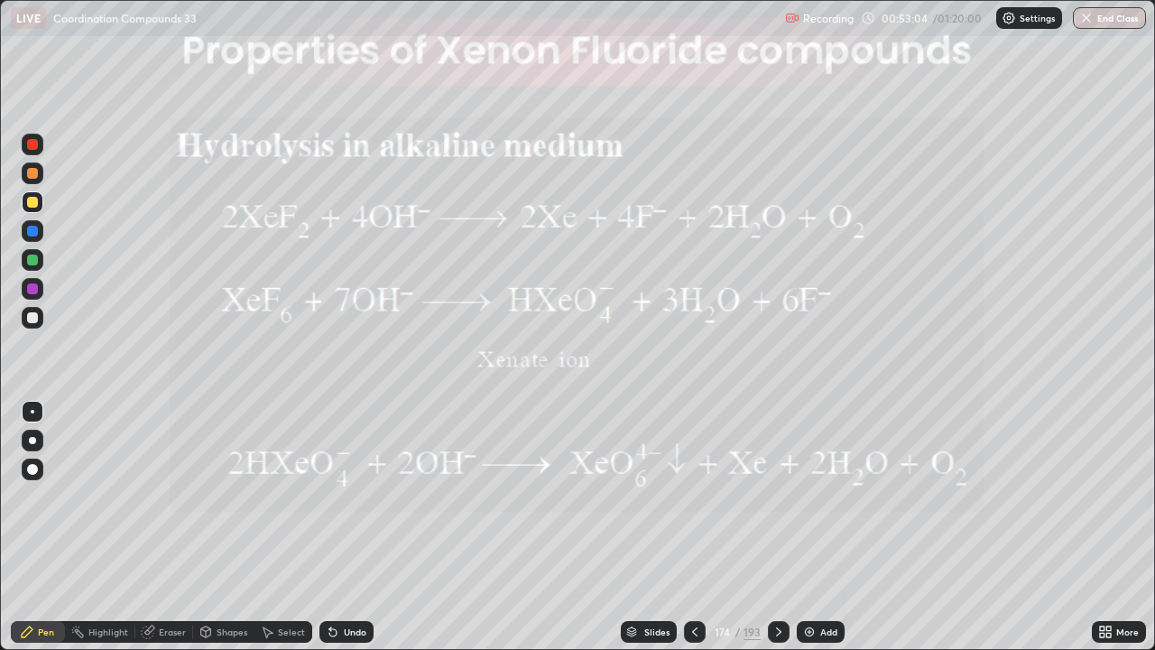
click at [778, 527] on icon at bounding box center [778, 631] width 14 height 14
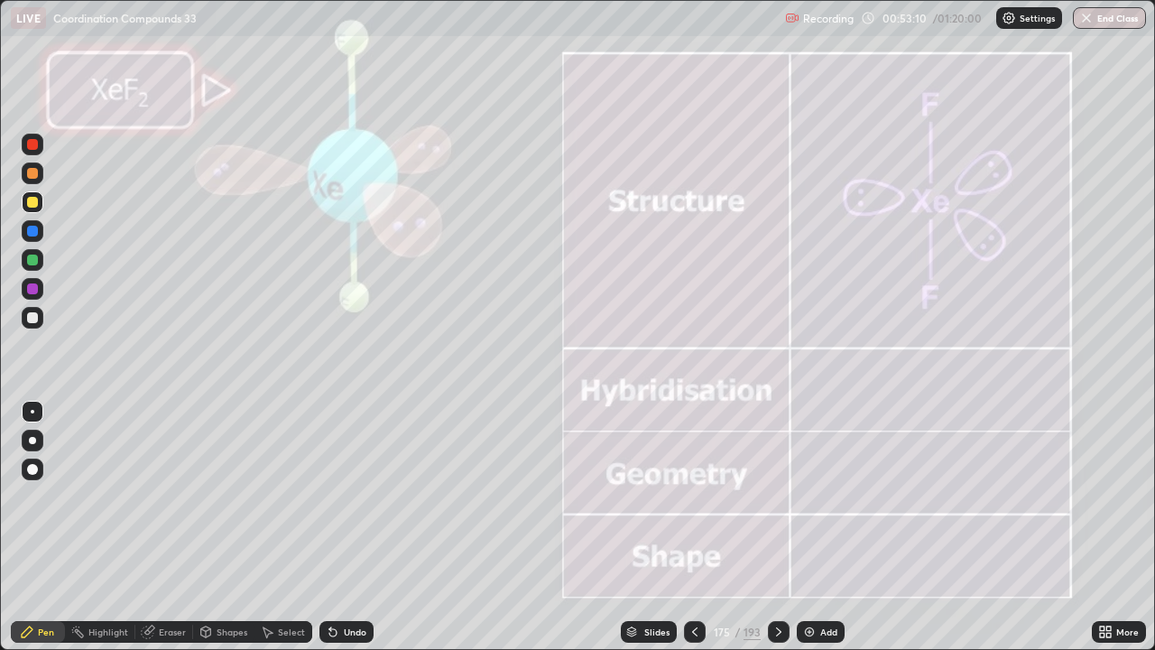
click at [786, 527] on div at bounding box center [779, 632] width 22 height 22
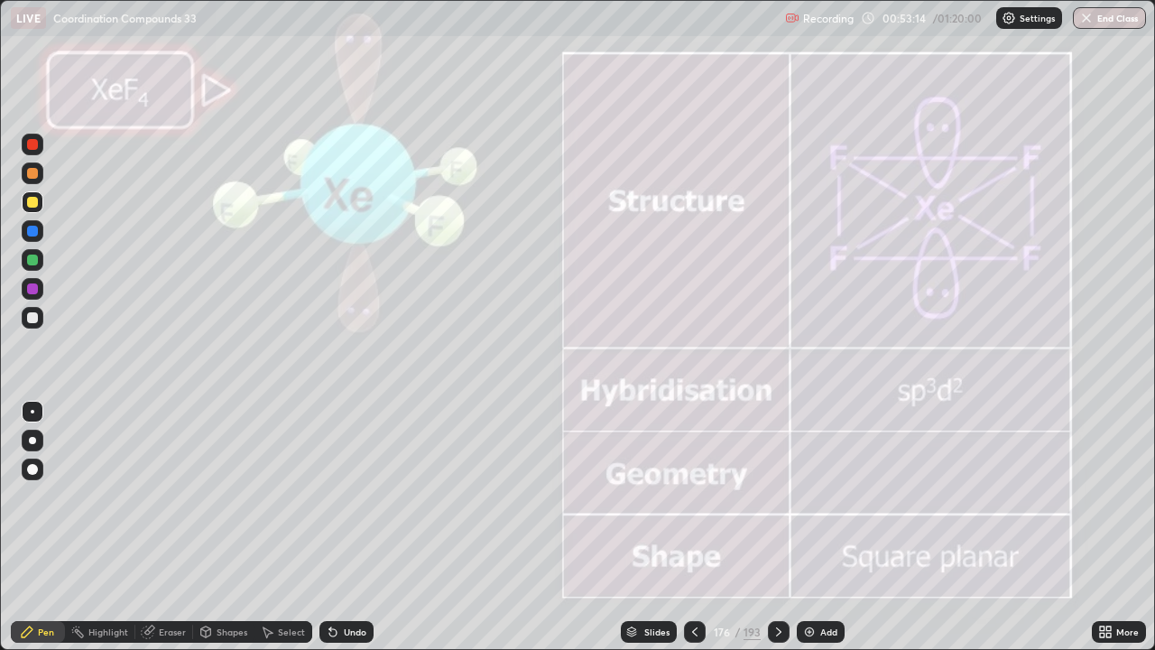
click at [777, 527] on icon at bounding box center [778, 631] width 14 height 14
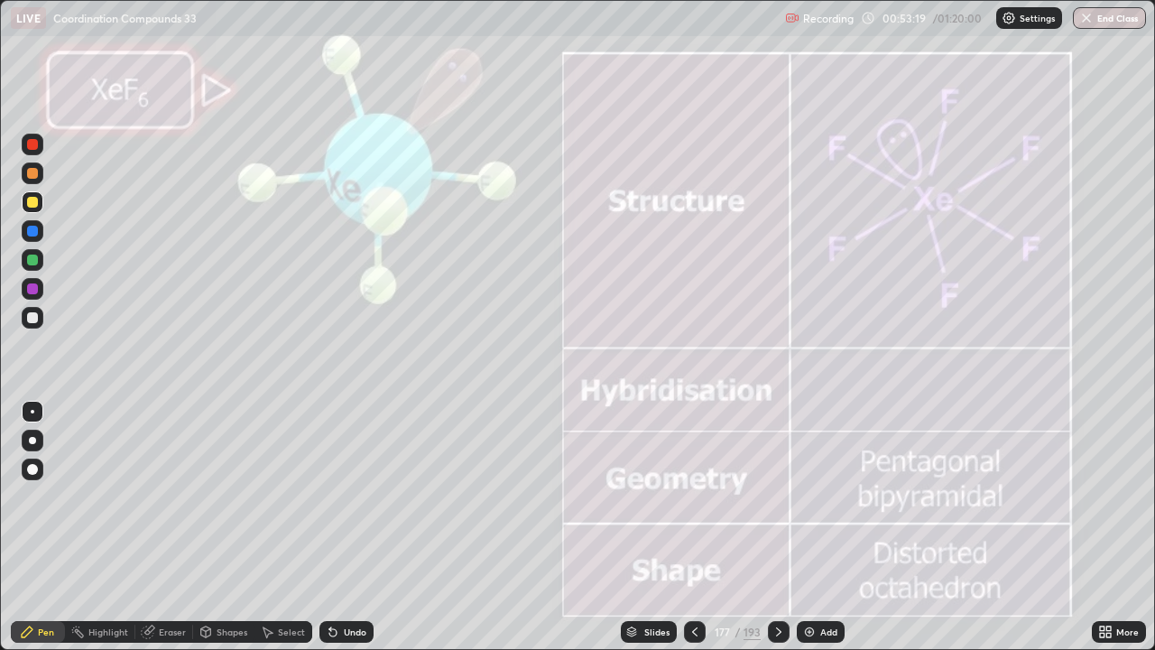
click at [777, 527] on icon at bounding box center [778, 631] width 14 height 14
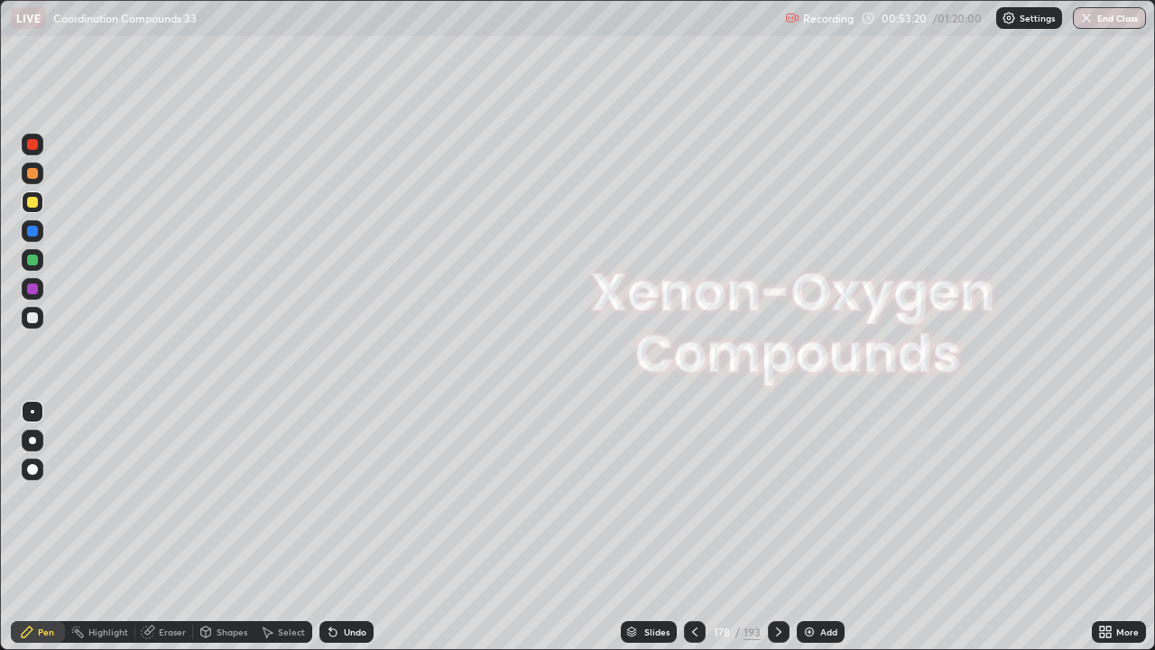
click at [778, 527] on icon at bounding box center [778, 631] width 14 height 14
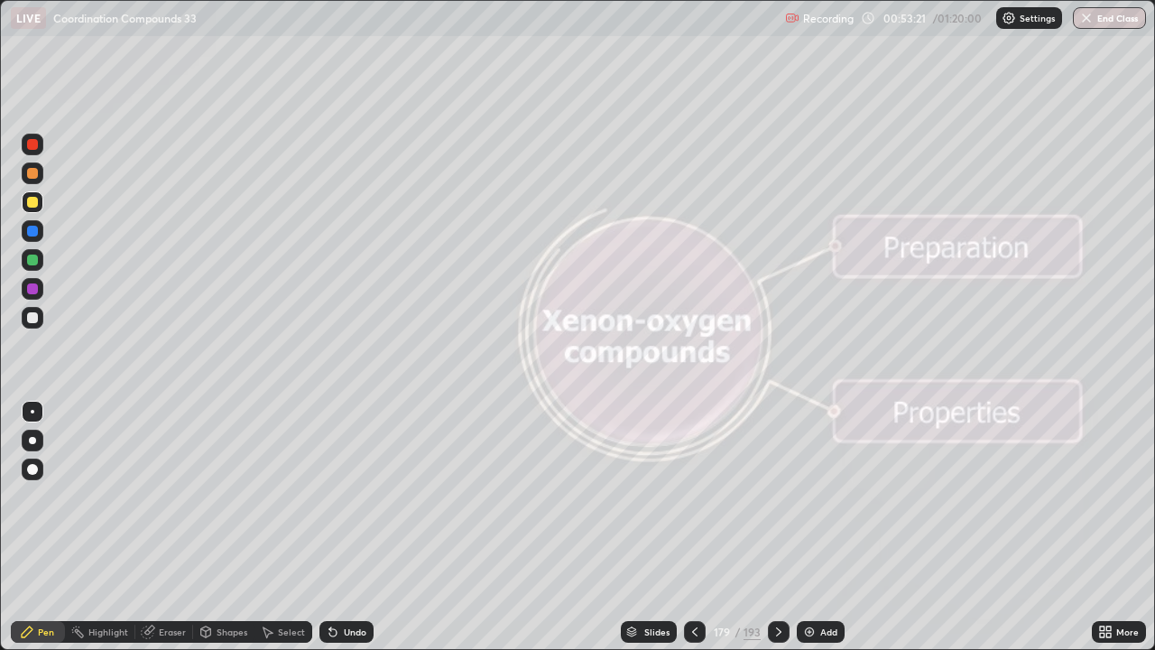
click at [777, 527] on icon at bounding box center [778, 631] width 14 height 14
click at [777, 527] on div at bounding box center [779, 632] width 22 height 22
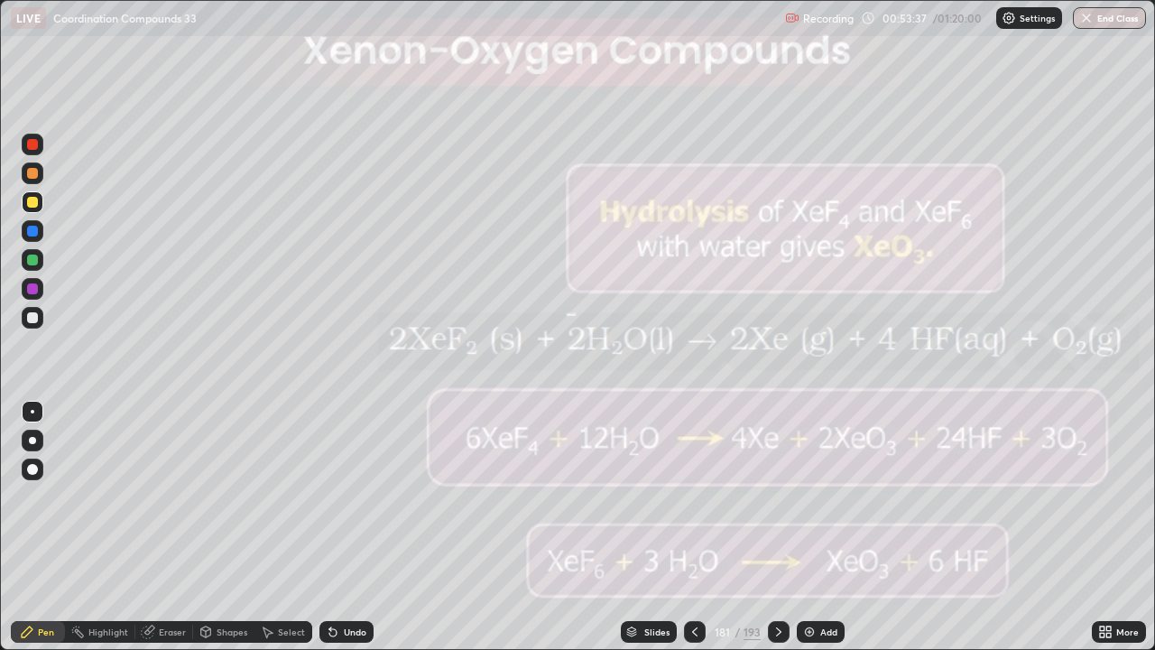
click at [775, 527] on icon at bounding box center [778, 631] width 14 height 14
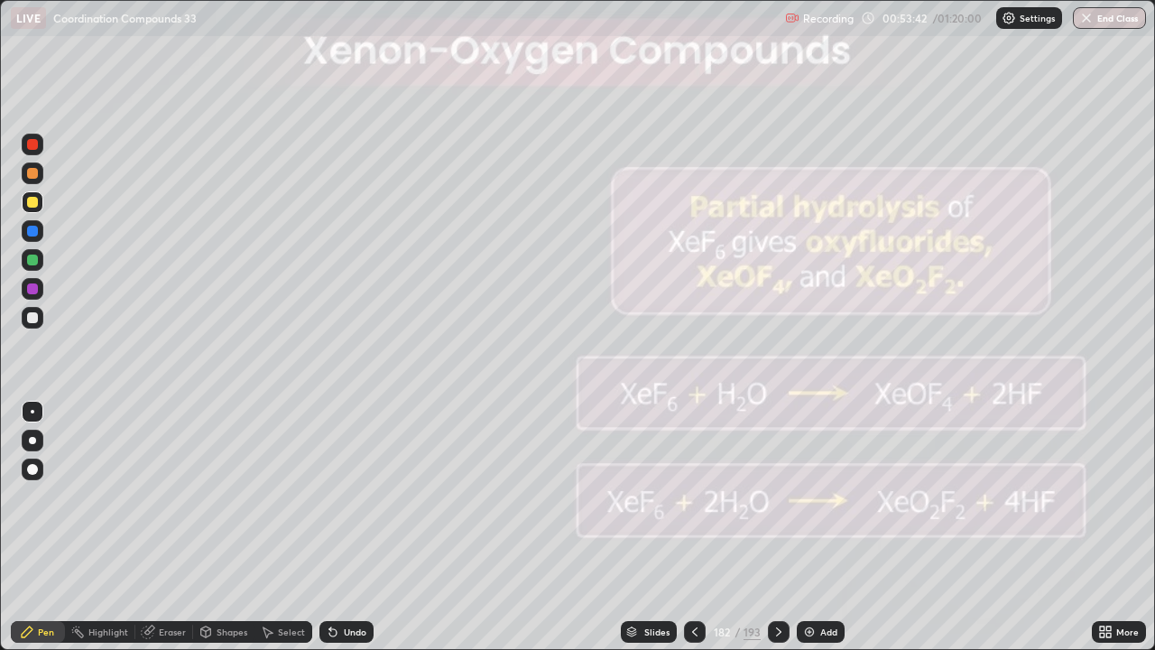
click at [778, 527] on icon at bounding box center [778, 631] width 14 height 14
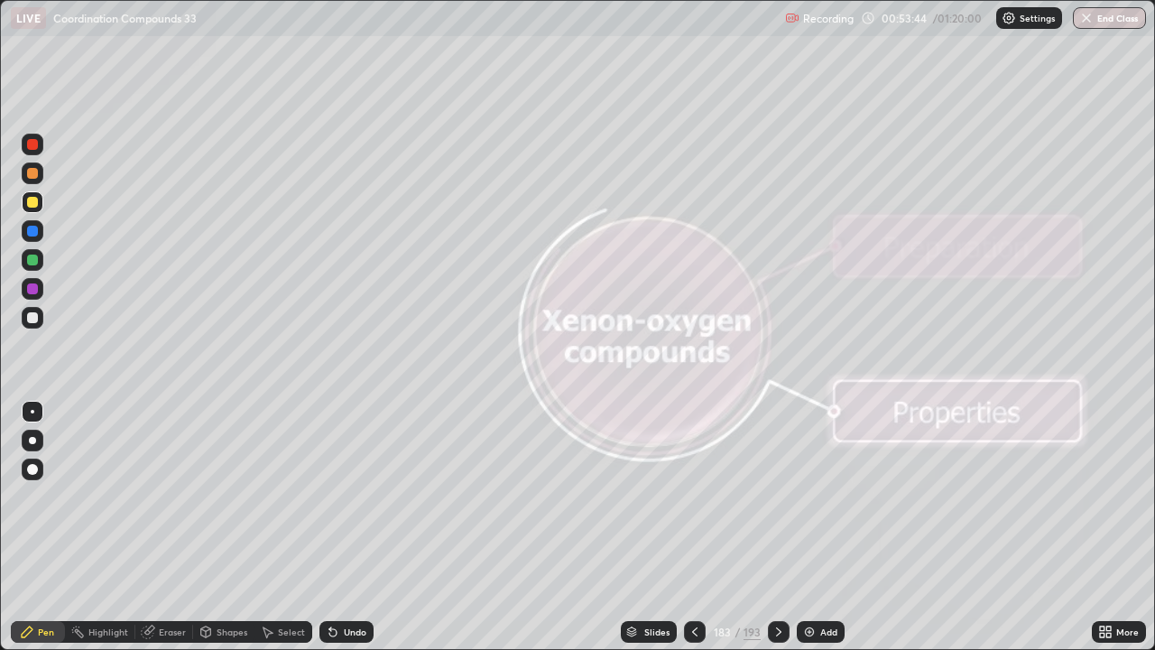
click at [693, 527] on icon at bounding box center [694, 631] width 14 height 14
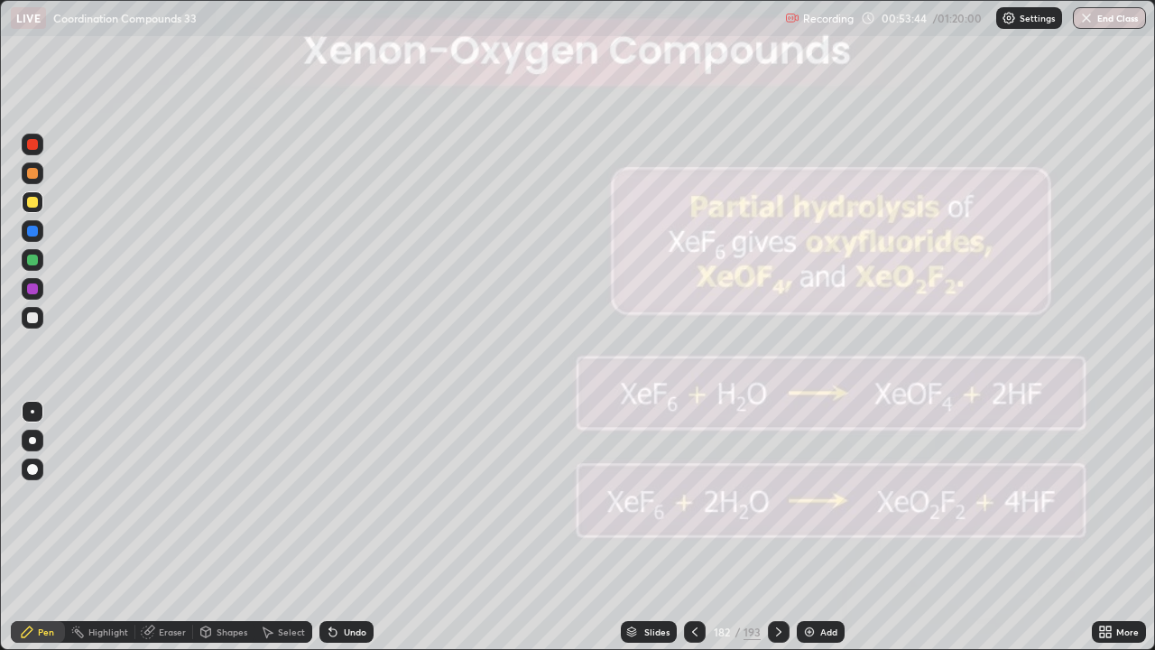
click at [693, 527] on icon at bounding box center [694, 631] width 14 height 14
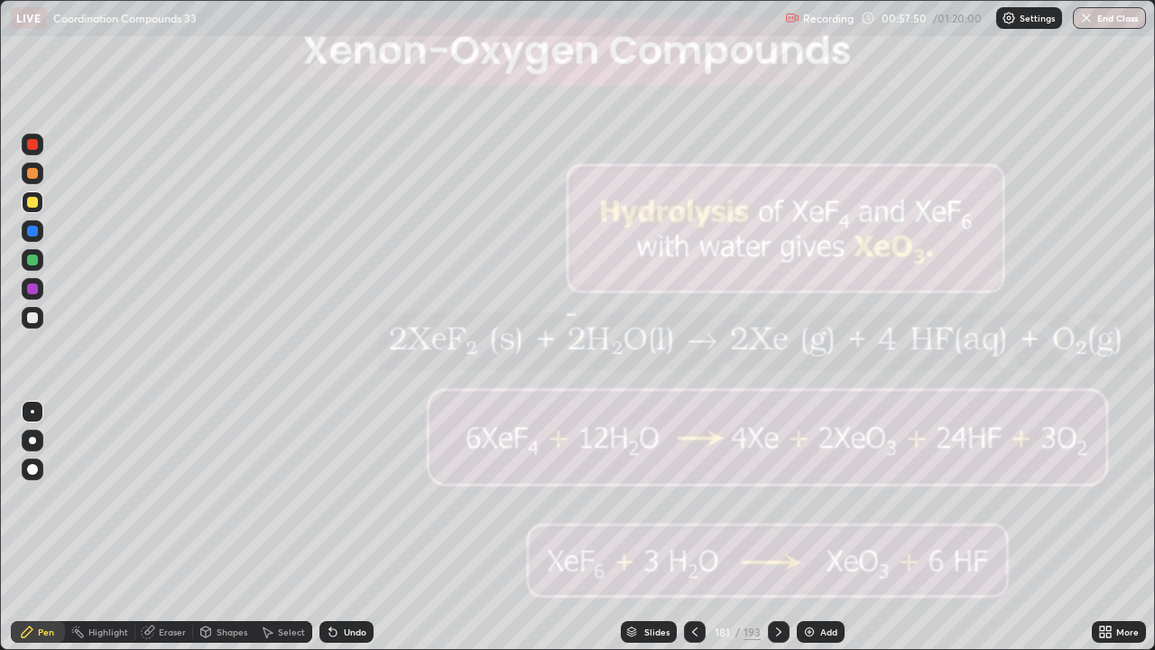
click at [780, 527] on icon at bounding box center [778, 631] width 14 height 14
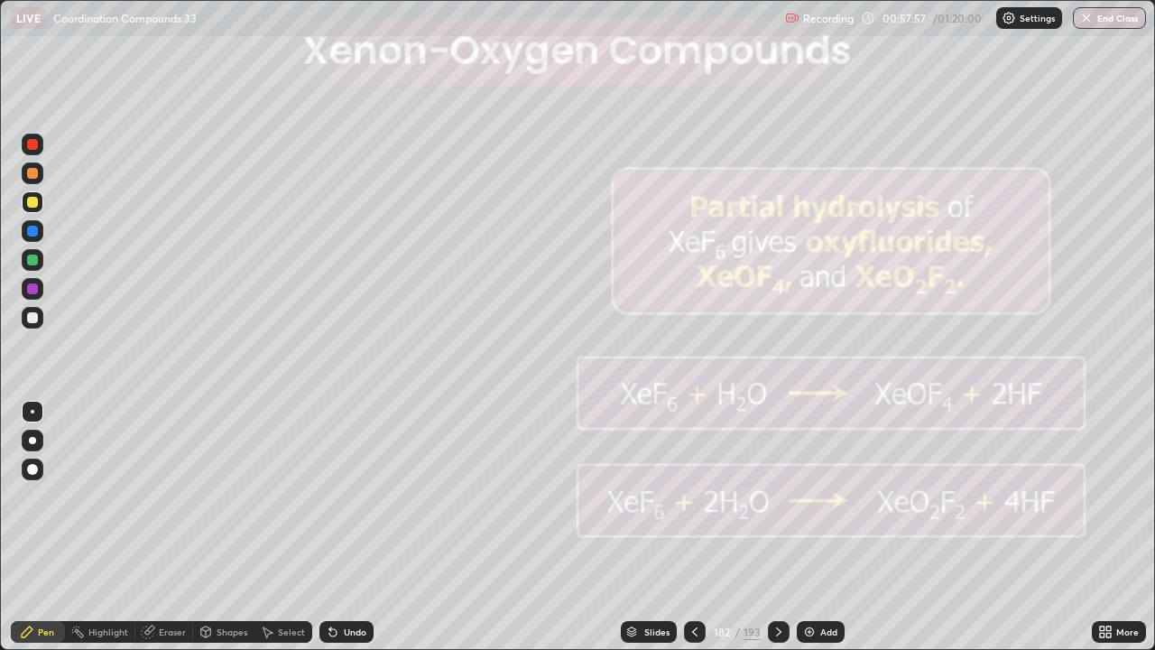
click at [693, 527] on icon at bounding box center [694, 631] width 14 height 14
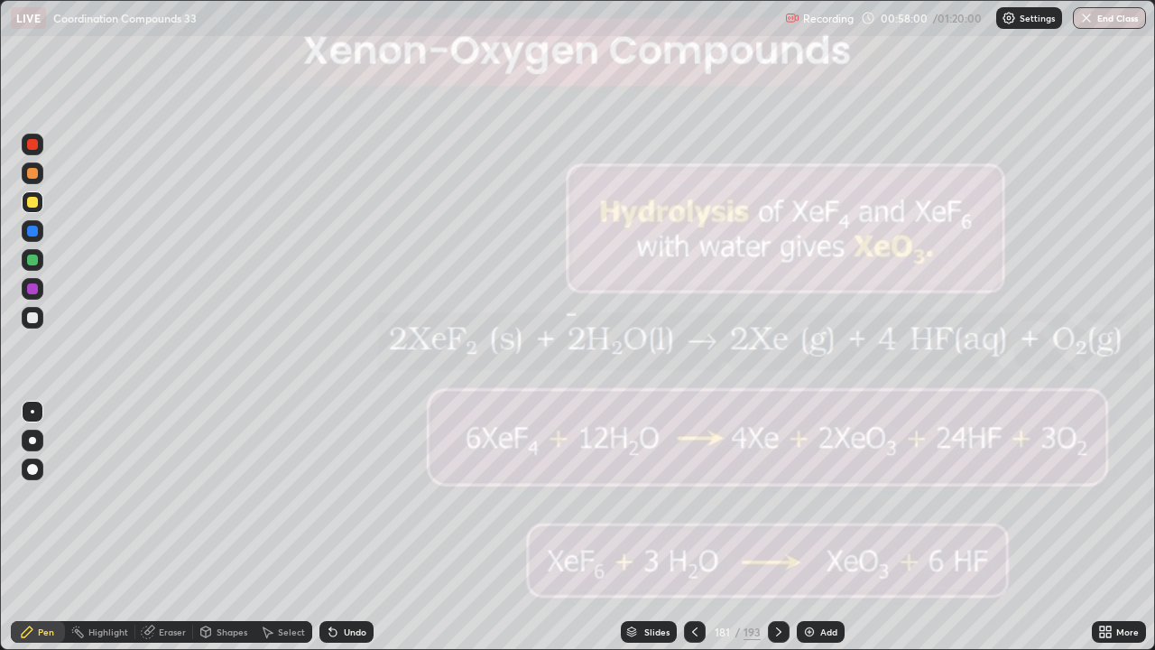
click at [777, 527] on icon at bounding box center [778, 631] width 14 height 14
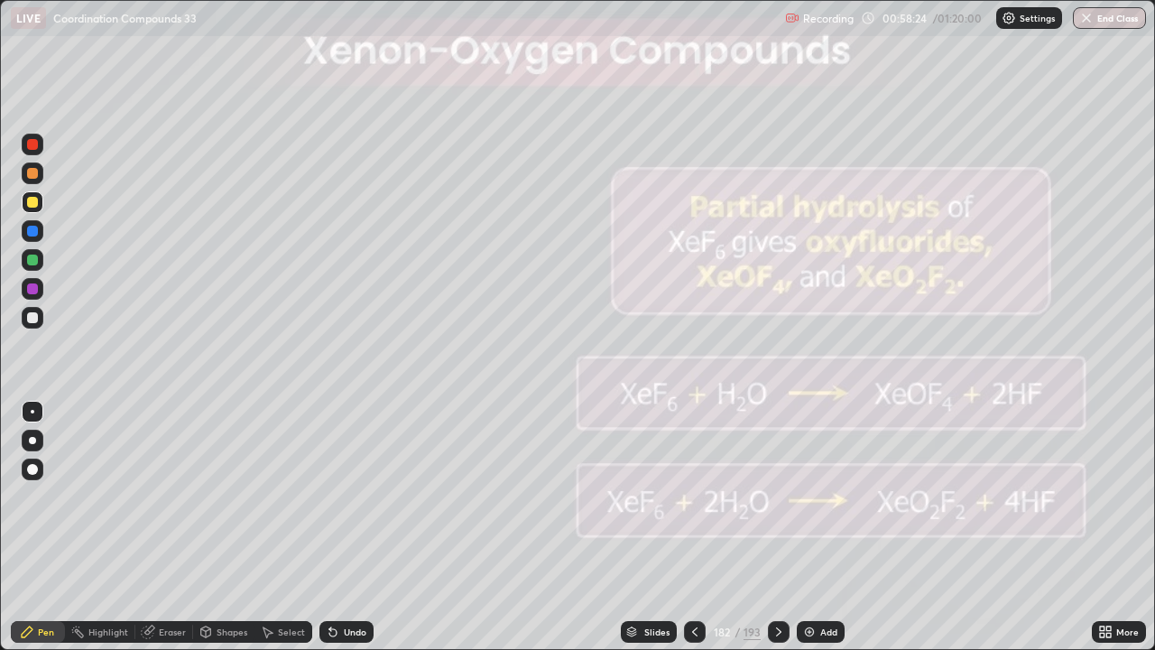
click at [777, 527] on icon at bounding box center [778, 631] width 14 height 14
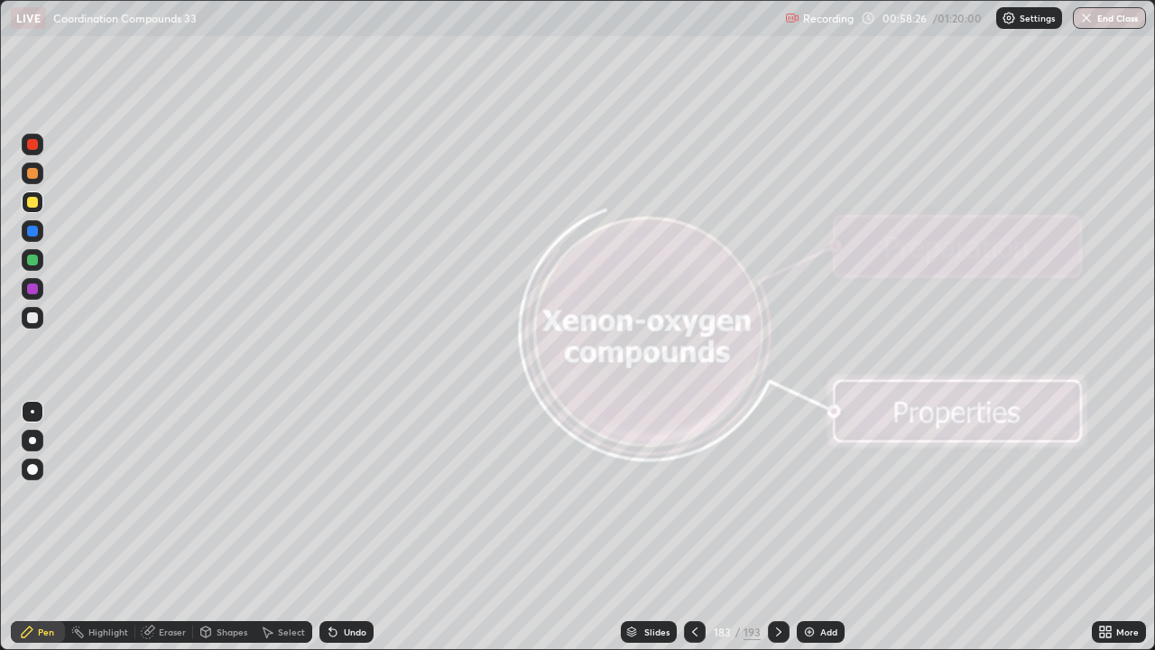
click at [777, 527] on icon at bounding box center [778, 631] width 14 height 14
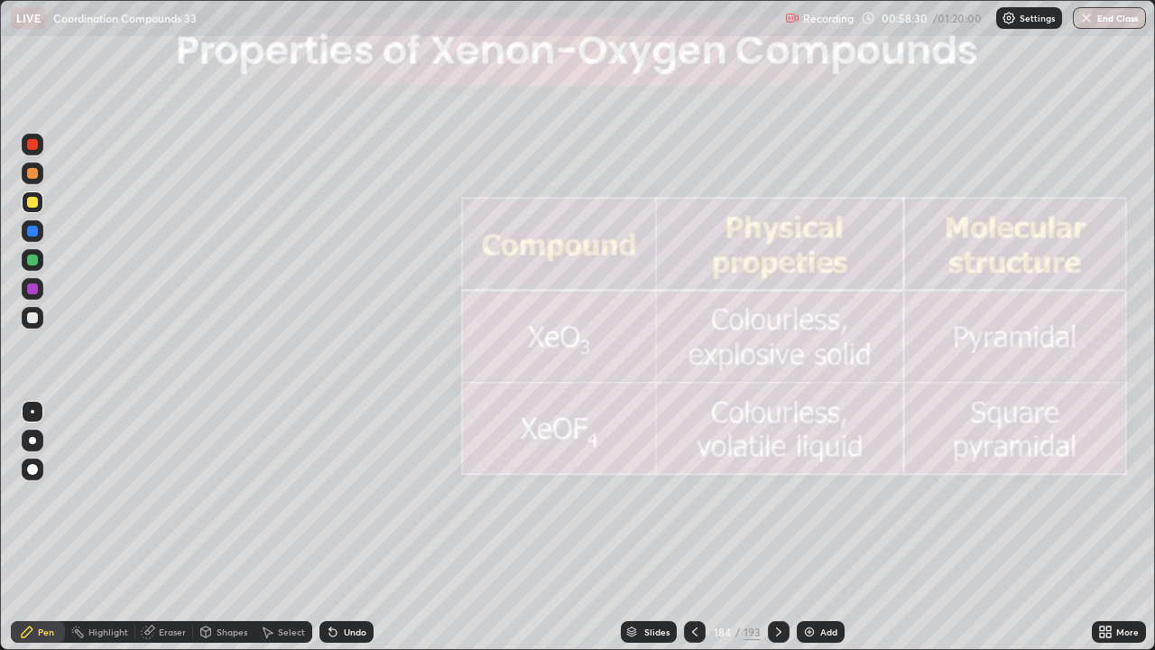
click at [777, 527] on icon at bounding box center [778, 631] width 14 height 14
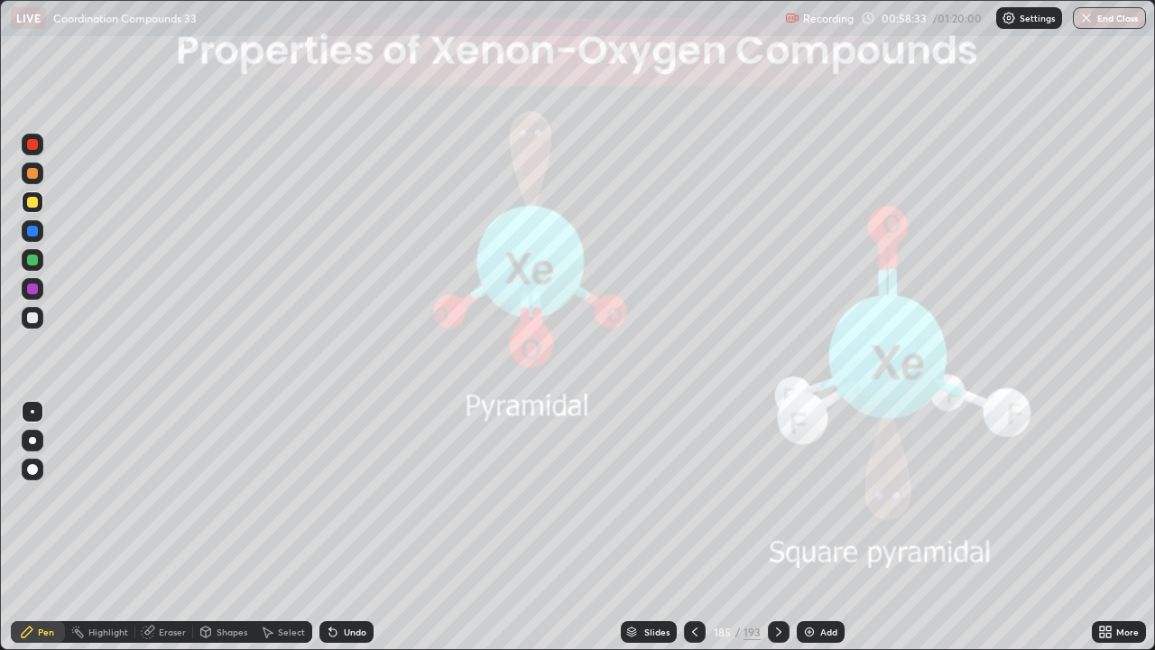
click at [779, 527] on icon at bounding box center [778, 631] width 14 height 14
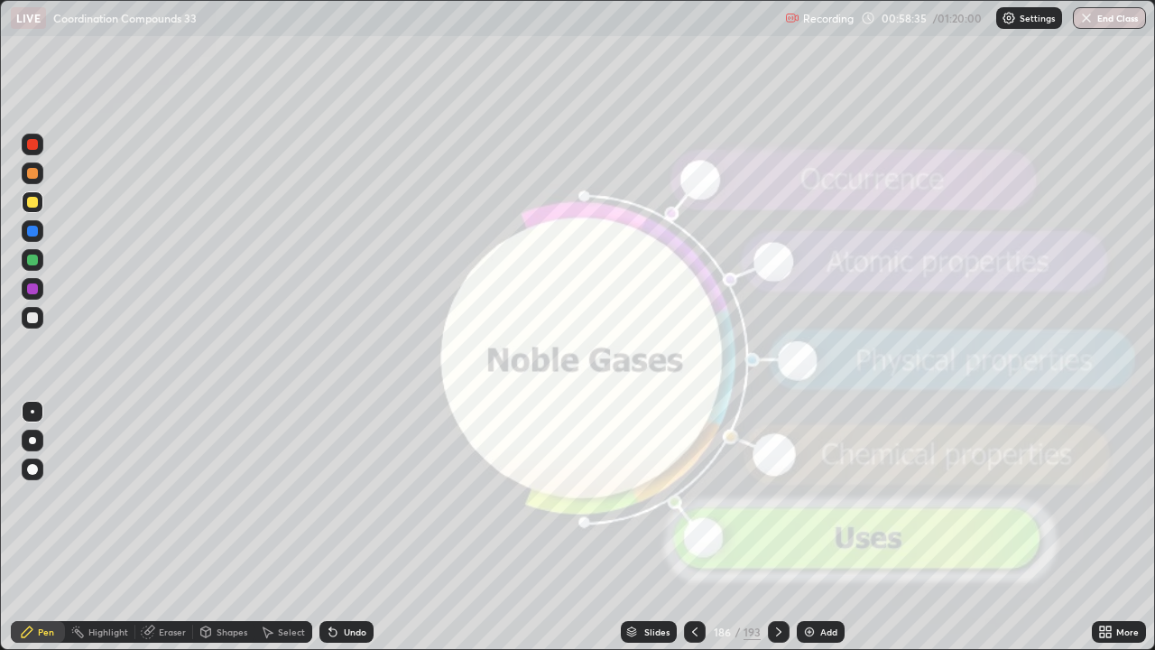
click at [779, 527] on icon at bounding box center [778, 631] width 5 height 9
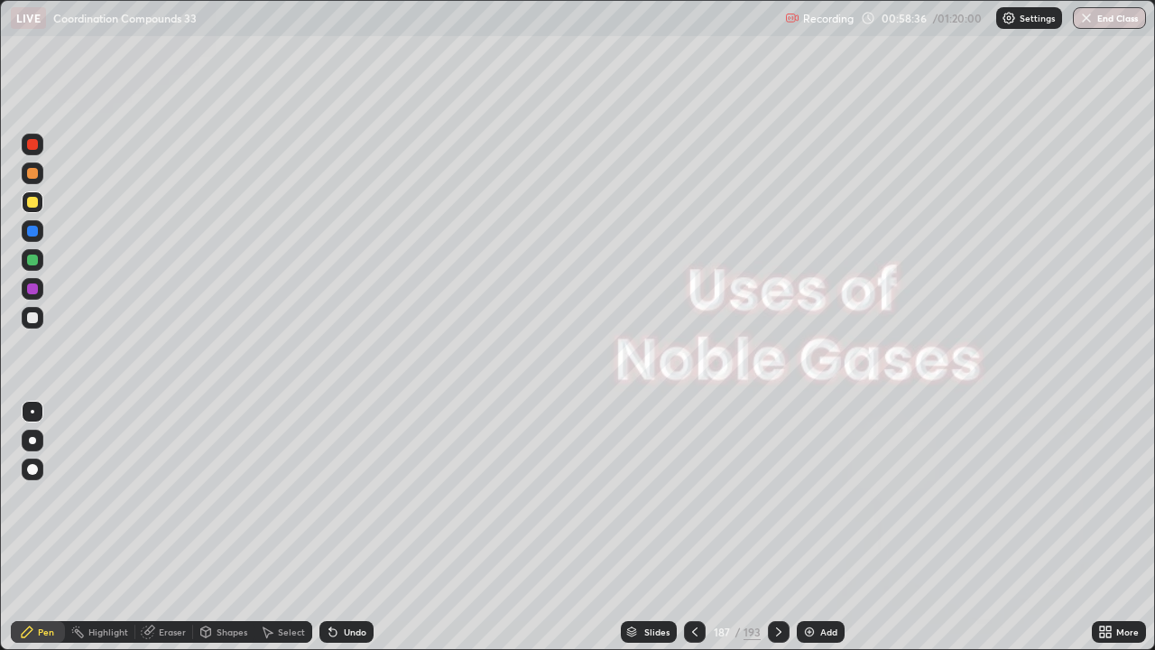
click at [777, 527] on icon at bounding box center [778, 631] width 14 height 14
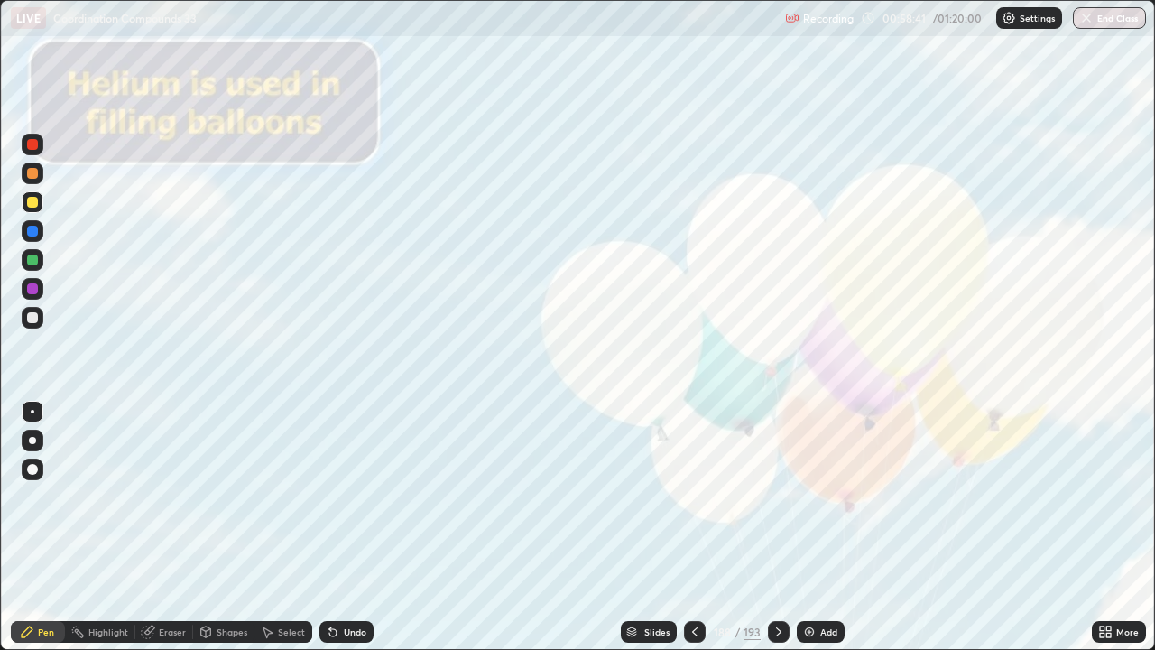
click at [777, 527] on icon at bounding box center [778, 631] width 14 height 14
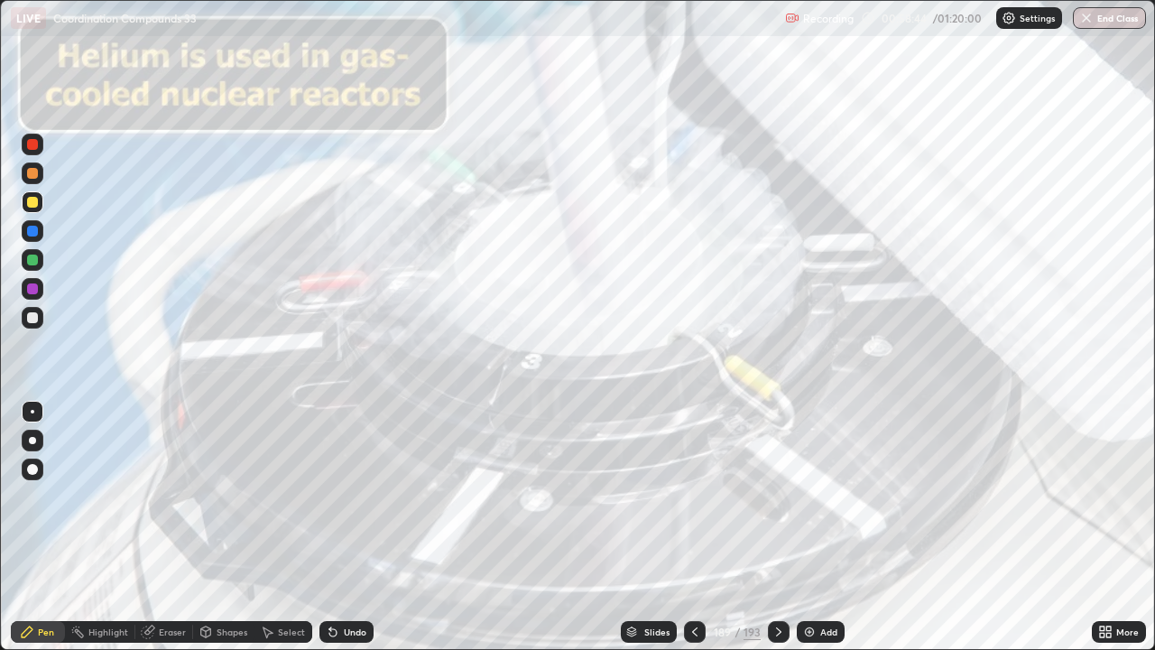
click at [779, 527] on icon at bounding box center [778, 631] width 14 height 14
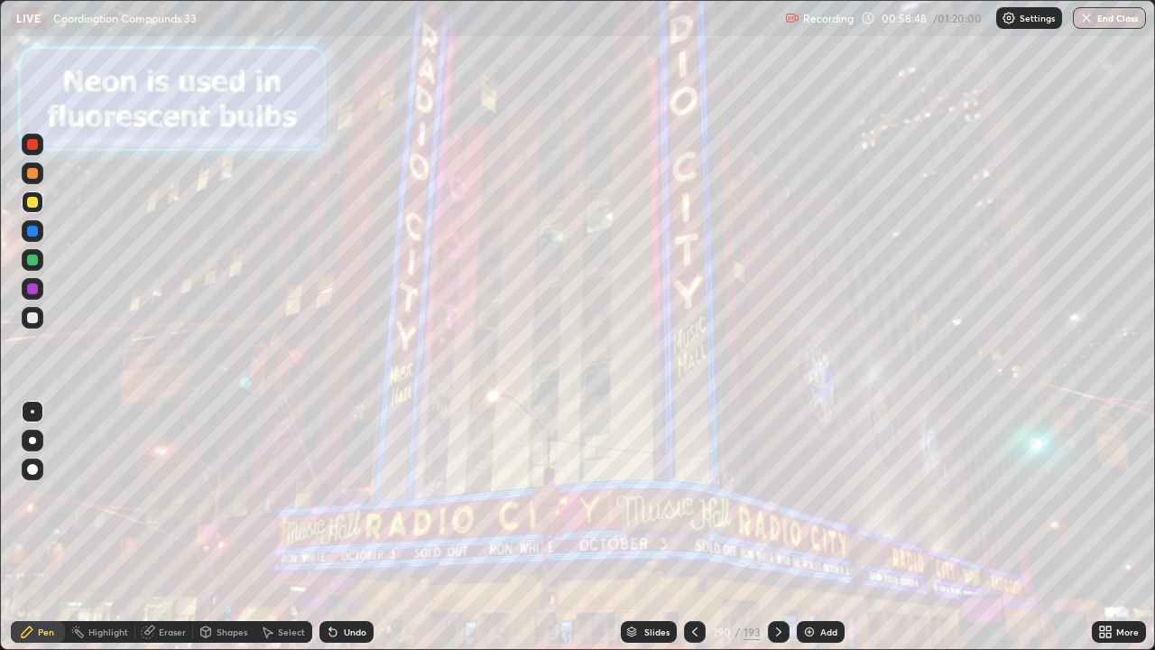
click at [779, 527] on icon at bounding box center [778, 631] width 14 height 14
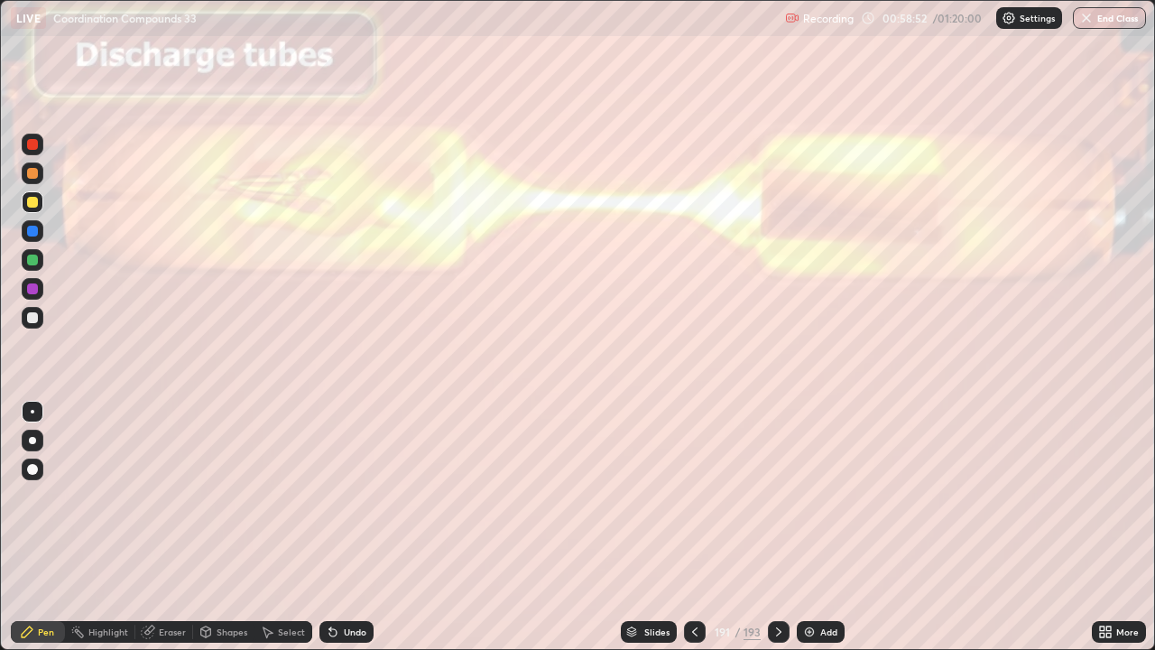
click at [784, 527] on div at bounding box center [779, 632] width 22 height 22
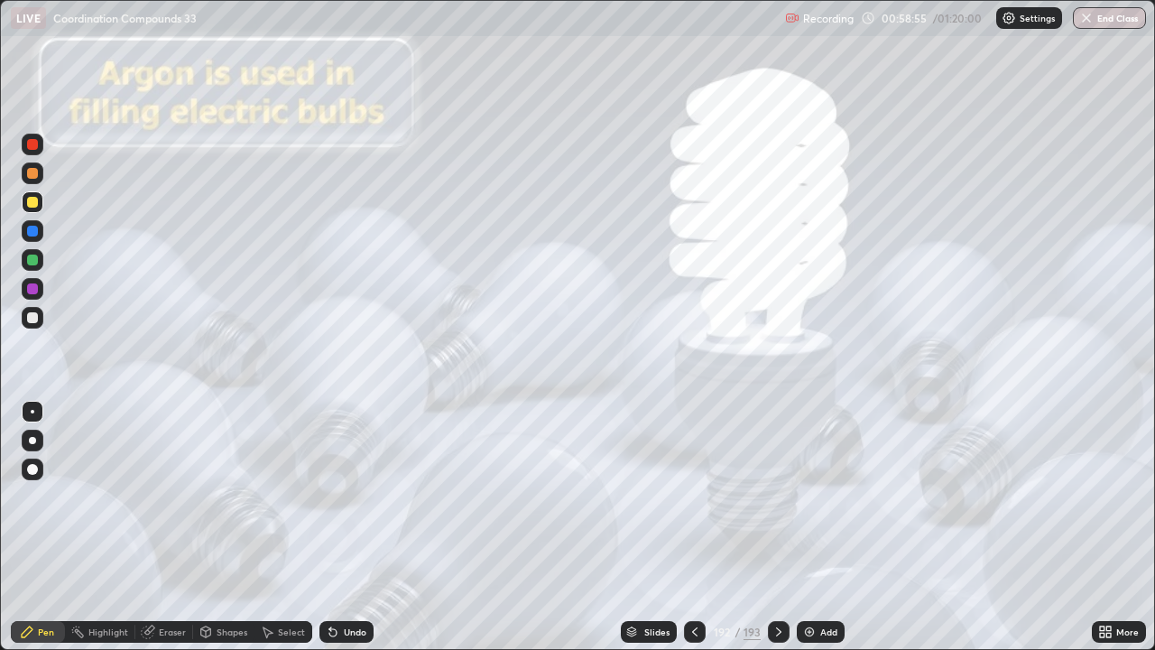
click at [774, 527] on icon at bounding box center [778, 631] width 14 height 14
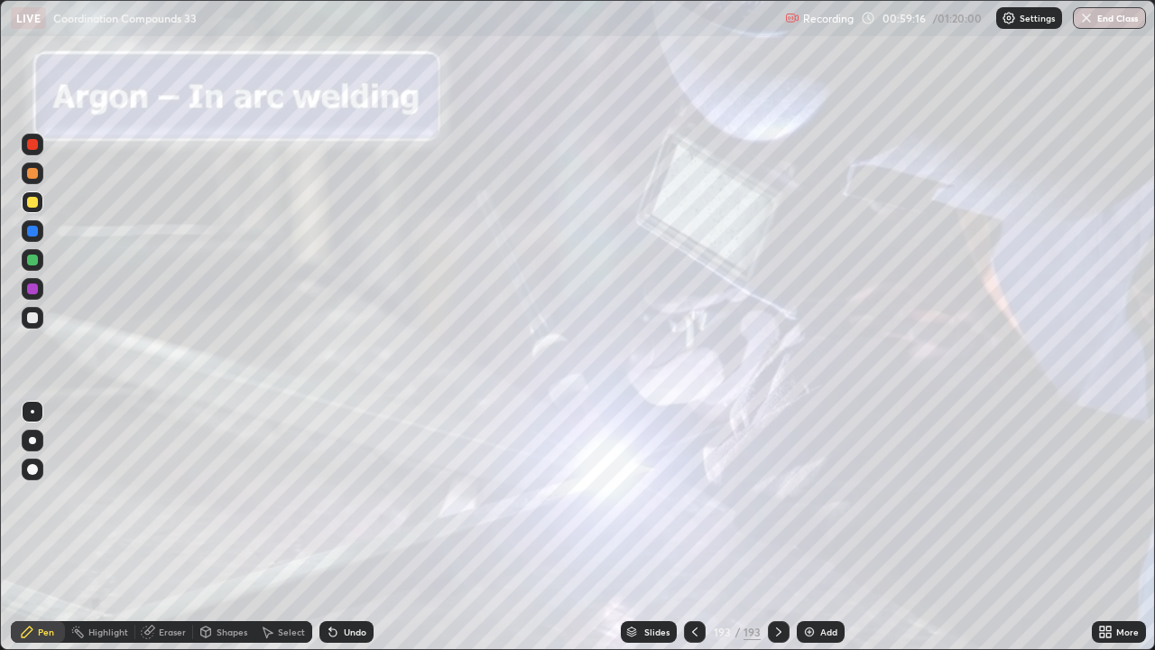
click at [662, 527] on div "Slides" at bounding box center [656, 631] width 25 height 9
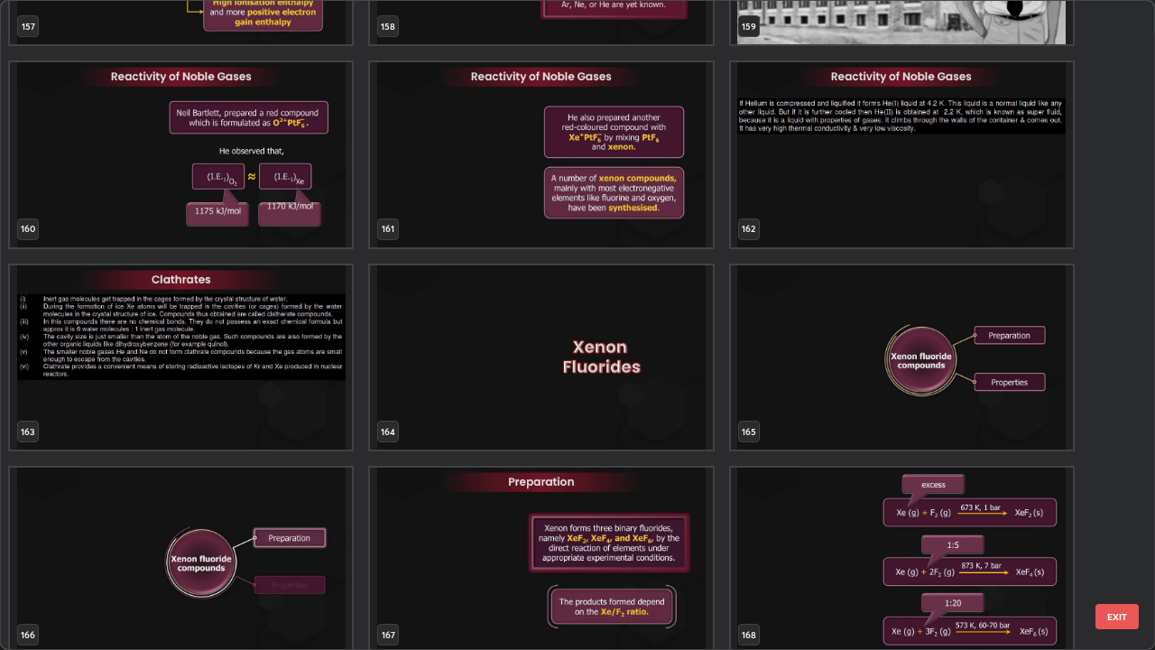
scroll to position [10695, 0]
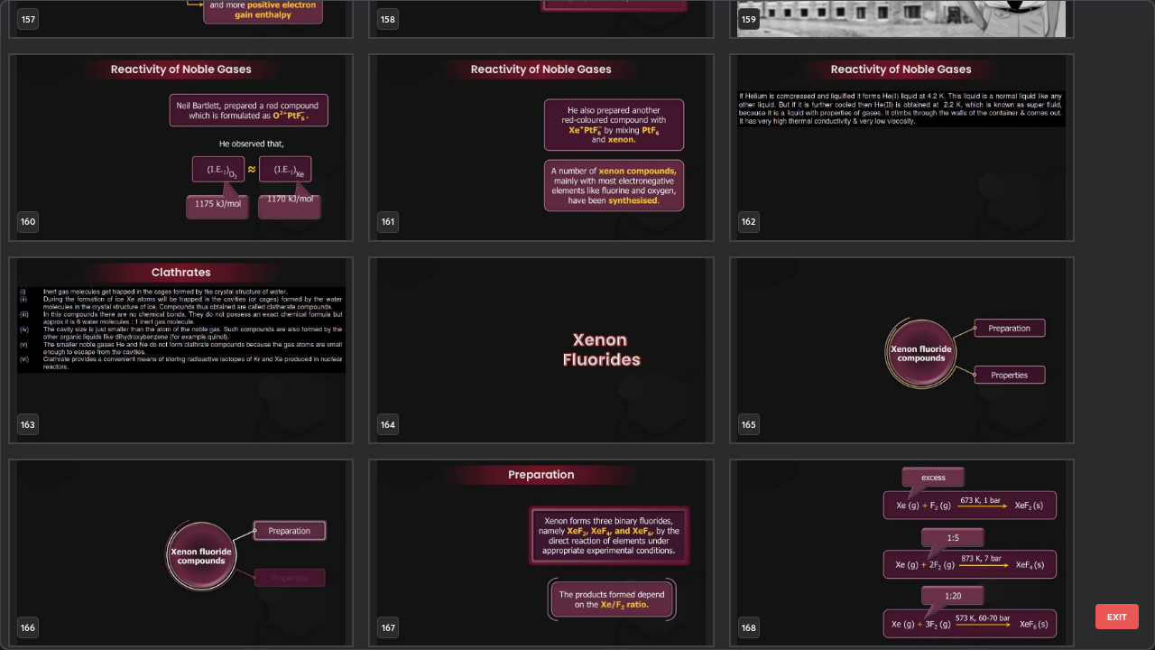
click at [1029, 185] on img "grid" at bounding box center [902, 147] width 342 height 185
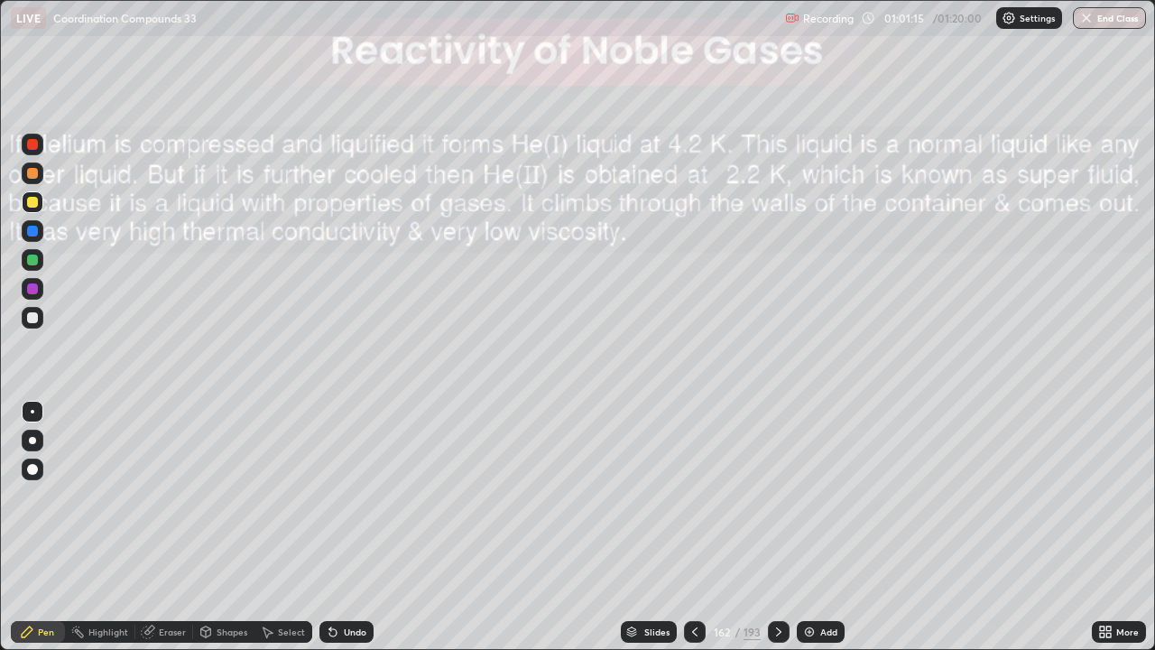
click at [816, 527] on div "Add" at bounding box center [821, 632] width 48 height 22
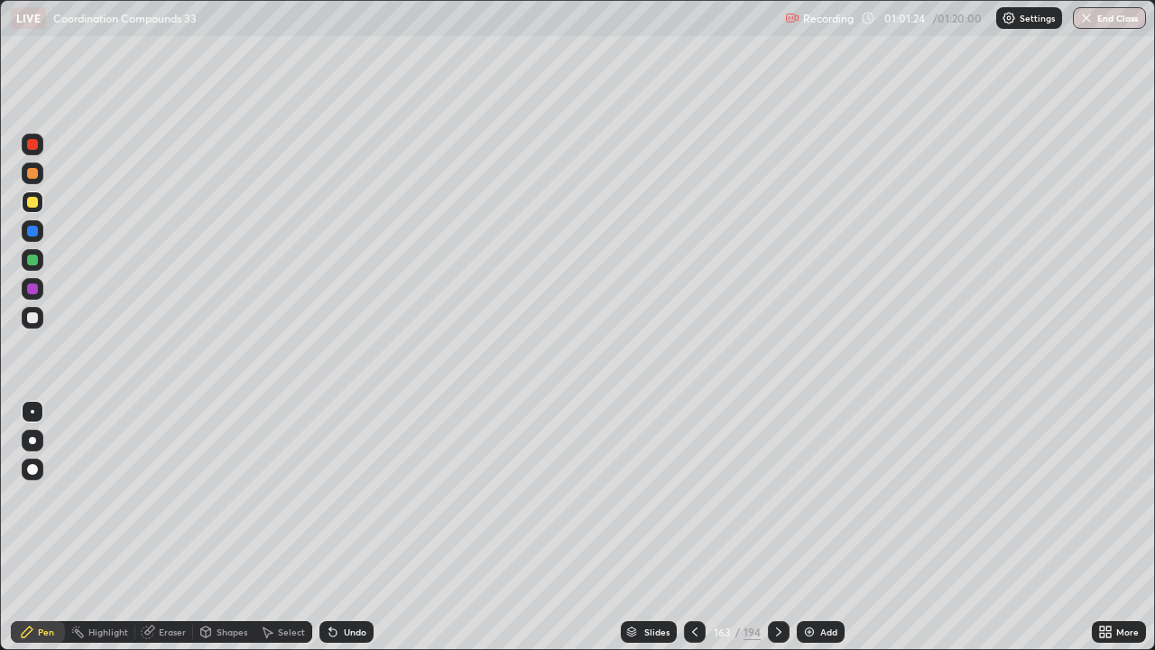
click at [35, 259] on div at bounding box center [32, 259] width 11 height 11
click at [1092, 19] on img "button" at bounding box center [1086, 18] width 14 height 14
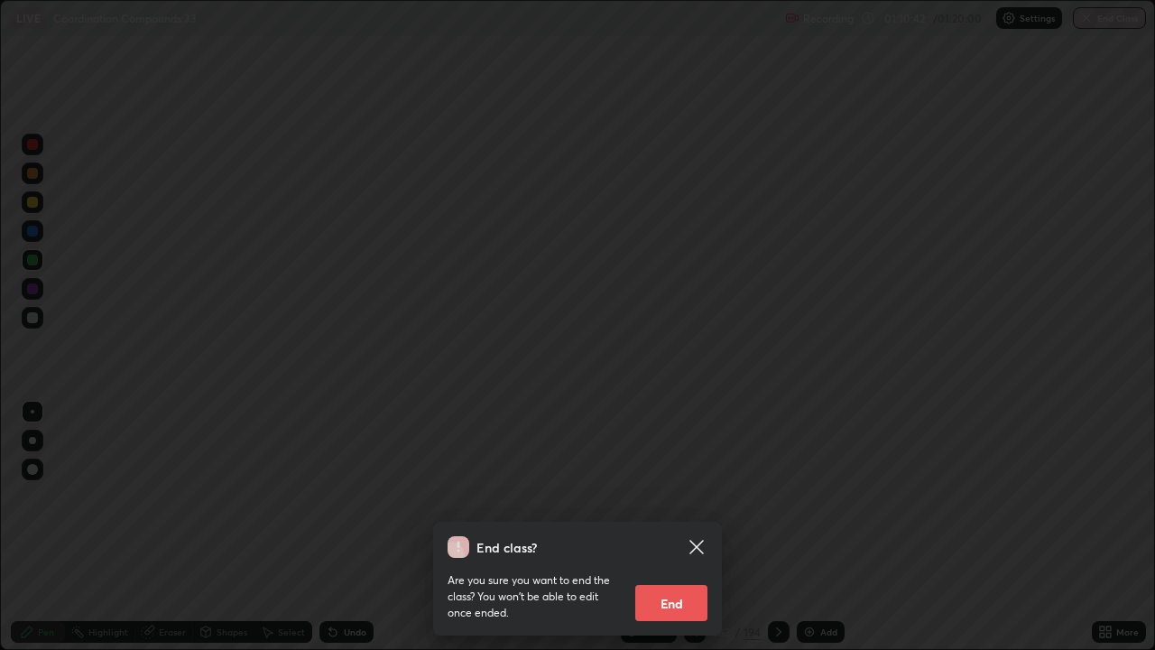
click at [657, 527] on button "End" at bounding box center [671, 603] width 72 height 36
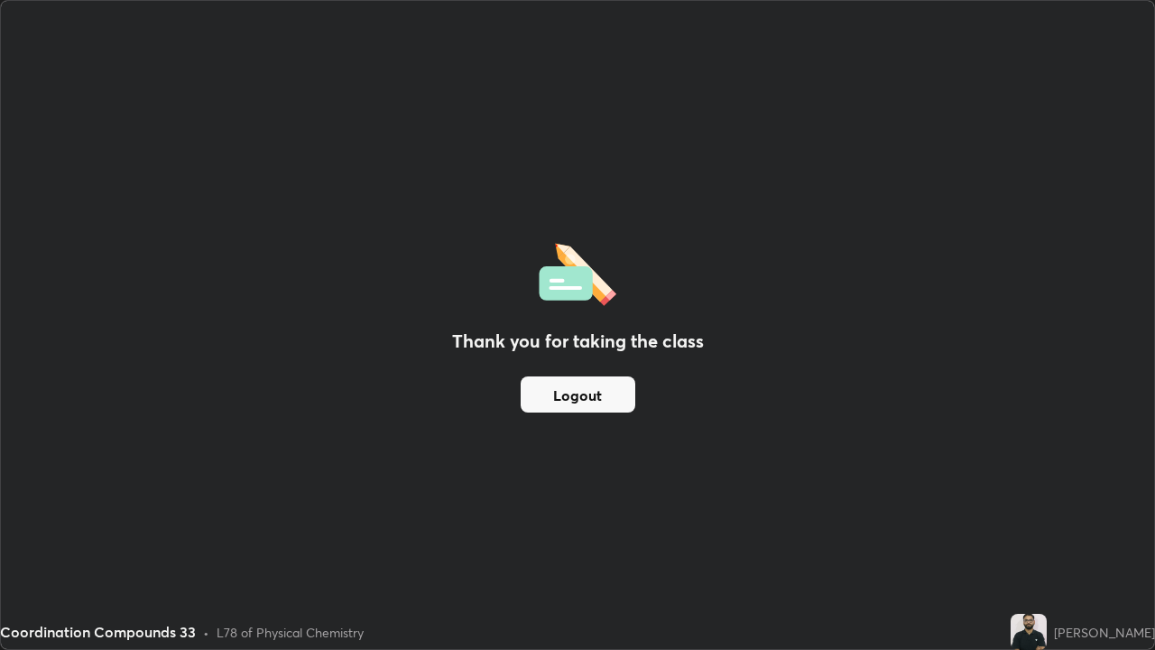
click at [558, 395] on button "Logout" at bounding box center [578, 394] width 115 height 36
